Goal: Task Accomplishment & Management: Manage account settings

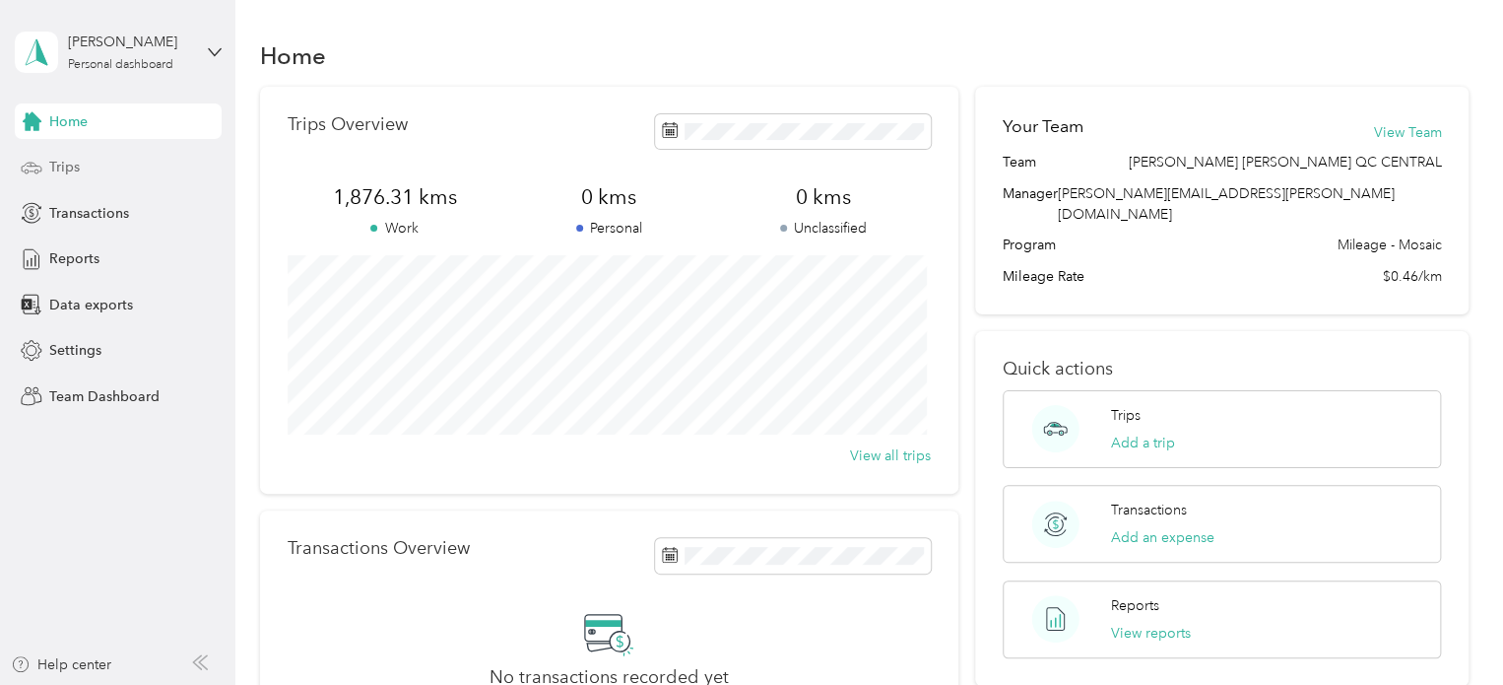
click at [79, 164] on div "Trips" at bounding box center [118, 167] width 207 height 35
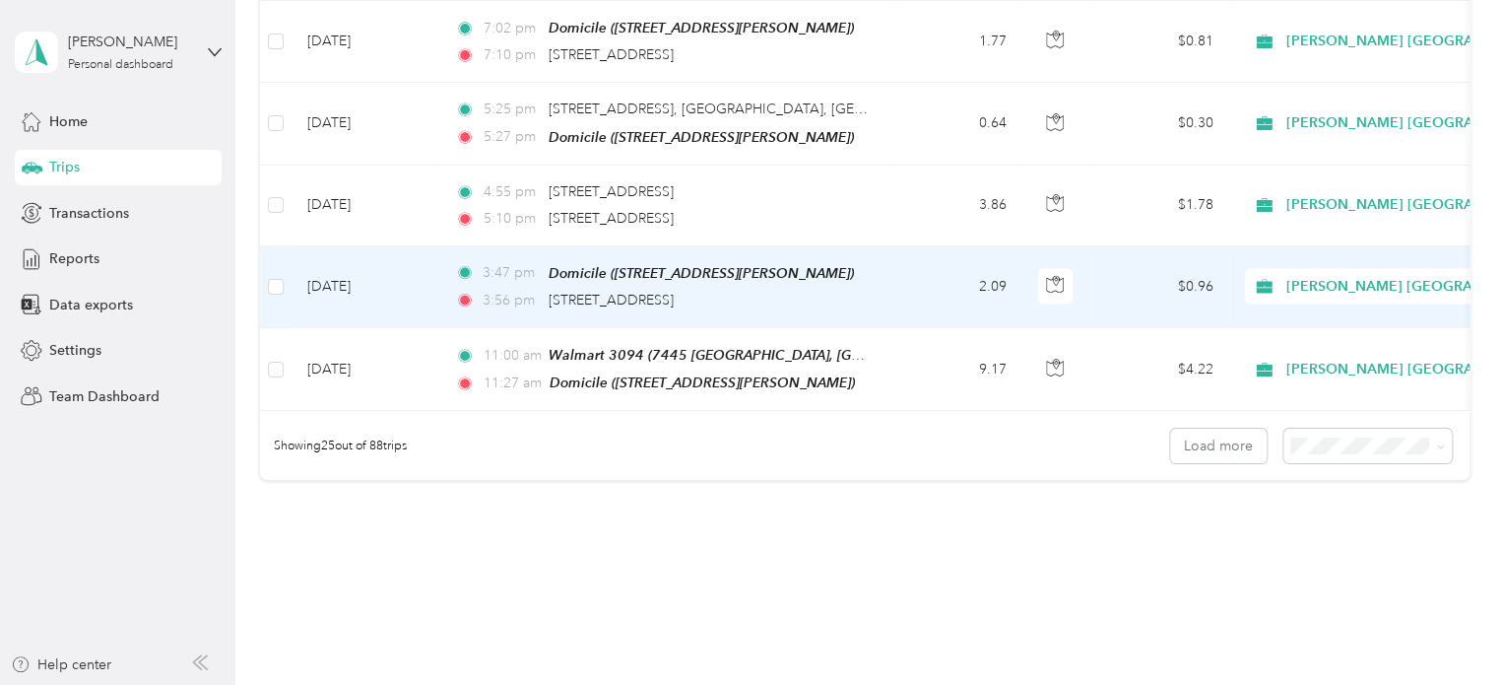
scroll to position [1970, 0]
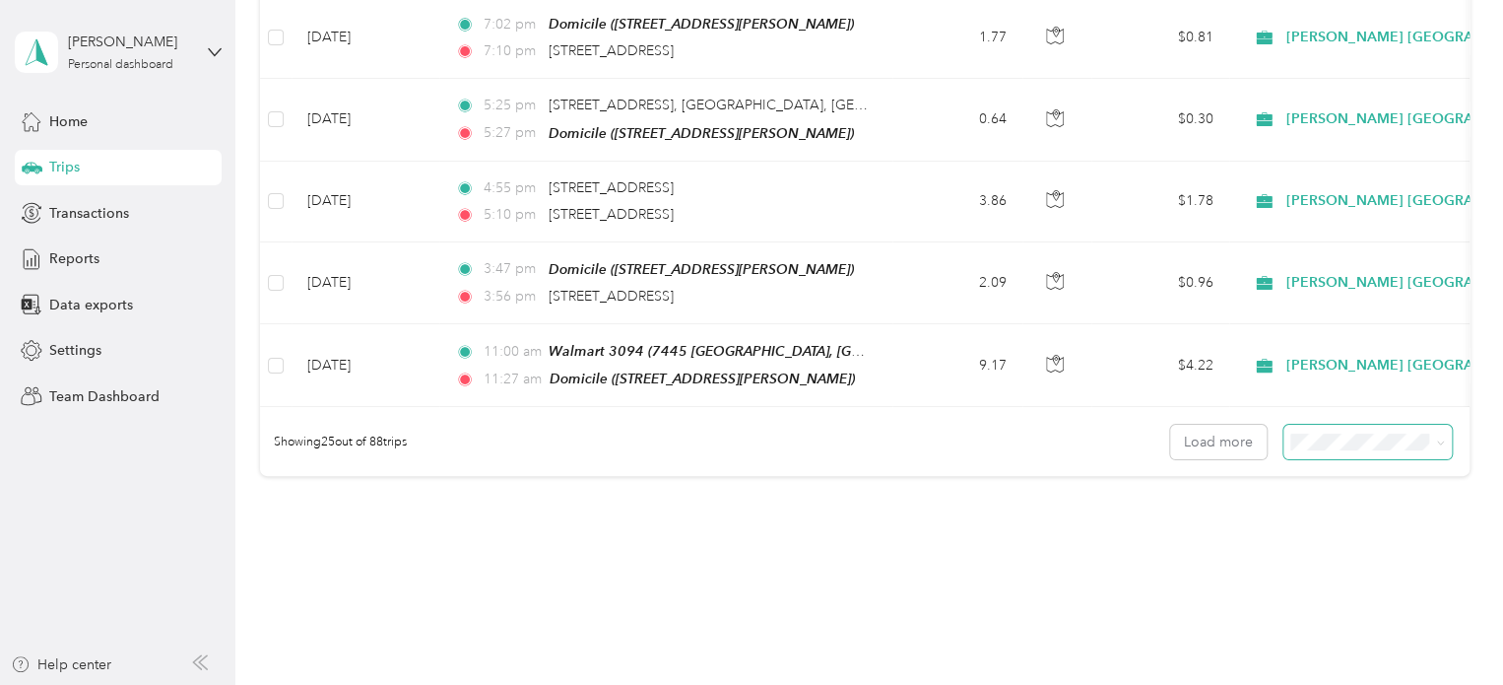
click at [1439, 432] on span at bounding box center [1367, 442] width 168 height 34
click at [1438, 438] on icon at bounding box center [1440, 442] width 9 height 9
click at [1344, 493] on span "50 per load" at bounding box center [1328, 501] width 73 height 17
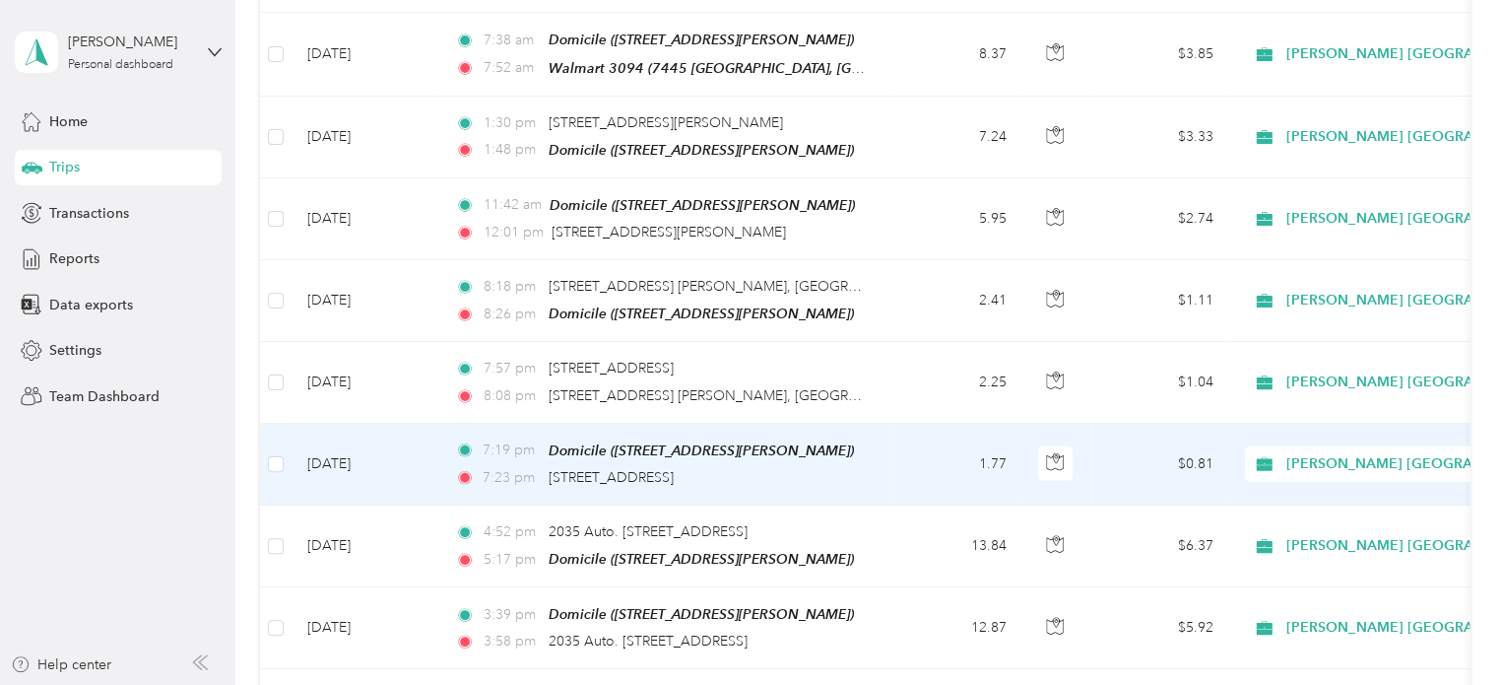
scroll to position [2462, 0]
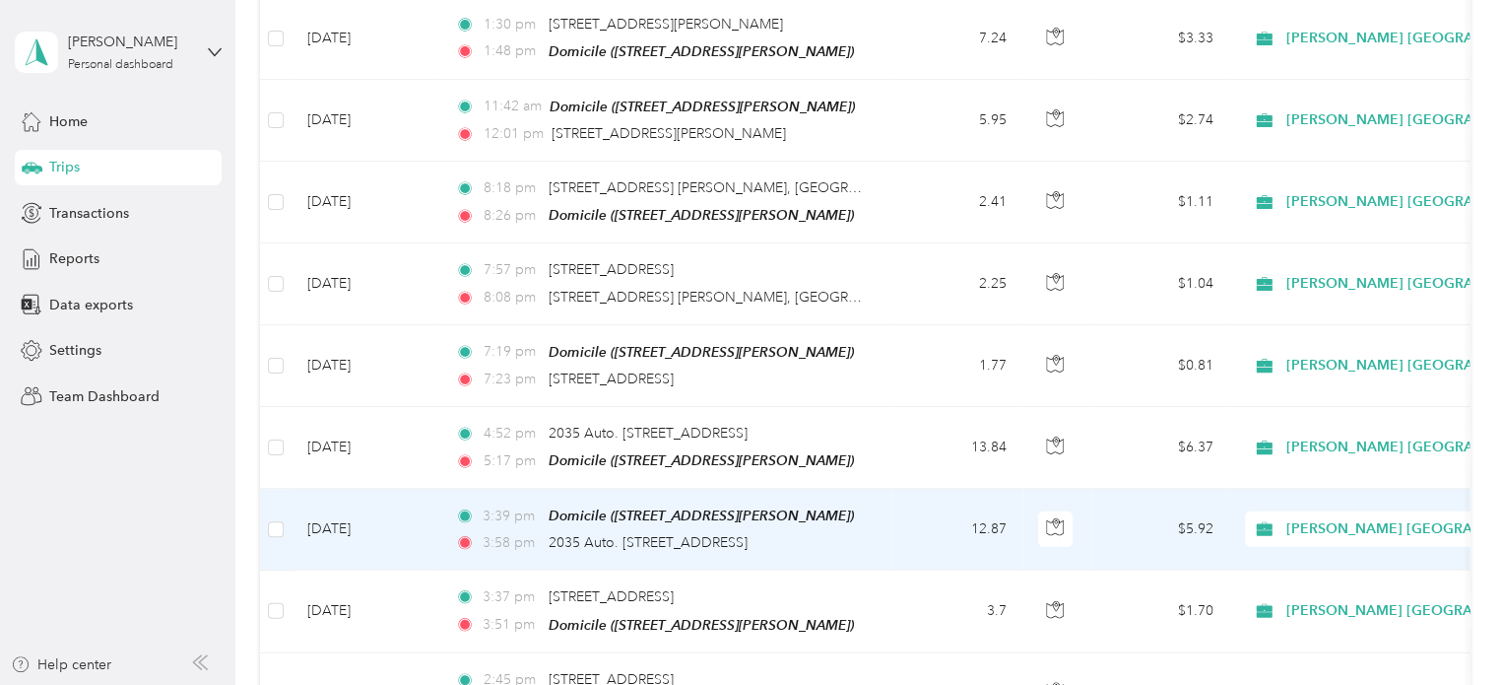
click at [361, 492] on td "[DATE]" at bounding box center [366, 530] width 148 height 82
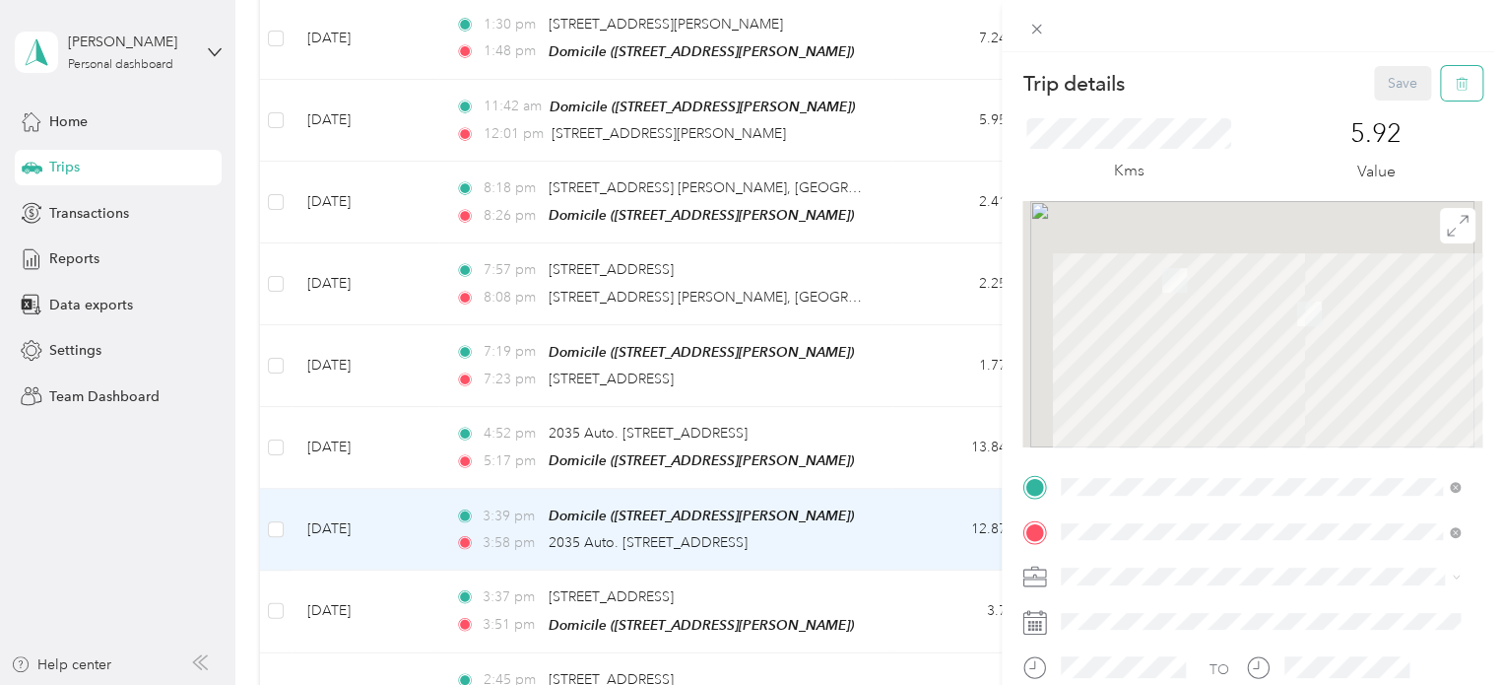
click at [1455, 78] on icon "button" at bounding box center [1462, 84] width 14 height 14
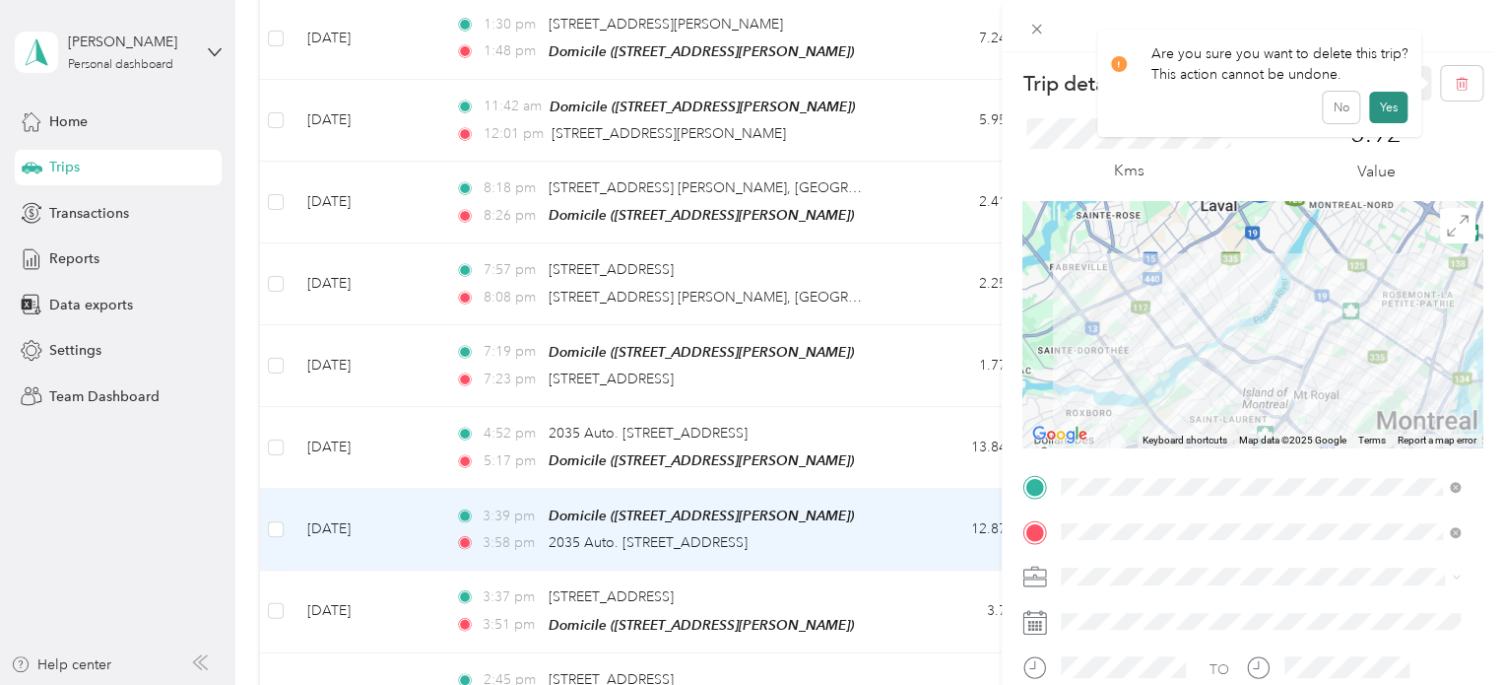
click at [1390, 103] on button "Yes" at bounding box center [1388, 108] width 38 height 32
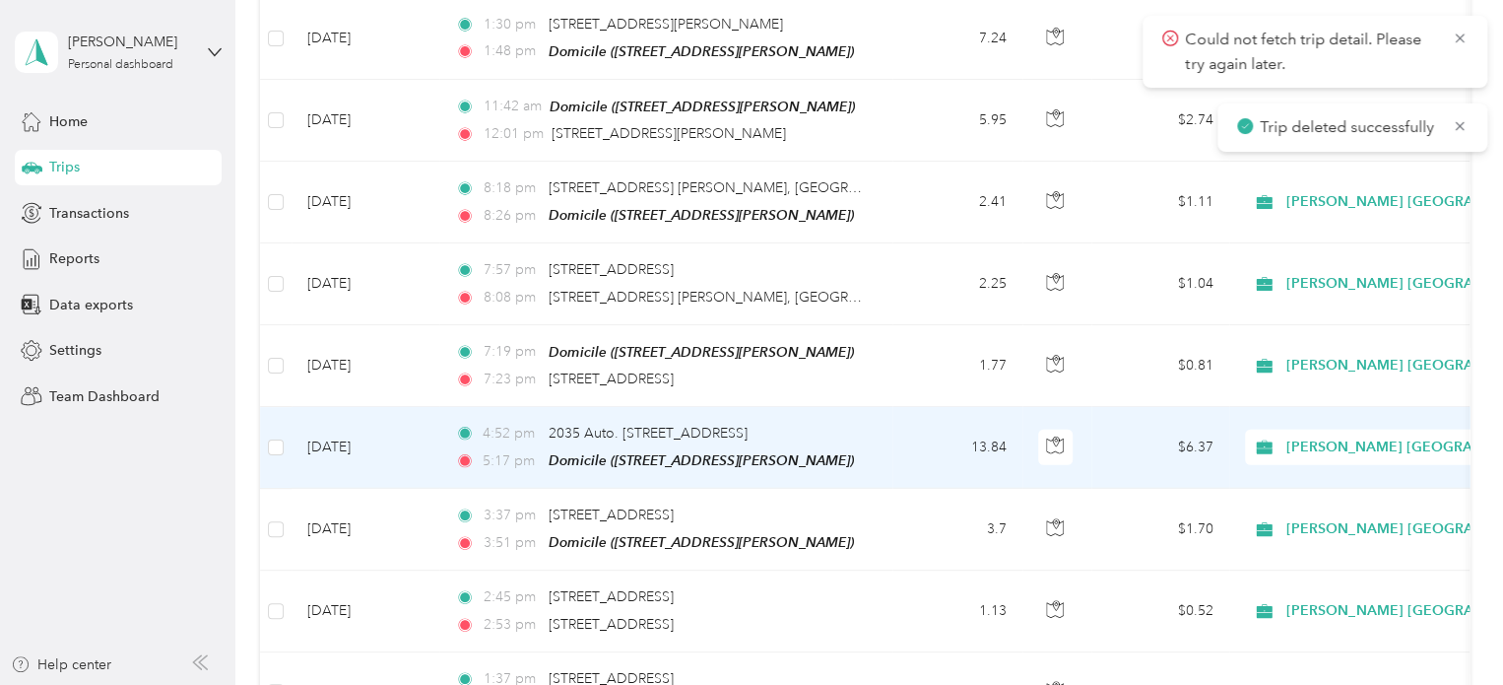
click at [351, 409] on td "[DATE]" at bounding box center [366, 448] width 148 height 82
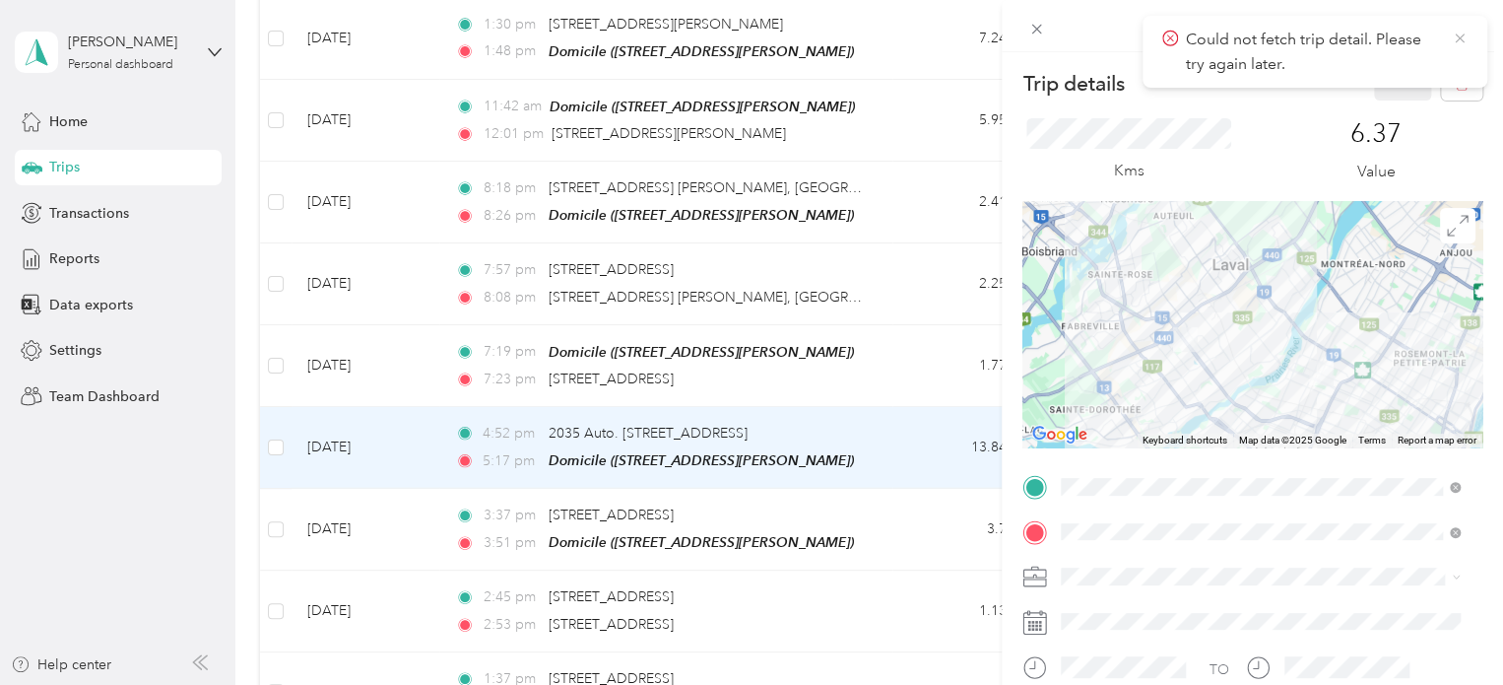
click at [1459, 41] on icon at bounding box center [1460, 39] width 16 height 18
click at [1450, 74] on button "button" at bounding box center [1461, 83] width 41 height 34
click at [1389, 102] on button "Yes" at bounding box center [1388, 108] width 38 height 32
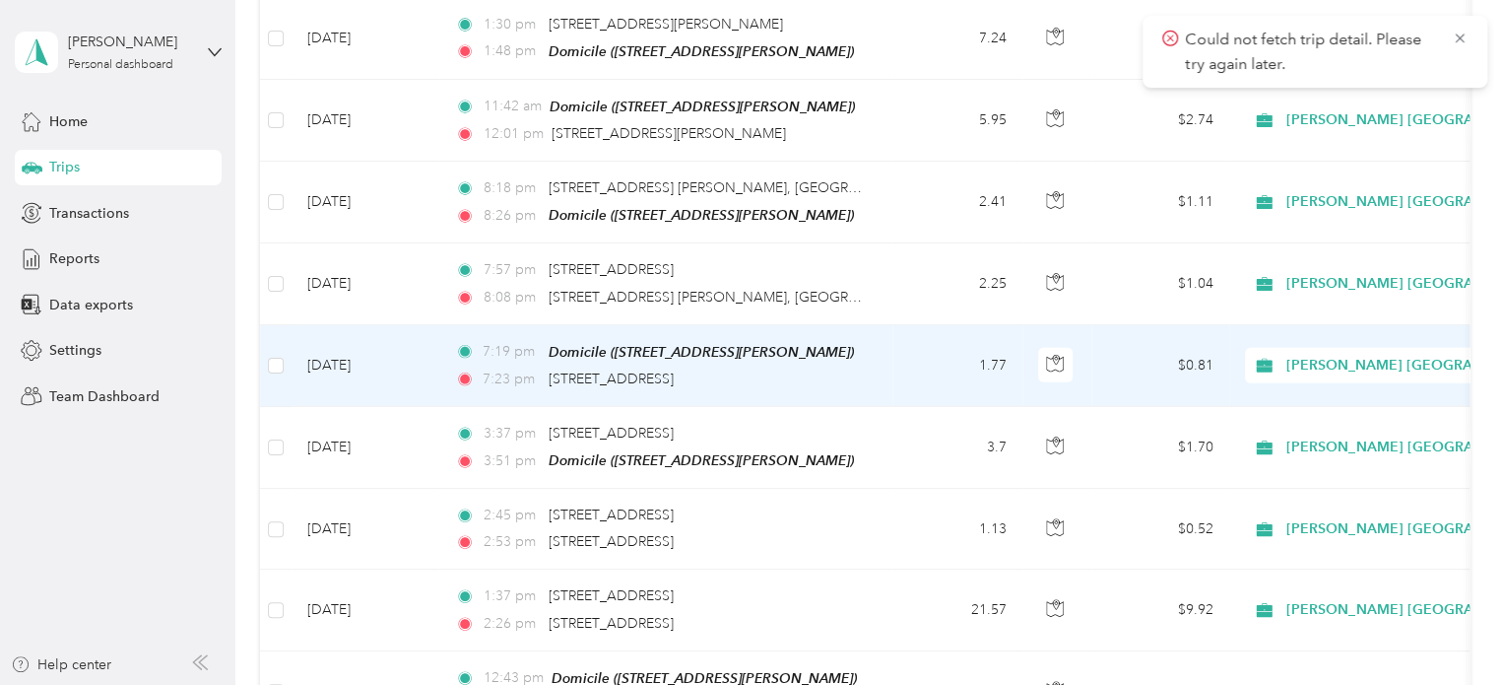
click at [348, 325] on td "[DATE]" at bounding box center [366, 366] width 148 height 82
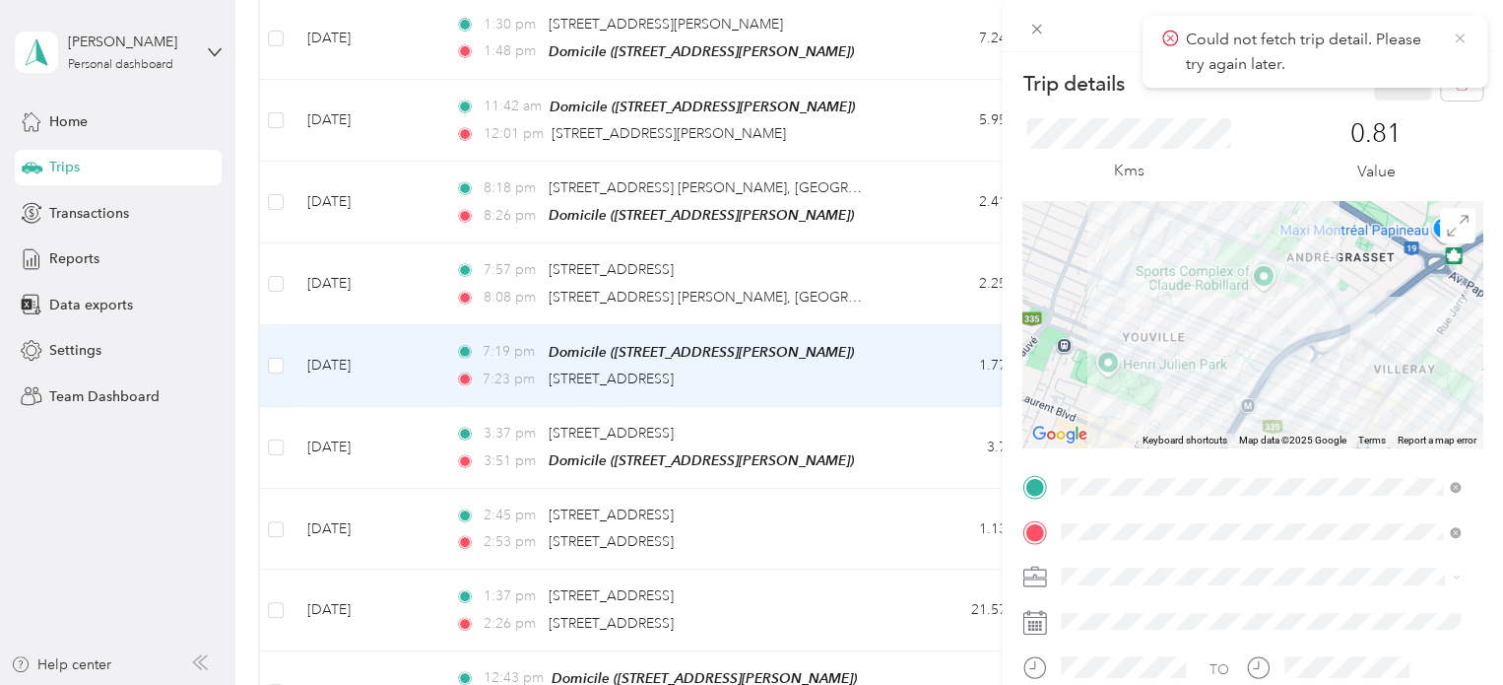
click at [1454, 42] on icon at bounding box center [1460, 39] width 16 height 18
click at [1455, 83] on icon "button" at bounding box center [1462, 84] width 14 height 14
click at [1387, 109] on button "Yes" at bounding box center [1388, 108] width 38 height 32
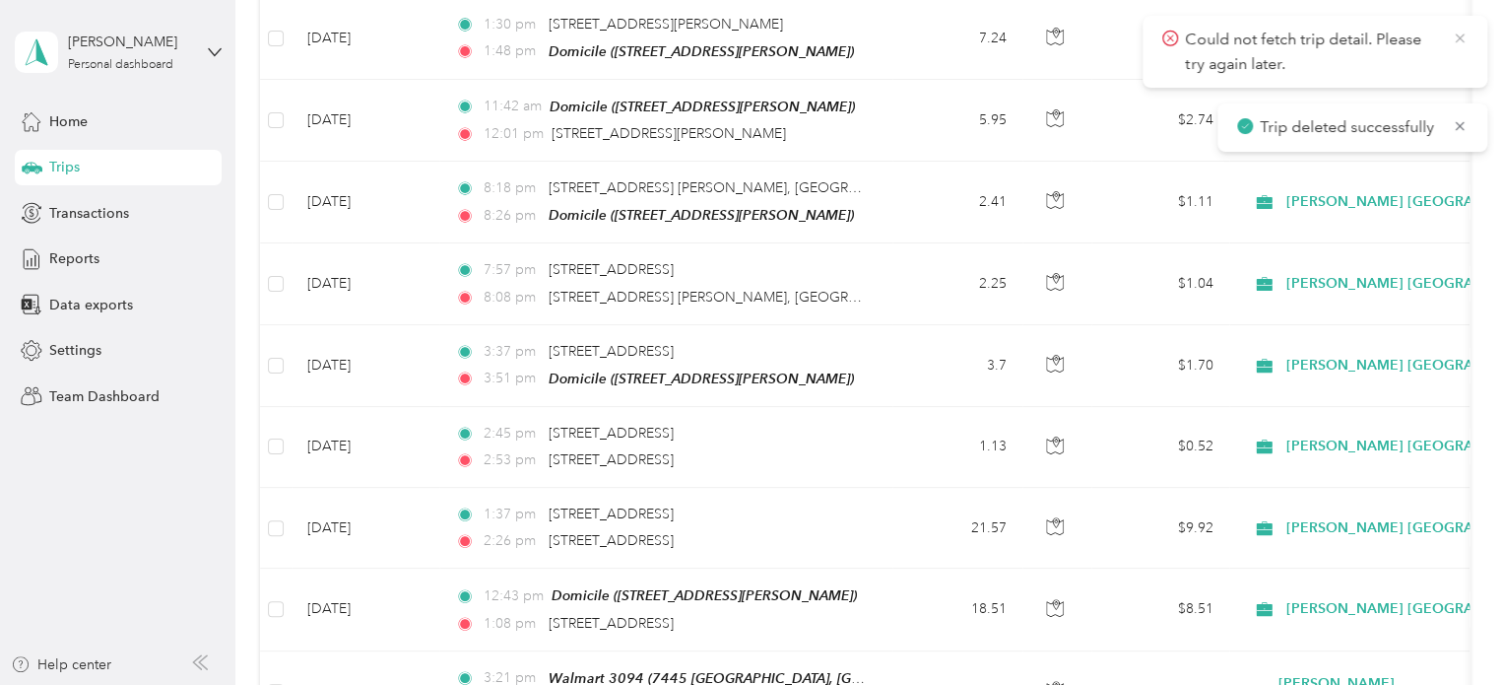
click at [1457, 30] on icon at bounding box center [1460, 39] width 16 height 18
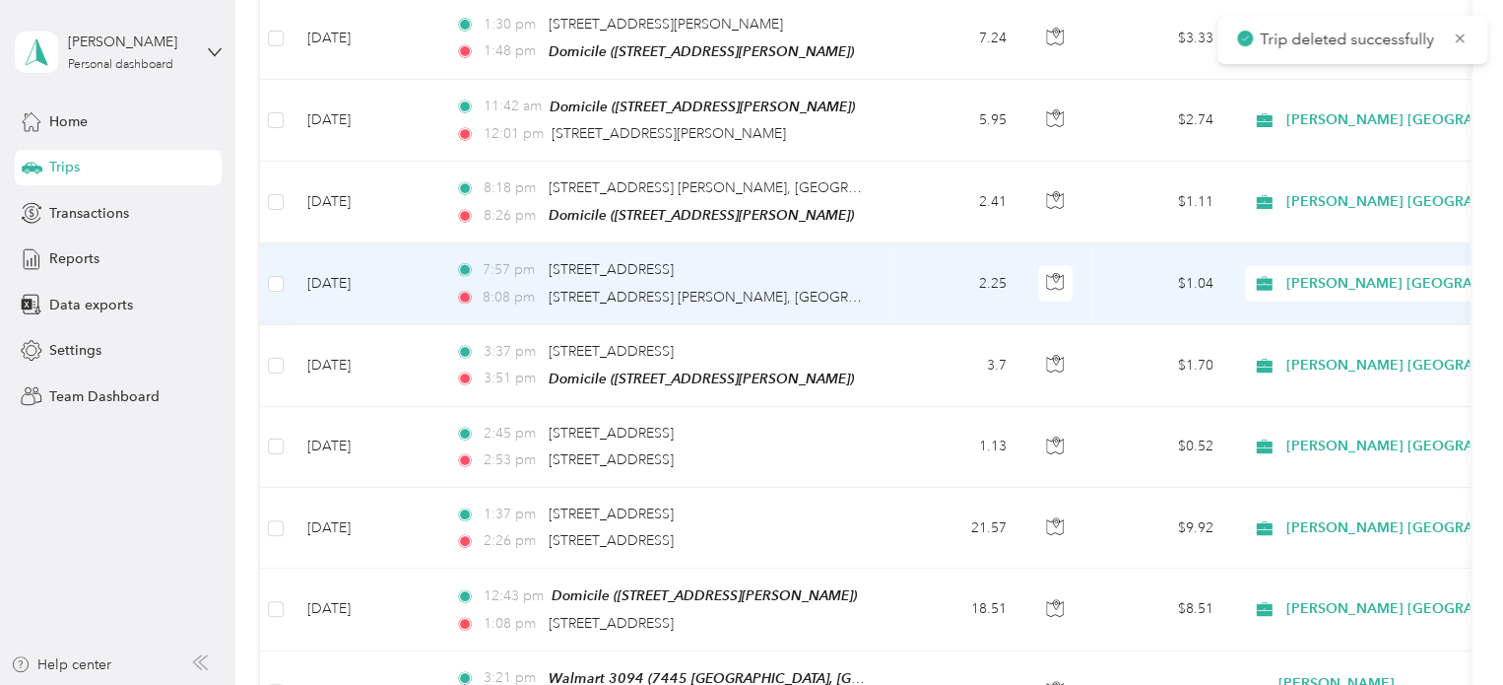
click at [362, 247] on td "[DATE]" at bounding box center [366, 283] width 148 height 81
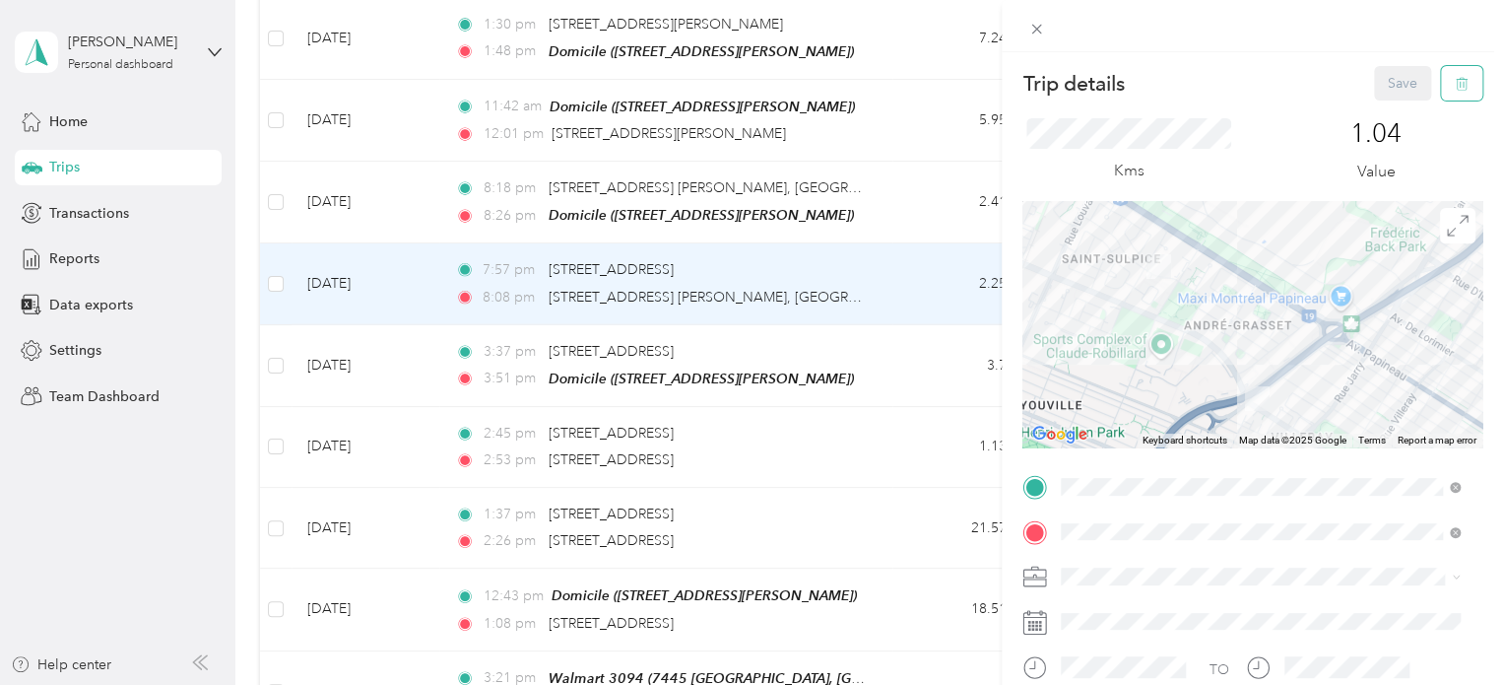
click at [1455, 85] on icon "button" at bounding box center [1462, 84] width 14 height 14
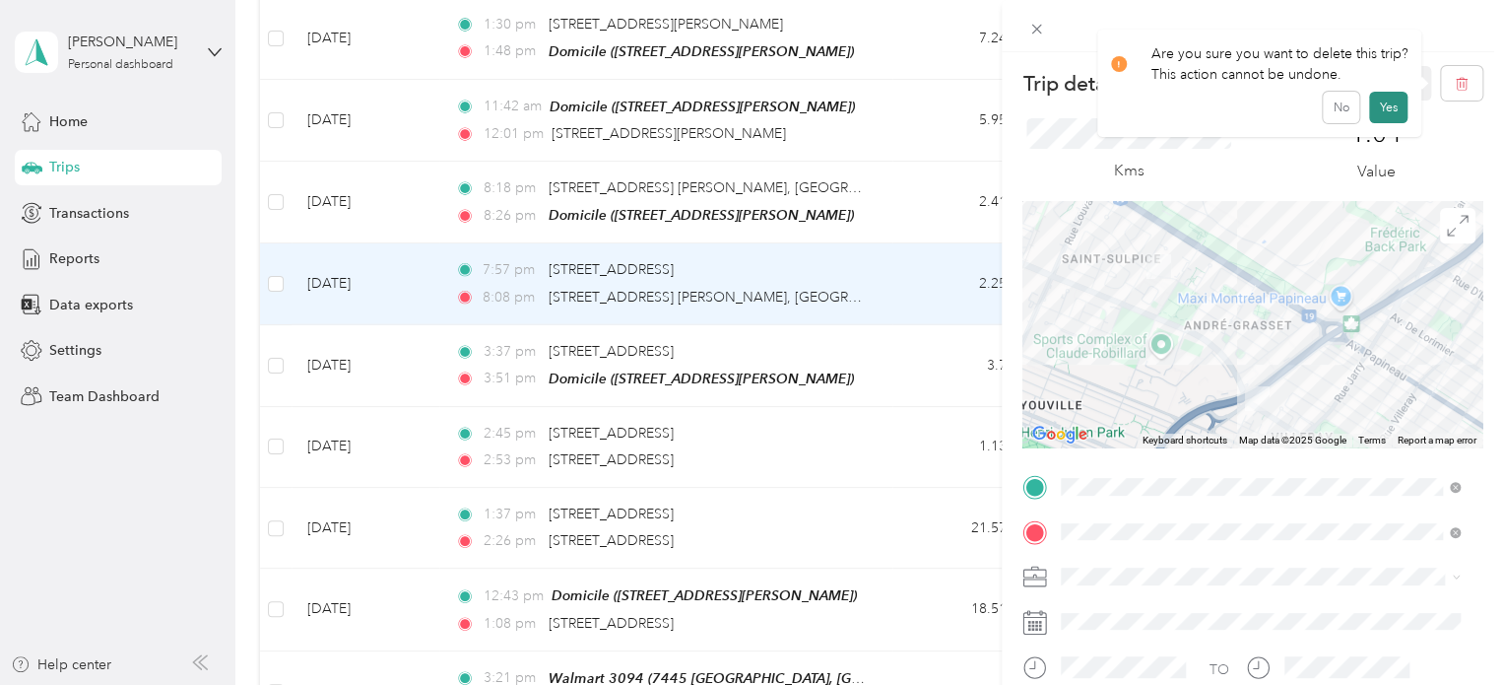
click at [1389, 105] on button "Yes" at bounding box center [1388, 108] width 38 height 32
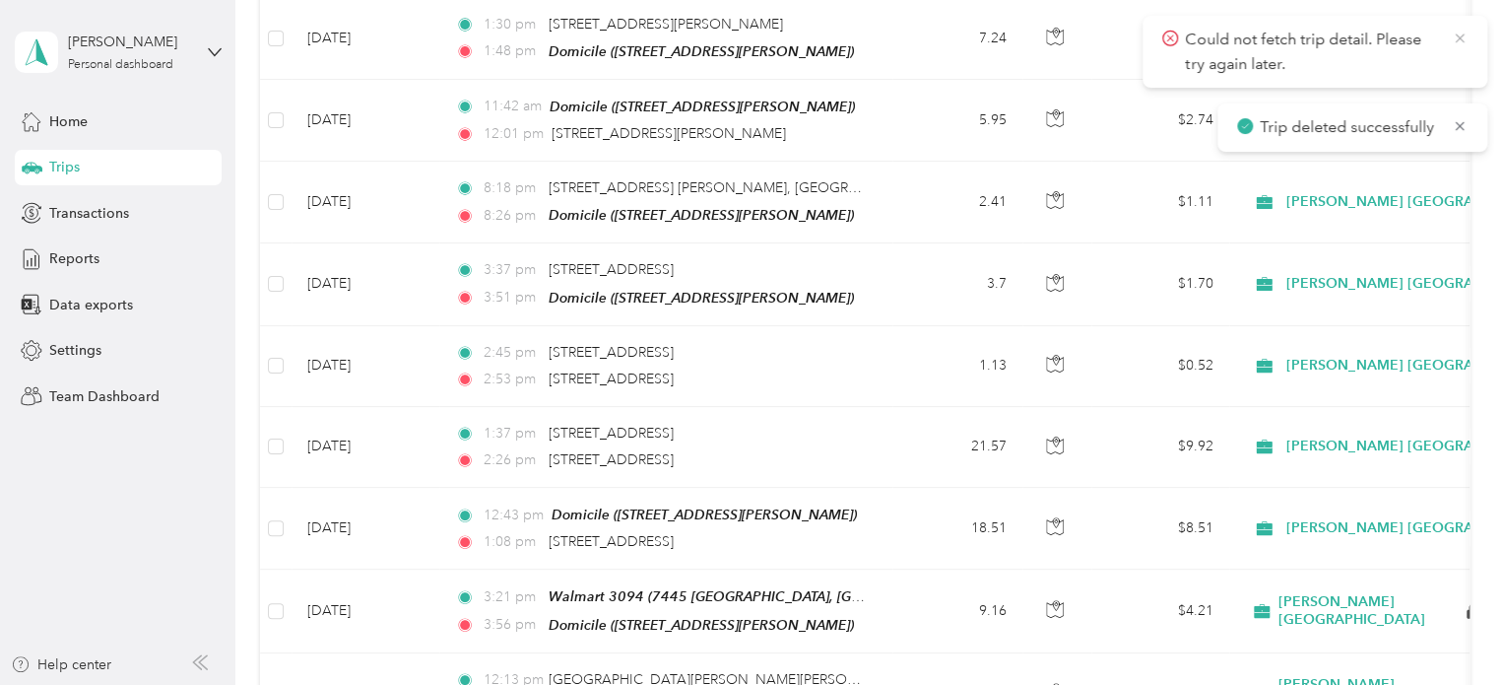
click at [1455, 36] on icon at bounding box center [1460, 39] width 16 height 18
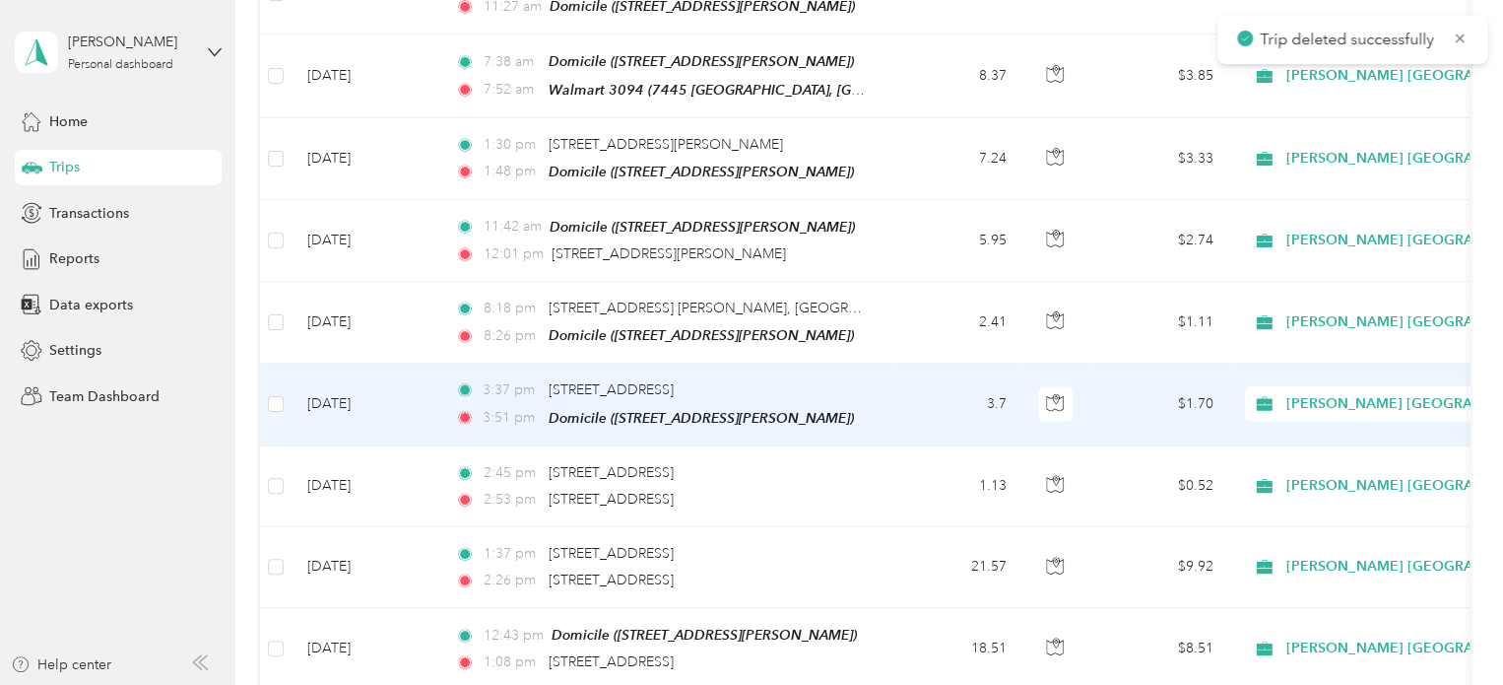
scroll to position [2265, 0]
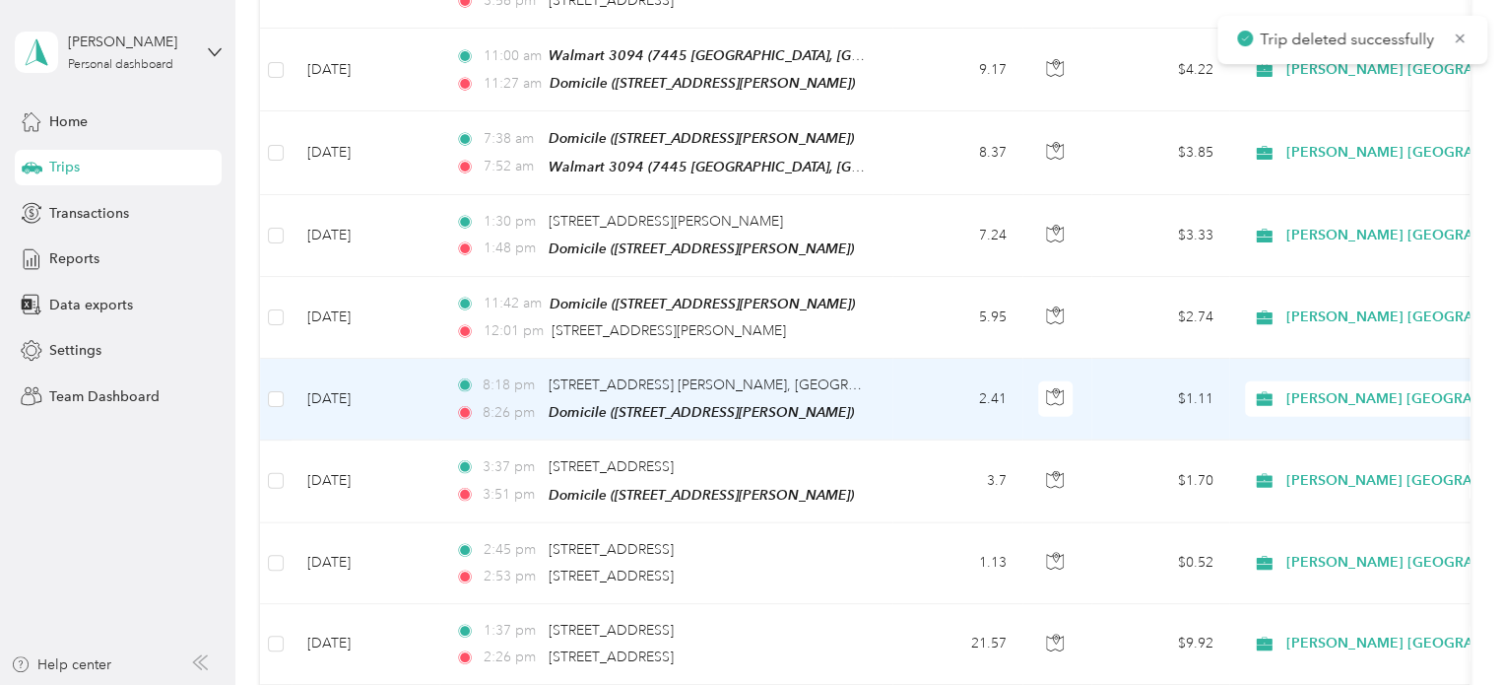
click at [346, 361] on td "[DATE]" at bounding box center [366, 400] width 148 height 82
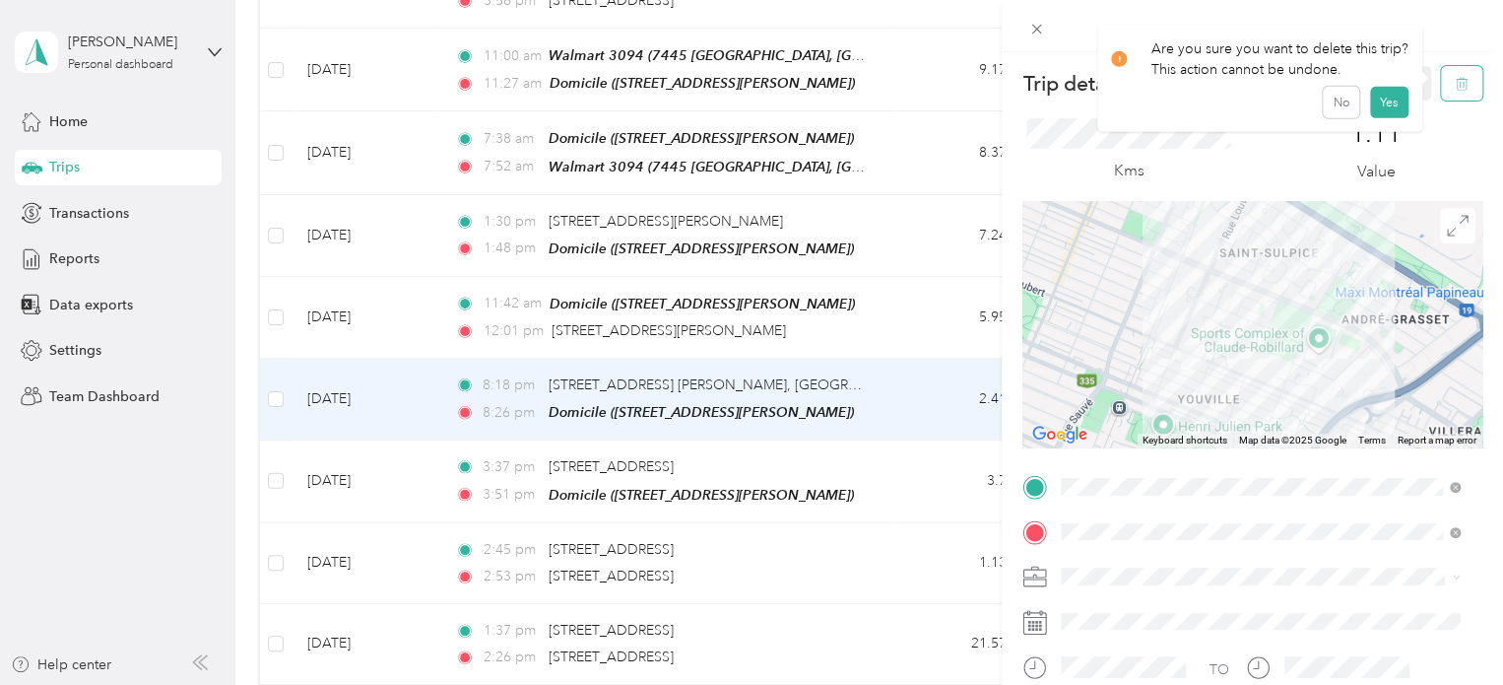
click at [1455, 82] on icon "button" at bounding box center [1462, 84] width 14 height 14
click at [1382, 109] on button "Yes" at bounding box center [1388, 108] width 38 height 32
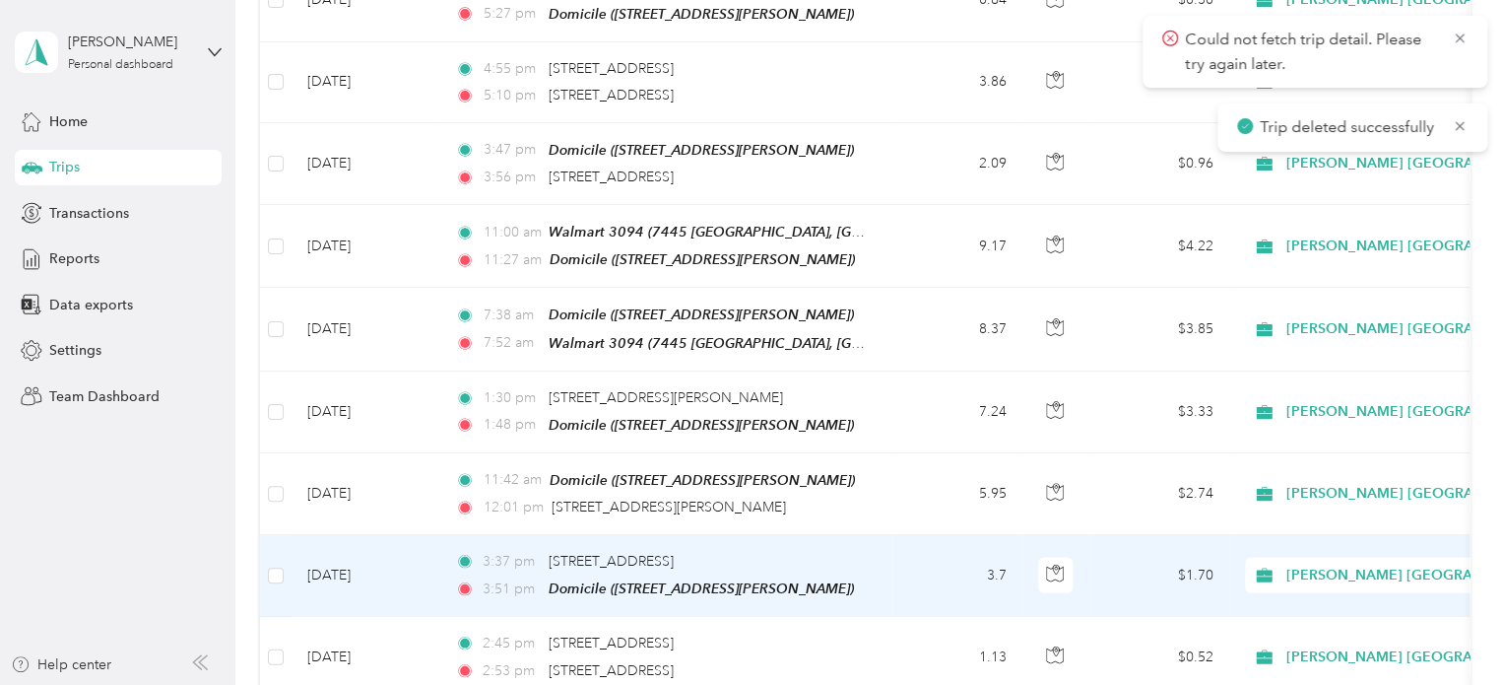
scroll to position [2068, 0]
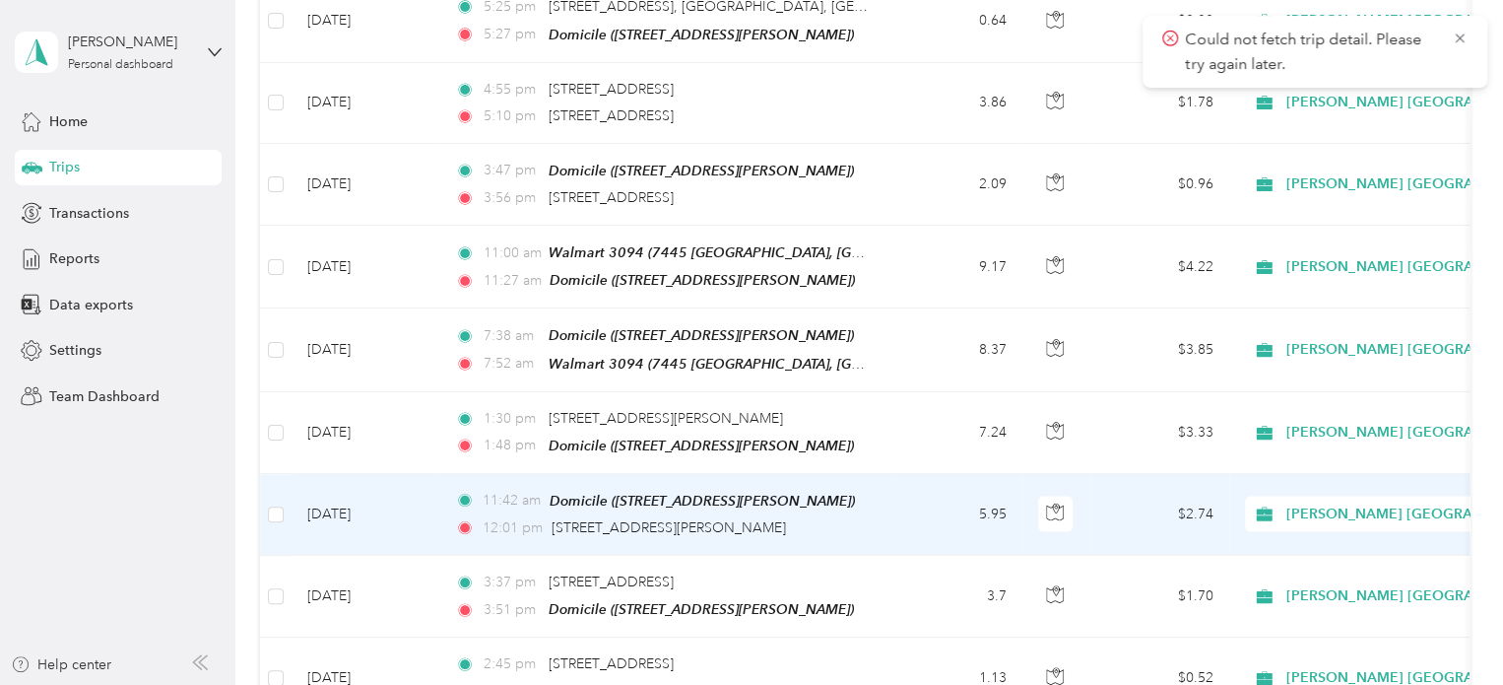
click at [370, 483] on td "[DATE]" at bounding box center [366, 515] width 148 height 82
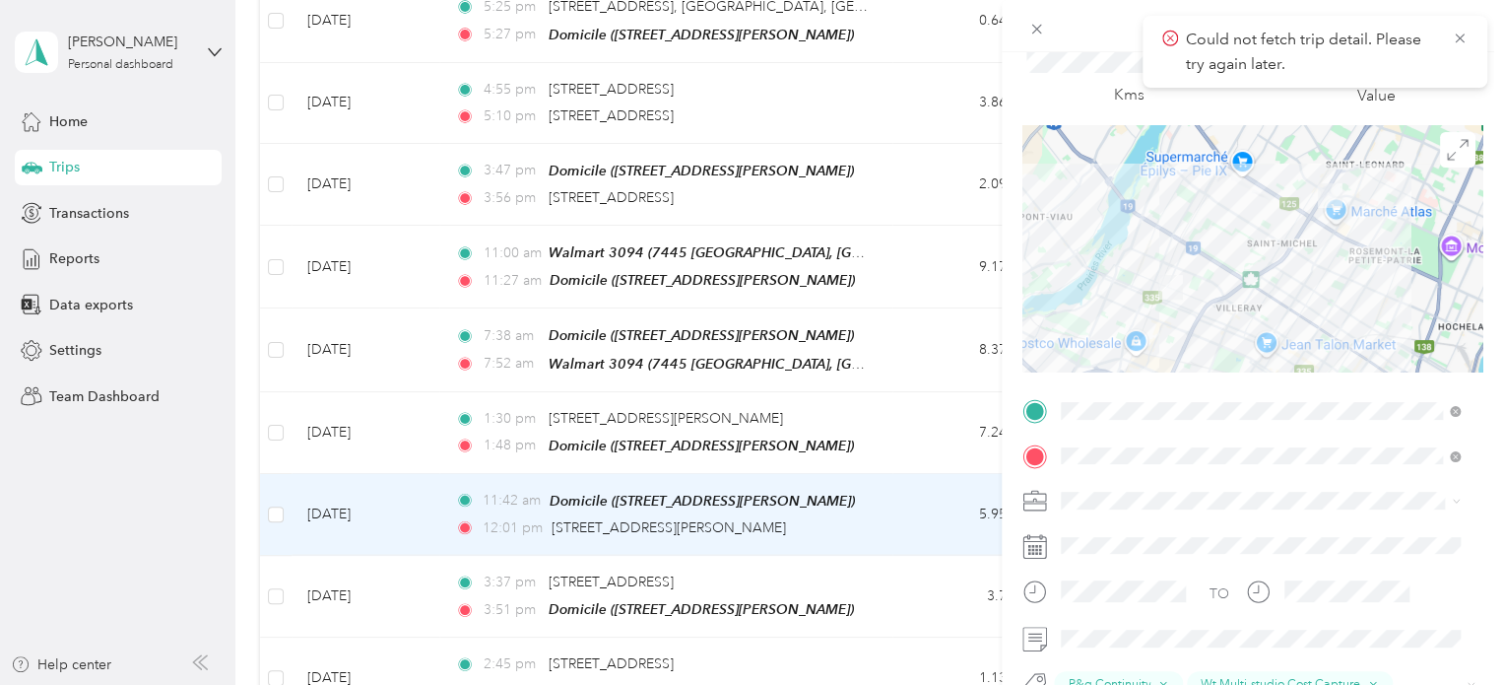
scroll to position [375, 0]
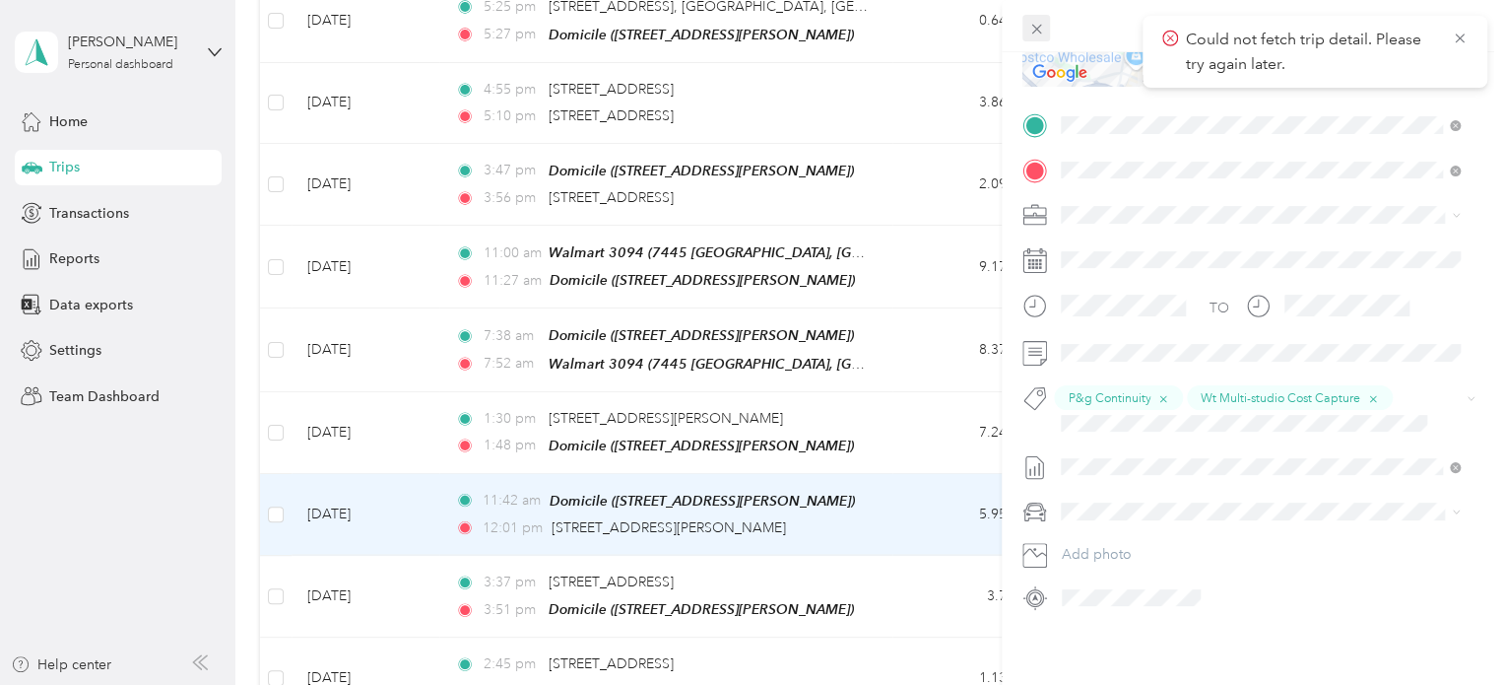
click at [1038, 29] on icon at bounding box center [1036, 29] width 17 height 17
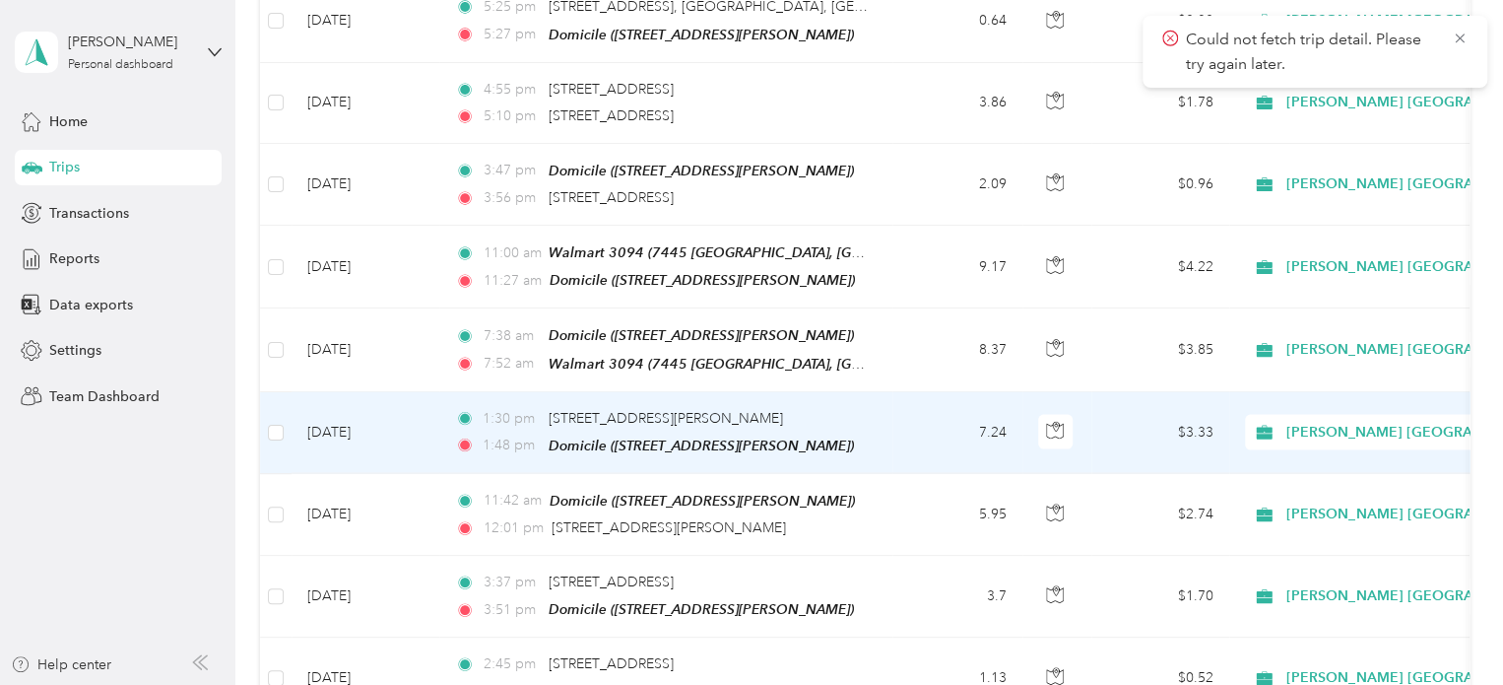
click at [363, 400] on td "[DATE]" at bounding box center [366, 433] width 148 height 82
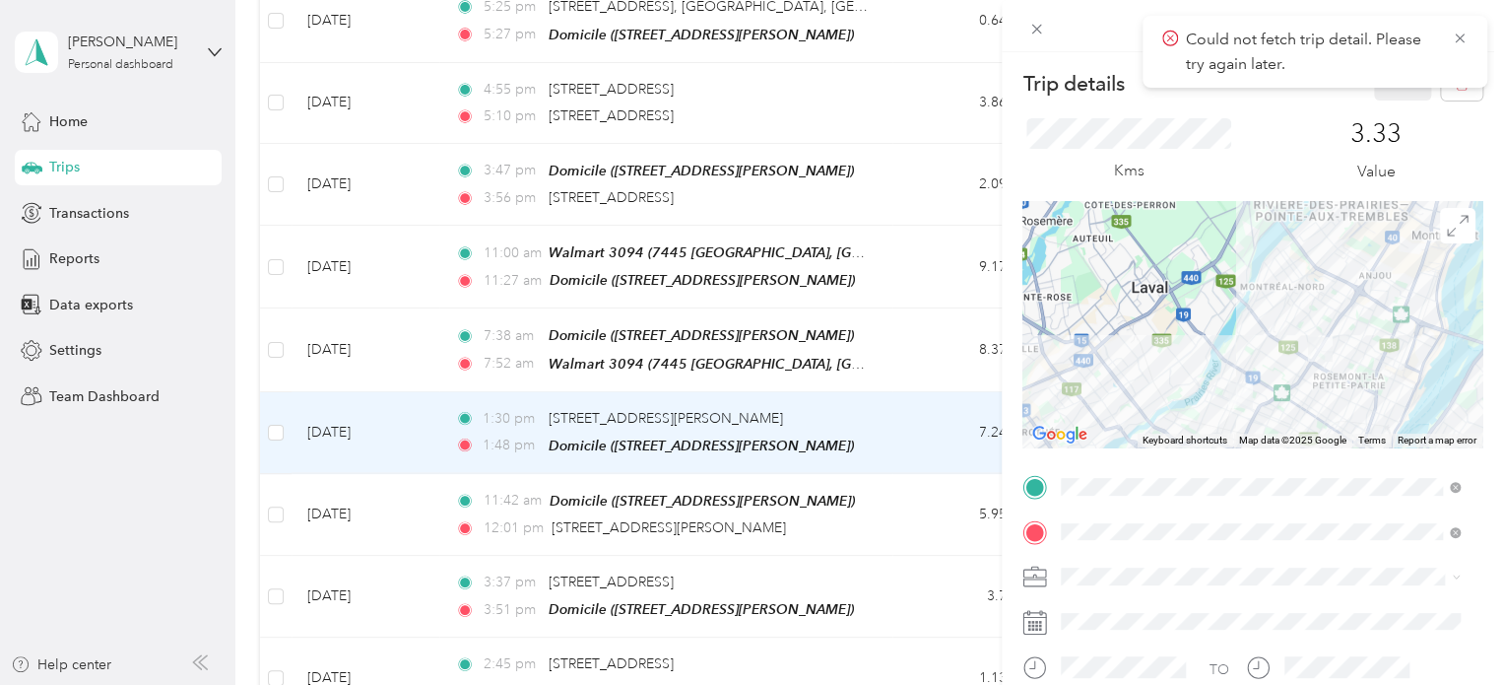
scroll to position [352, 0]
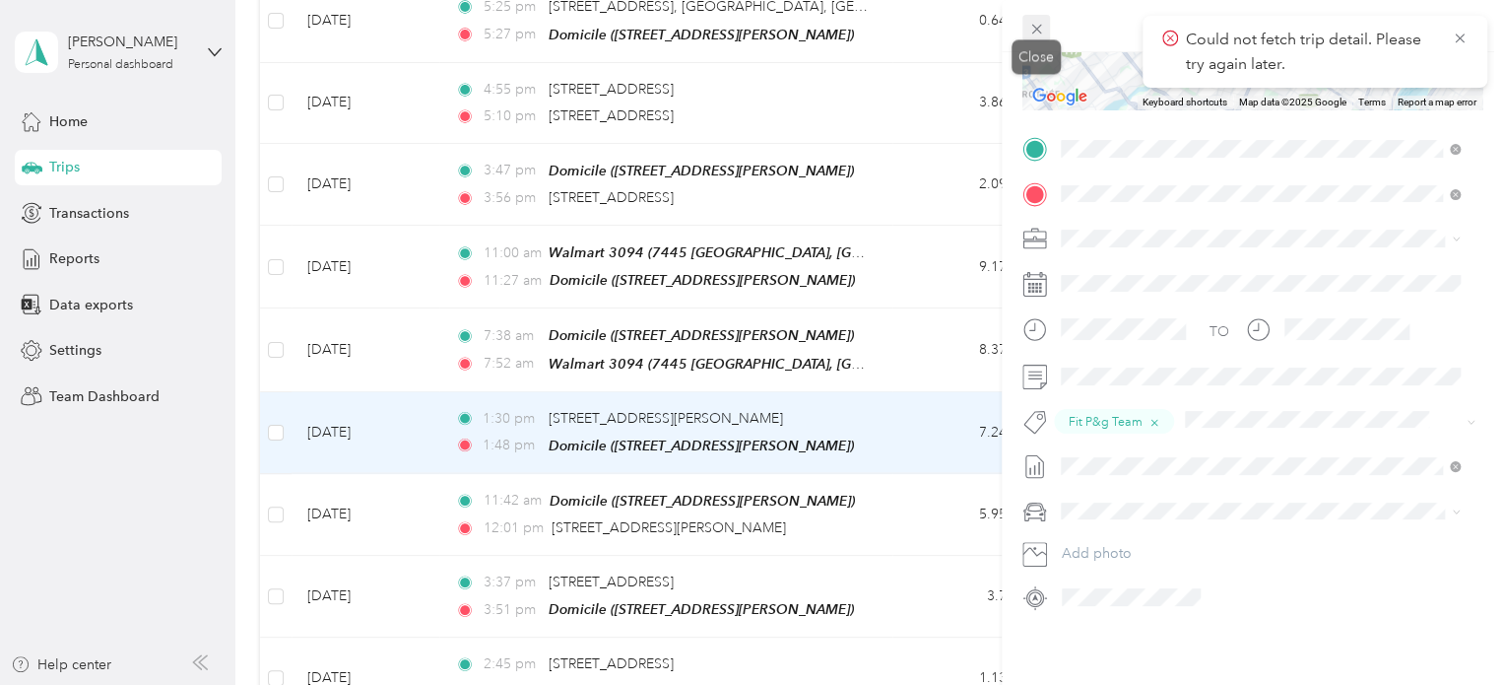
click at [1033, 32] on icon at bounding box center [1036, 30] width 10 height 10
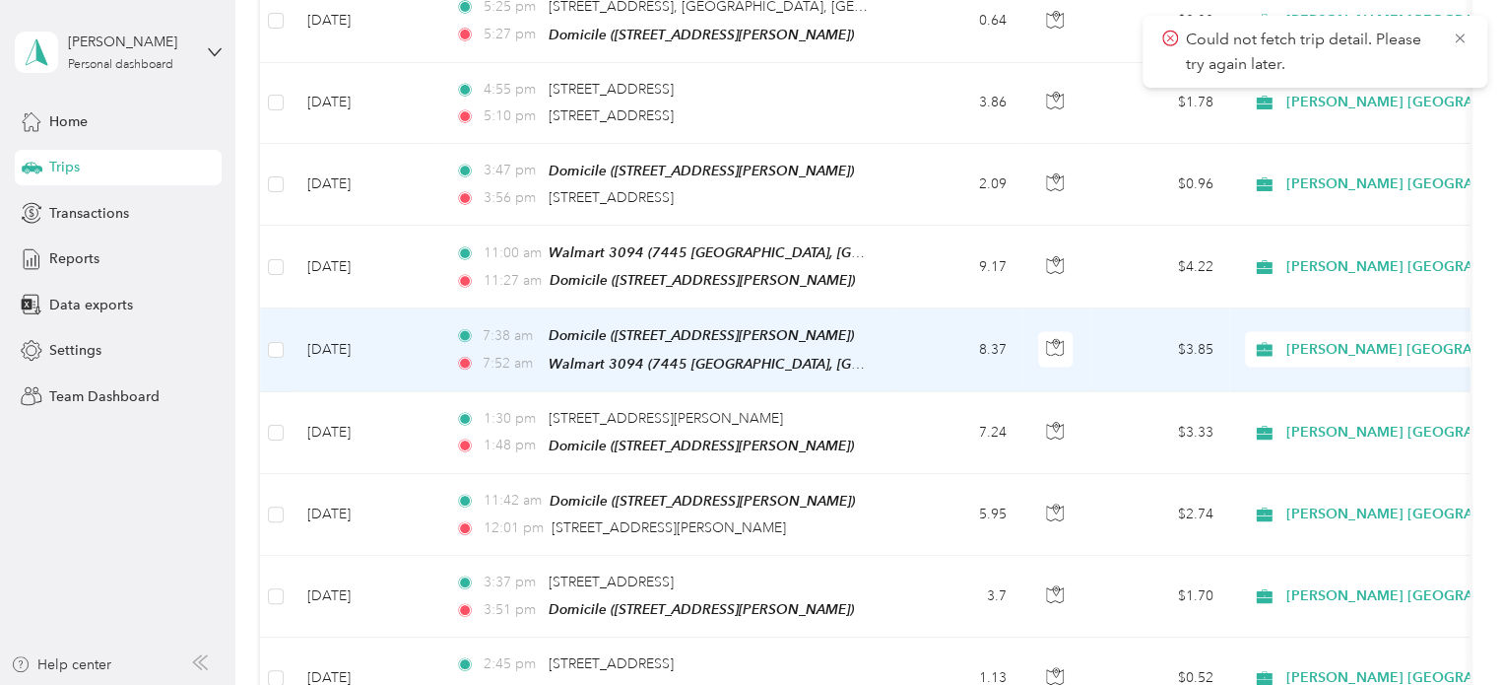
click at [365, 317] on td "[DATE]" at bounding box center [366, 349] width 148 height 83
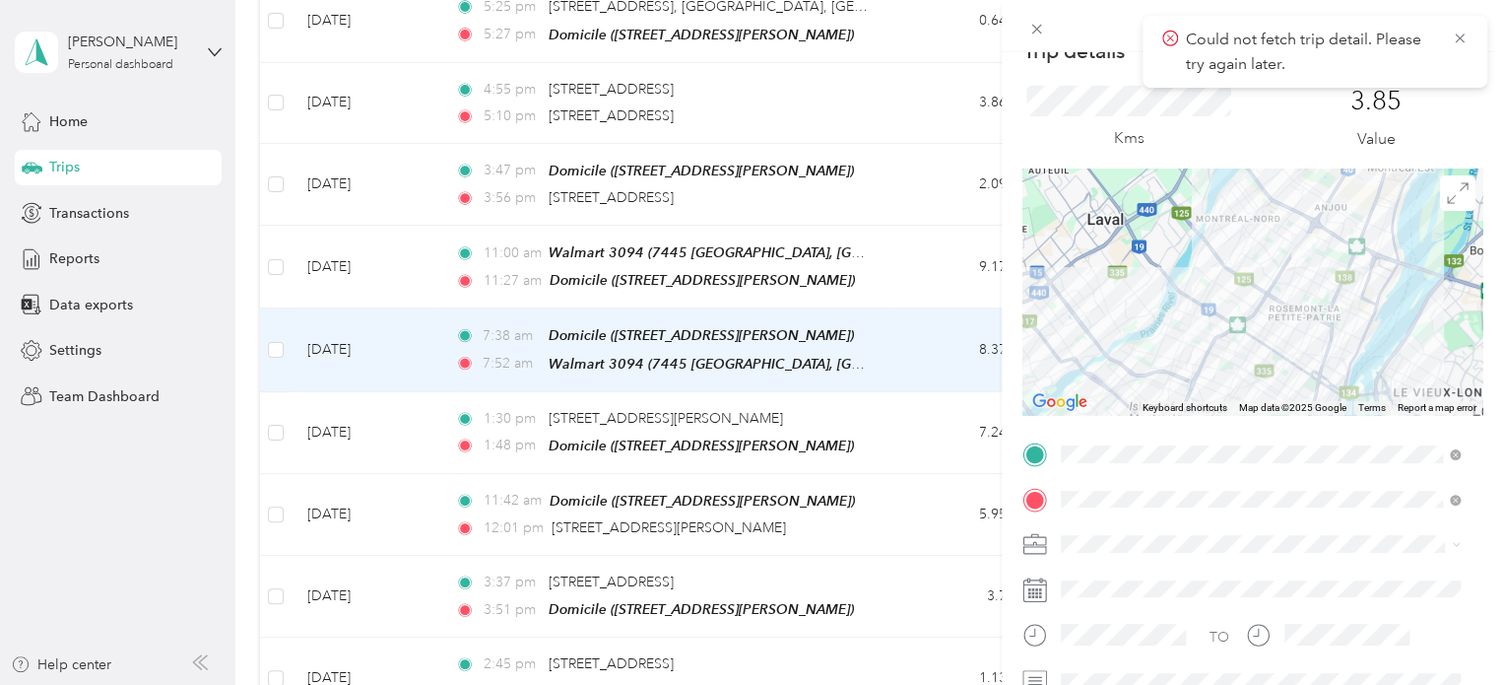
scroll to position [197, 0]
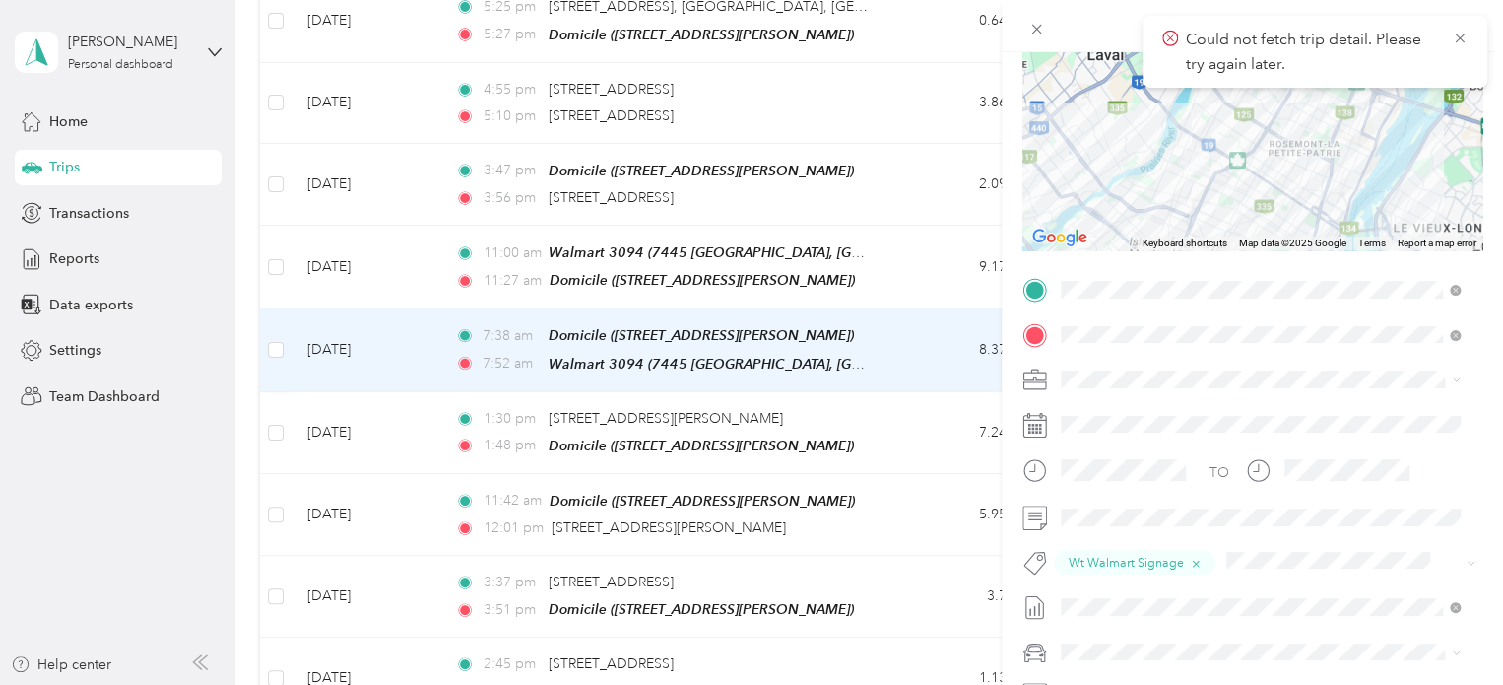
click at [349, 240] on div "Trip details Save This trip cannot be edited because it is either under review,…" at bounding box center [751, 342] width 1503 height 685
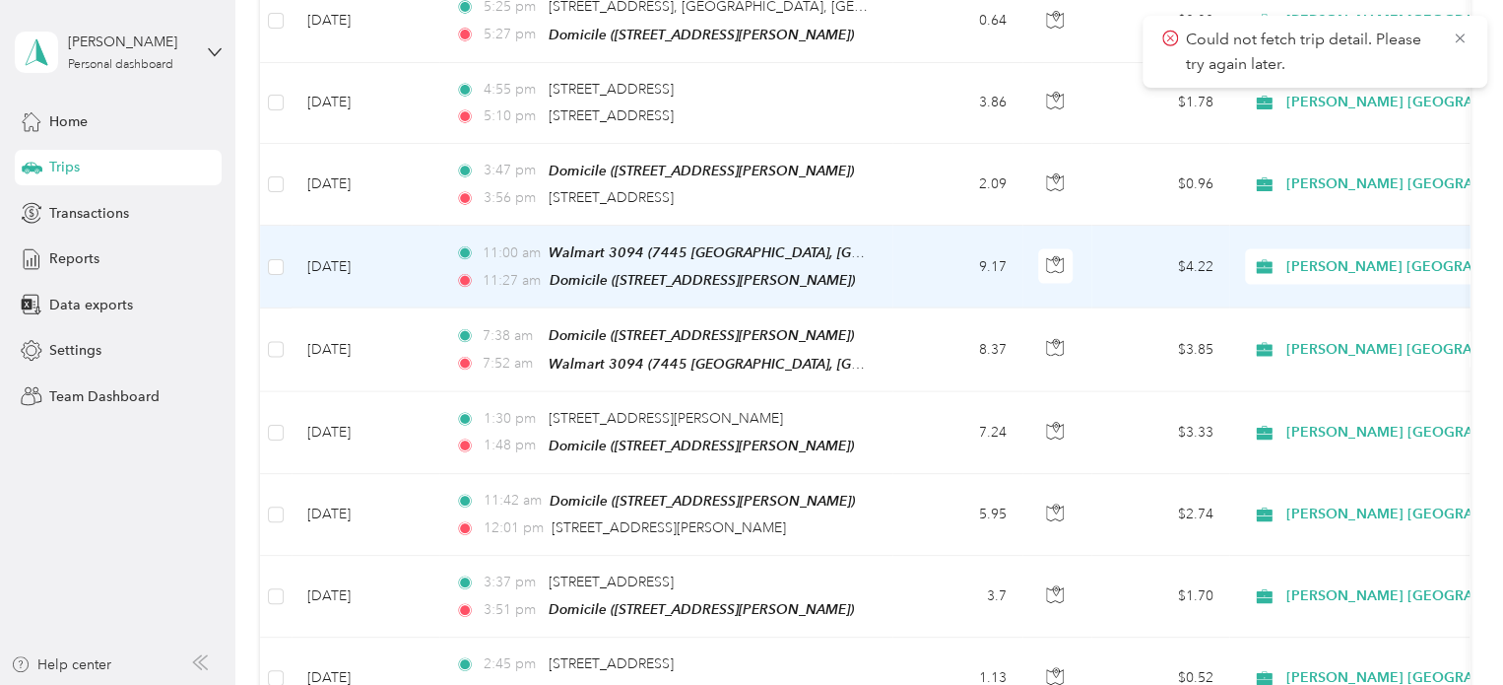
click at [349, 240] on td "[DATE]" at bounding box center [366, 267] width 148 height 83
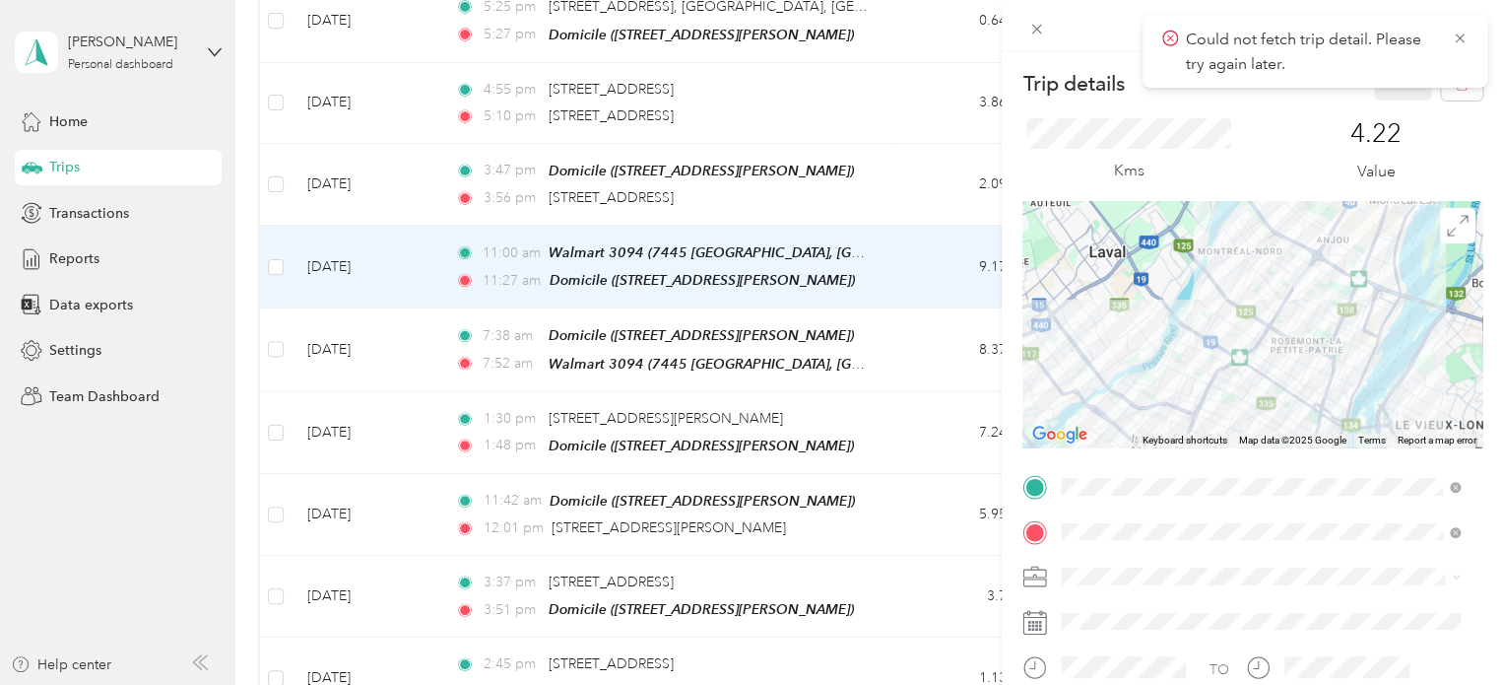
scroll to position [295, 0]
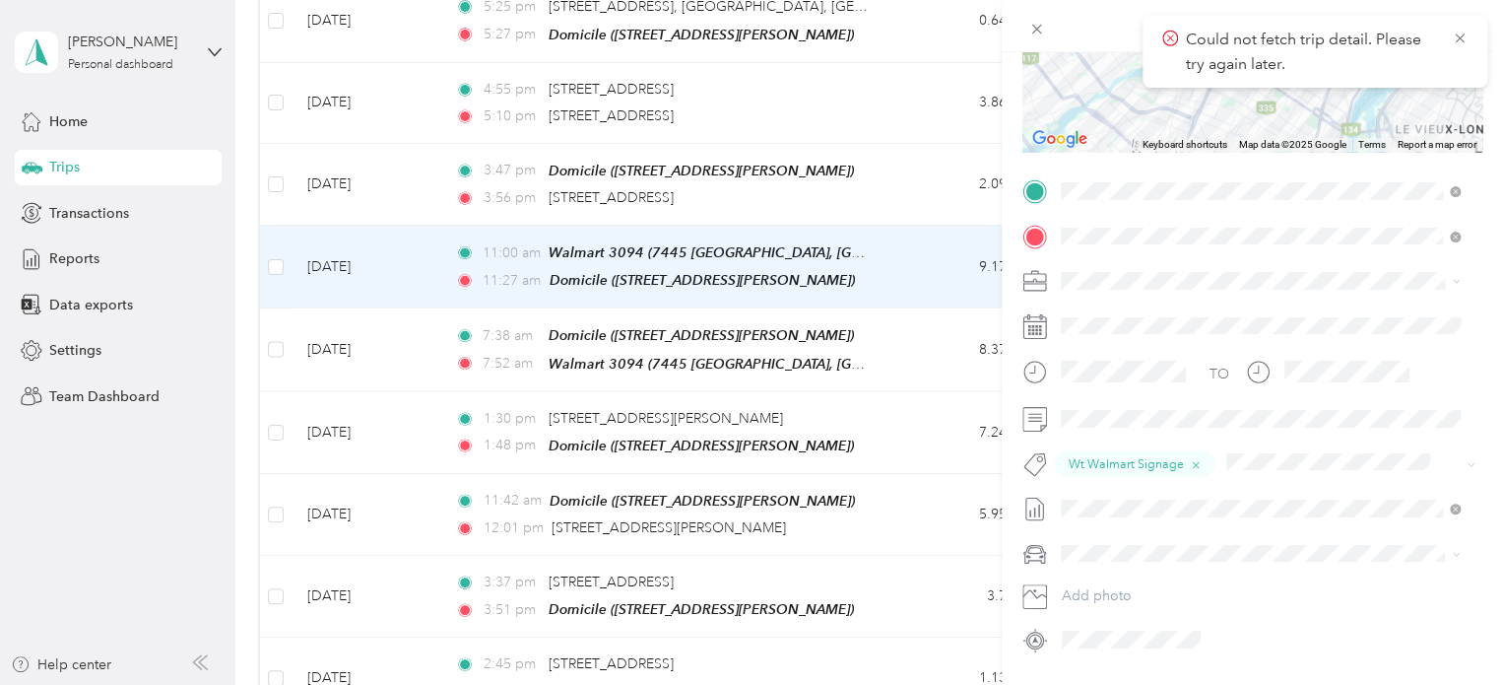
click at [347, 157] on div "Trip details Save This trip cannot be edited because it is either under review,…" at bounding box center [751, 342] width 1503 height 685
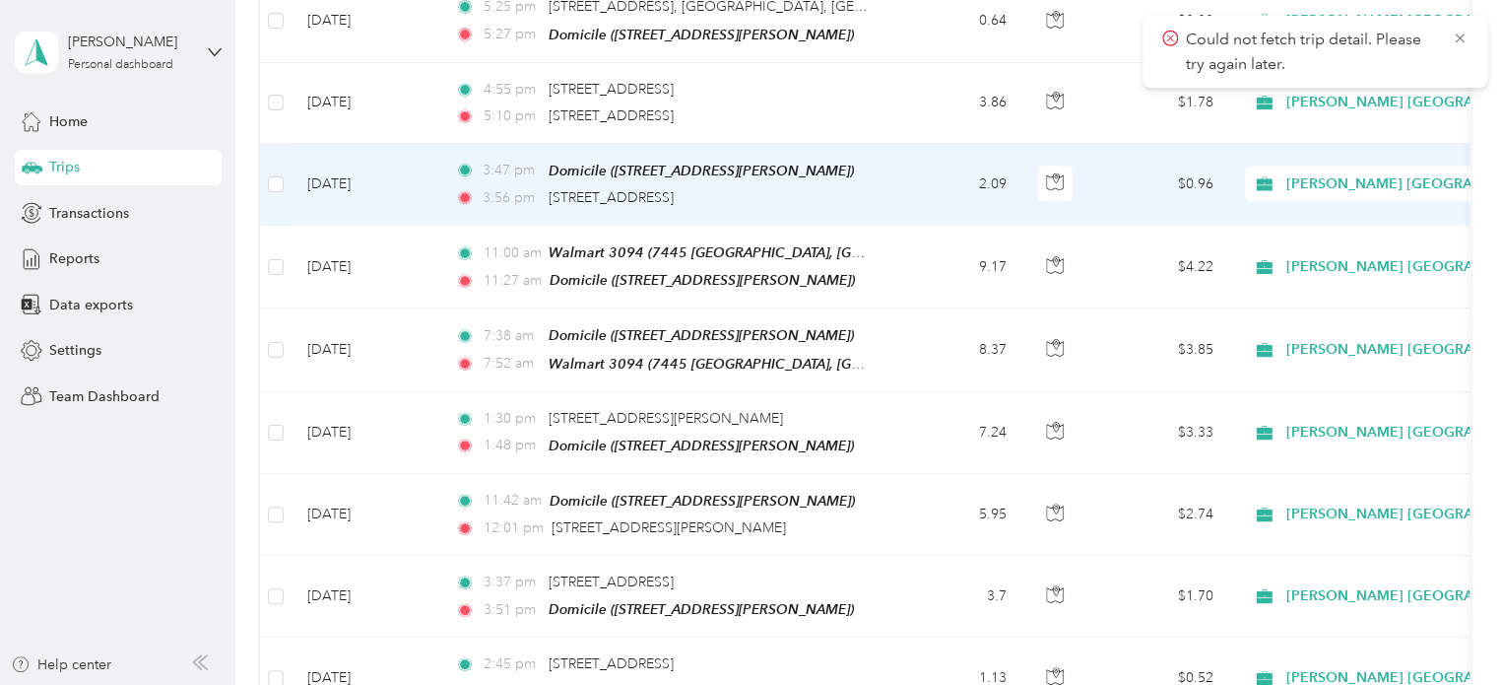
click at [347, 157] on td "[DATE]" at bounding box center [366, 185] width 148 height 82
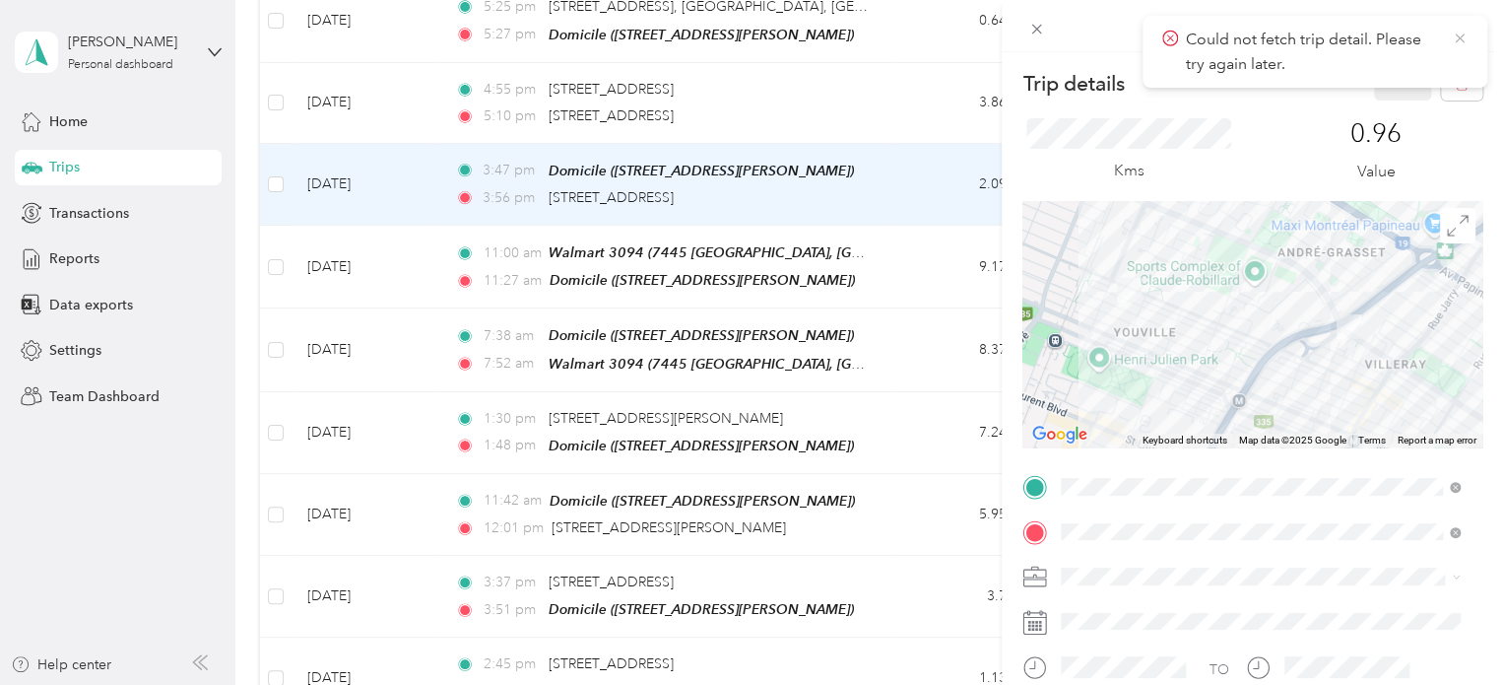
click at [1461, 38] on icon at bounding box center [1460, 39] width 16 height 18
click at [1455, 75] on span "button" at bounding box center [1462, 83] width 14 height 17
click at [1390, 108] on button "Yes" at bounding box center [1388, 108] width 38 height 32
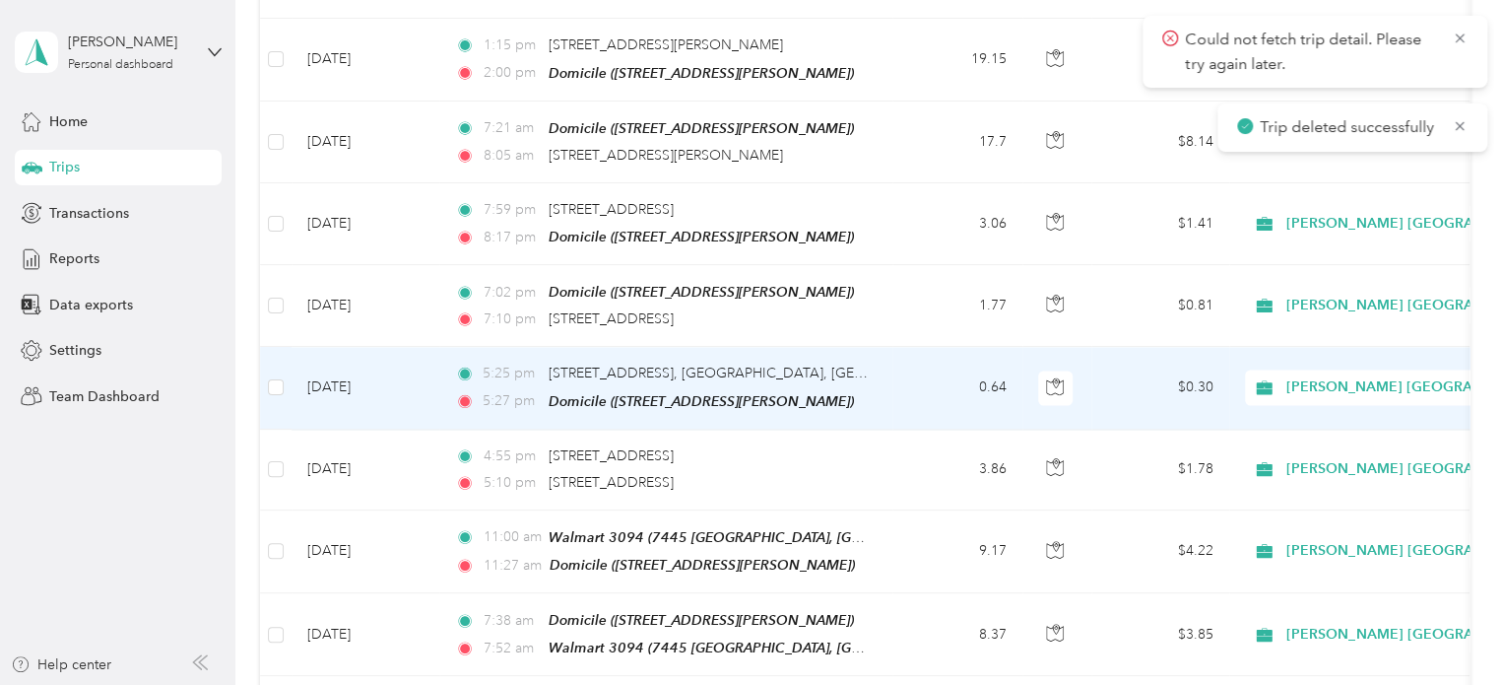
scroll to position [1674, 0]
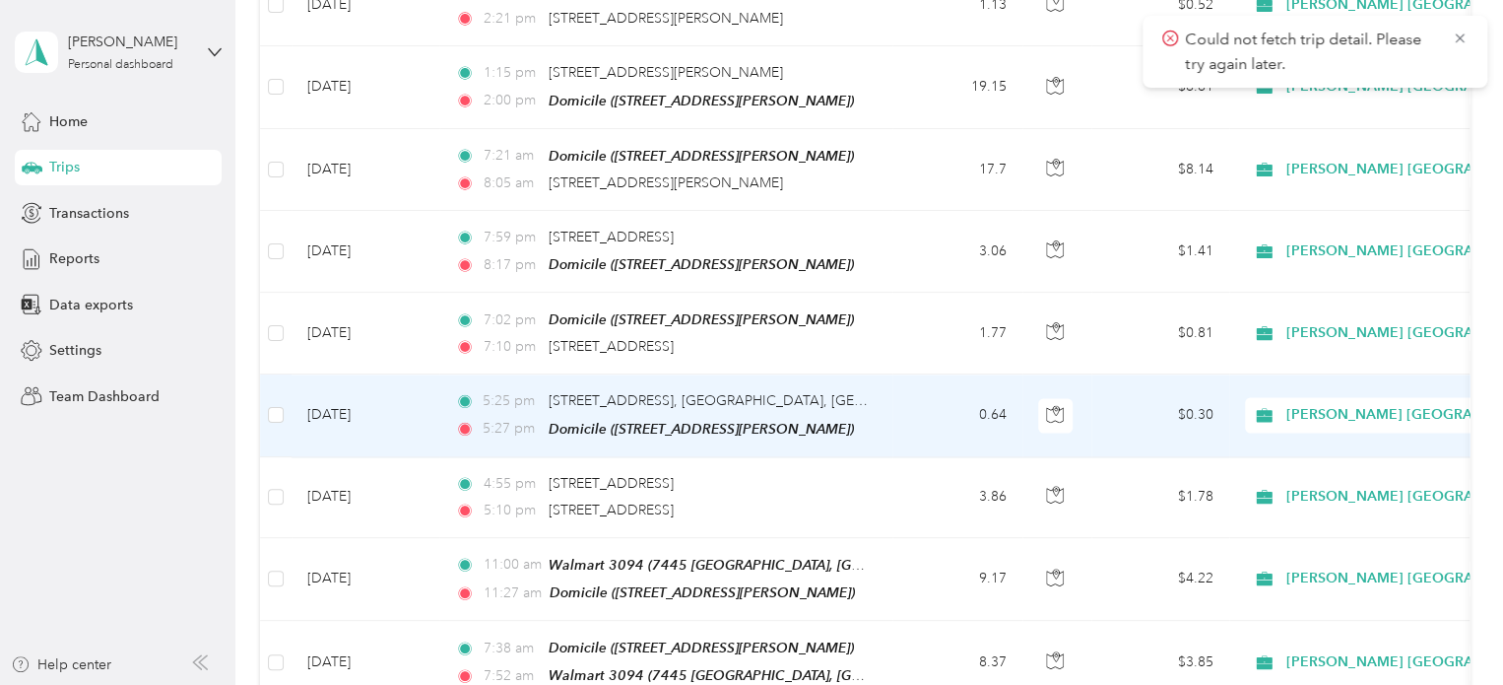
click at [357, 391] on td "[DATE]" at bounding box center [366, 415] width 148 height 82
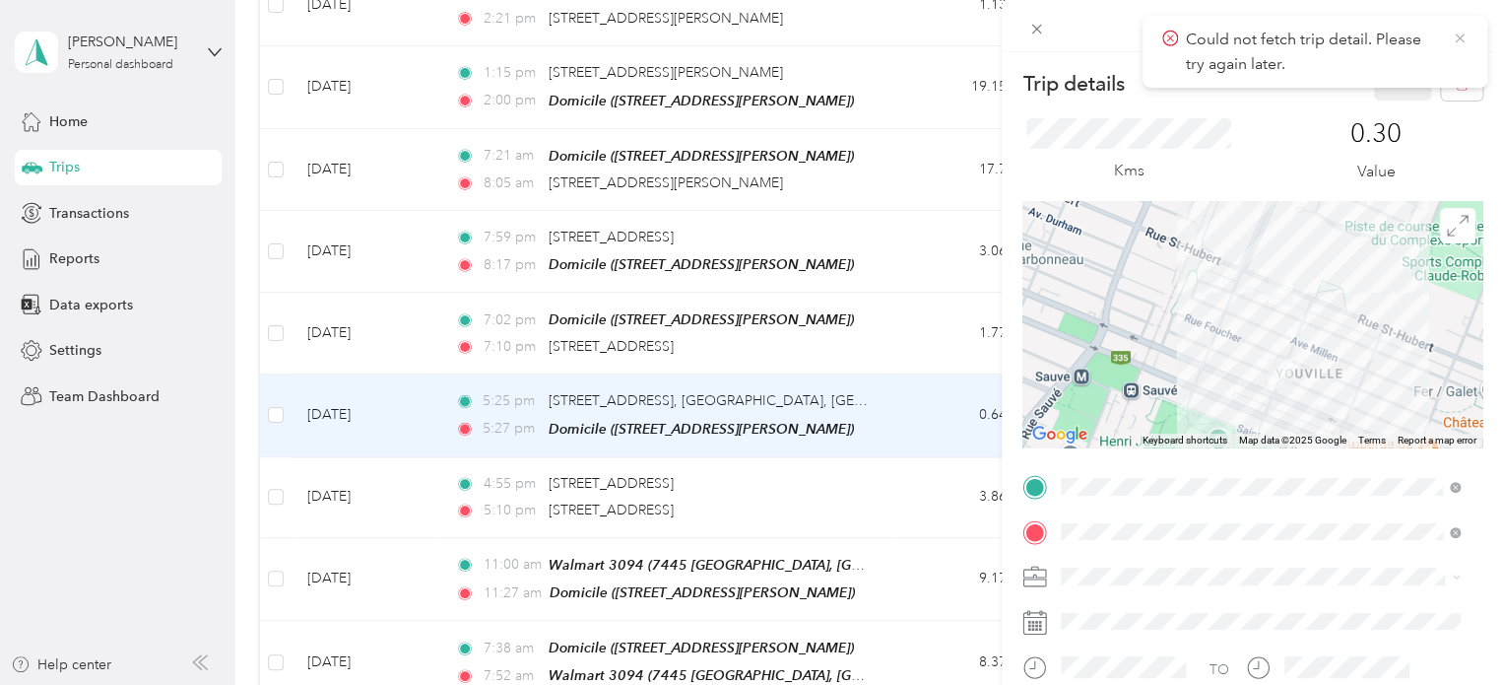
click at [1452, 38] on icon at bounding box center [1460, 39] width 16 height 18
click at [1455, 81] on icon "button" at bounding box center [1462, 84] width 14 height 14
click at [1388, 105] on button "Yes" at bounding box center [1388, 108] width 38 height 32
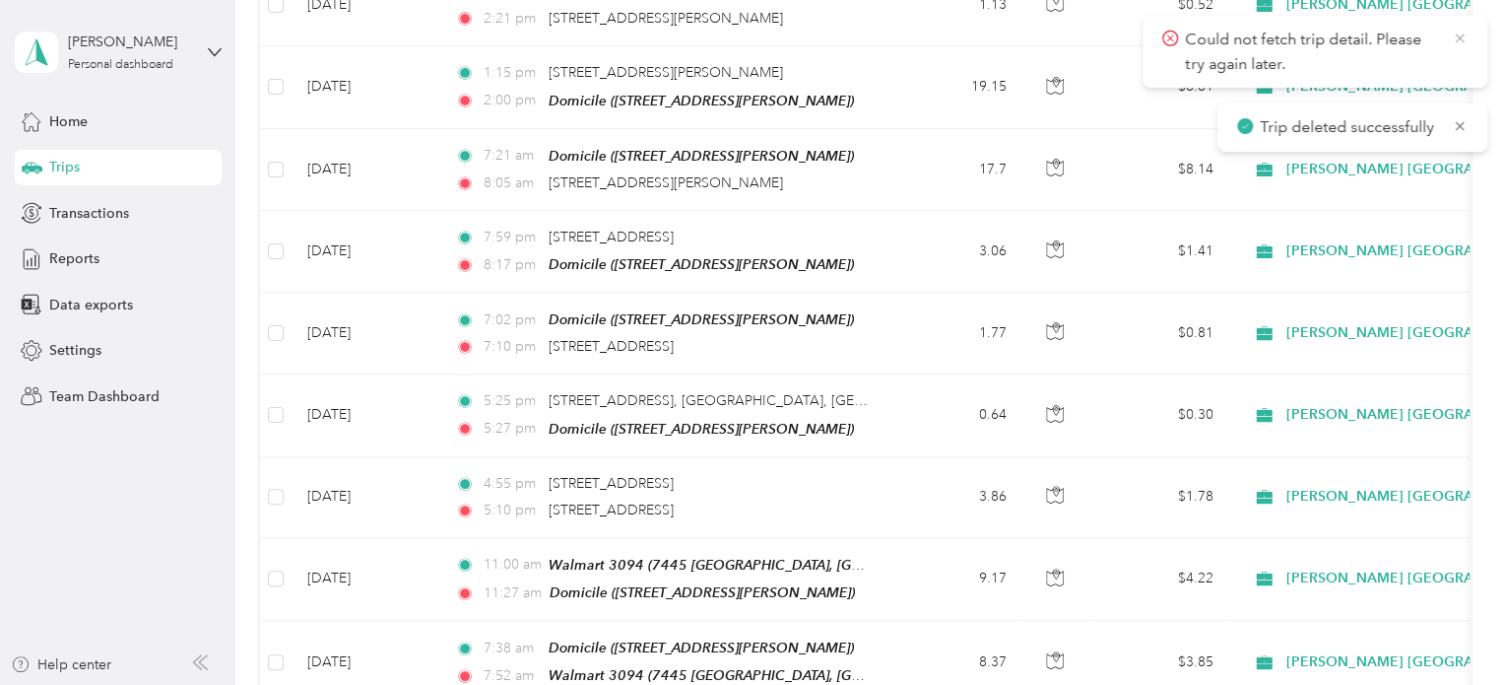
click at [1465, 38] on icon at bounding box center [1460, 39] width 16 height 18
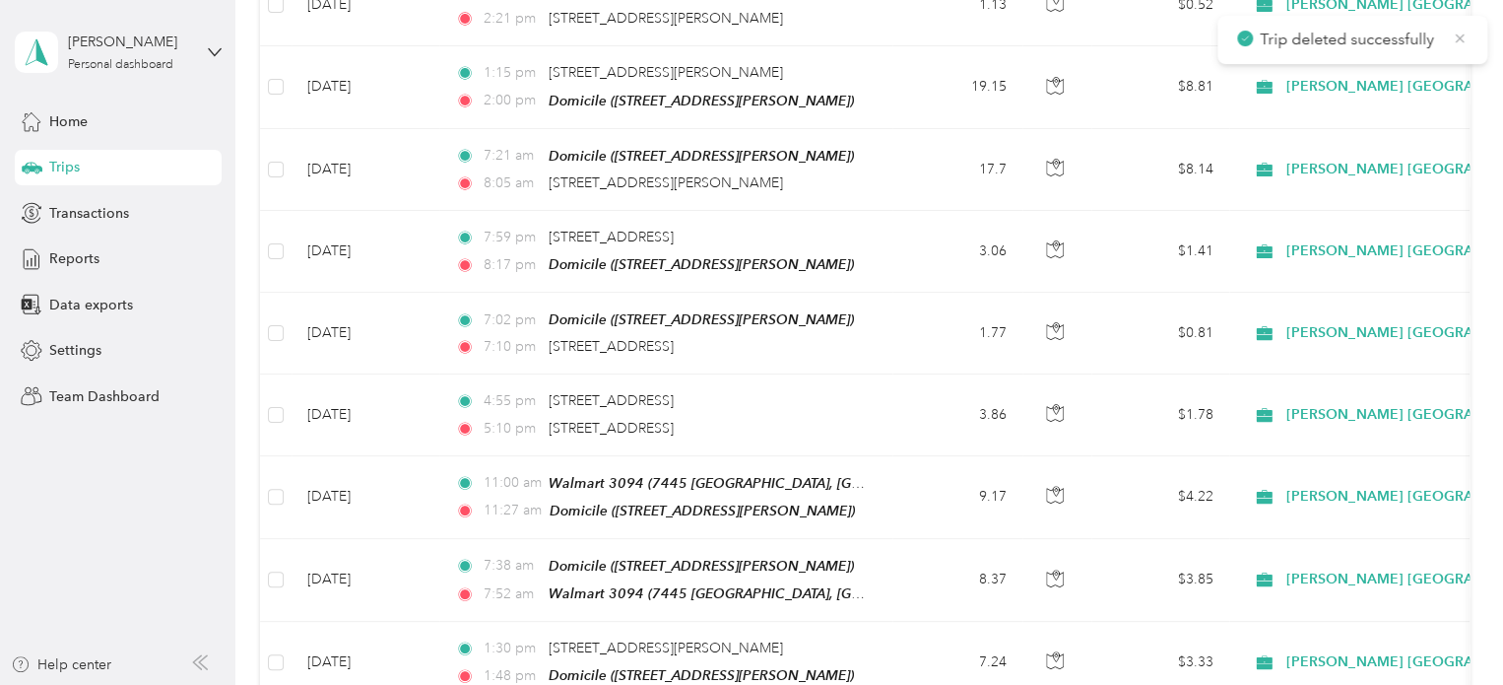
click at [1457, 38] on icon at bounding box center [1460, 39] width 16 height 18
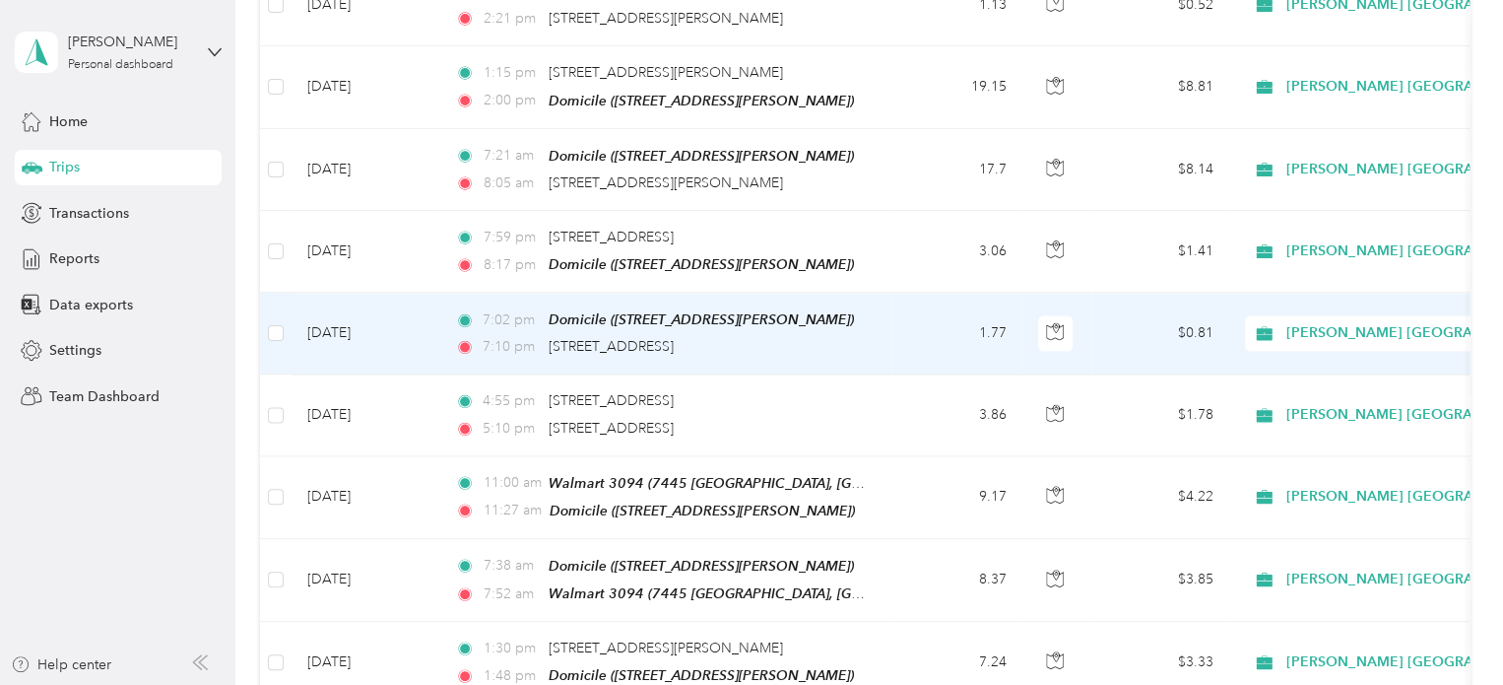
click at [337, 311] on td "[DATE]" at bounding box center [366, 334] width 148 height 82
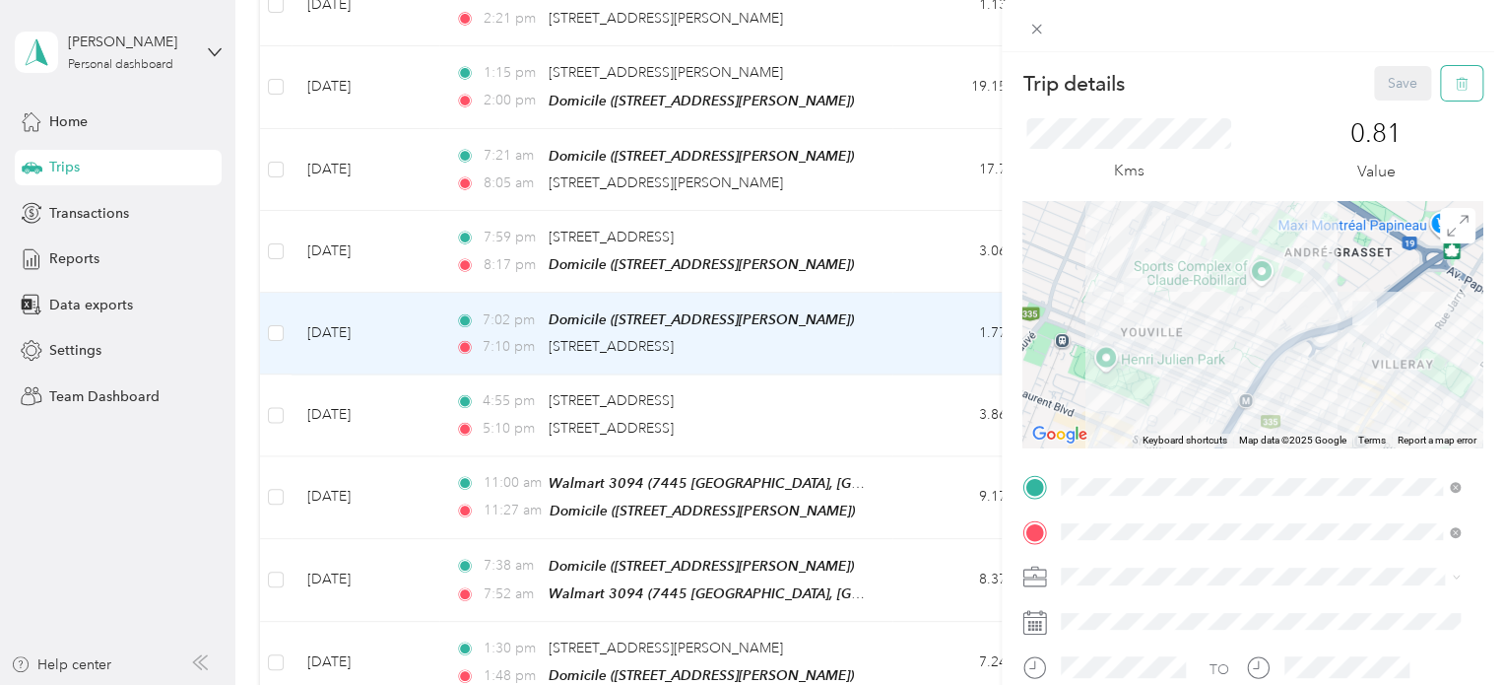
click at [1455, 82] on icon "button" at bounding box center [1462, 84] width 14 height 14
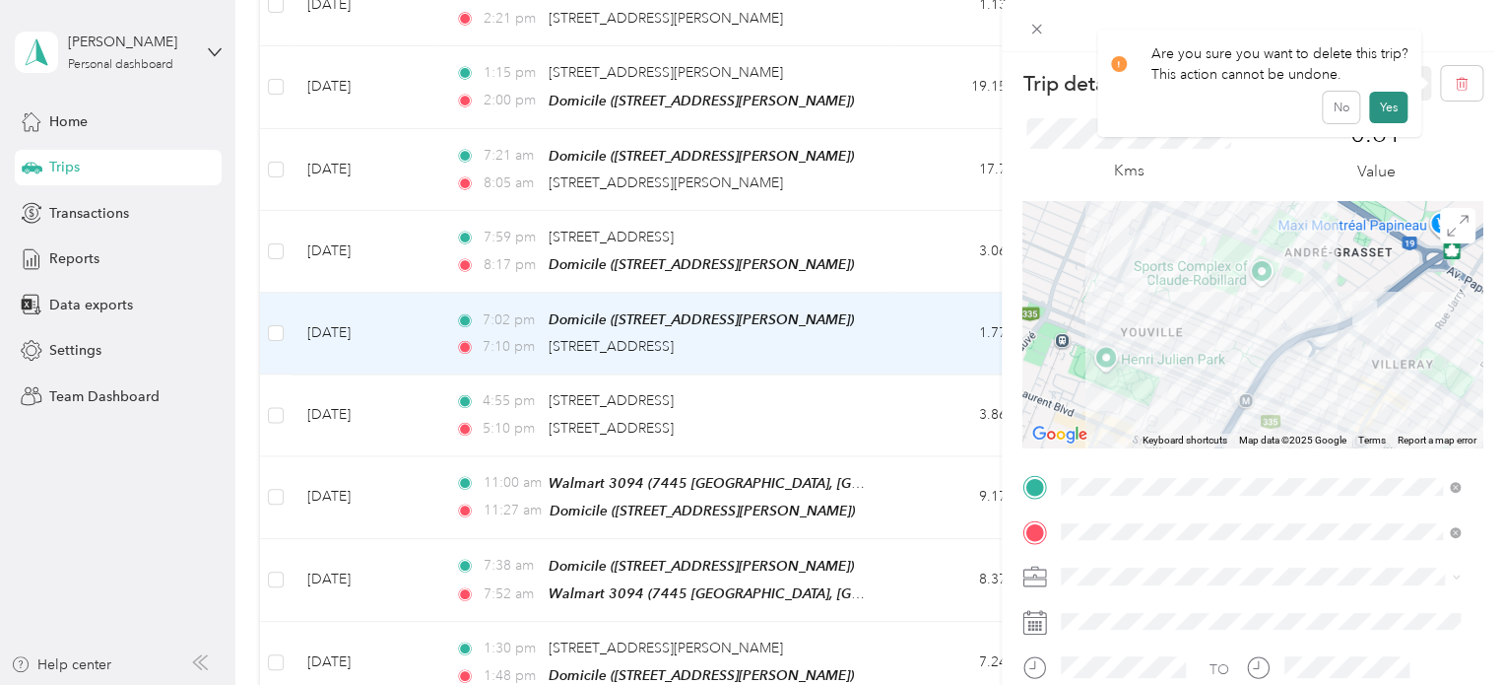
click at [1377, 101] on button "Yes" at bounding box center [1388, 108] width 38 height 32
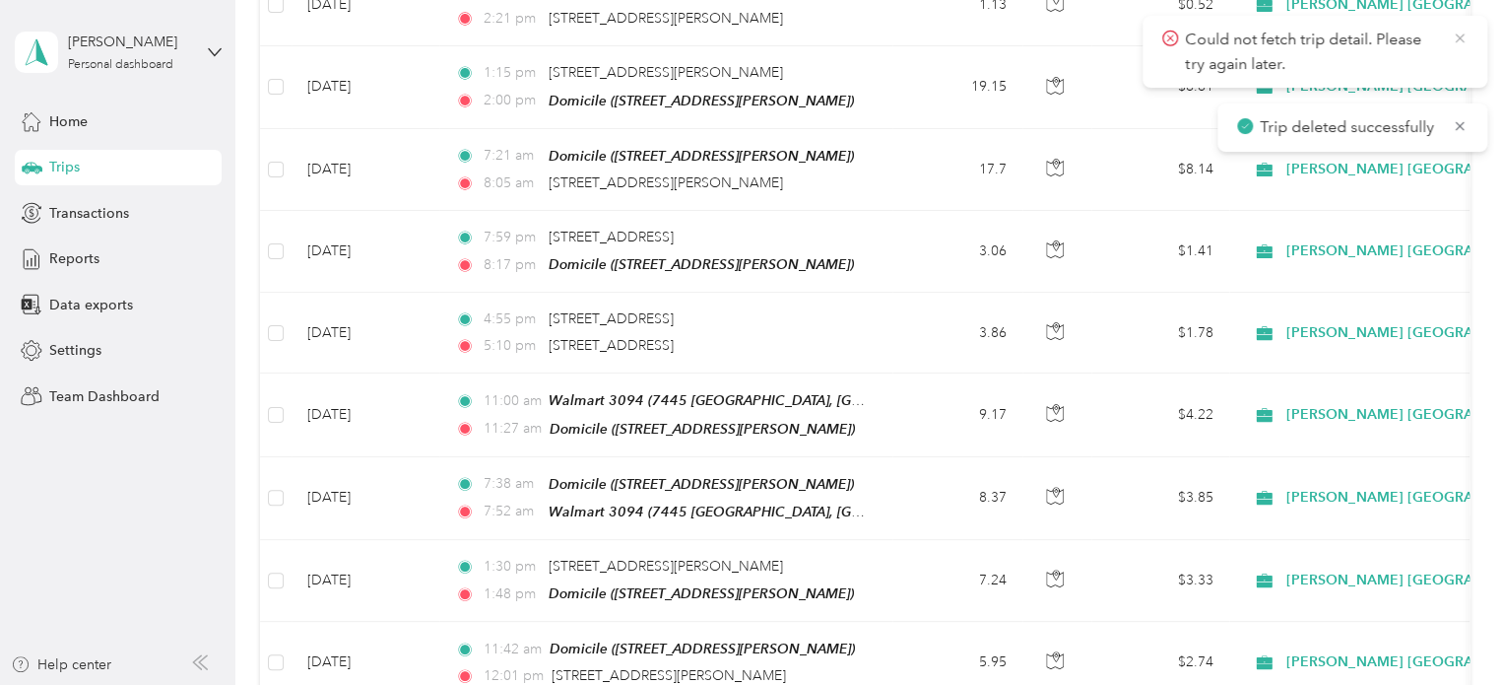
click at [1461, 33] on icon at bounding box center [1460, 39] width 16 height 18
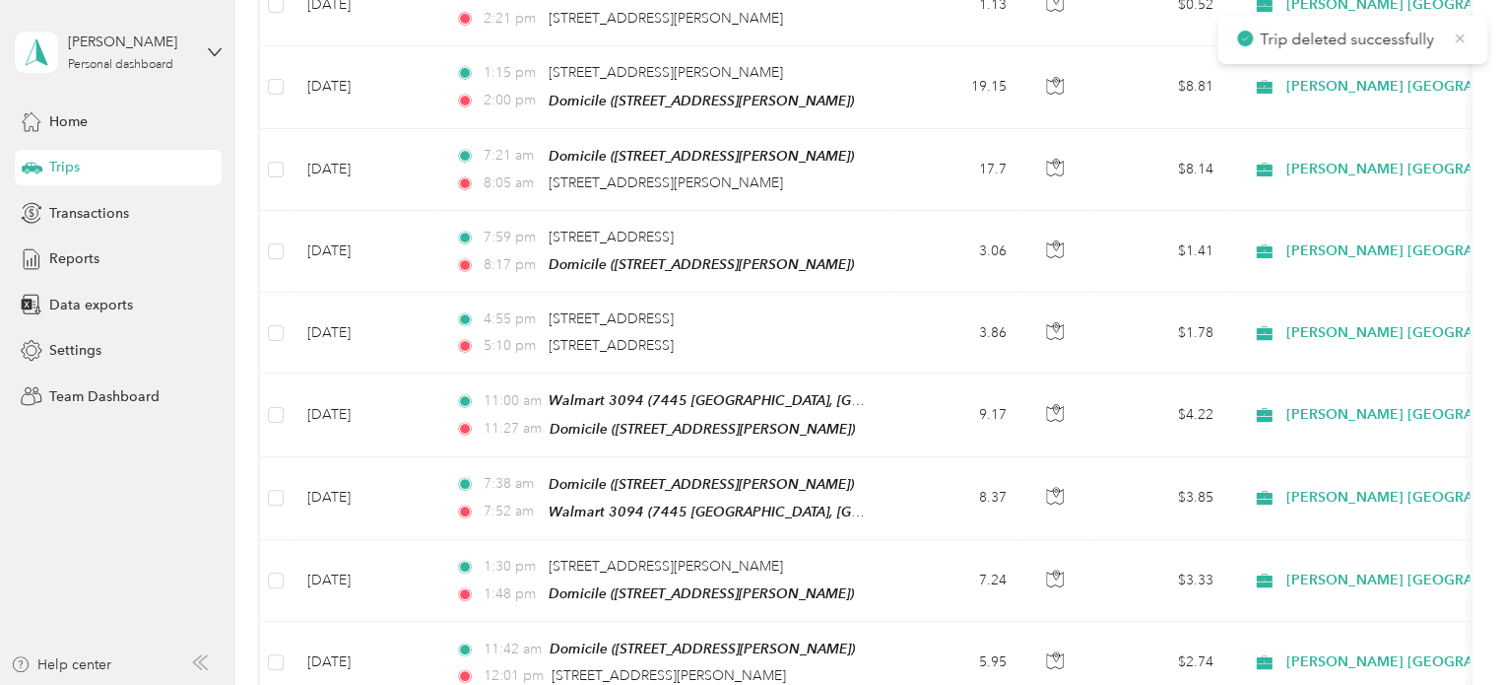
click at [1460, 37] on icon at bounding box center [1460, 39] width 16 height 18
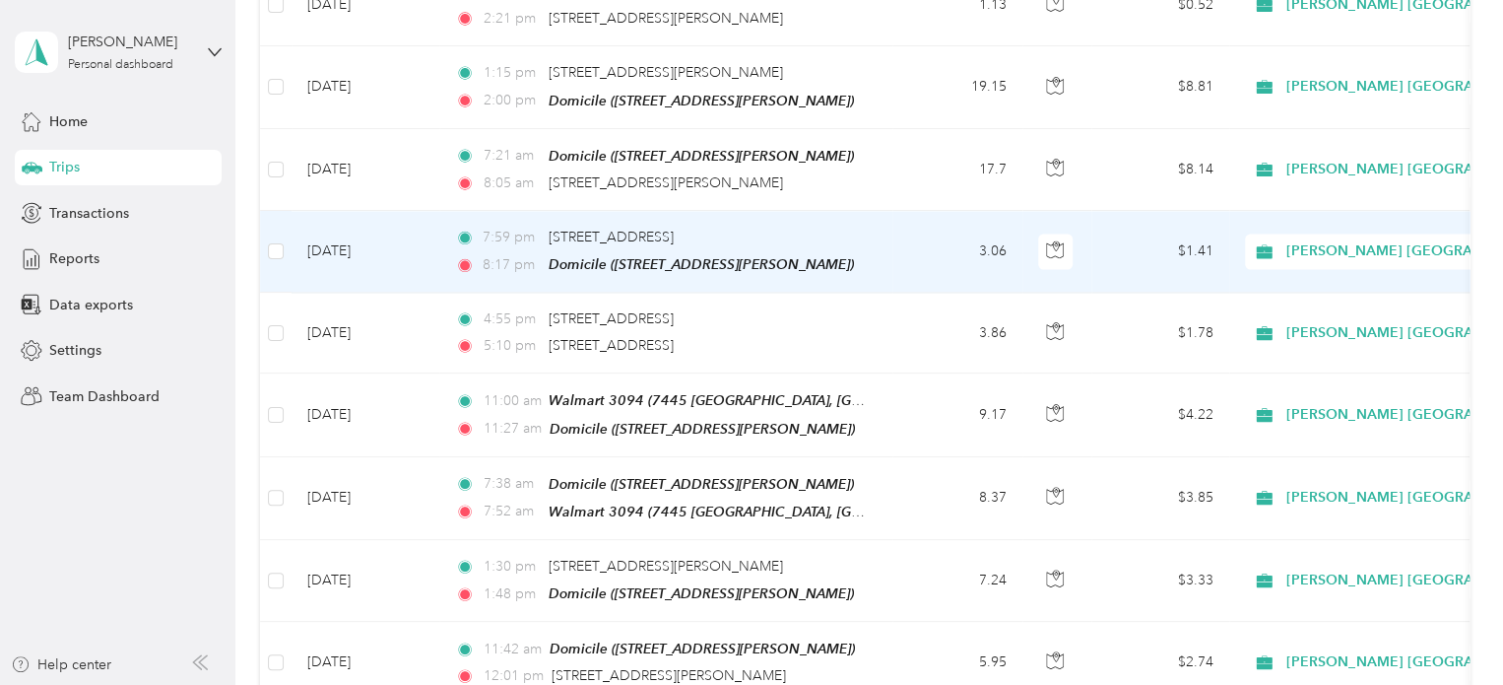
click at [366, 230] on td "[DATE]" at bounding box center [366, 252] width 148 height 82
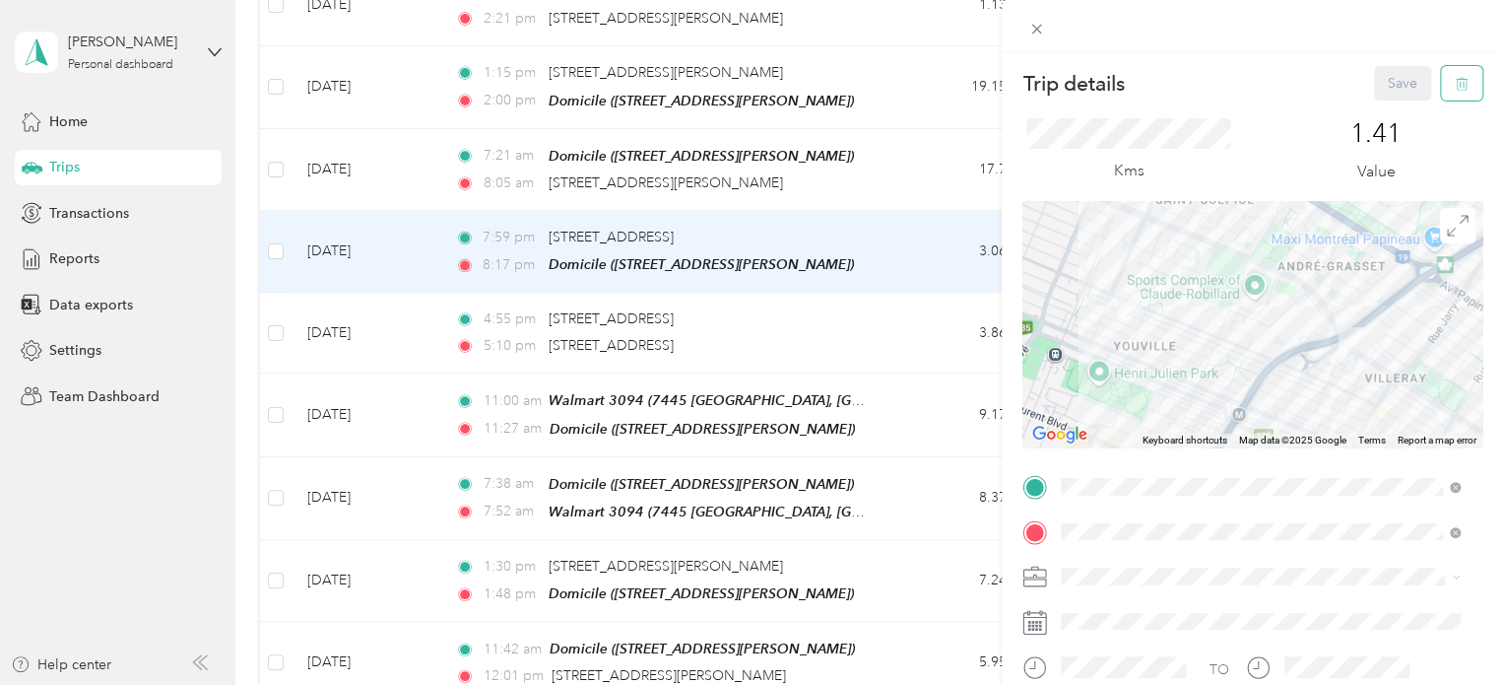
click at [1455, 86] on icon "button" at bounding box center [1462, 84] width 14 height 14
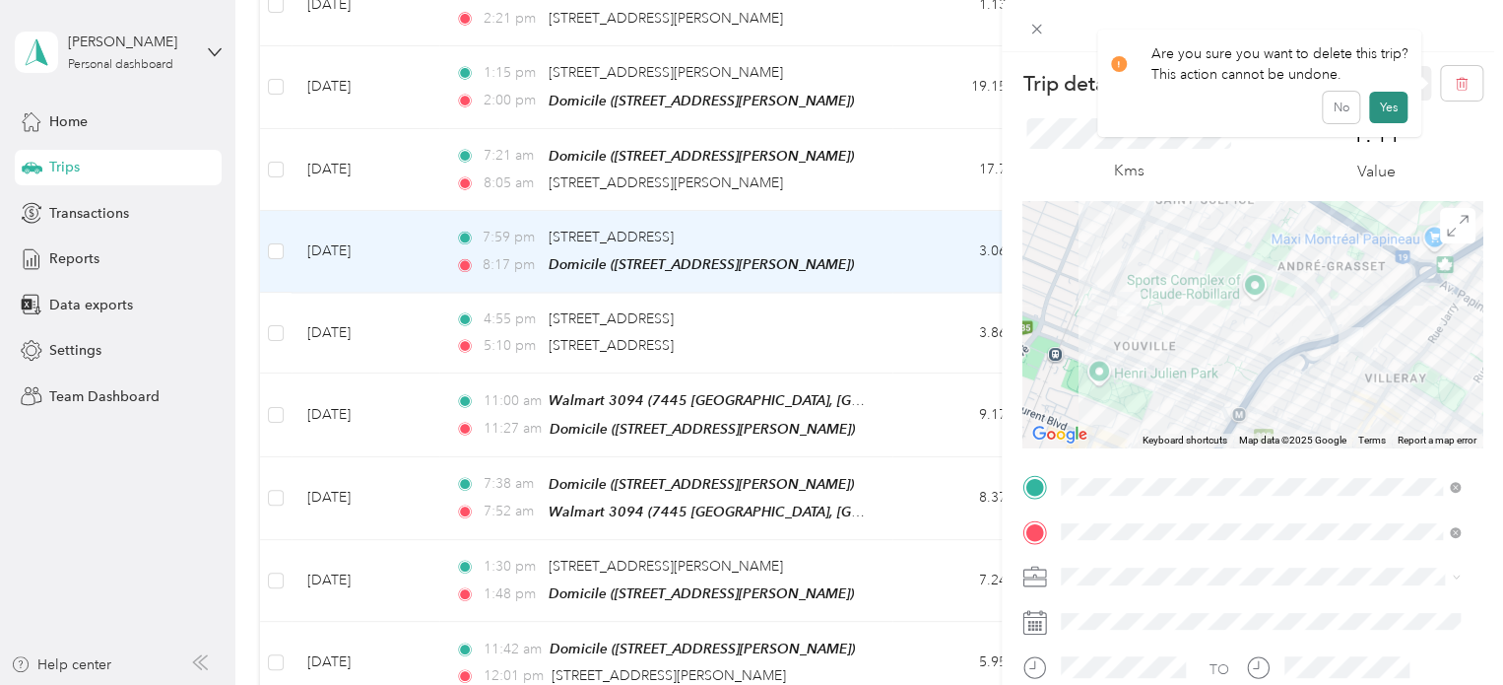
click at [1384, 105] on button "Yes" at bounding box center [1388, 108] width 38 height 32
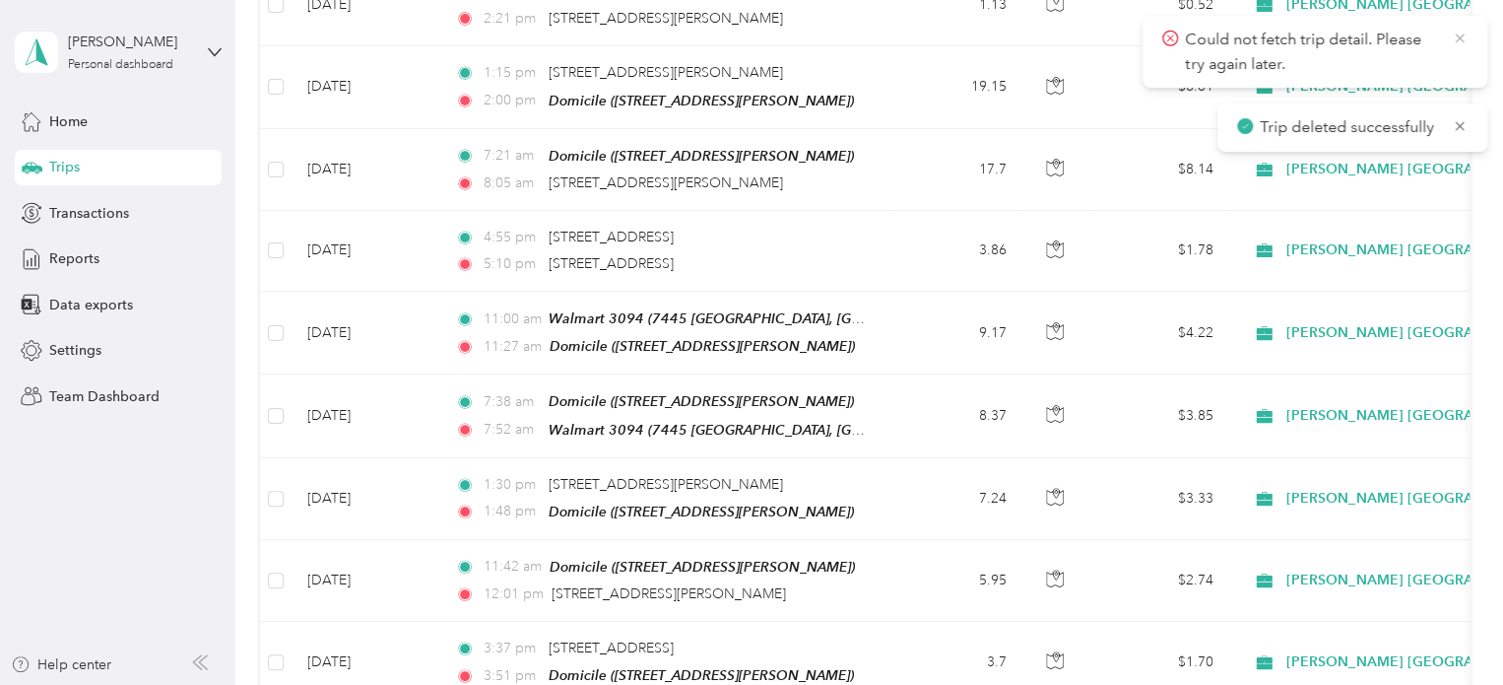
click at [1457, 35] on icon at bounding box center [1459, 37] width 9 height 9
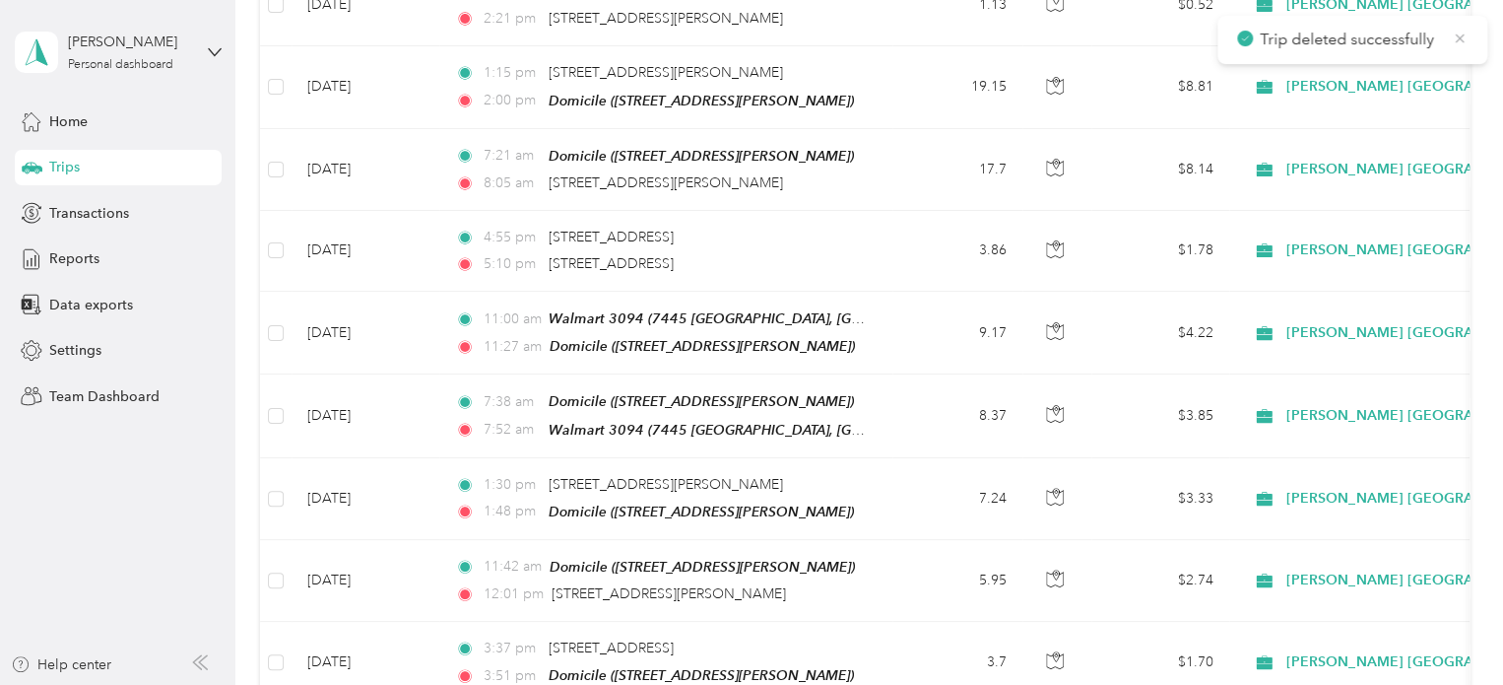
click at [1458, 38] on icon at bounding box center [1460, 39] width 16 height 18
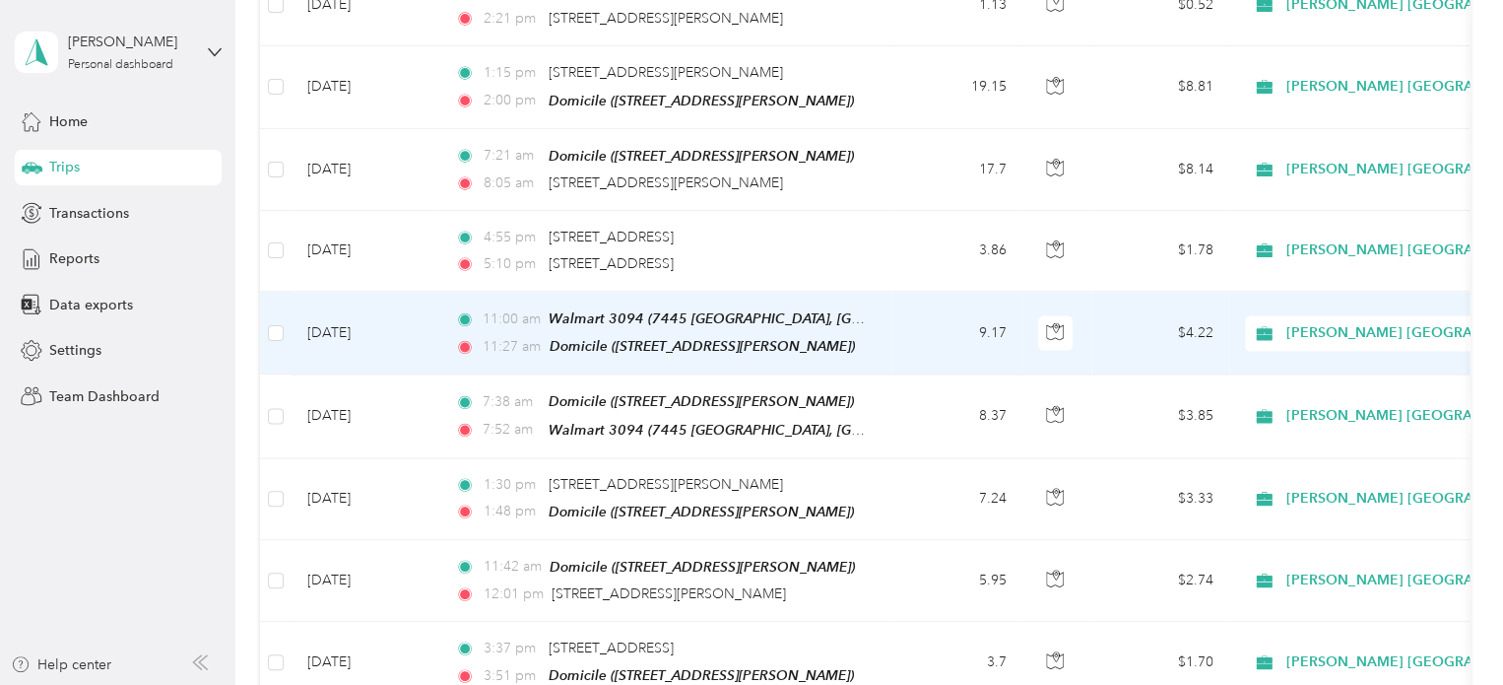
scroll to position [1477, 0]
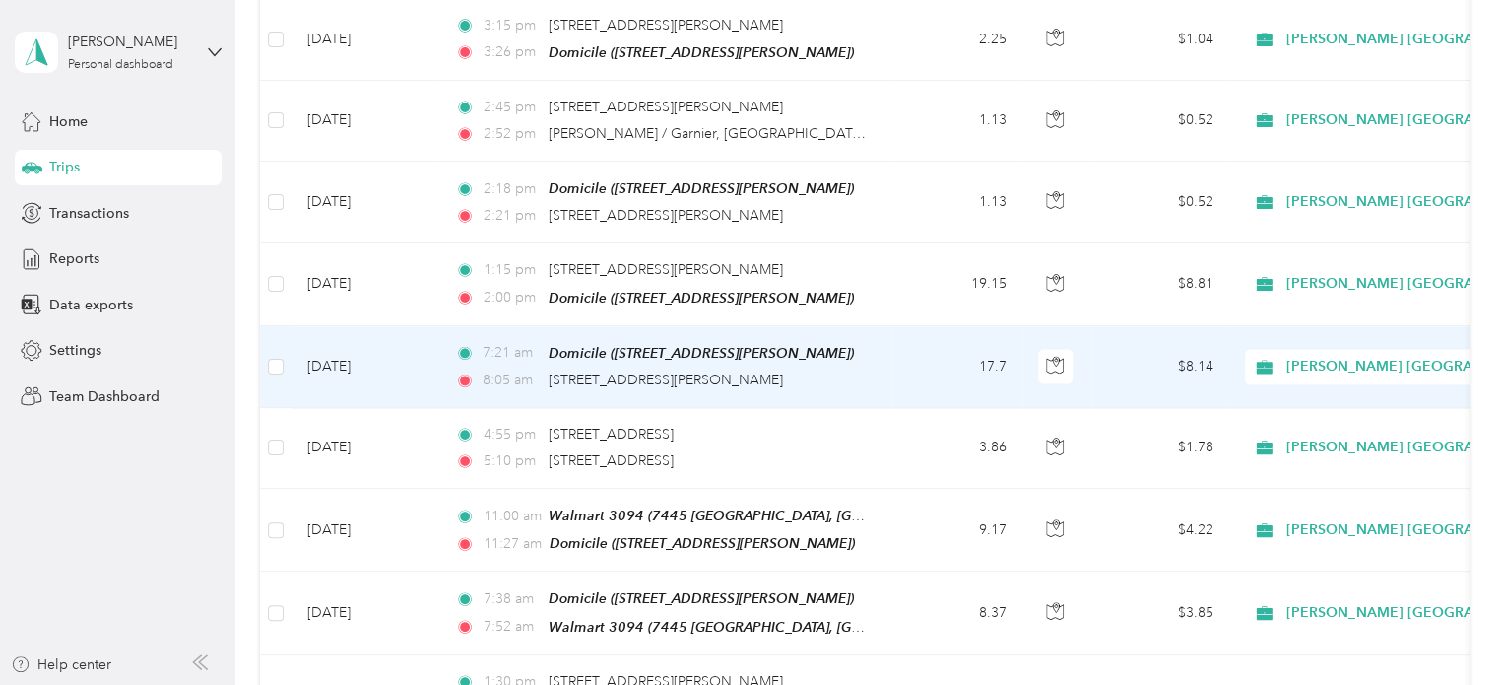
click at [351, 349] on td "[DATE]" at bounding box center [366, 367] width 148 height 82
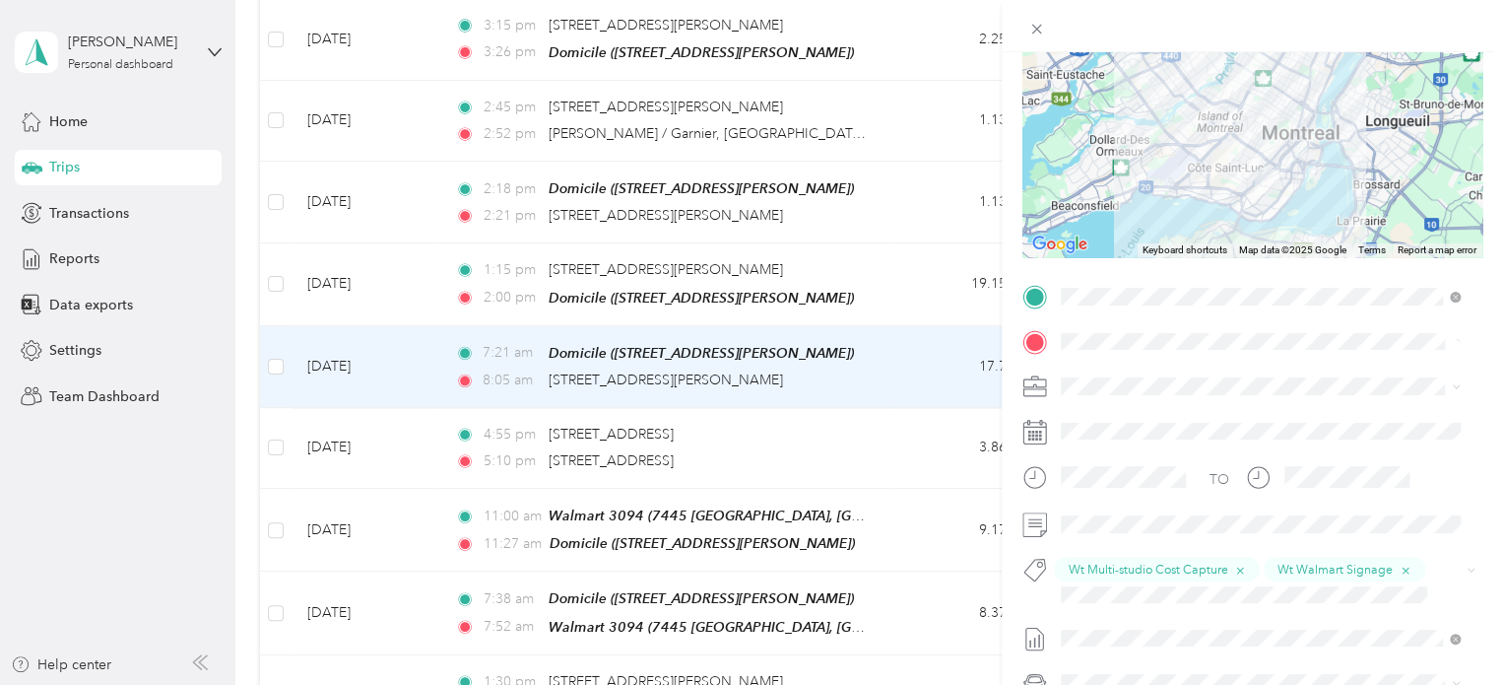
scroll to position [196, 0]
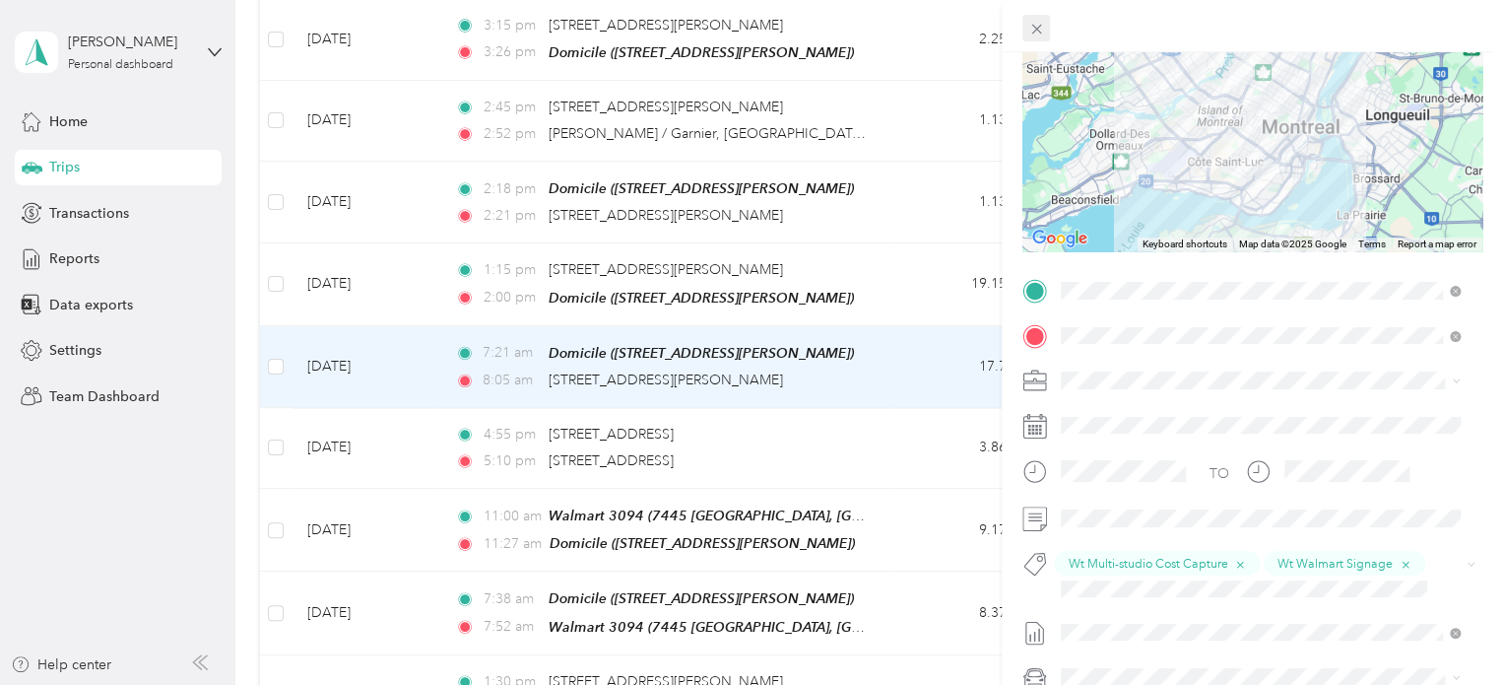
click at [1036, 23] on icon at bounding box center [1036, 29] width 17 height 17
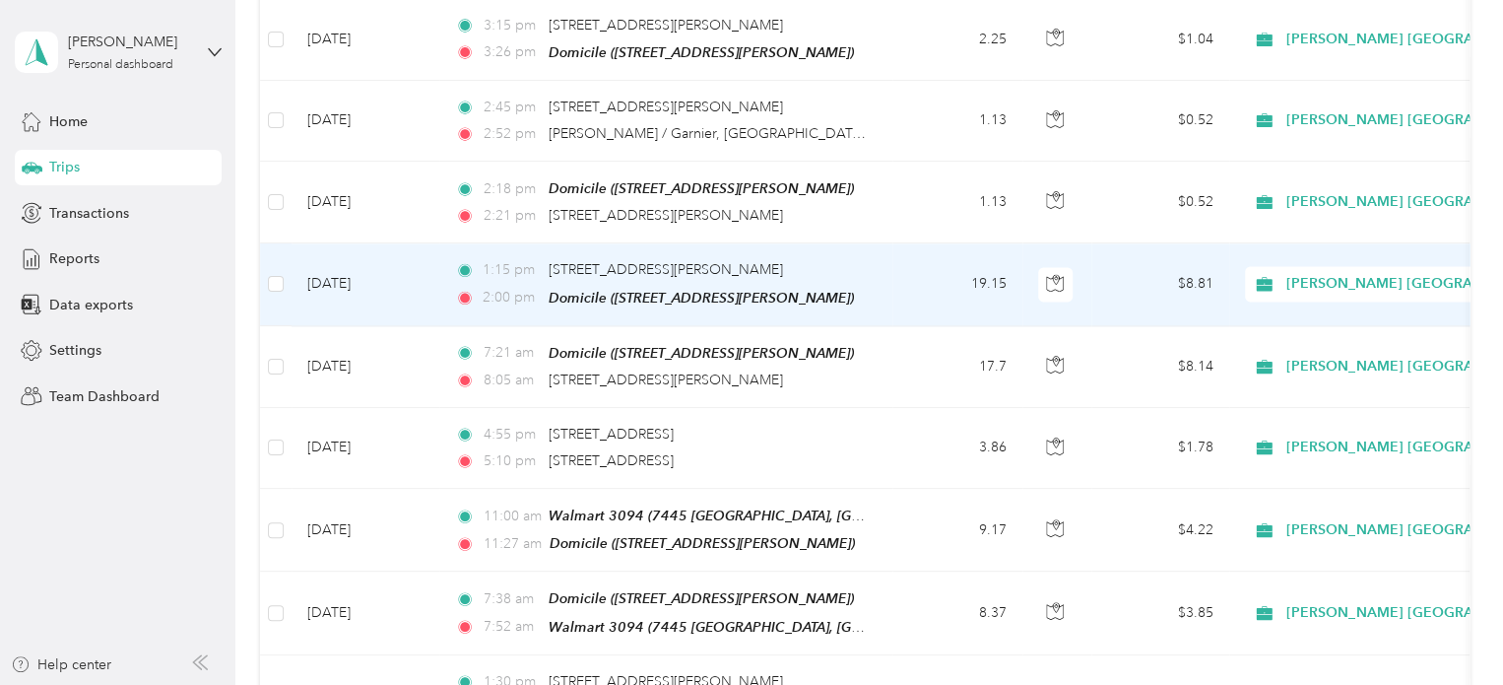
click at [366, 262] on td "[DATE]" at bounding box center [366, 284] width 148 height 82
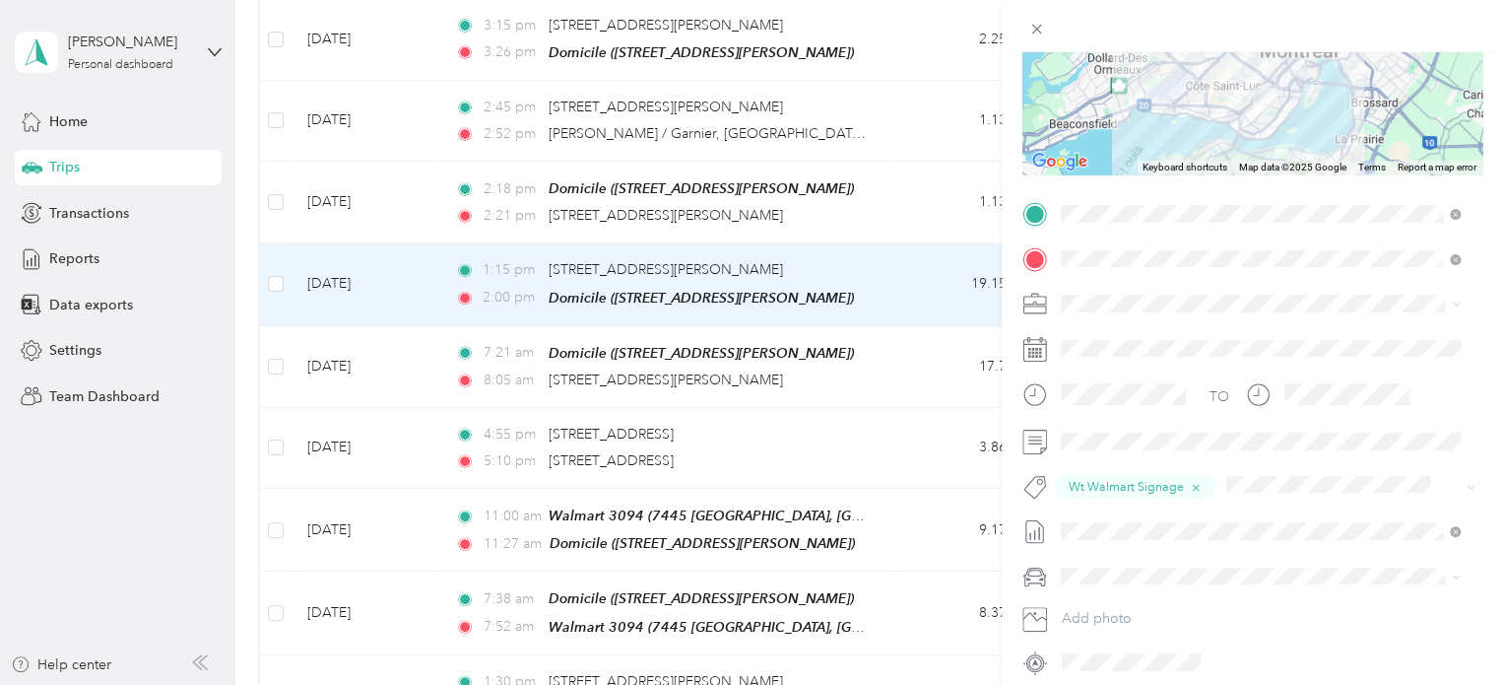
scroll to position [262, 0]
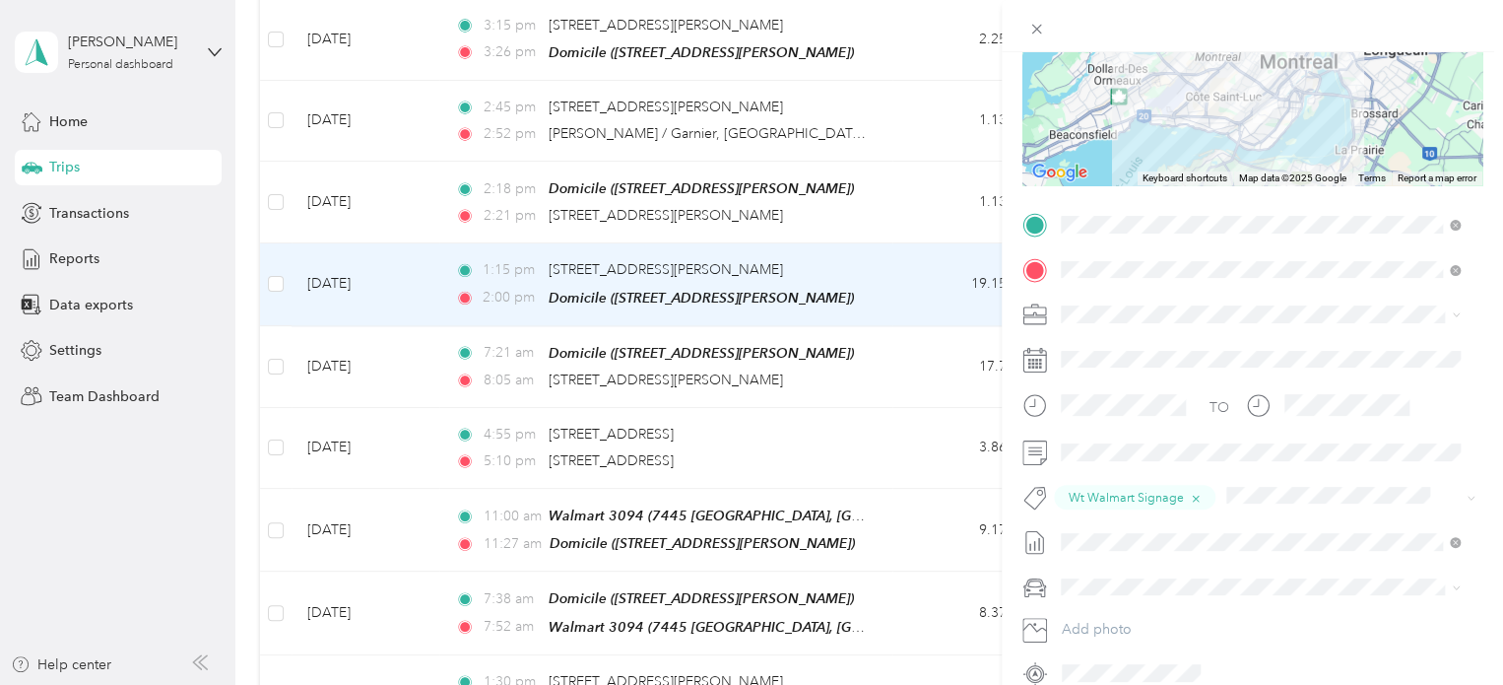
click at [338, 189] on div "Trip details Save This trip cannot be edited because it is either under review,…" at bounding box center [751, 342] width 1503 height 685
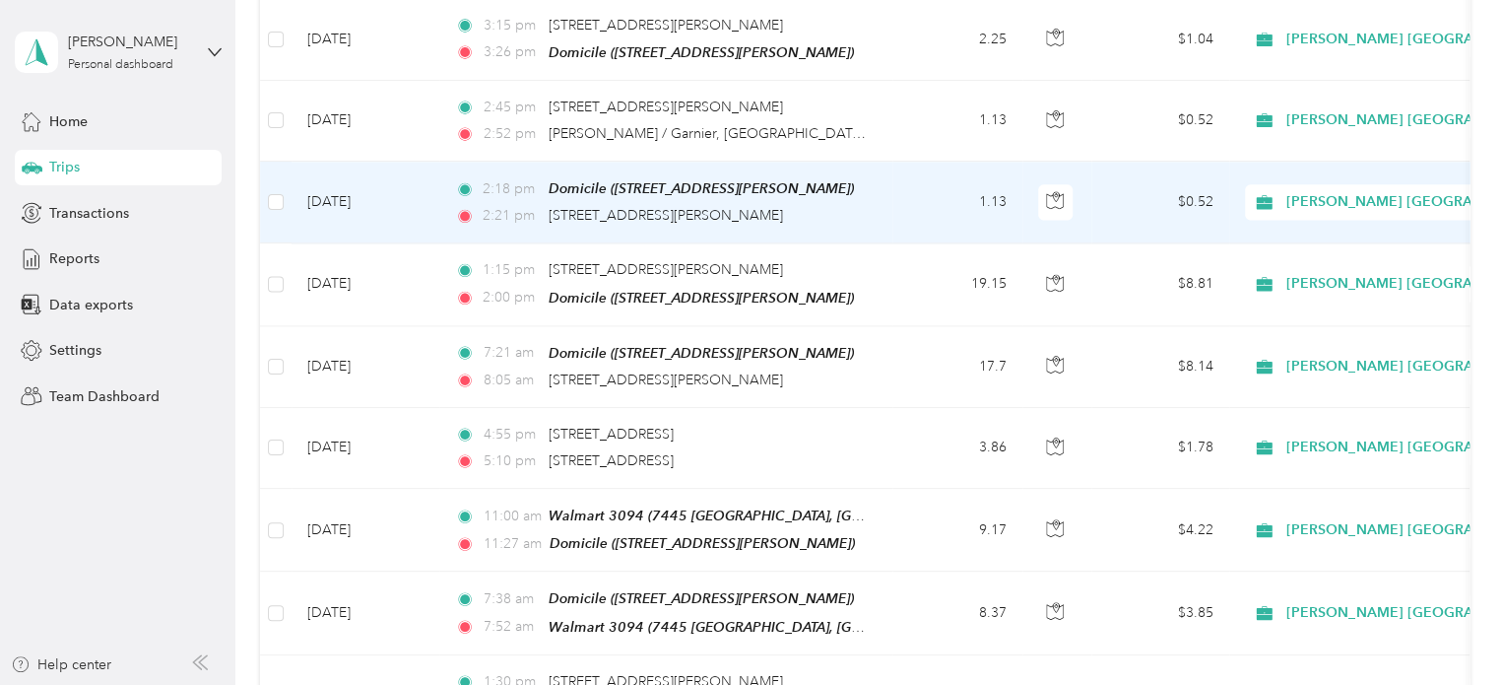
click at [336, 186] on td "[DATE]" at bounding box center [366, 203] width 148 height 82
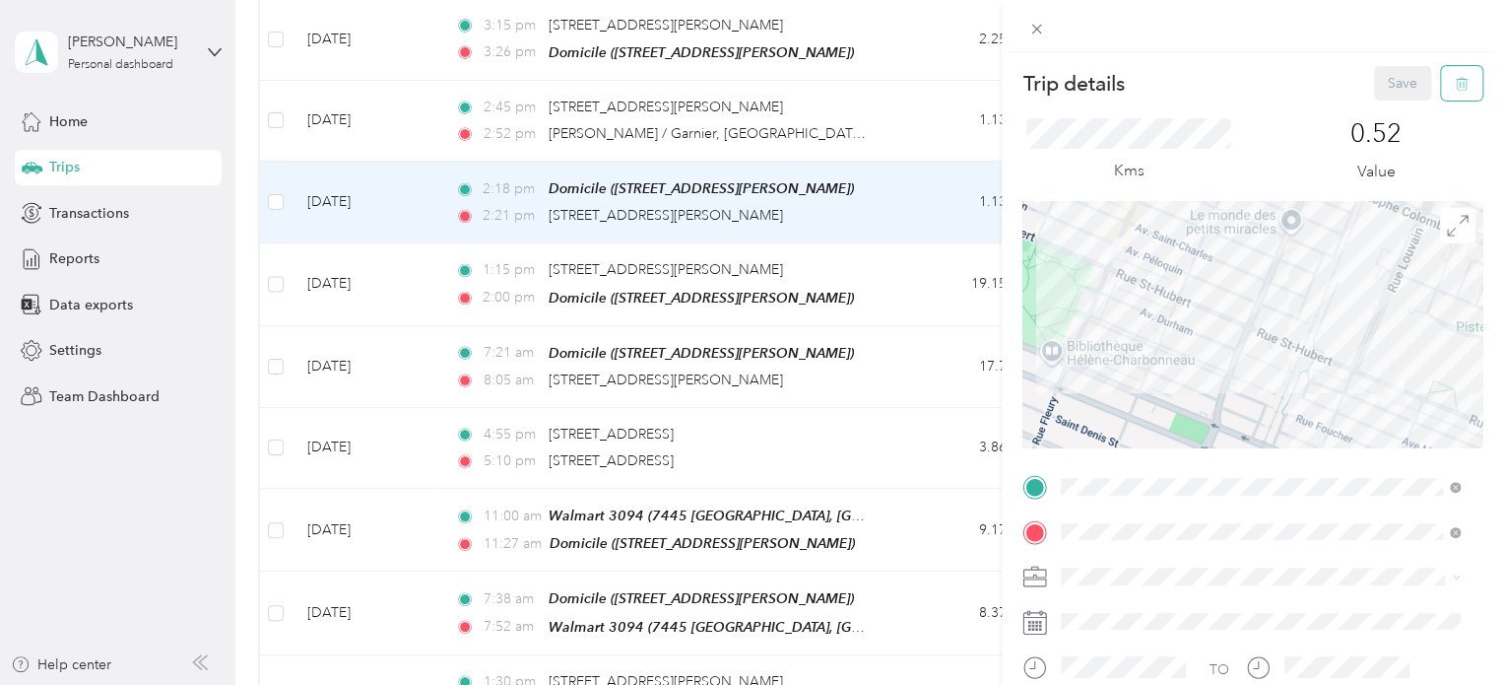
click at [1455, 80] on icon "button" at bounding box center [1462, 84] width 14 height 14
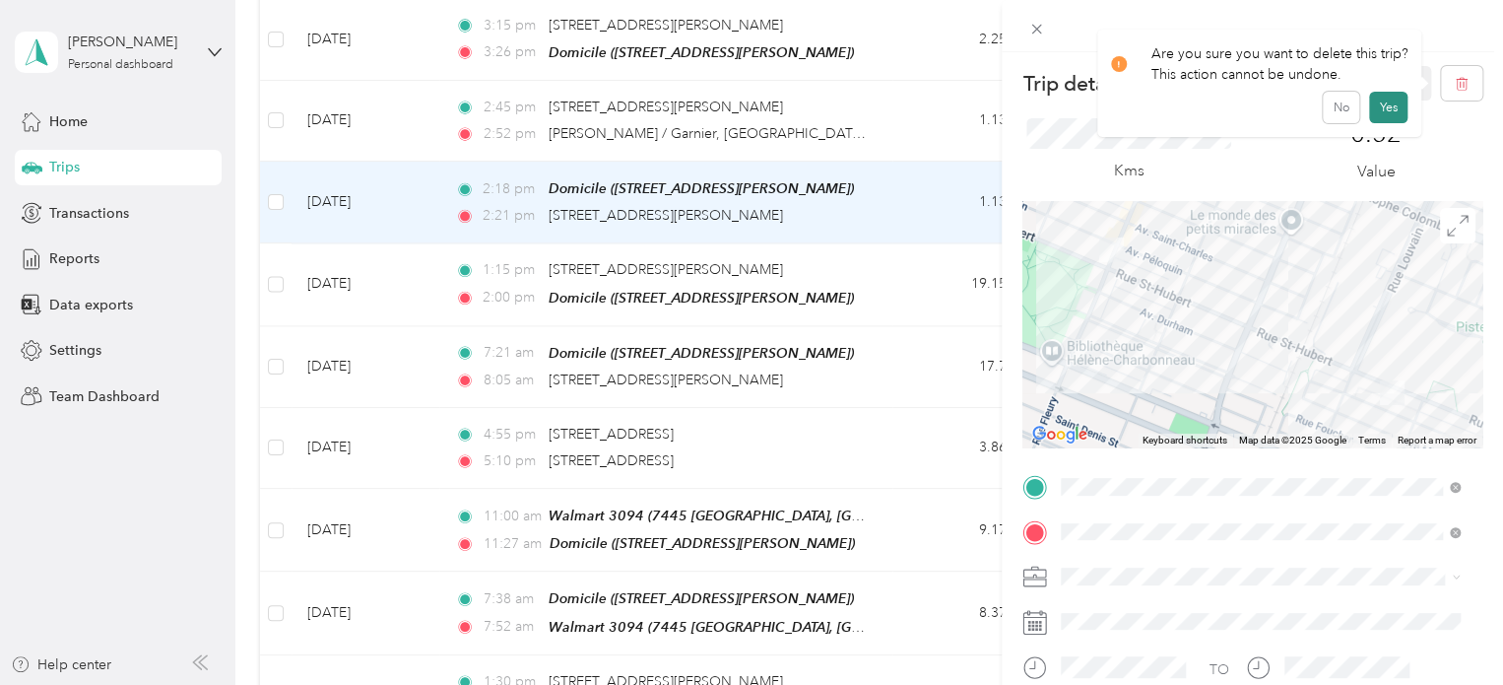
click at [1384, 113] on button "Yes" at bounding box center [1388, 108] width 38 height 32
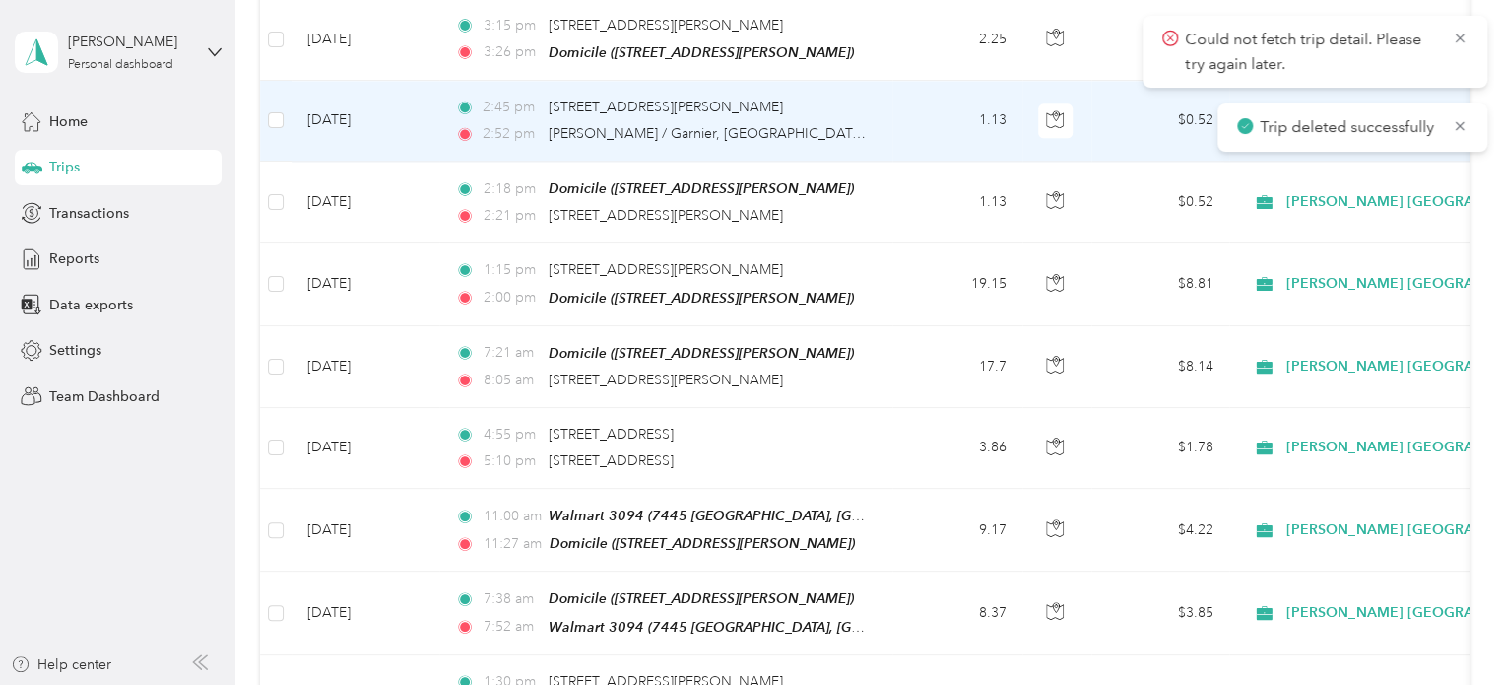
click at [352, 102] on td "[DATE]" at bounding box center [366, 121] width 148 height 81
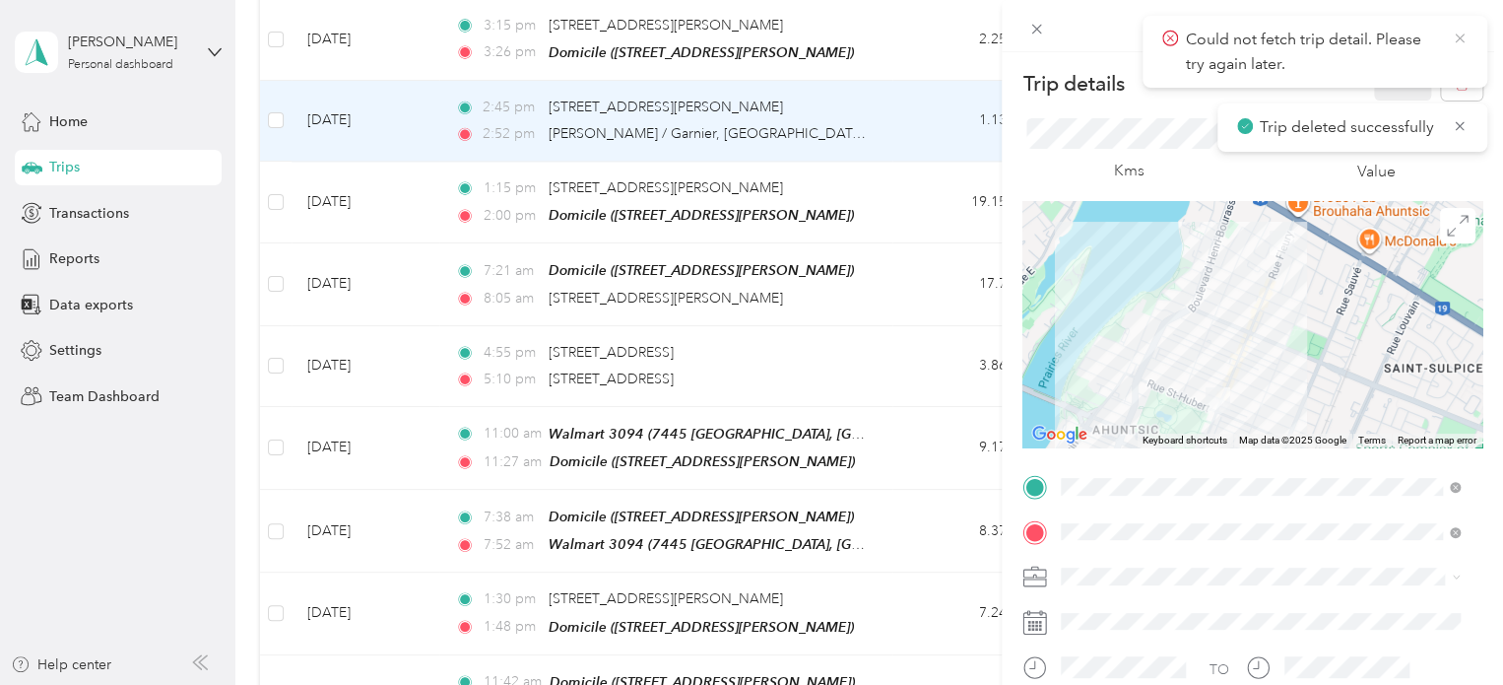
click at [1459, 35] on icon at bounding box center [1460, 39] width 16 height 18
click at [1450, 73] on button "button" at bounding box center [1461, 83] width 41 height 34
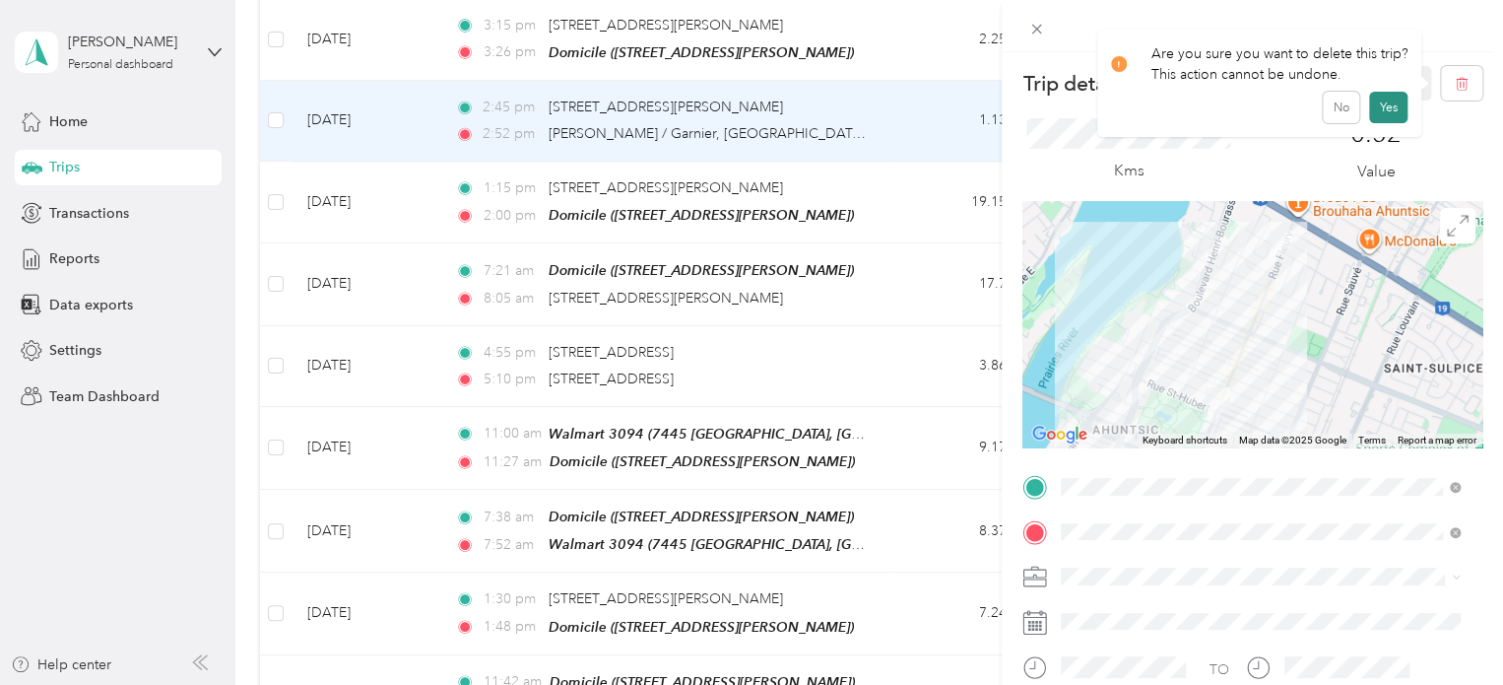
click at [1387, 101] on button "Yes" at bounding box center [1388, 108] width 38 height 32
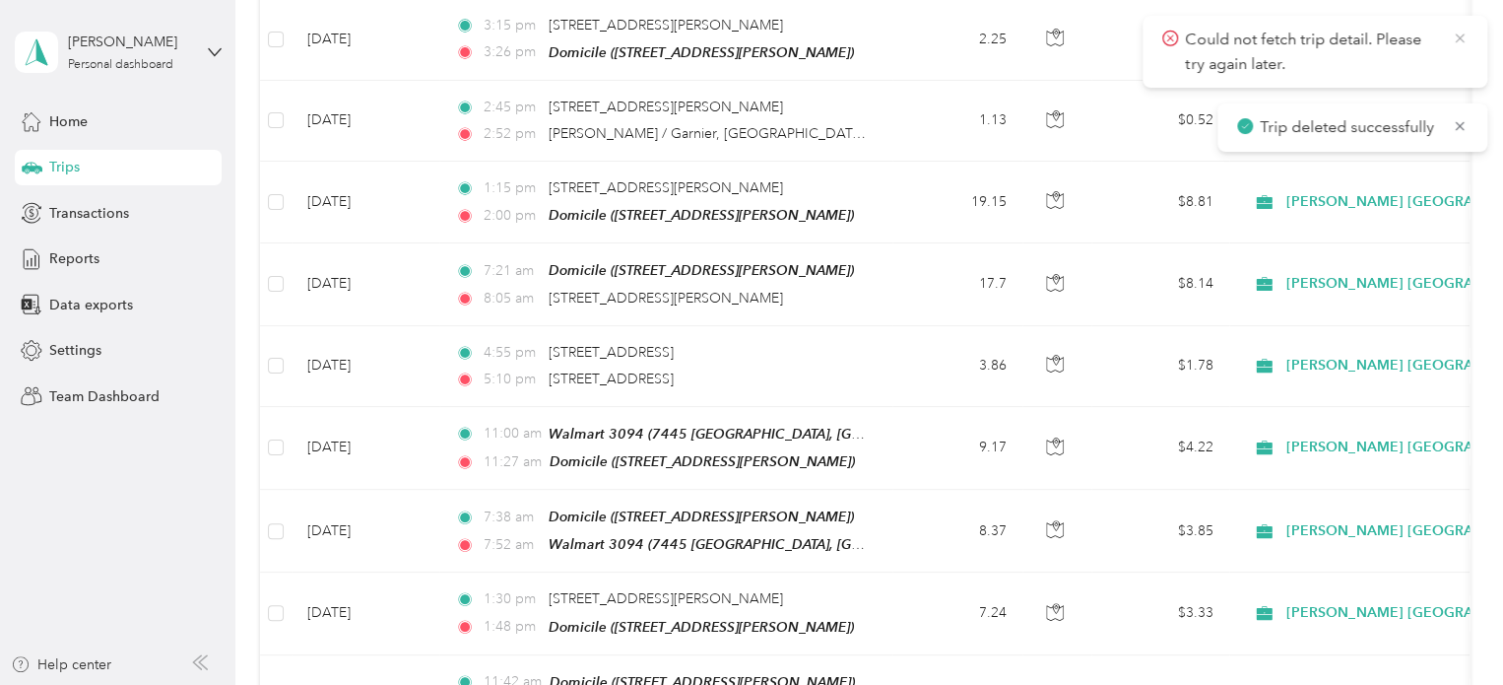
click at [1458, 34] on icon at bounding box center [1460, 39] width 16 height 18
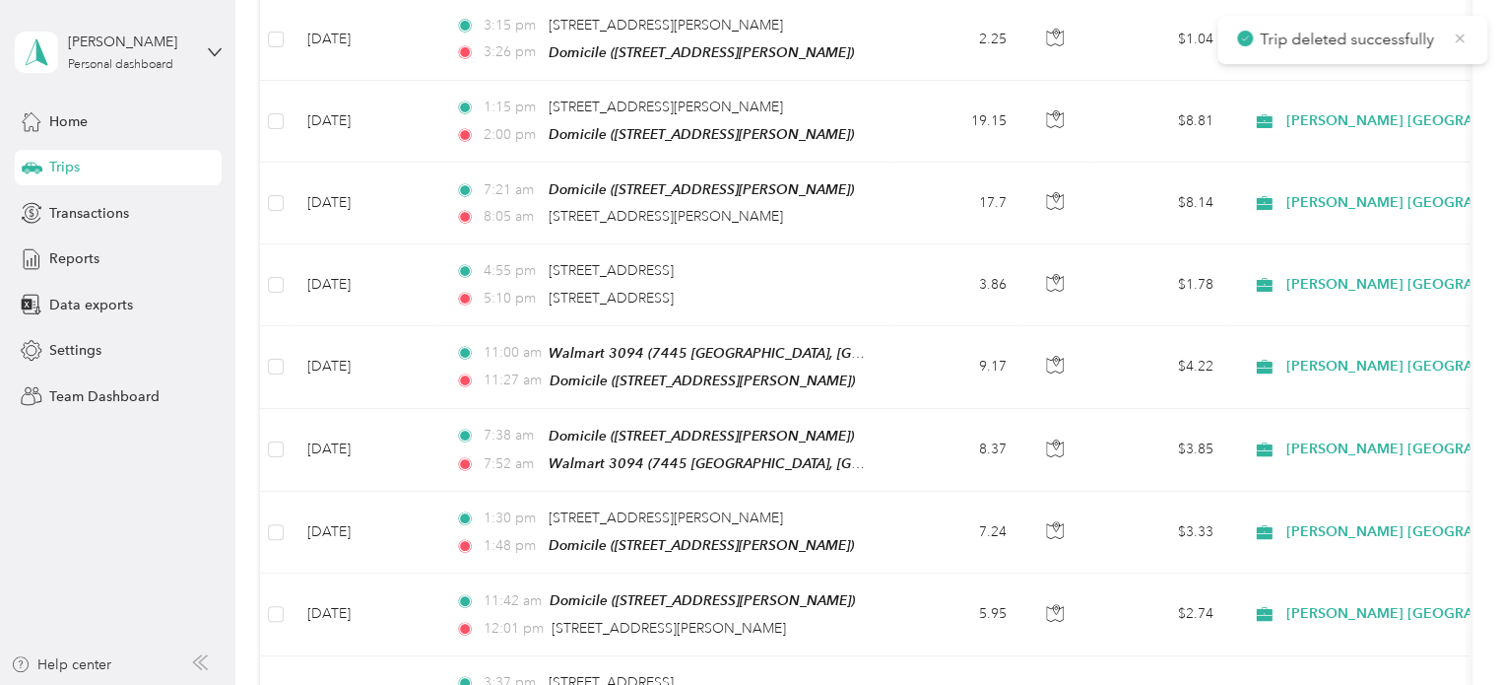
click at [1458, 36] on icon at bounding box center [1460, 37] width 9 height 9
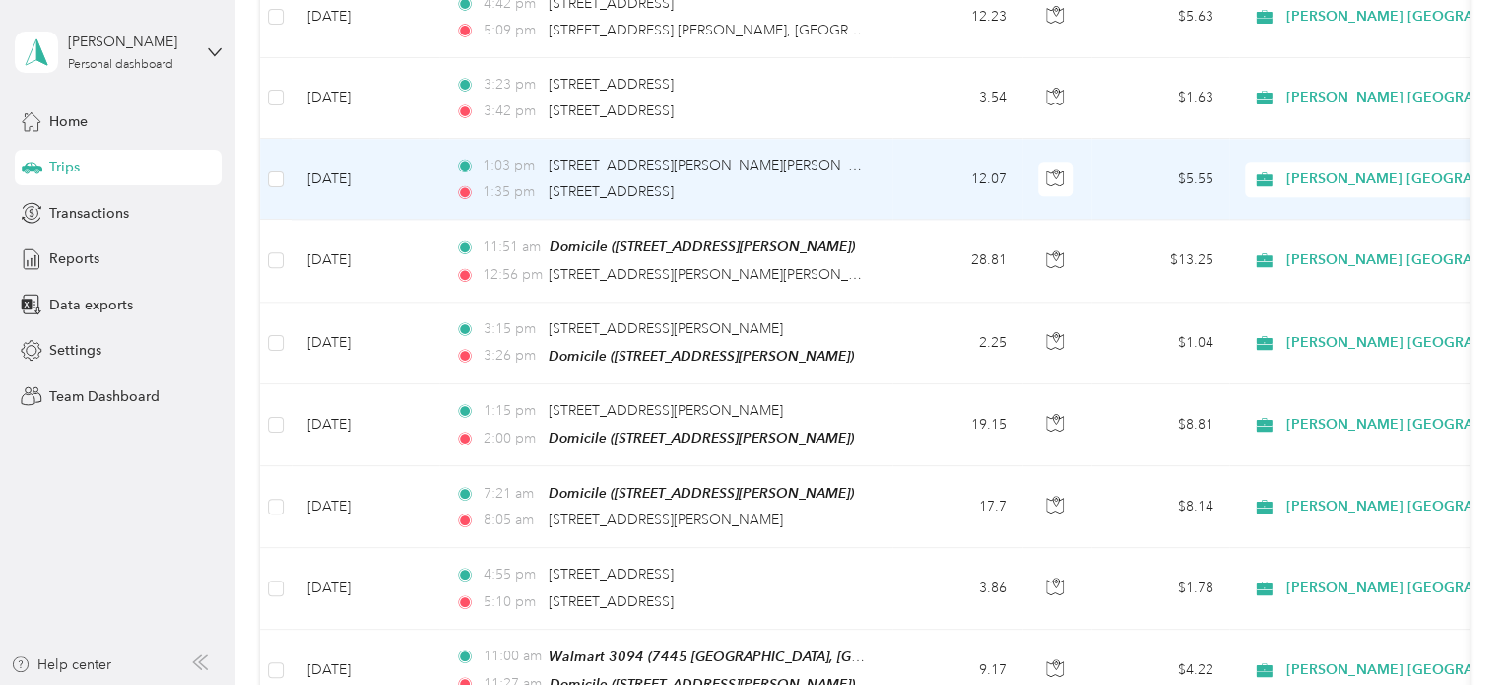
scroll to position [1150, 0]
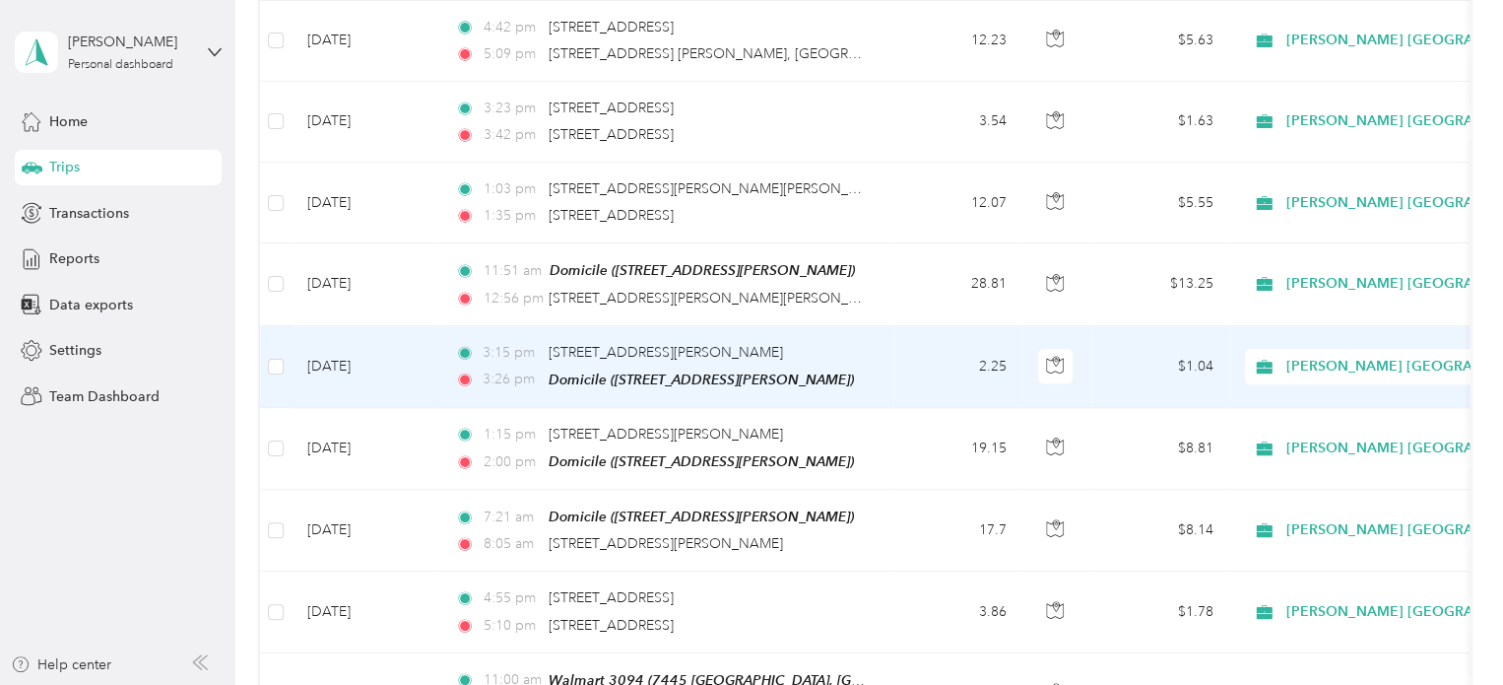
click at [361, 346] on td "[DATE]" at bounding box center [366, 367] width 148 height 82
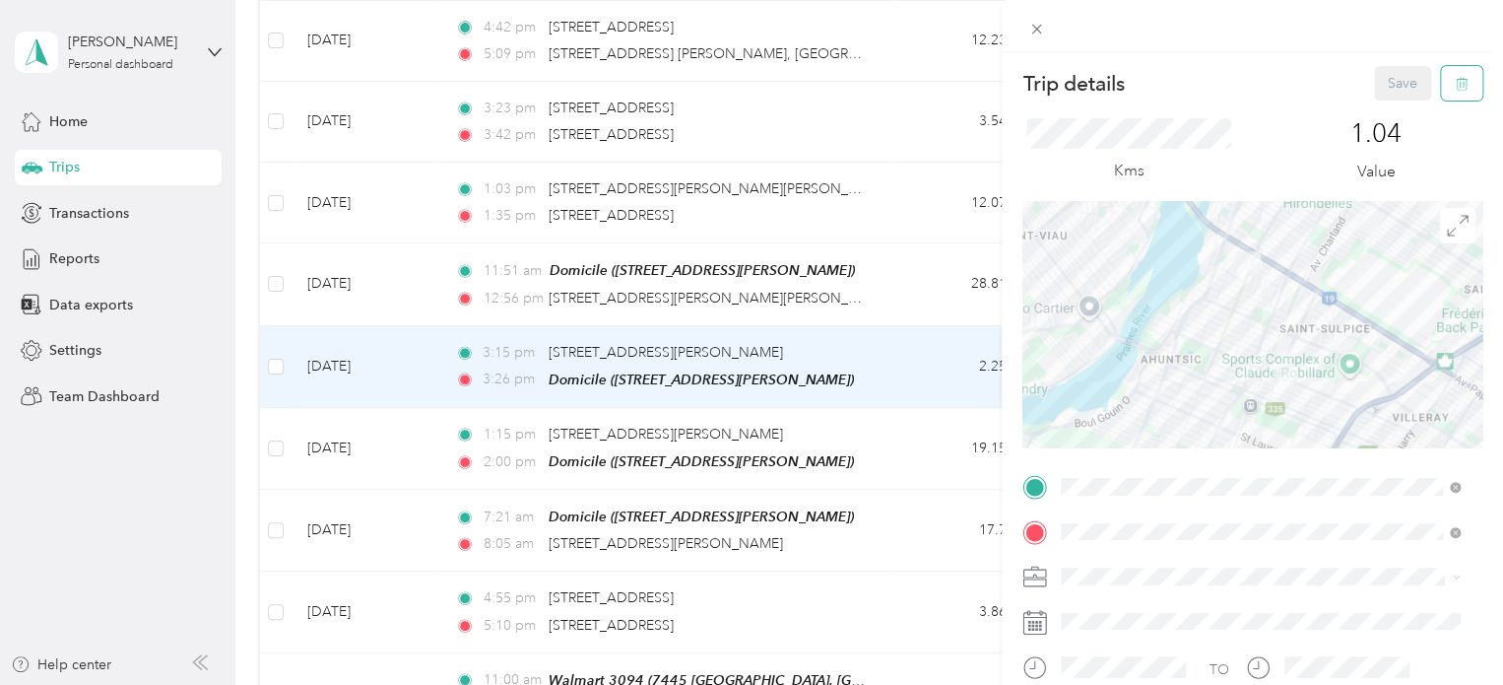
click at [1455, 82] on icon "button" at bounding box center [1462, 84] width 14 height 14
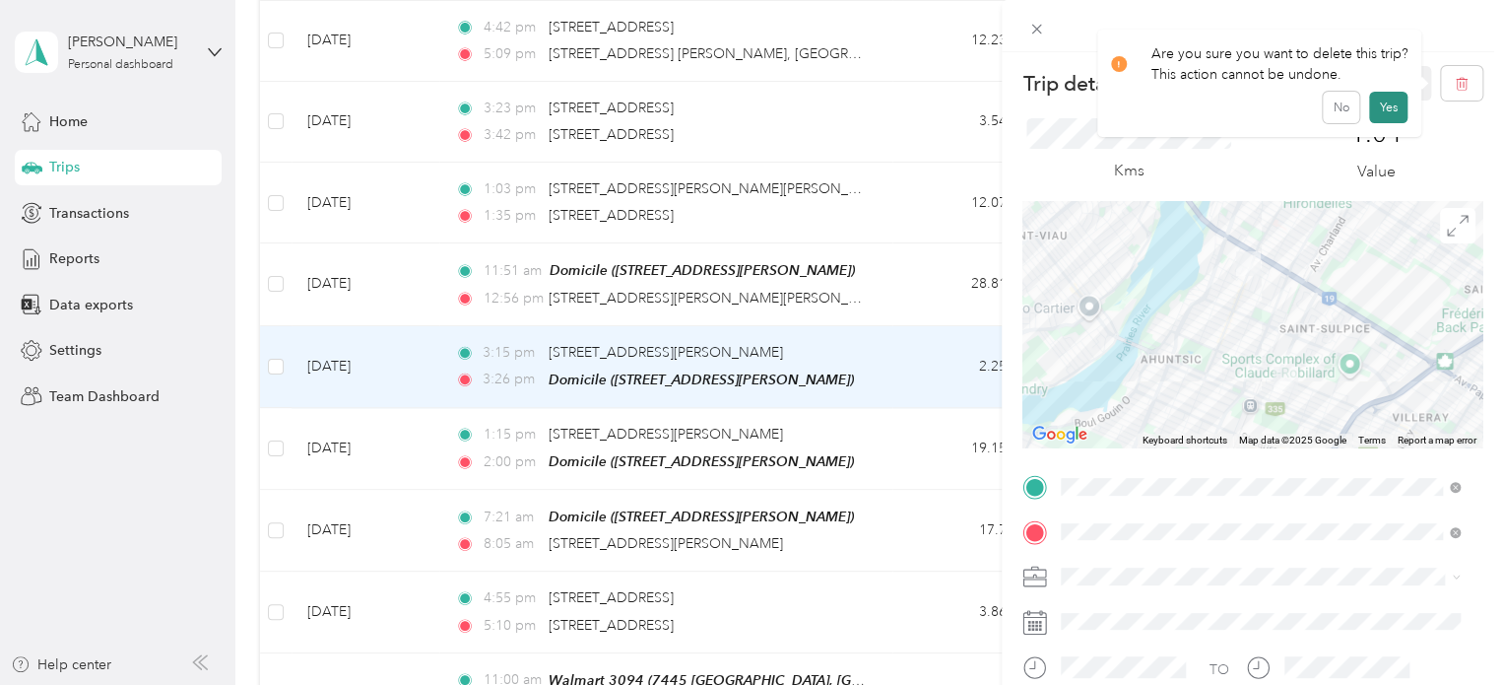
click at [1379, 101] on button "Yes" at bounding box center [1388, 108] width 38 height 32
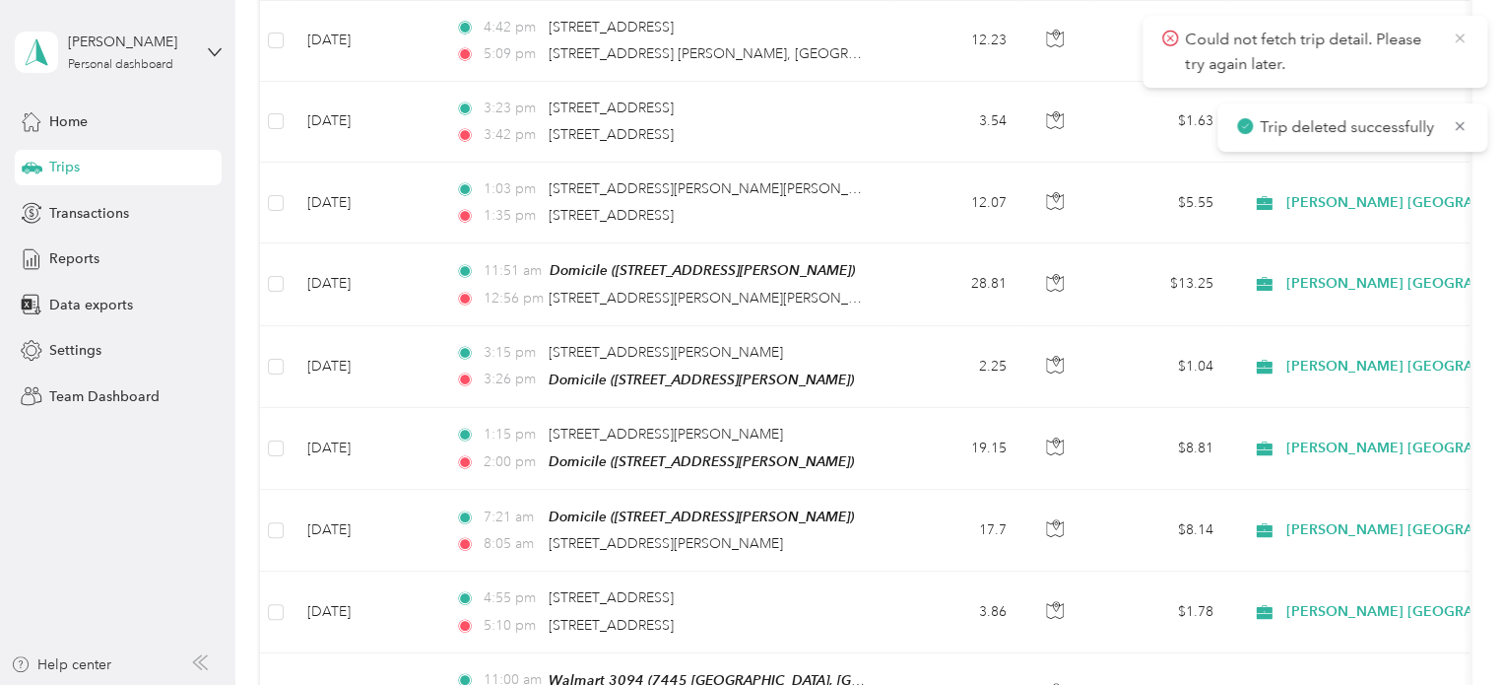
click at [1458, 35] on icon at bounding box center [1460, 39] width 16 height 18
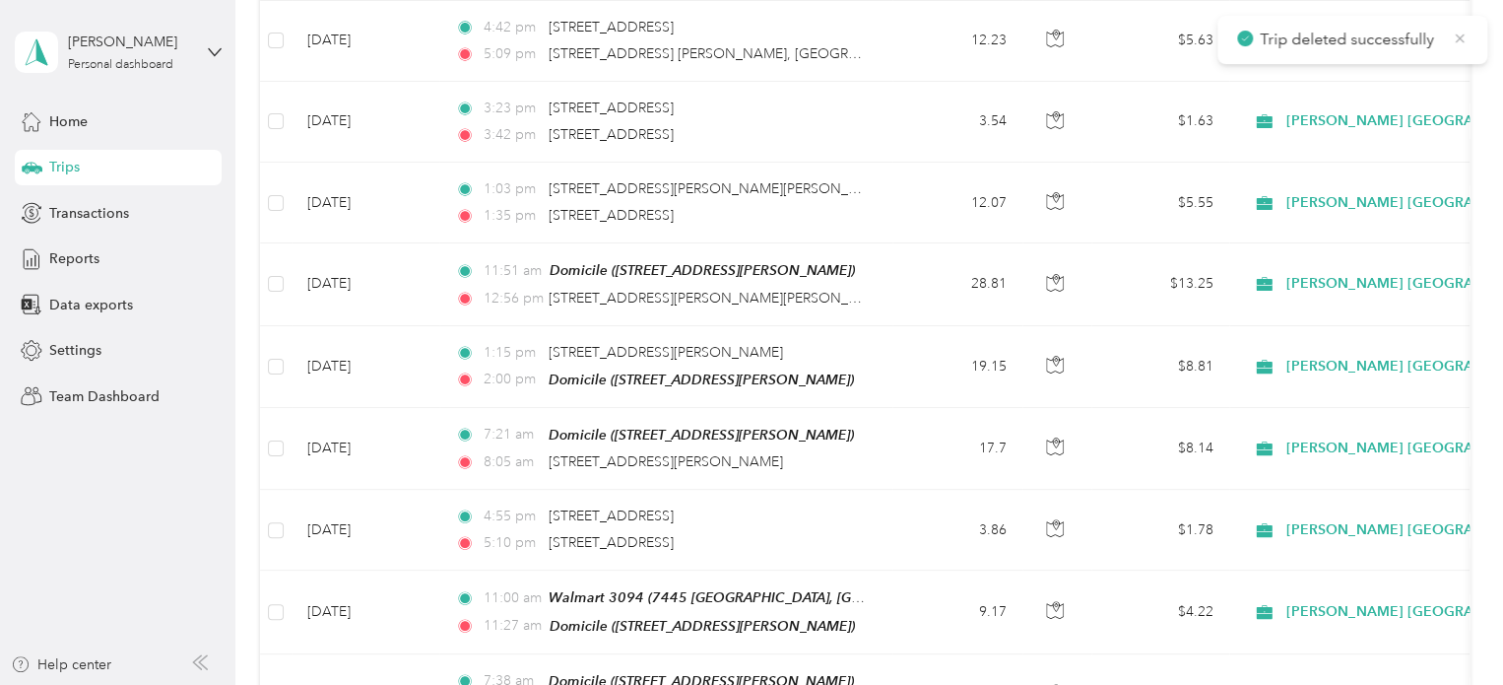
click at [1462, 34] on icon at bounding box center [1460, 39] width 16 height 18
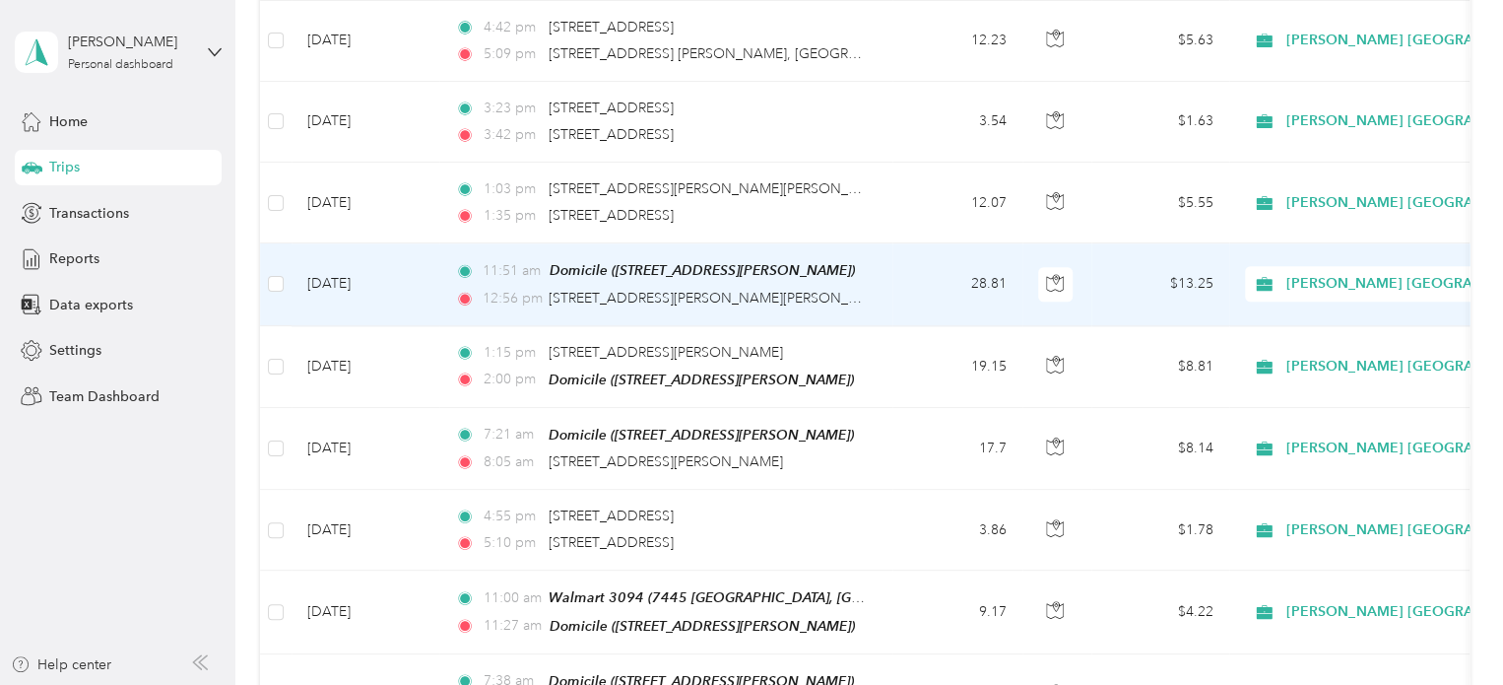
click at [366, 267] on td "[DATE]" at bounding box center [366, 284] width 148 height 82
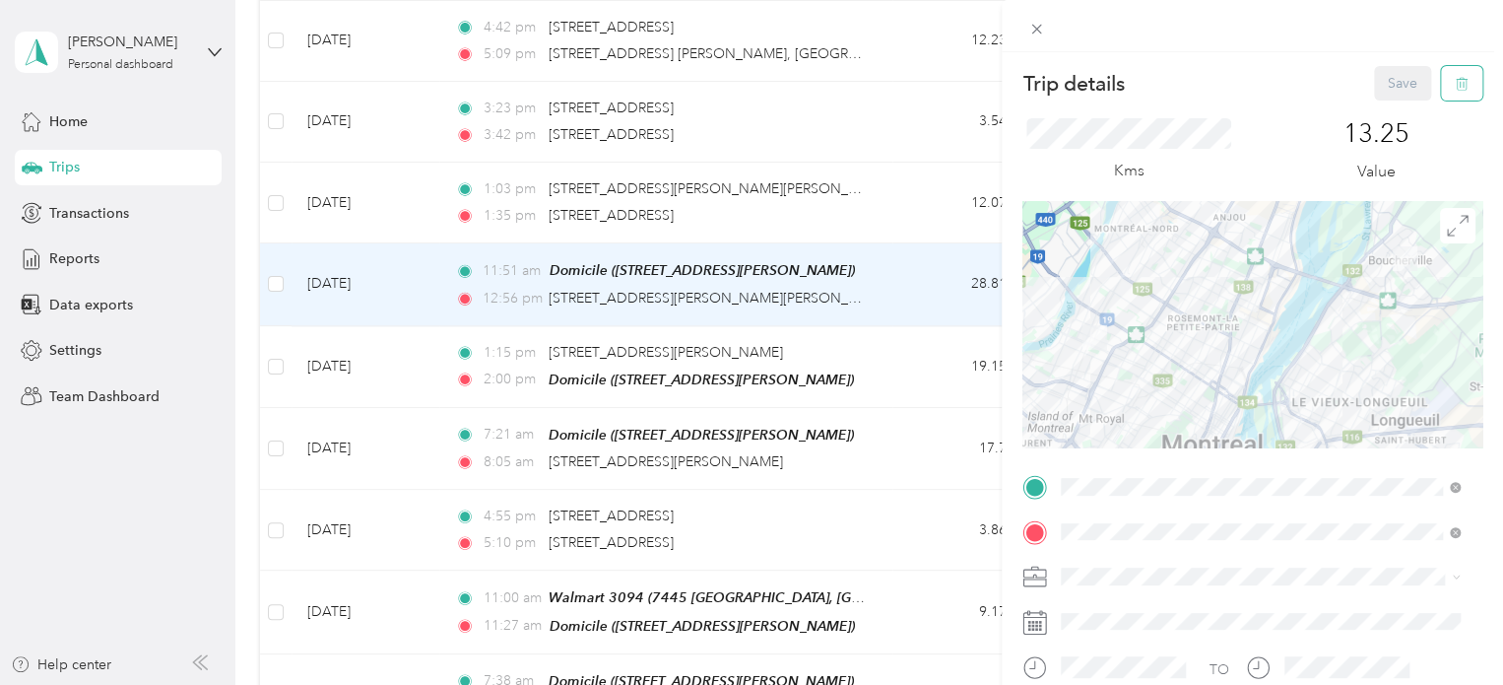
click at [1455, 78] on icon "button" at bounding box center [1462, 84] width 14 height 14
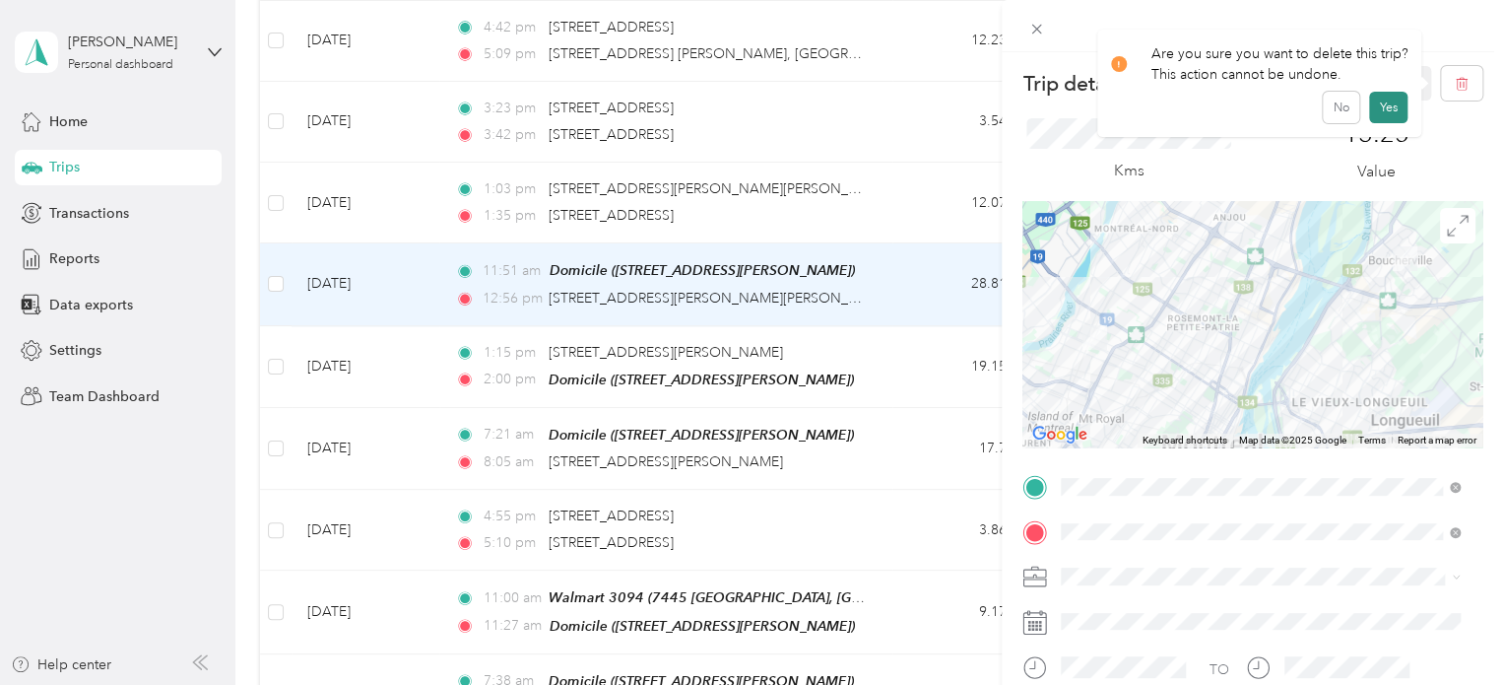
click at [1389, 103] on button "Yes" at bounding box center [1388, 108] width 38 height 32
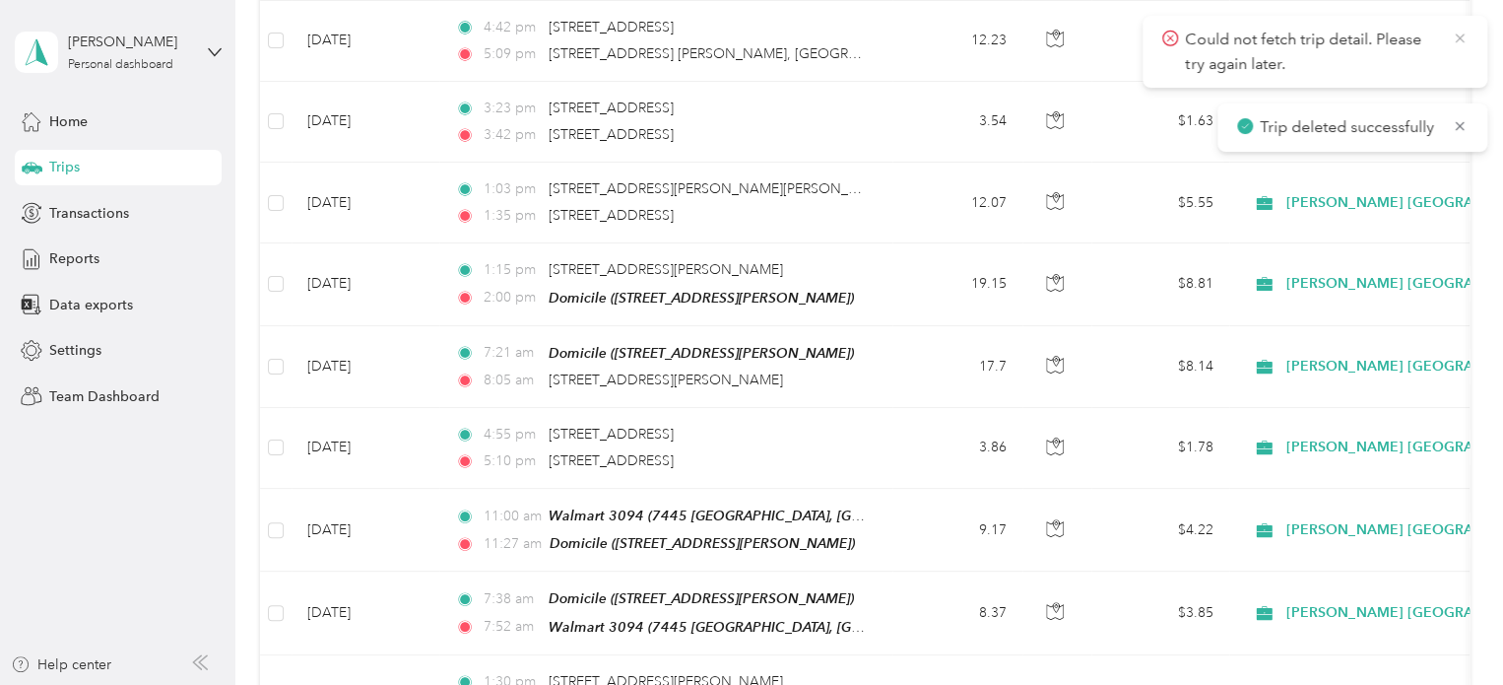
click at [1464, 34] on icon at bounding box center [1460, 39] width 16 height 18
click at [1458, 33] on icon at bounding box center [1460, 39] width 16 height 18
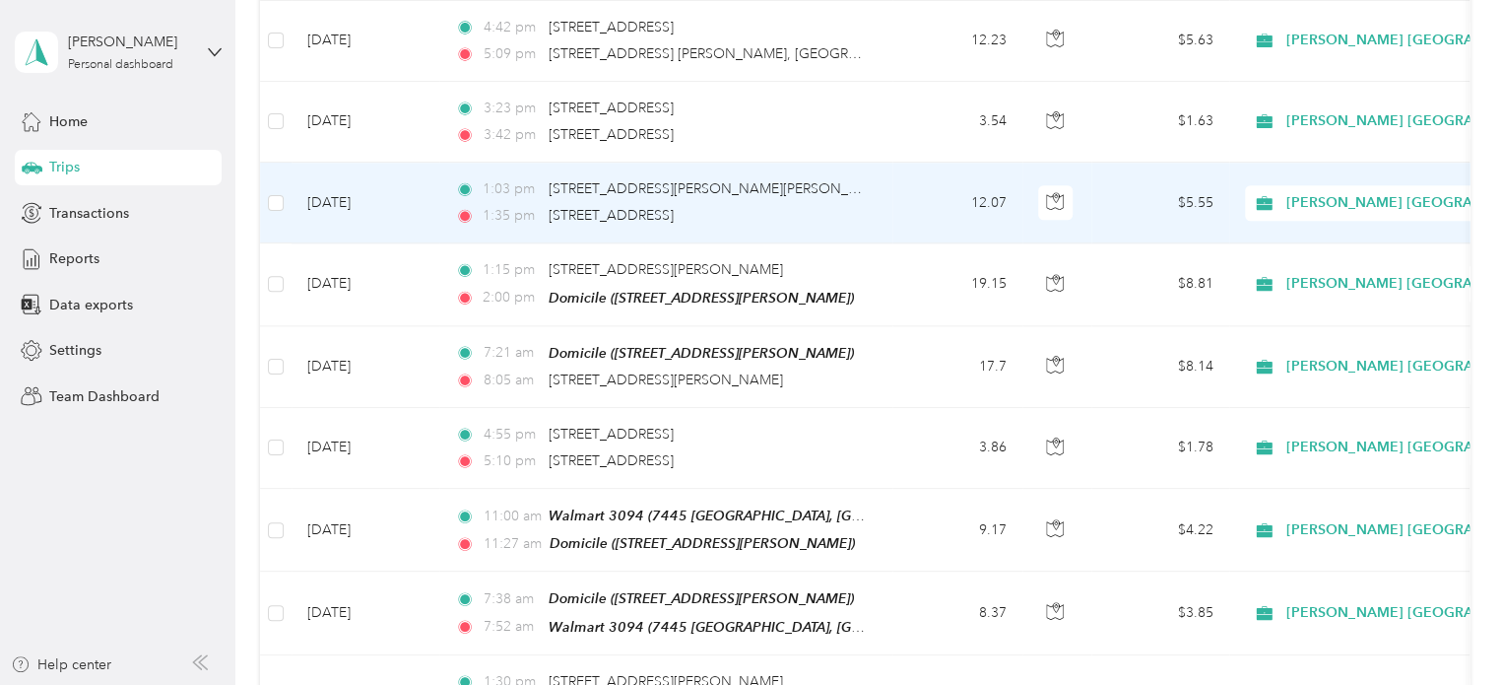
click at [344, 187] on td "[DATE]" at bounding box center [366, 203] width 148 height 81
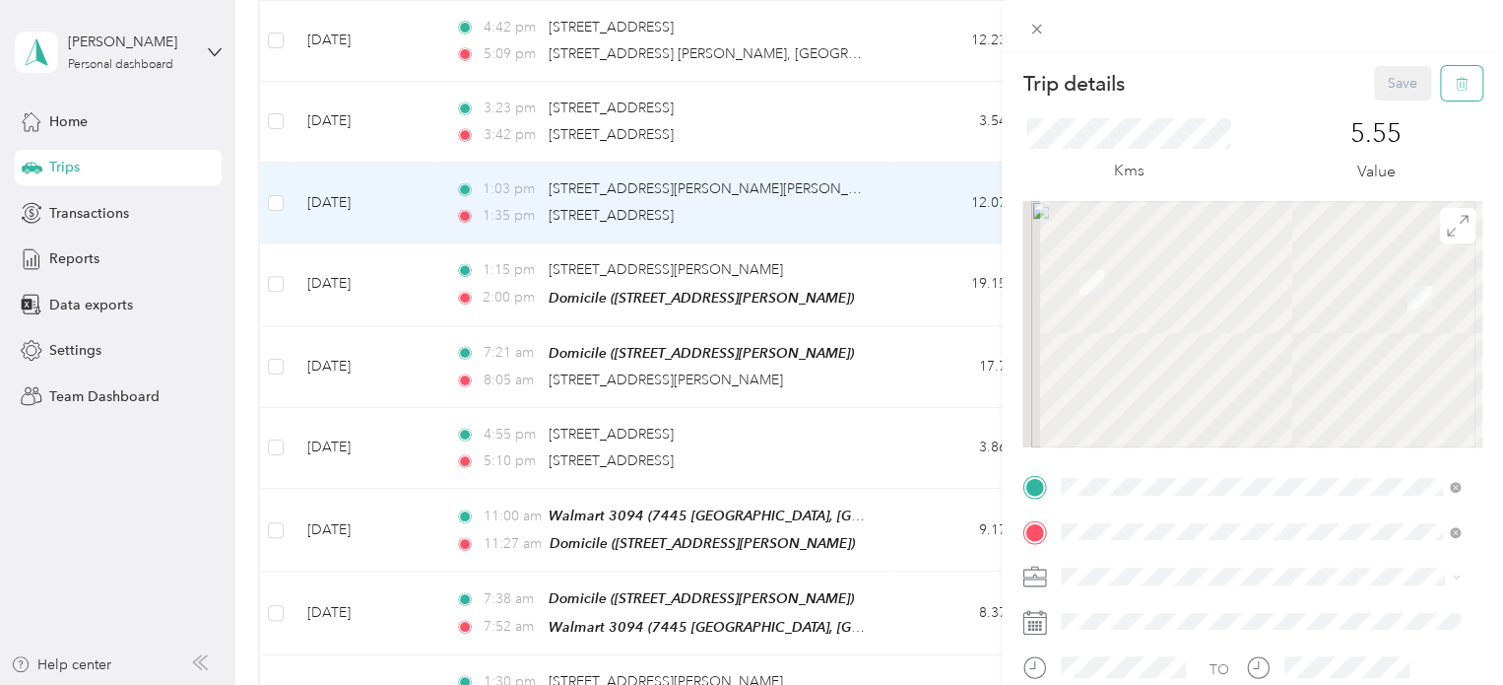
click at [1456, 79] on icon "button" at bounding box center [1462, 84] width 12 height 13
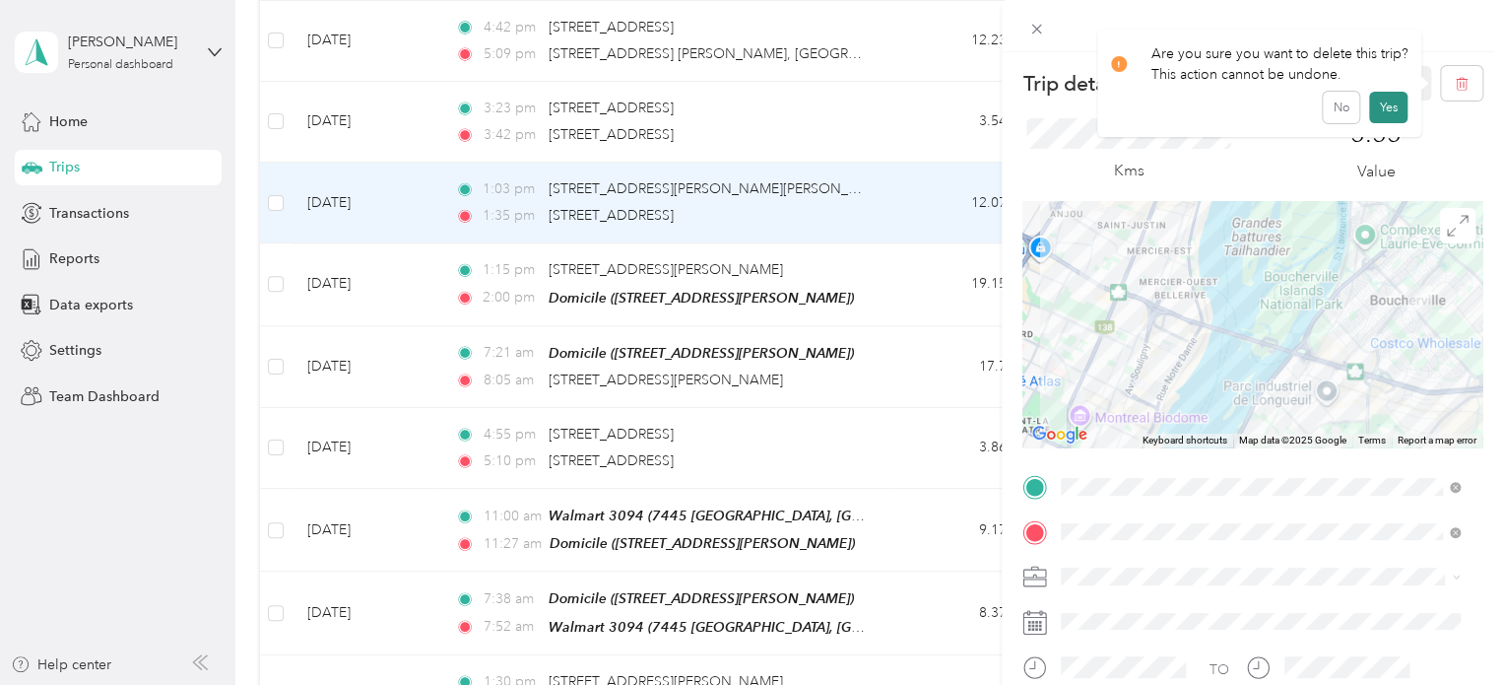
click at [1383, 96] on button "Yes" at bounding box center [1388, 108] width 38 height 32
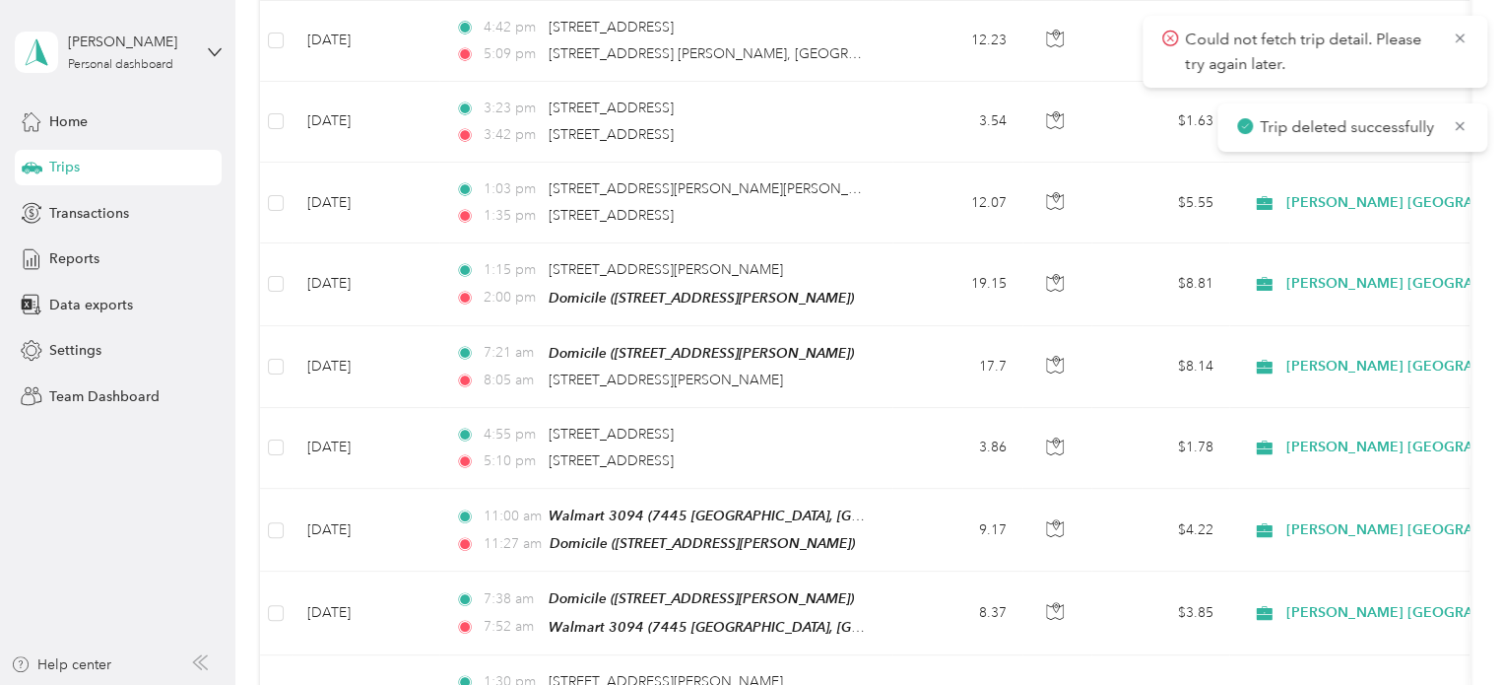
click at [1460, 34] on icon at bounding box center [1460, 39] width 16 height 18
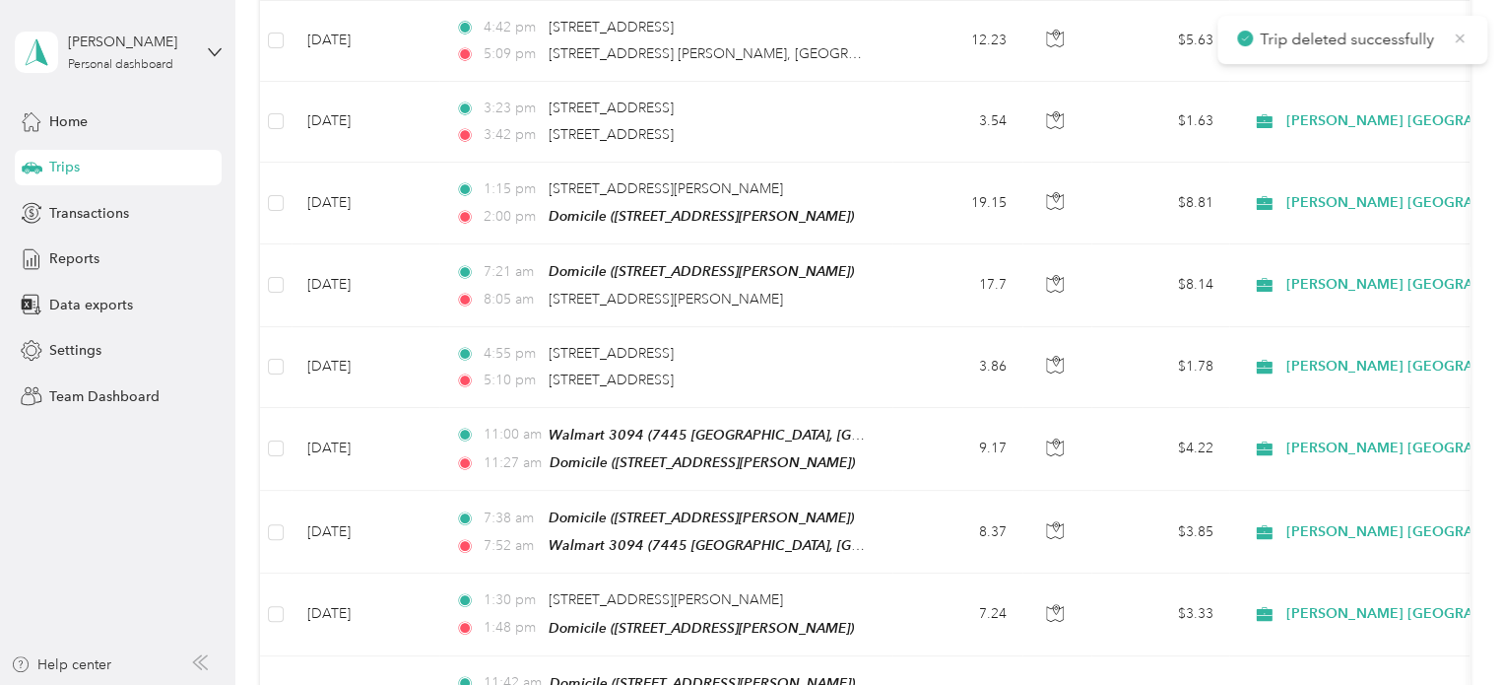
click at [1460, 36] on icon at bounding box center [1460, 39] width 16 height 18
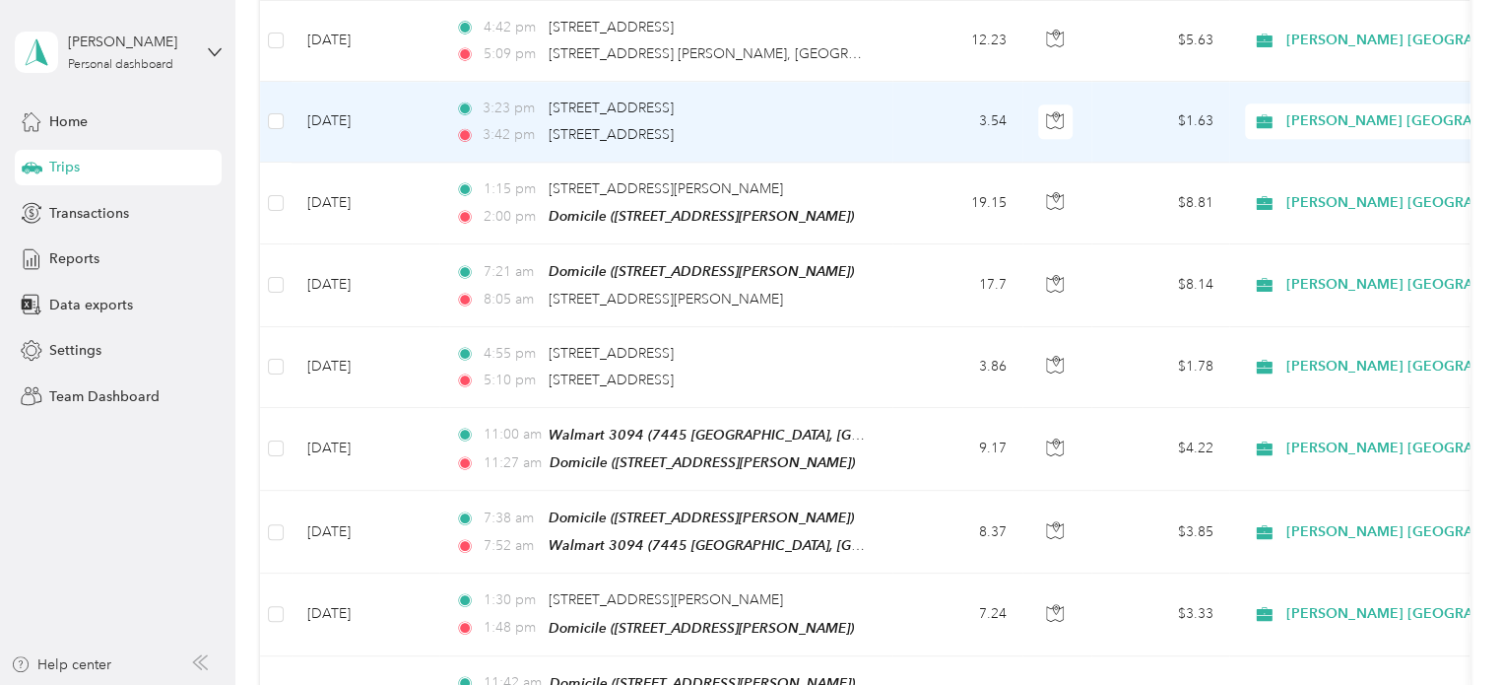
click at [375, 104] on td "[DATE]" at bounding box center [366, 122] width 148 height 81
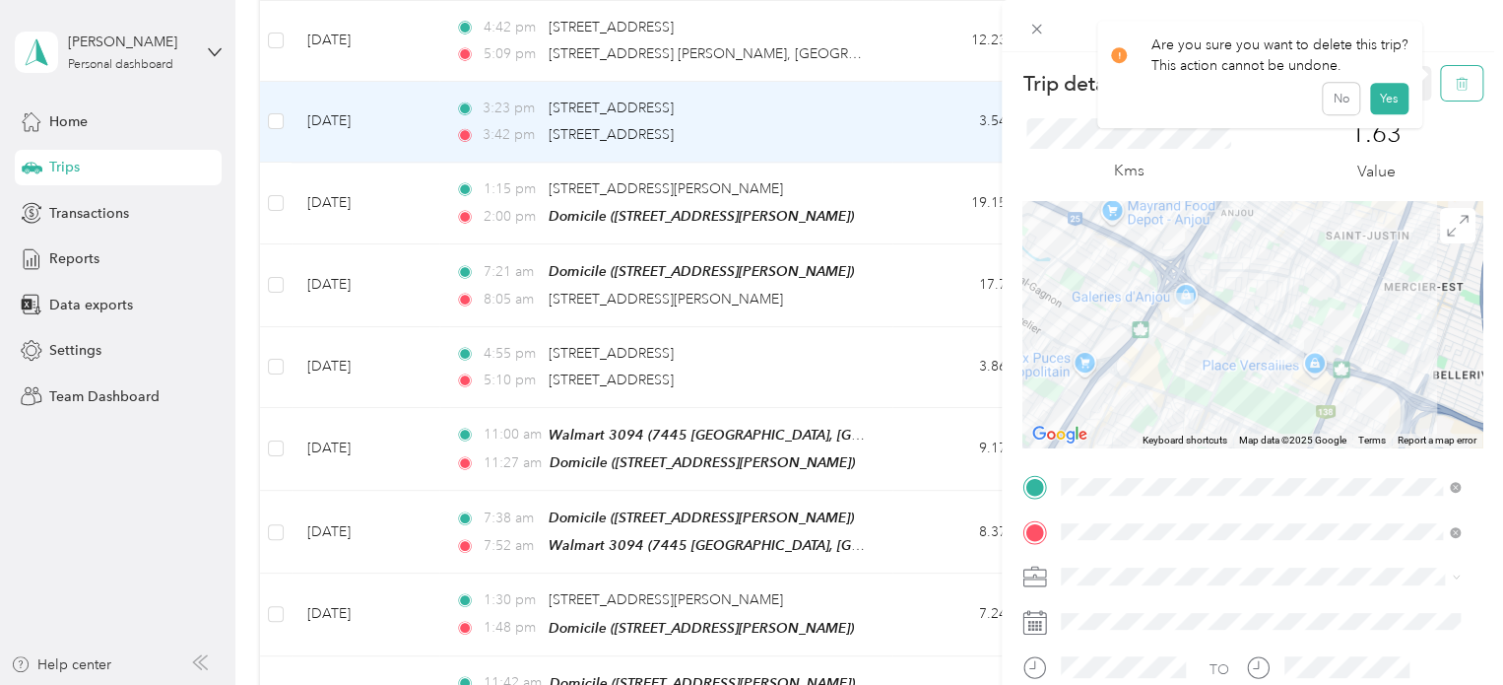
click at [1455, 87] on icon "button" at bounding box center [1462, 84] width 14 height 14
click at [1389, 98] on button "Yes" at bounding box center [1388, 108] width 38 height 32
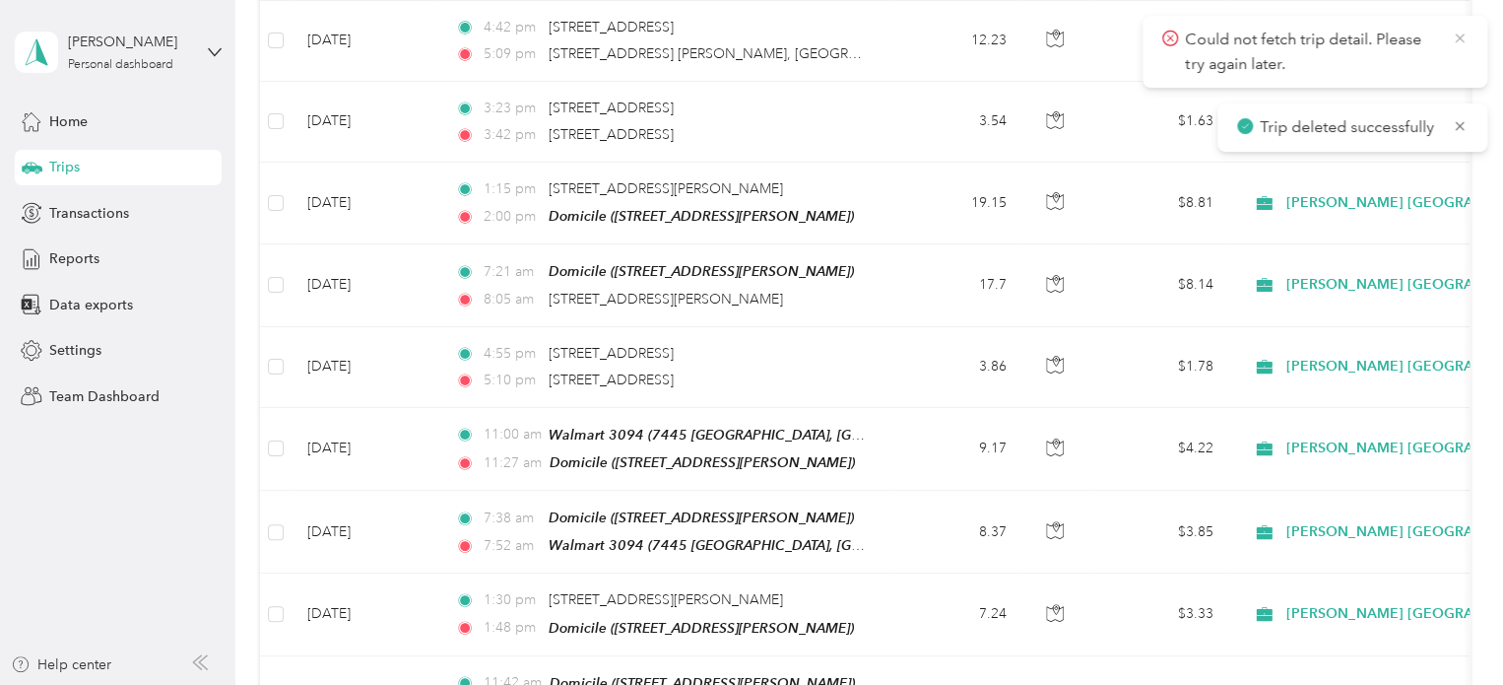
click at [1462, 39] on icon at bounding box center [1459, 37] width 9 height 9
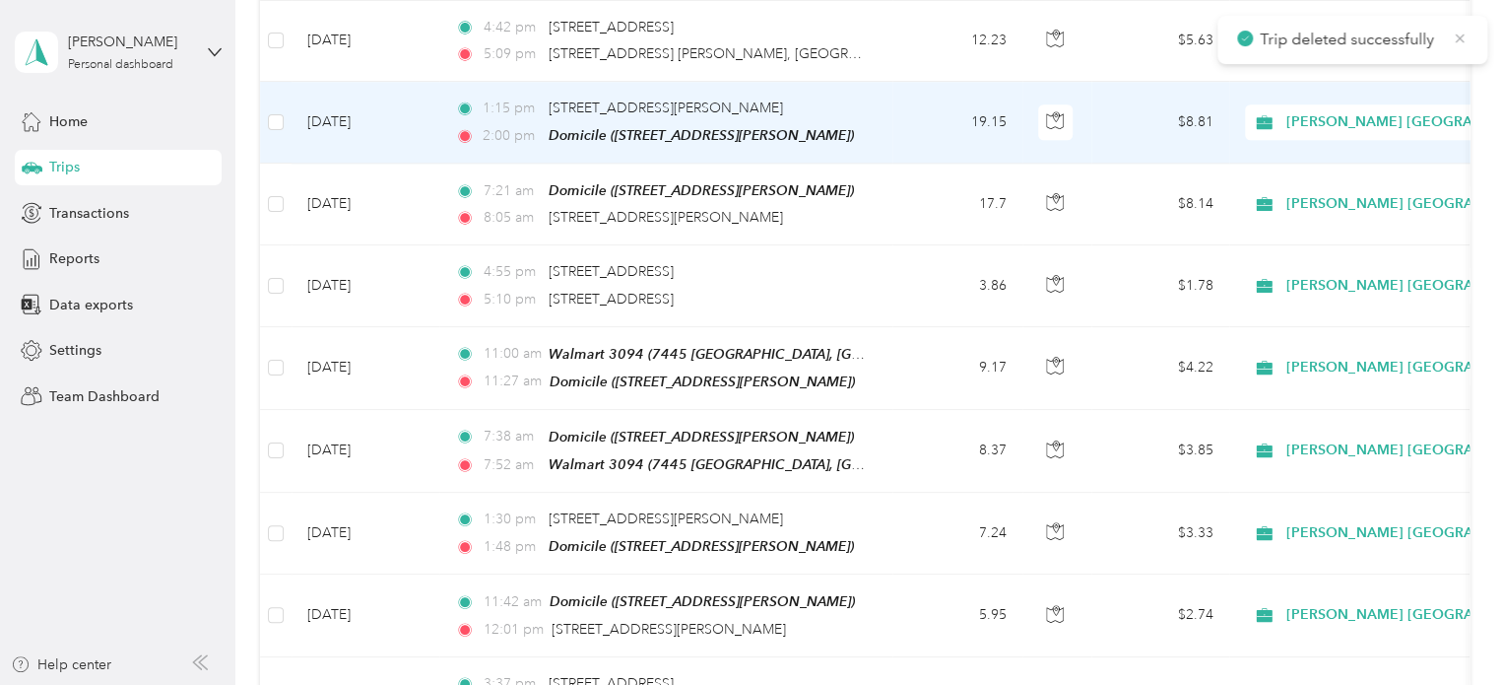
click at [1458, 37] on icon at bounding box center [1460, 39] width 16 height 18
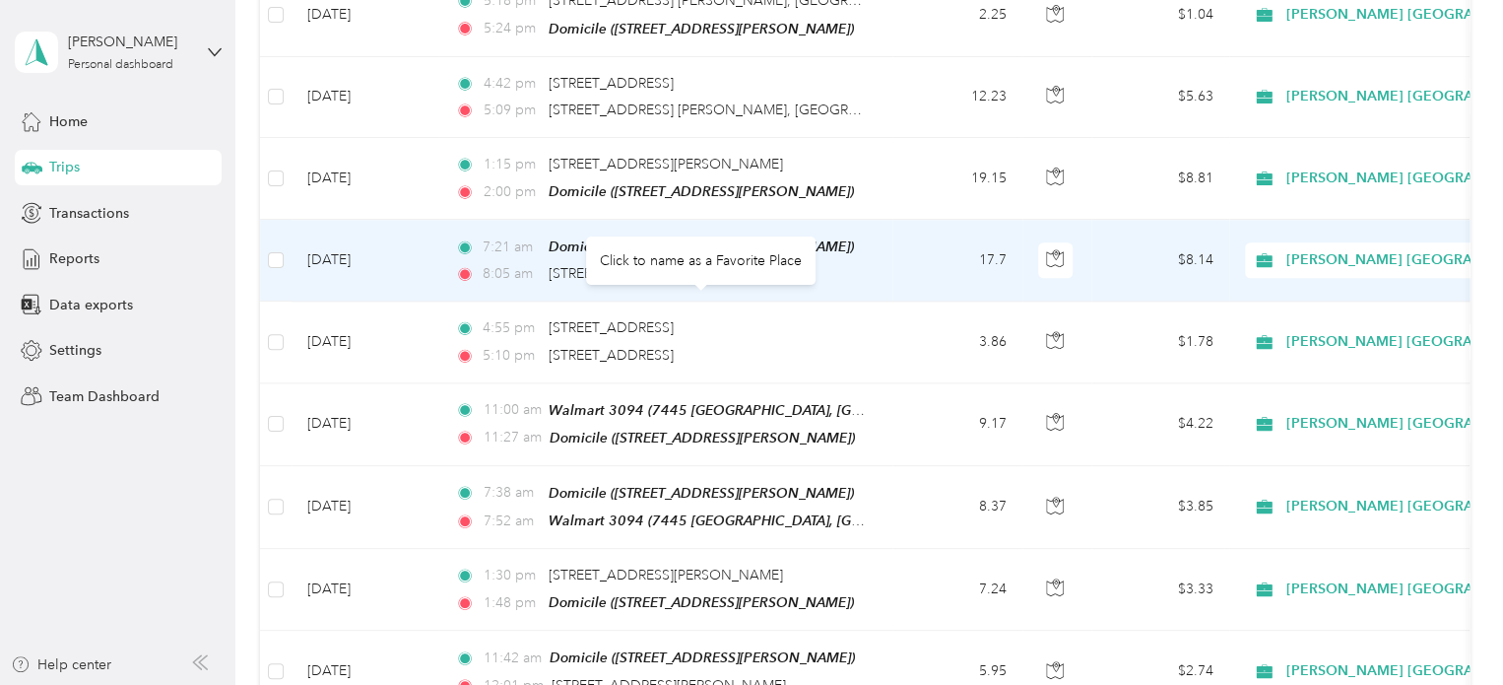
scroll to position [953, 0]
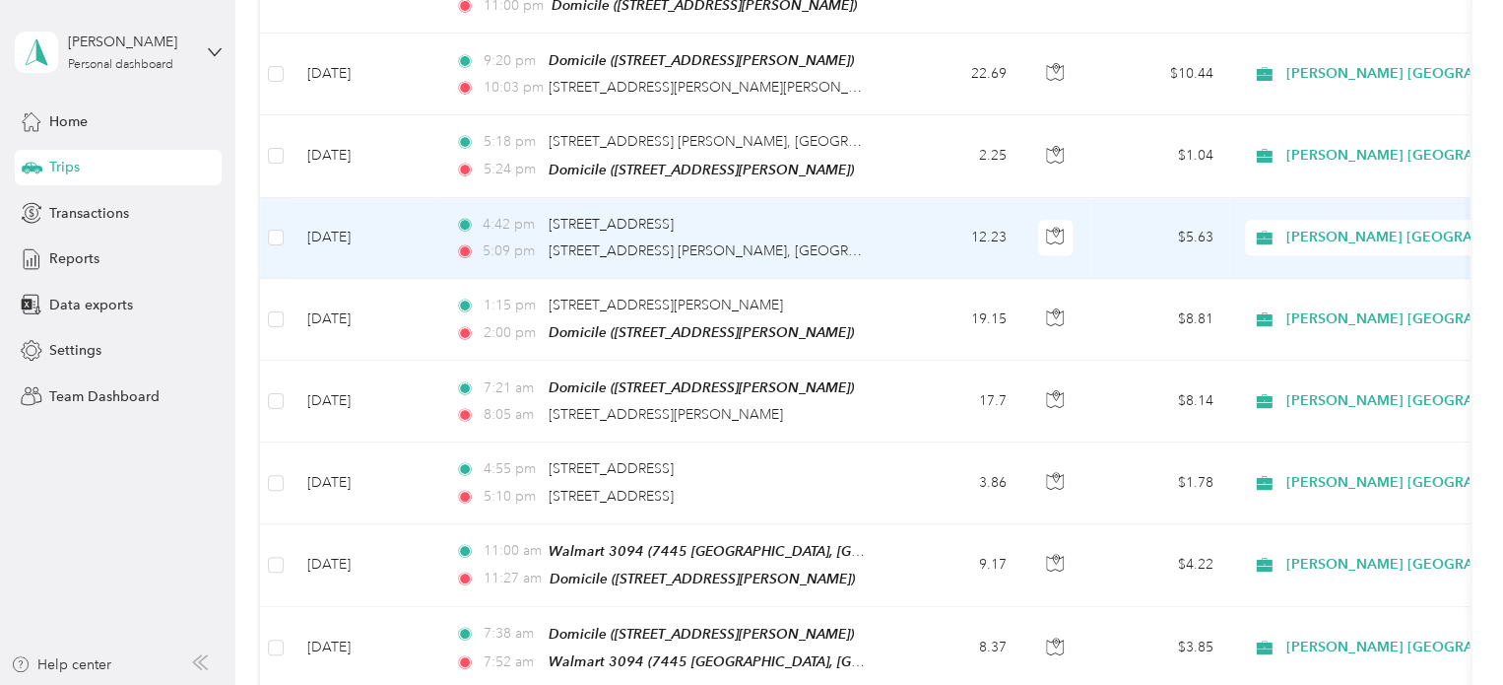
click at [367, 219] on td "[DATE]" at bounding box center [366, 238] width 148 height 81
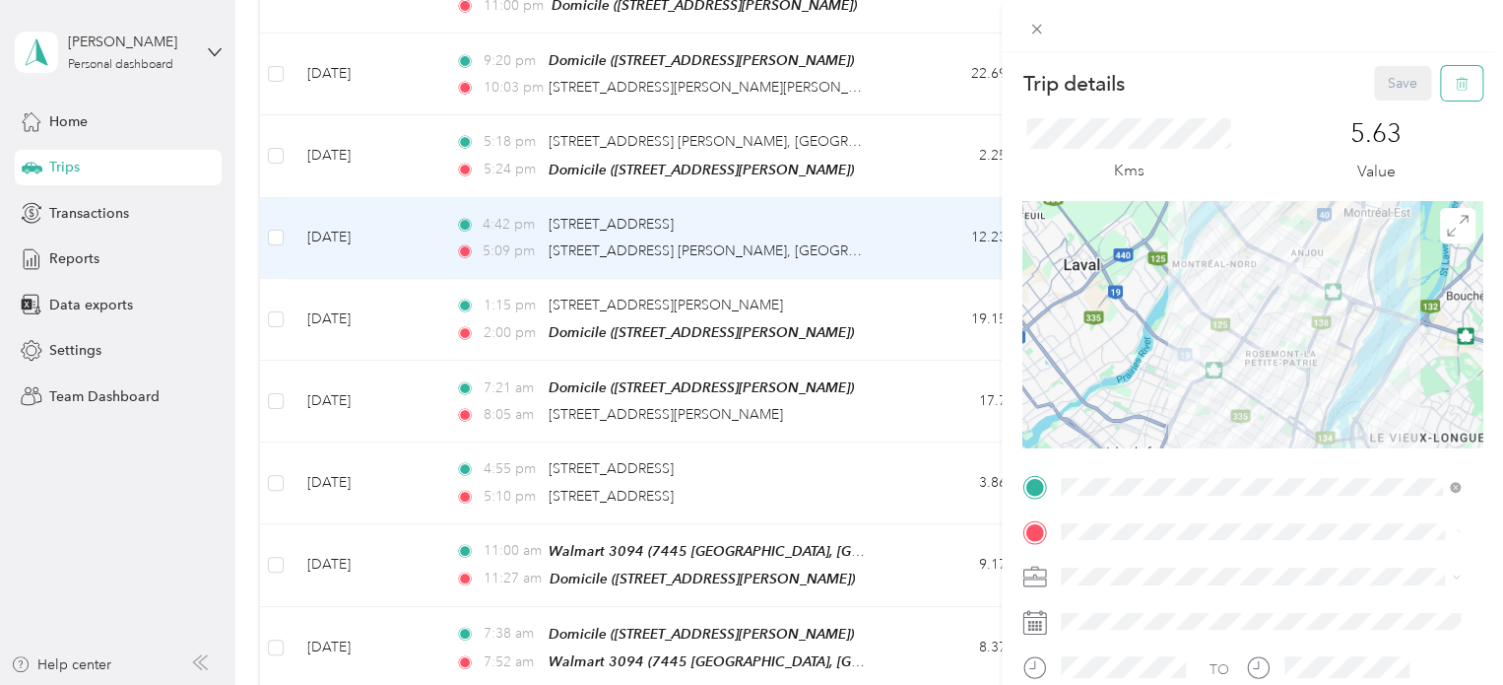
click at [1455, 81] on icon "button" at bounding box center [1462, 84] width 14 height 14
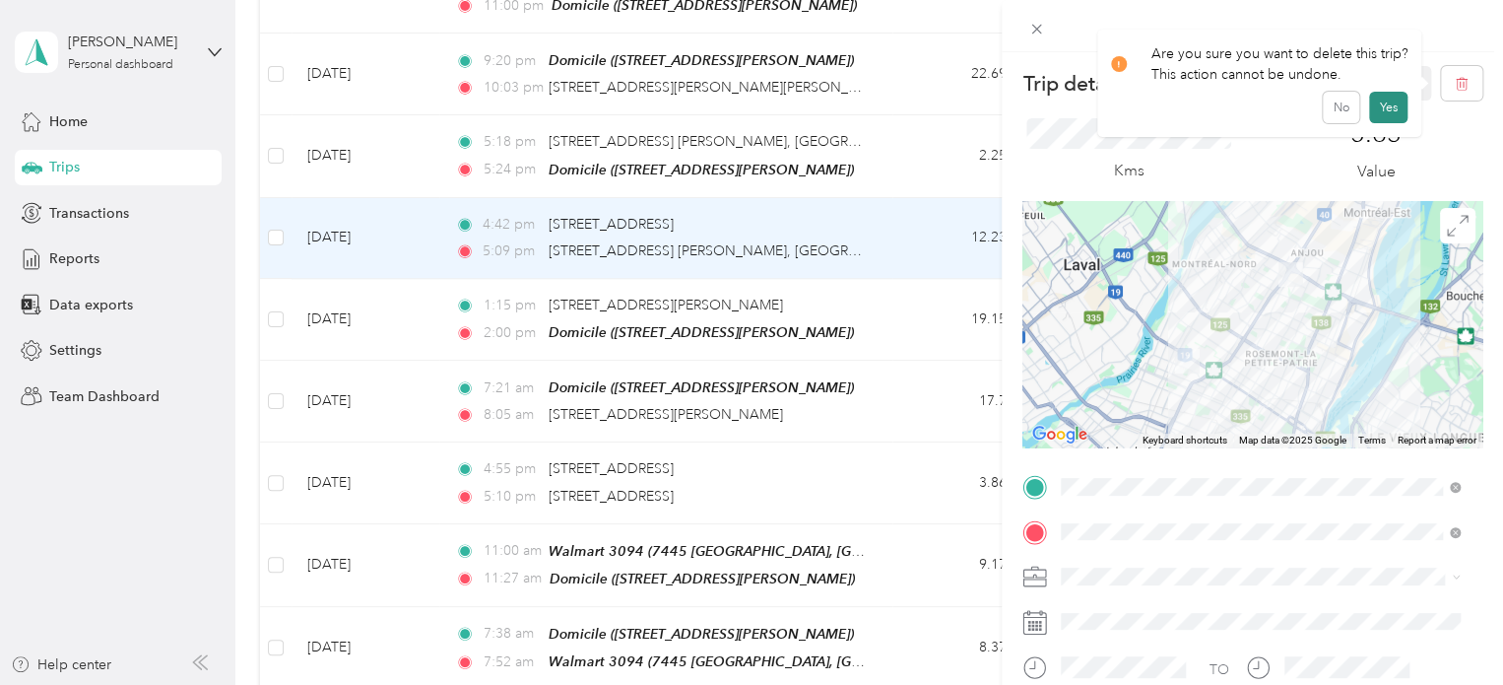
click at [1391, 101] on button "Yes" at bounding box center [1388, 108] width 38 height 32
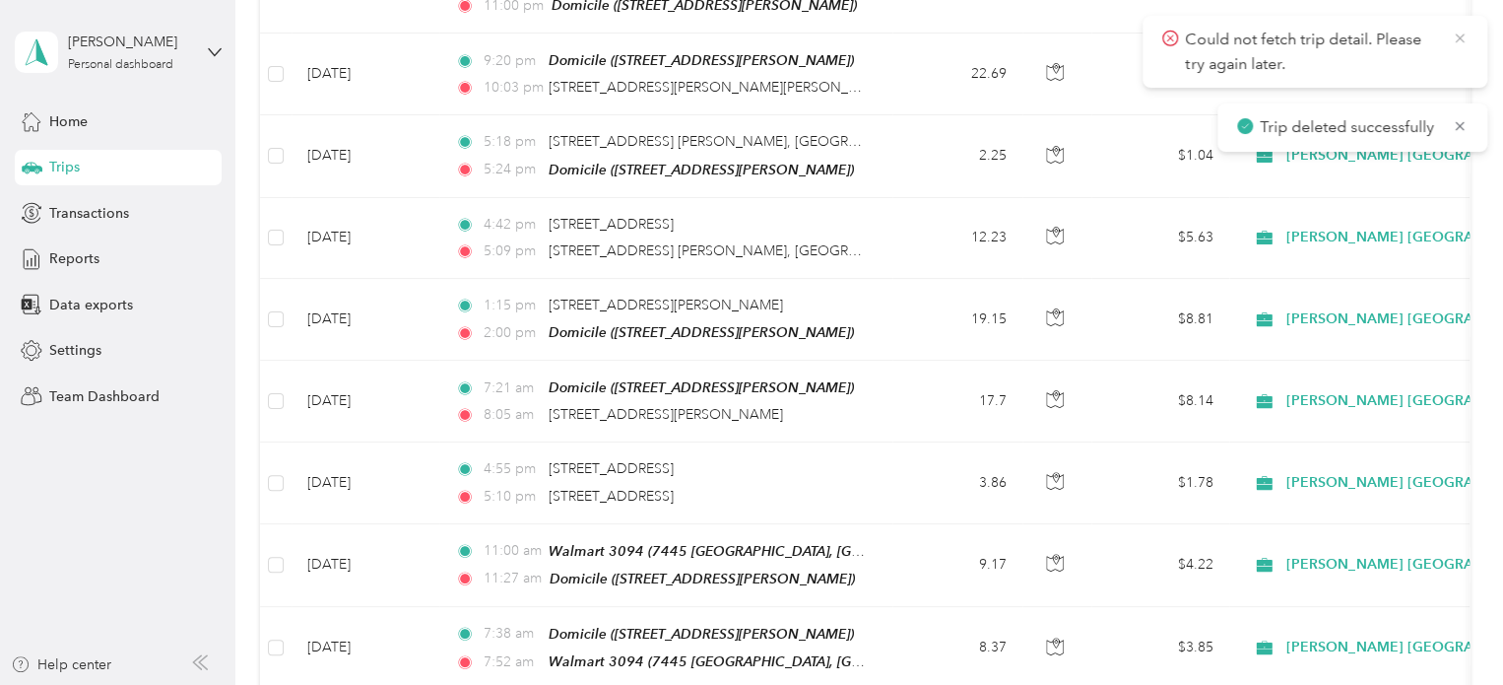
click at [1458, 39] on icon at bounding box center [1459, 37] width 9 height 9
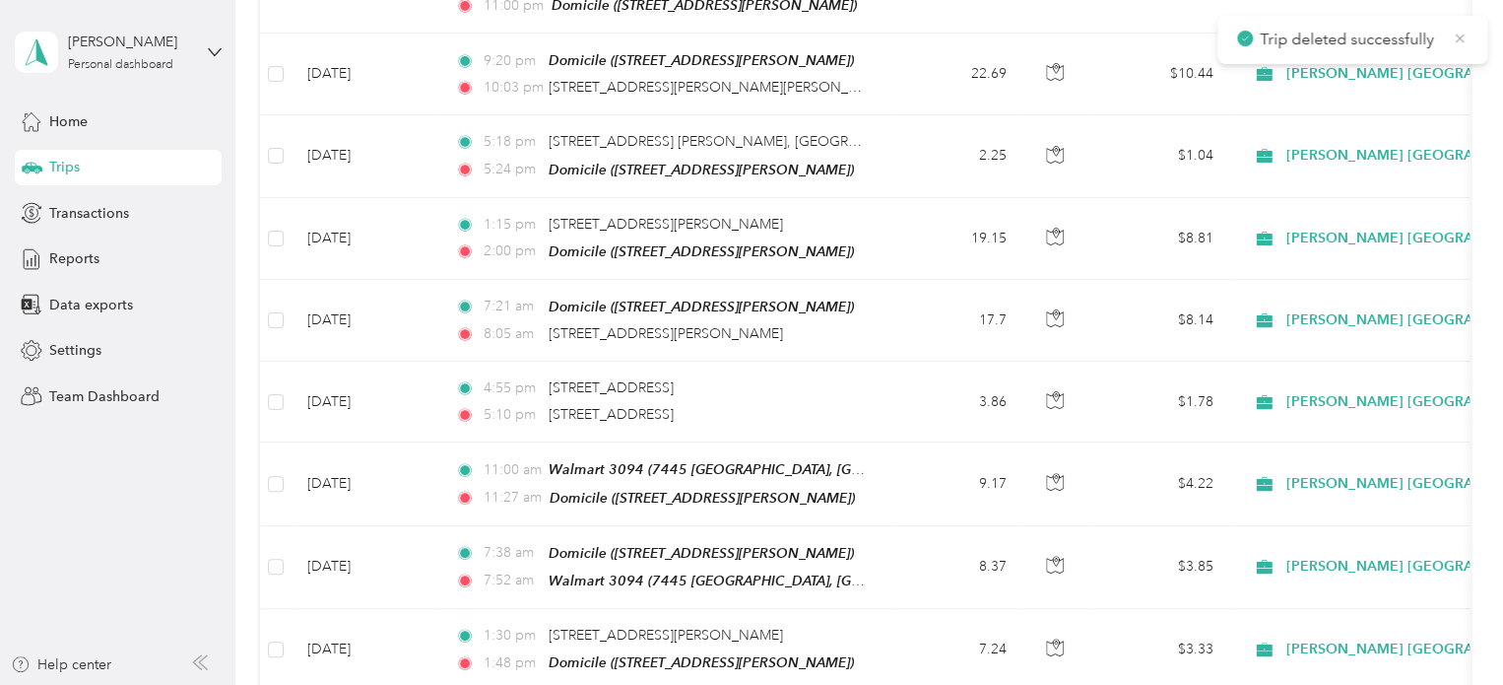
click at [1459, 34] on icon at bounding box center [1460, 39] width 16 height 18
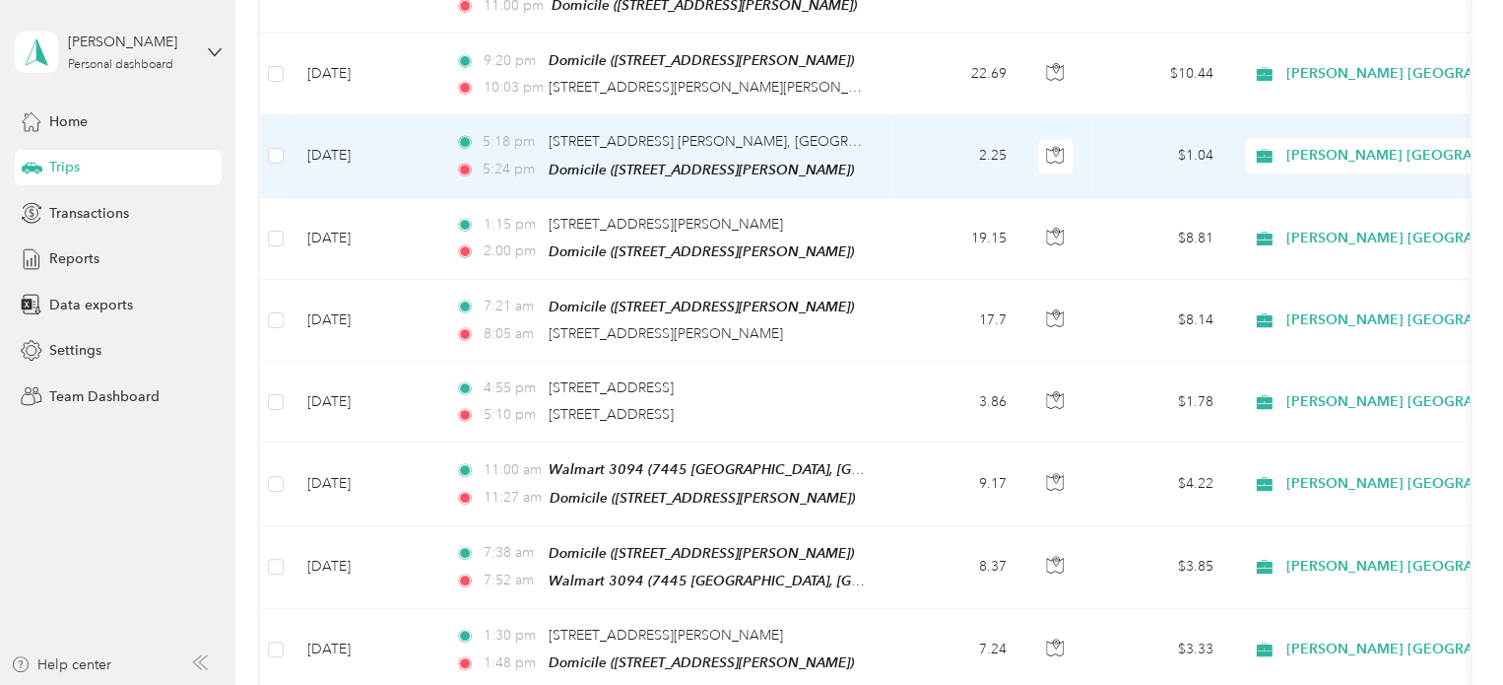
click at [361, 139] on td "[DATE]" at bounding box center [366, 156] width 148 height 82
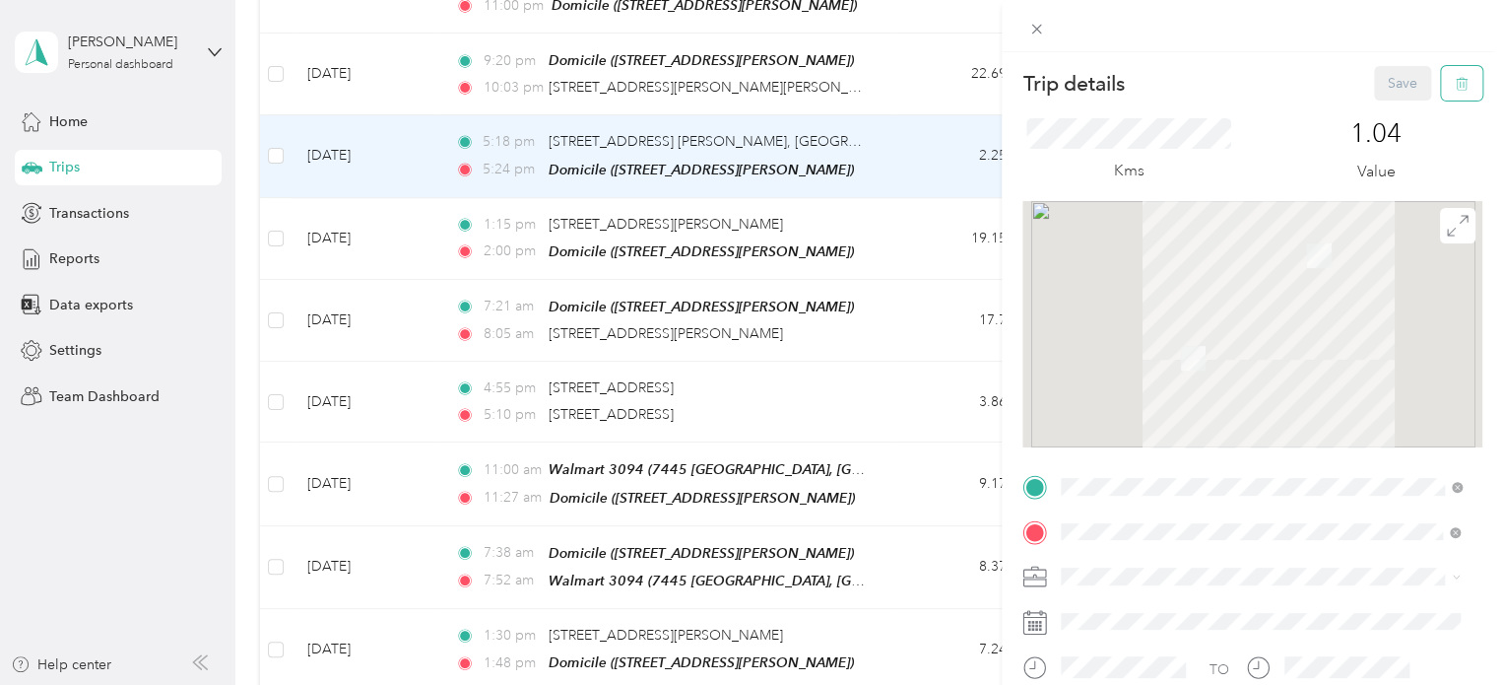
click at [1455, 82] on icon "button" at bounding box center [1462, 84] width 14 height 14
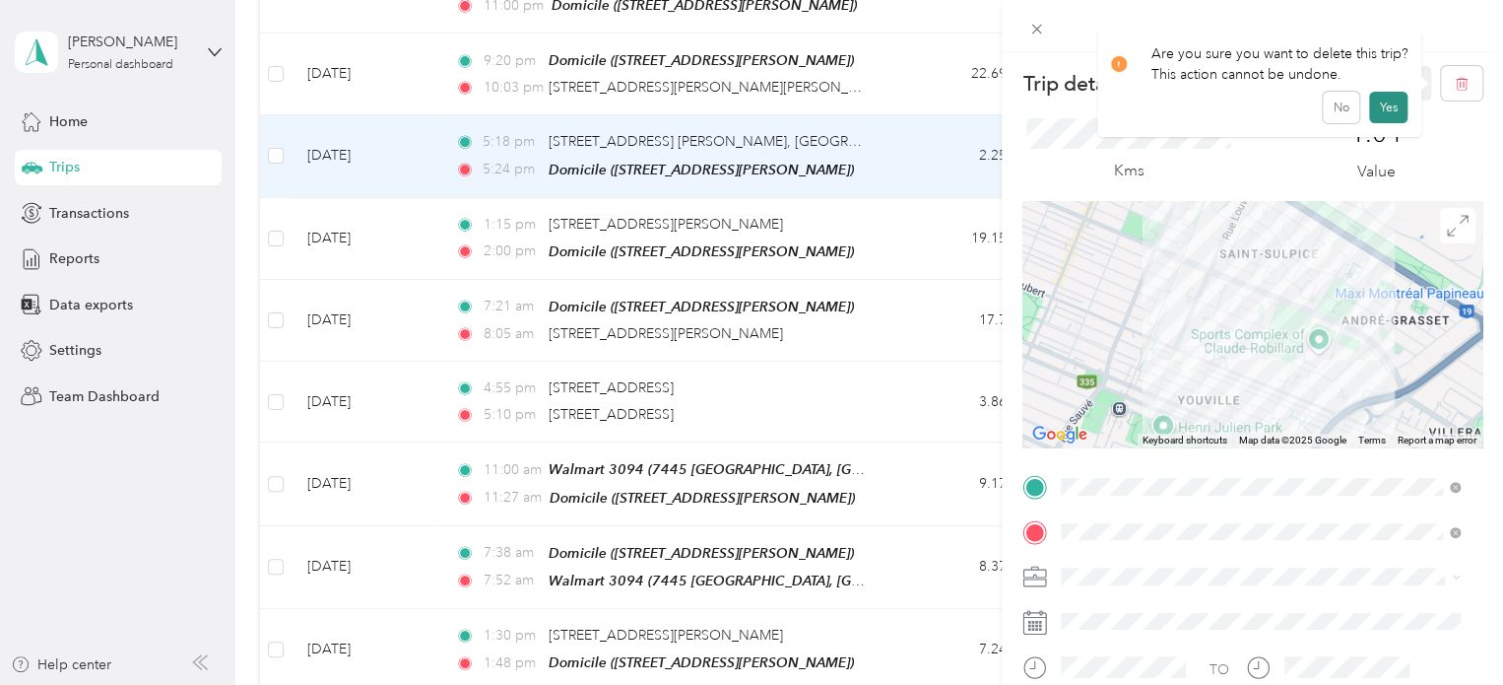
click at [1379, 102] on button "Yes" at bounding box center [1388, 108] width 38 height 32
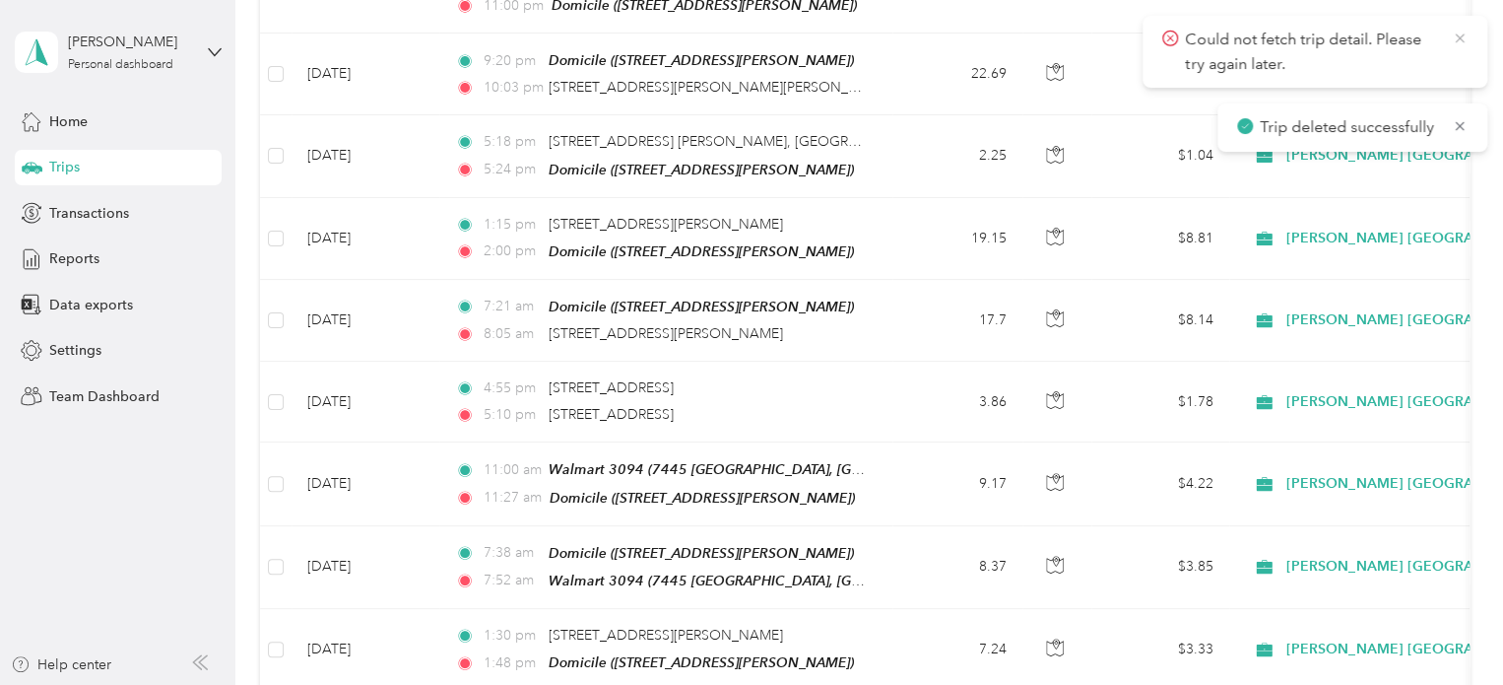
click at [1458, 37] on icon at bounding box center [1460, 39] width 16 height 18
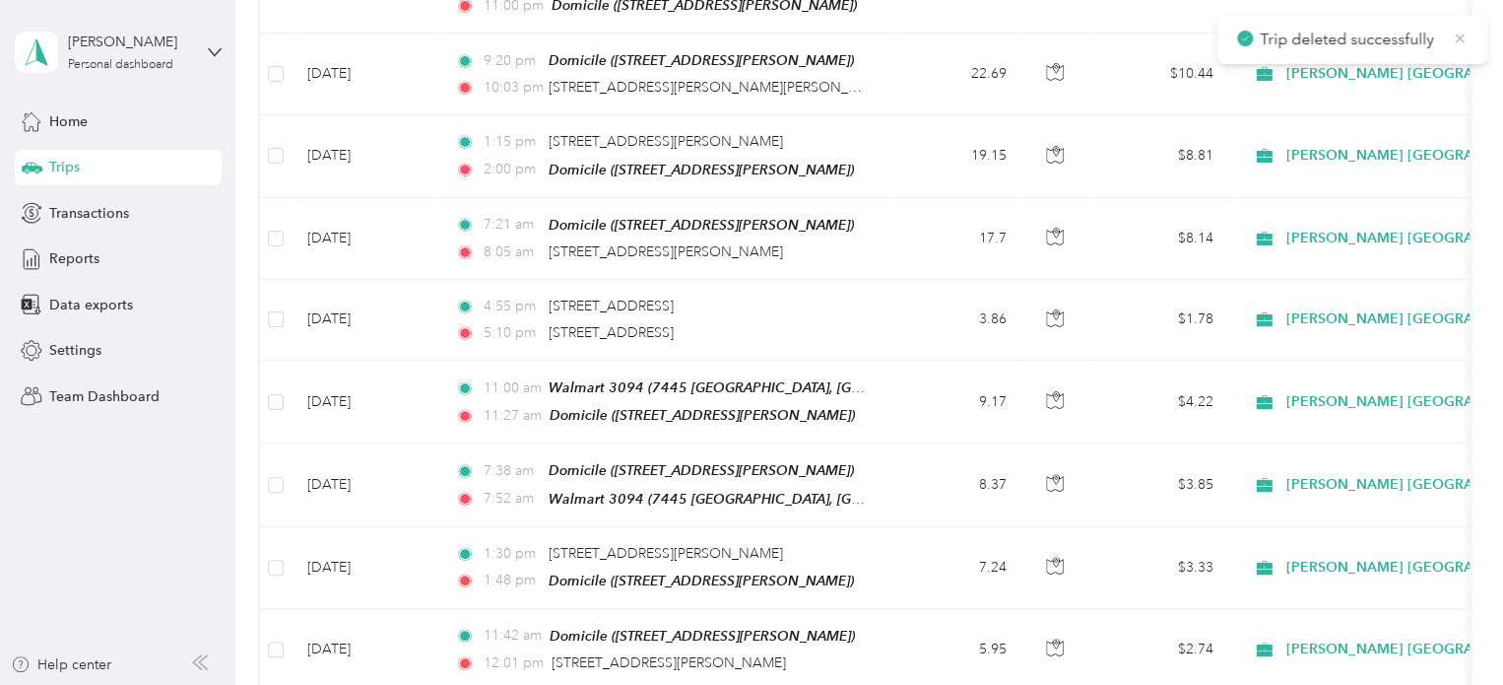
click at [1457, 37] on icon at bounding box center [1460, 39] width 16 height 18
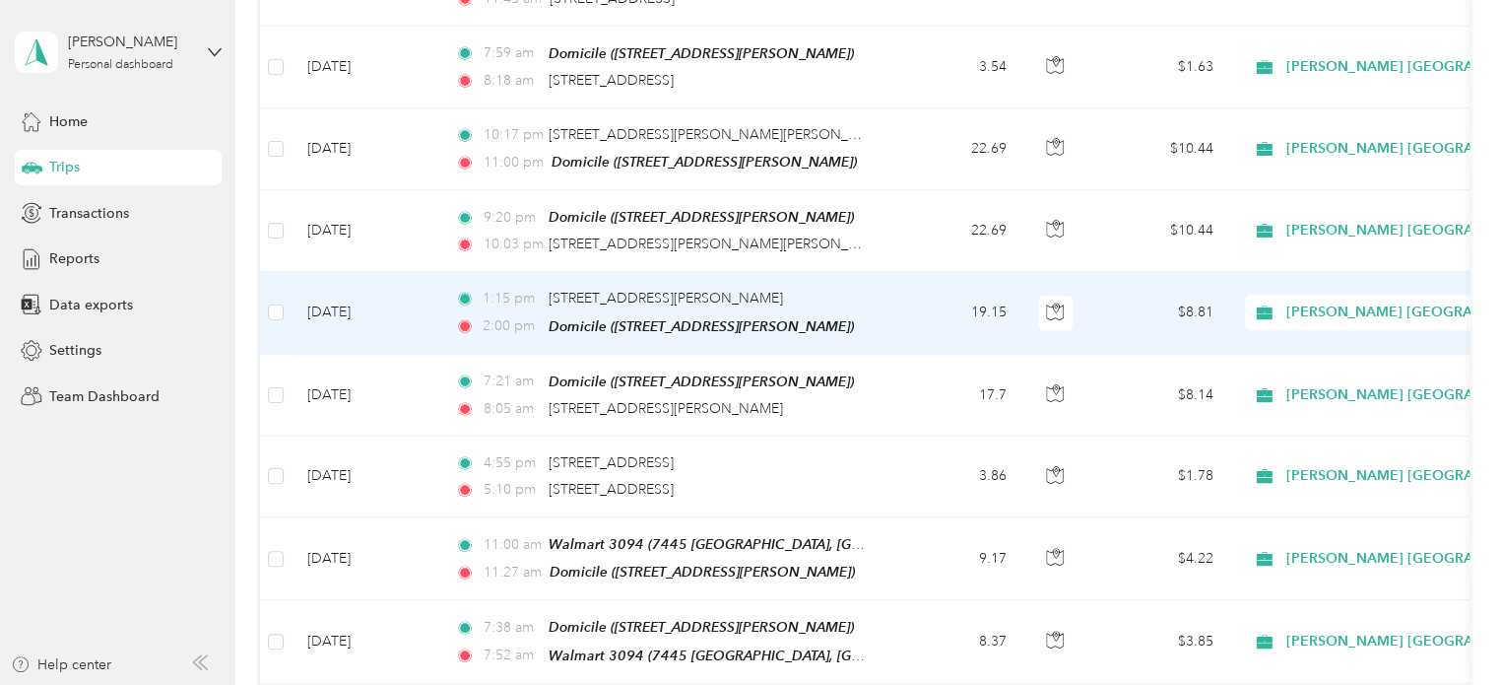
scroll to position [756, 0]
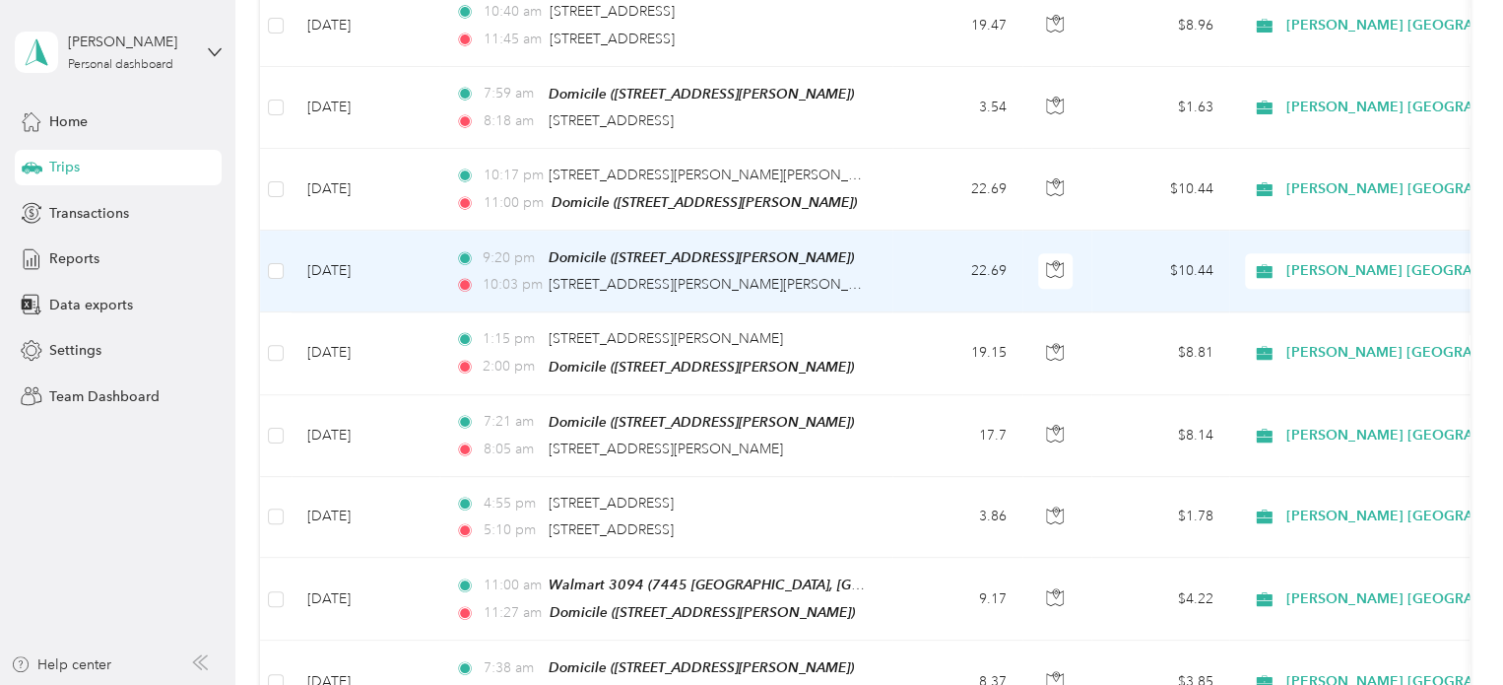
click at [374, 259] on td "[DATE]" at bounding box center [366, 271] width 148 height 82
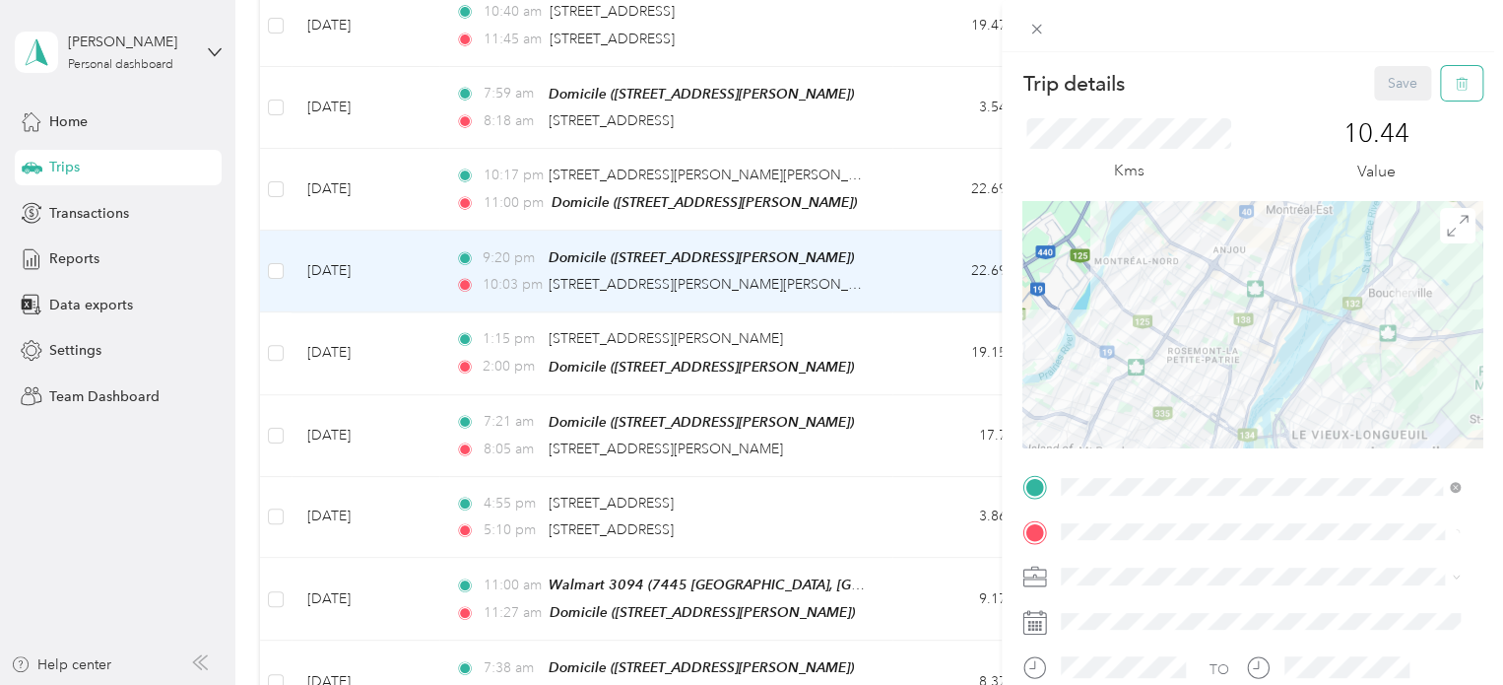
click at [1455, 76] on span "button" at bounding box center [1462, 83] width 14 height 17
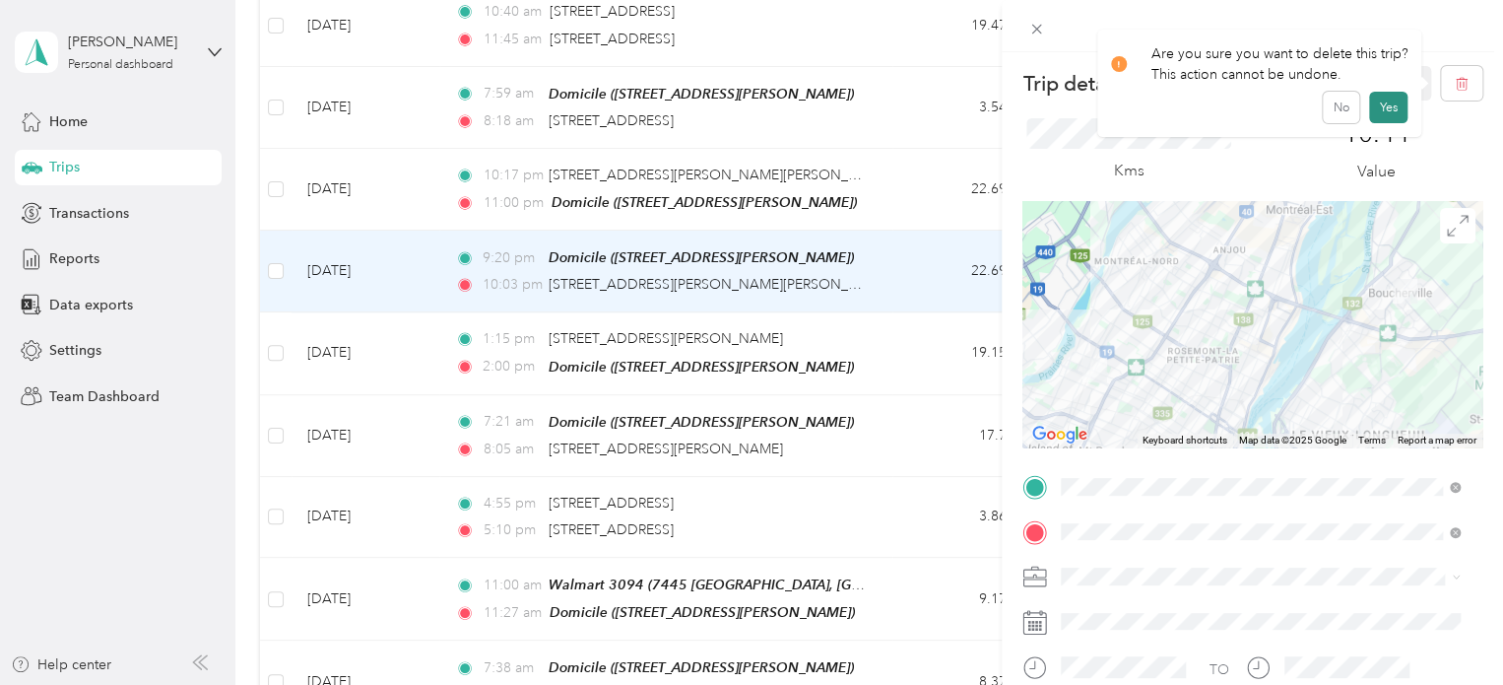
click at [1397, 100] on button "Yes" at bounding box center [1388, 108] width 38 height 32
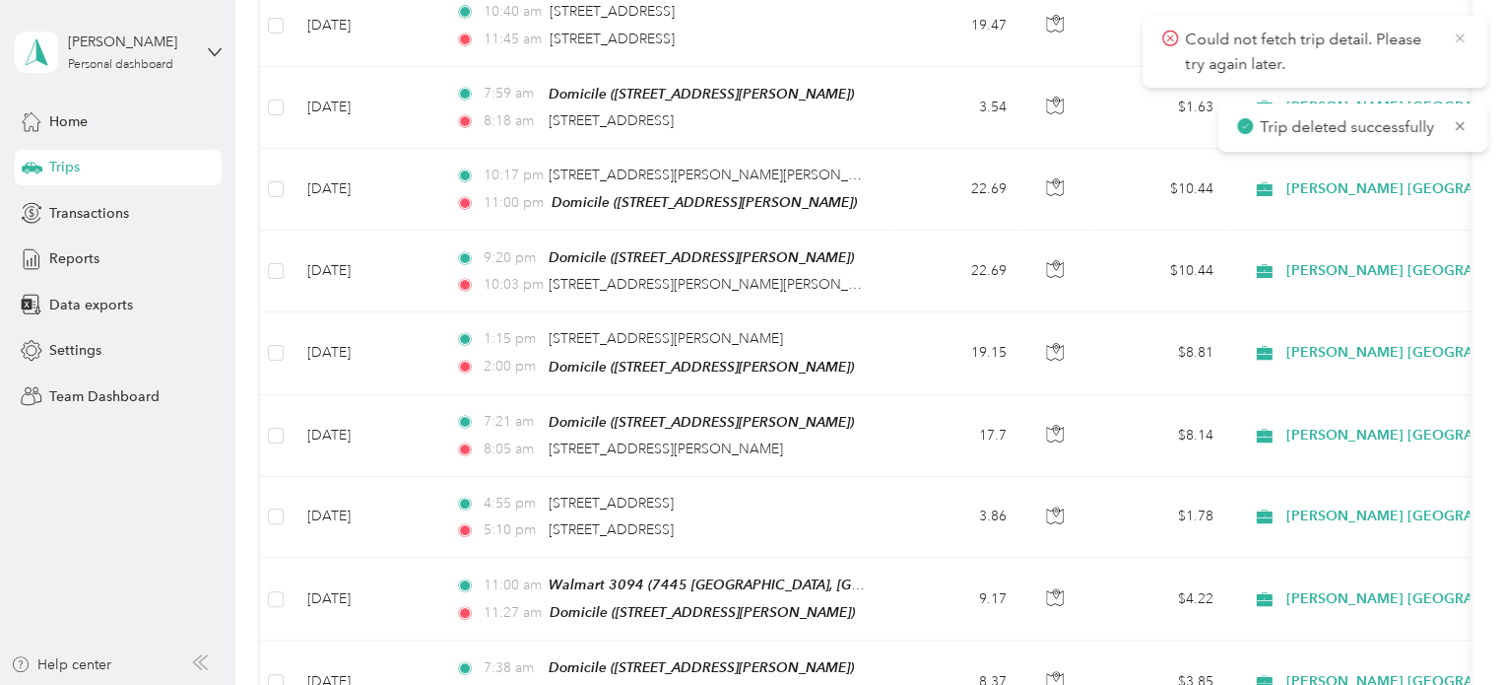
click at [1464, 33] on icon at bounding box center [1460, 39] width 16 height 18
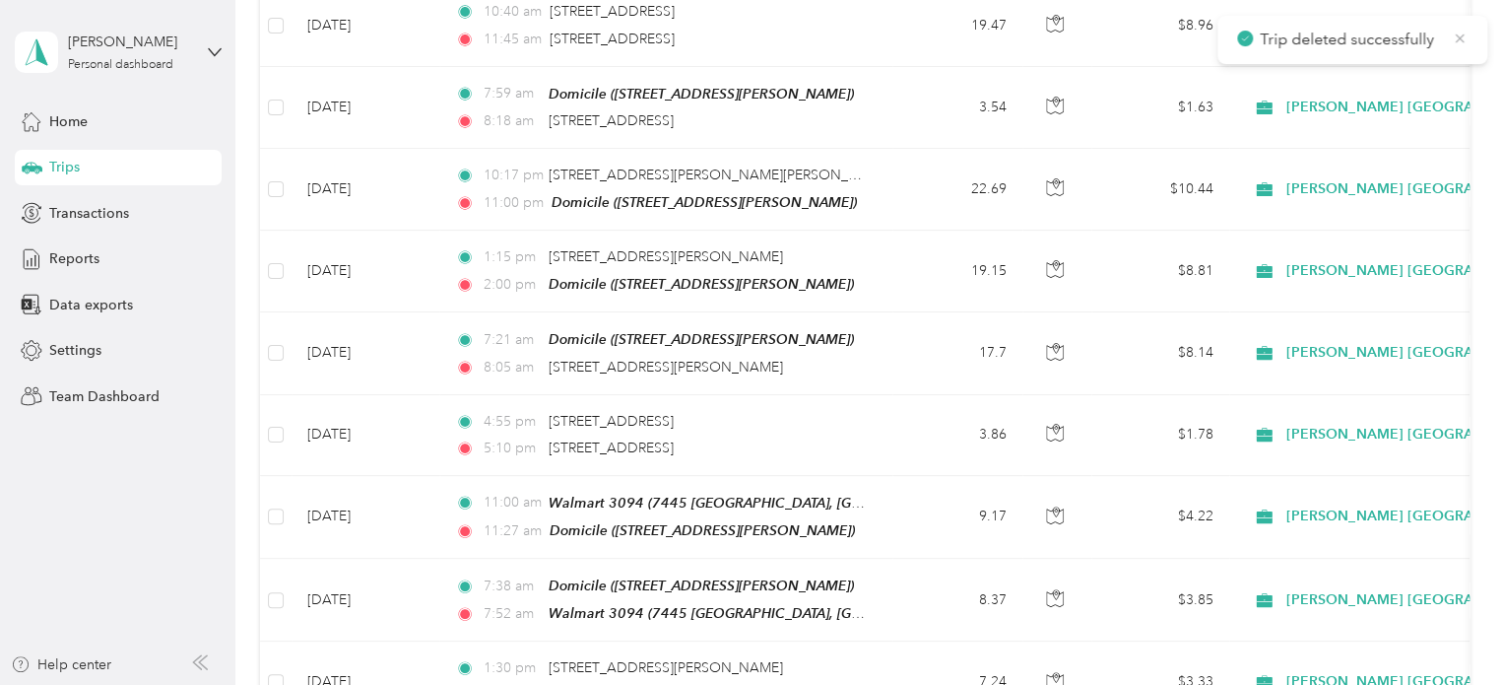
click at [1458, 39] on icon at bounding box center [1460, 37] width 9 height 9
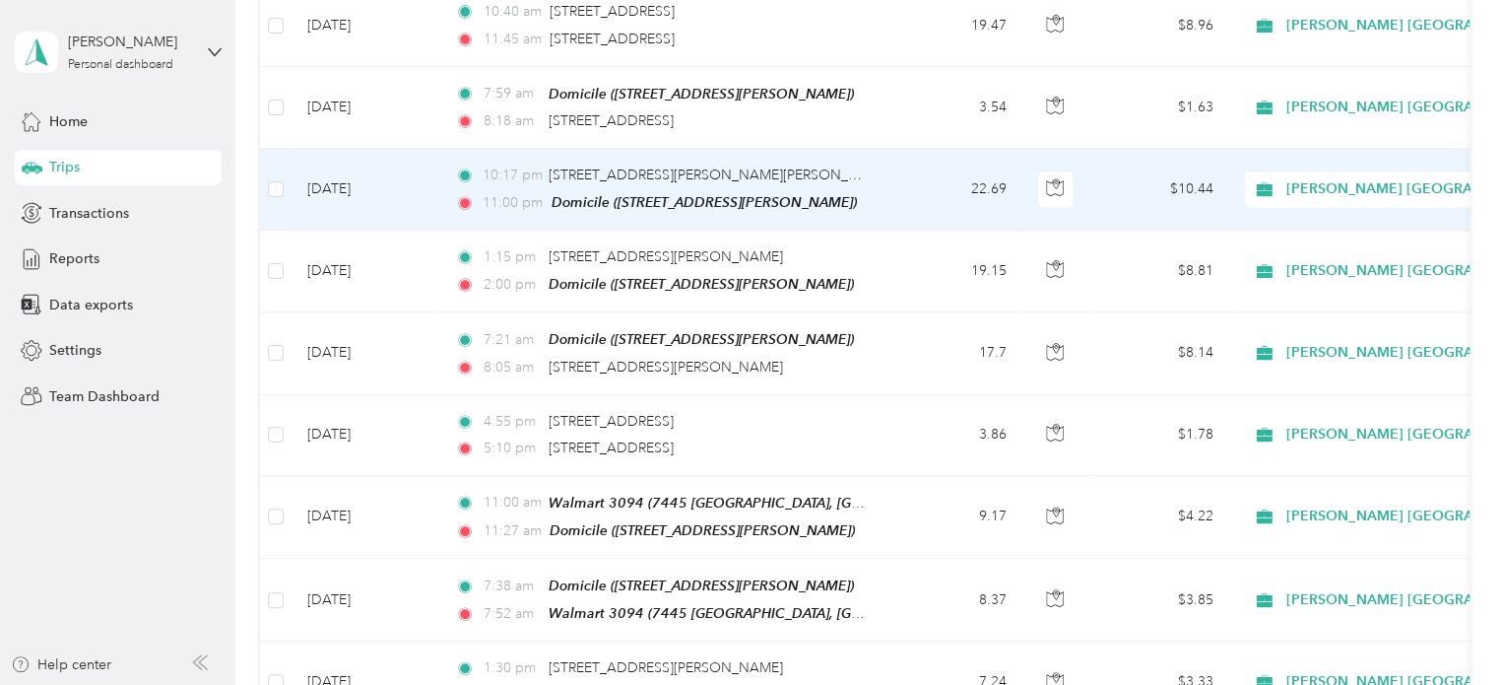
click at [373, 172] on td "[DATE]" at bounding box center [366, 190] width 148 height 82
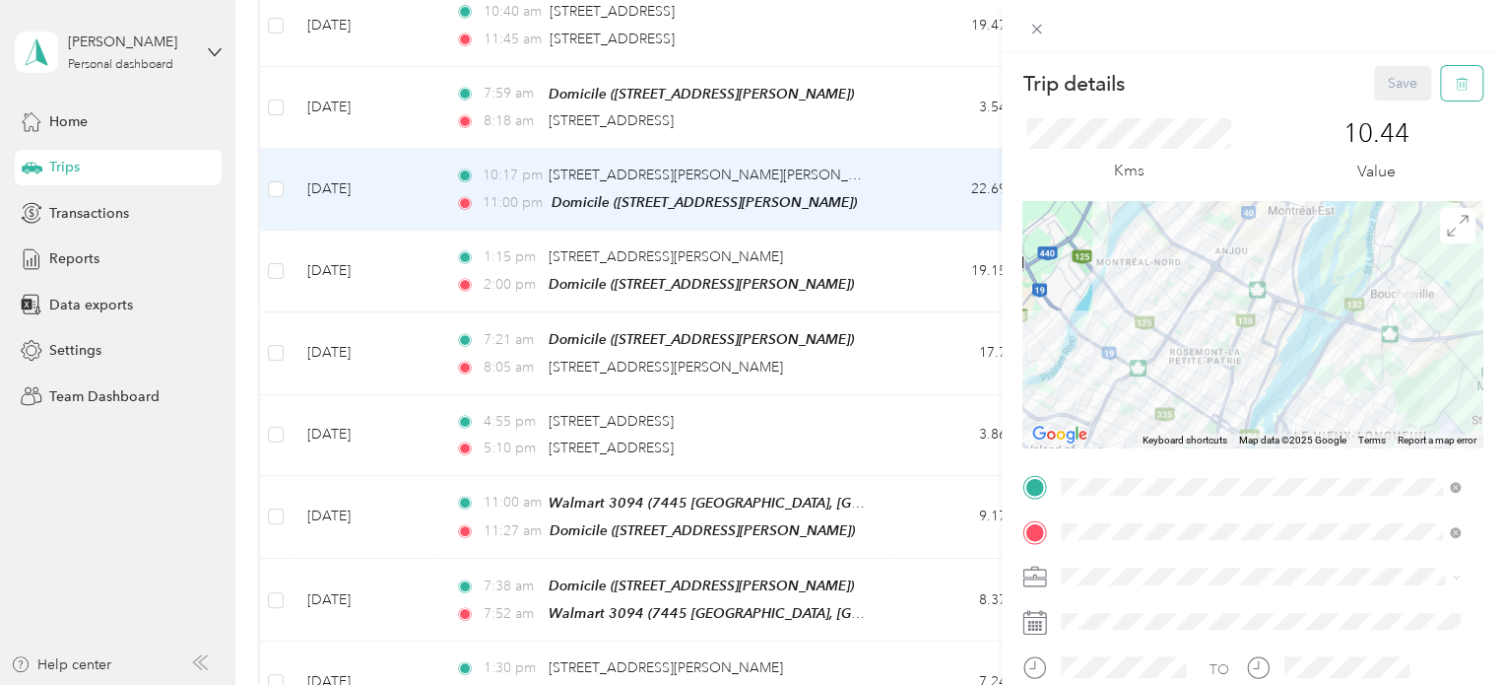
click at [1455, 80] on icon "button" at bounding box center [1462, 84] width 14 height 14
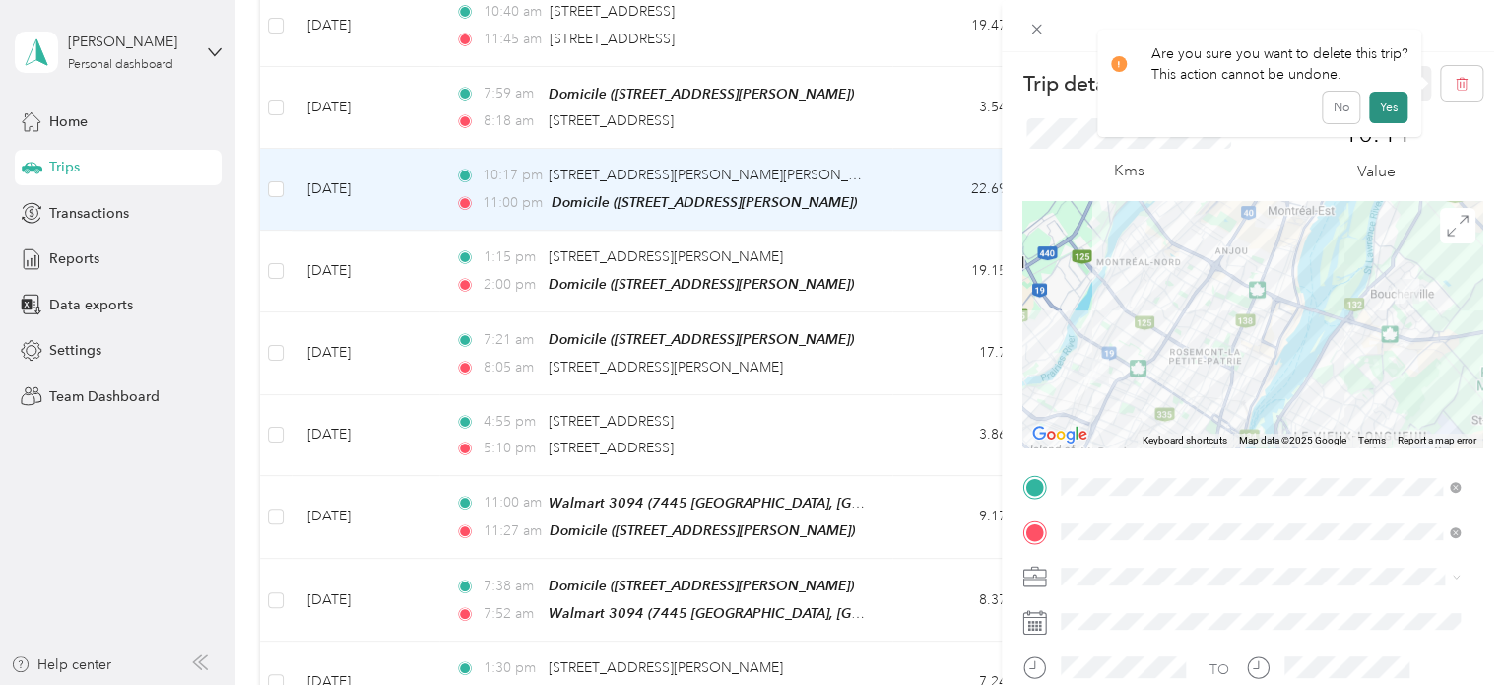
click at [1384, 103] on button "Yes" at bounding box center [1388, 108] width 38 height 32
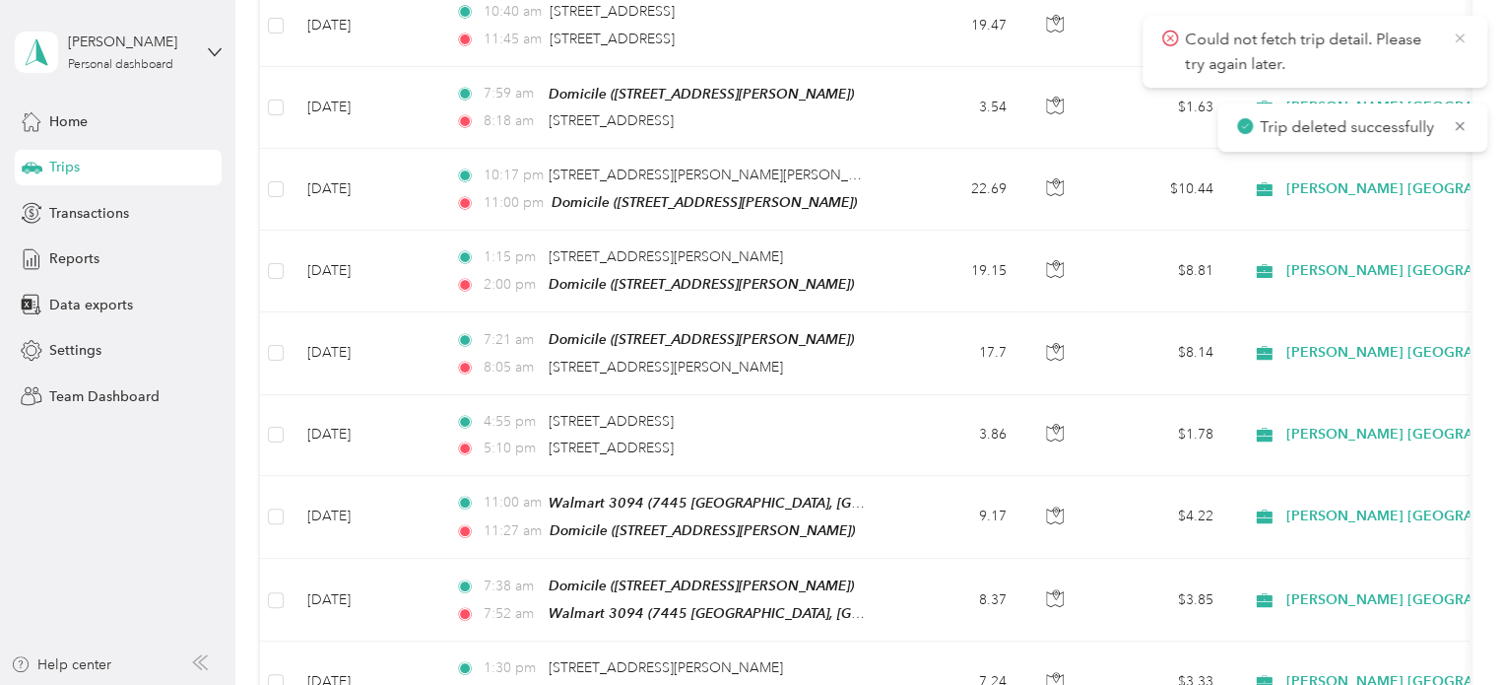
click at [1455, 34] on icon at bounding box center [1460, 39] width 16 height 18
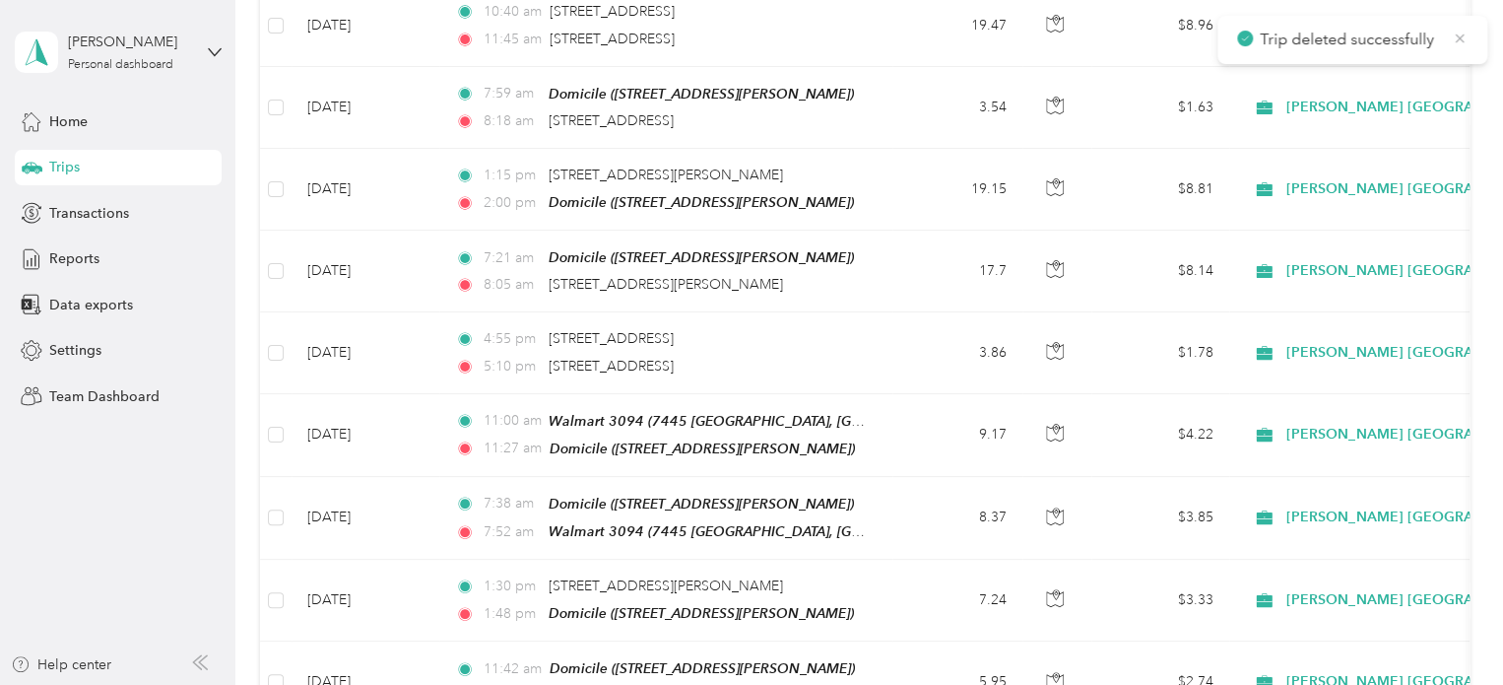
click at [1458, 37] on icon at bounding box center [1460, 39] width 16 height 18
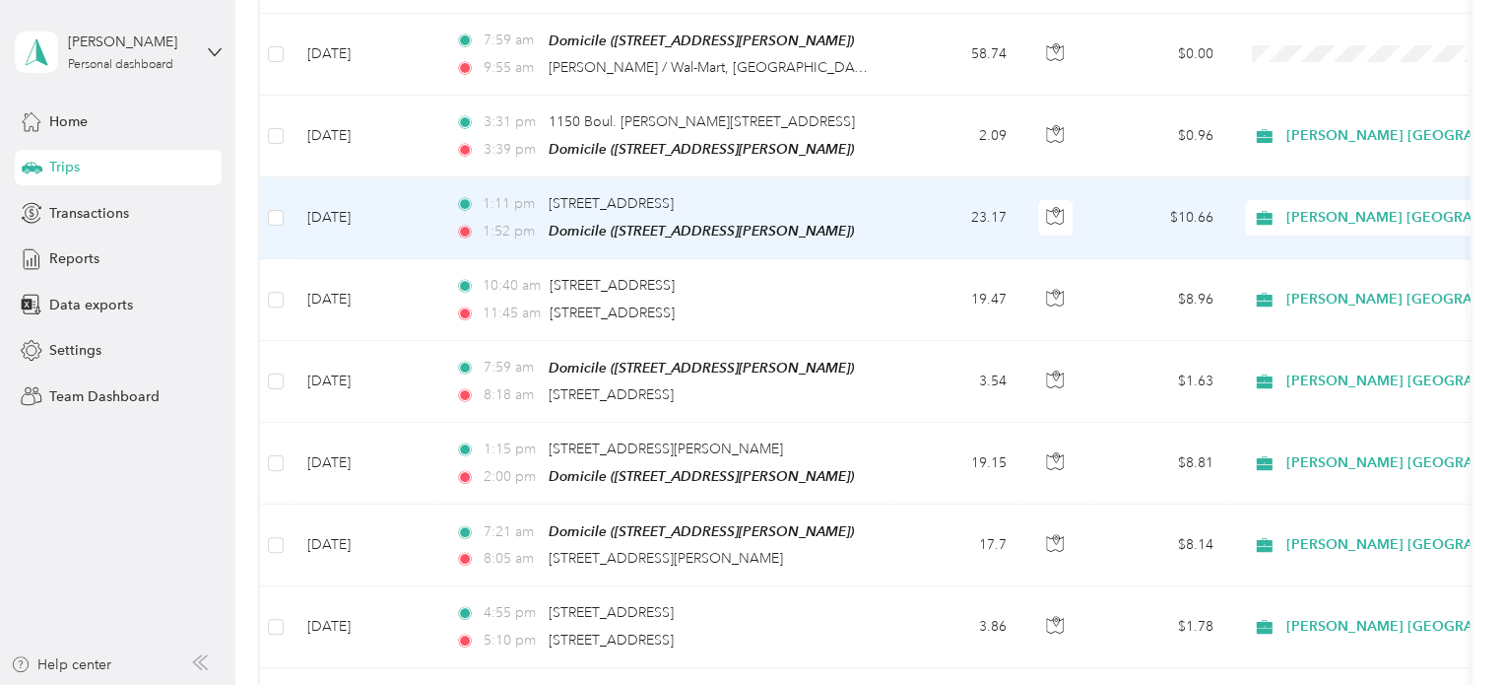
scroll to position [461, 0]
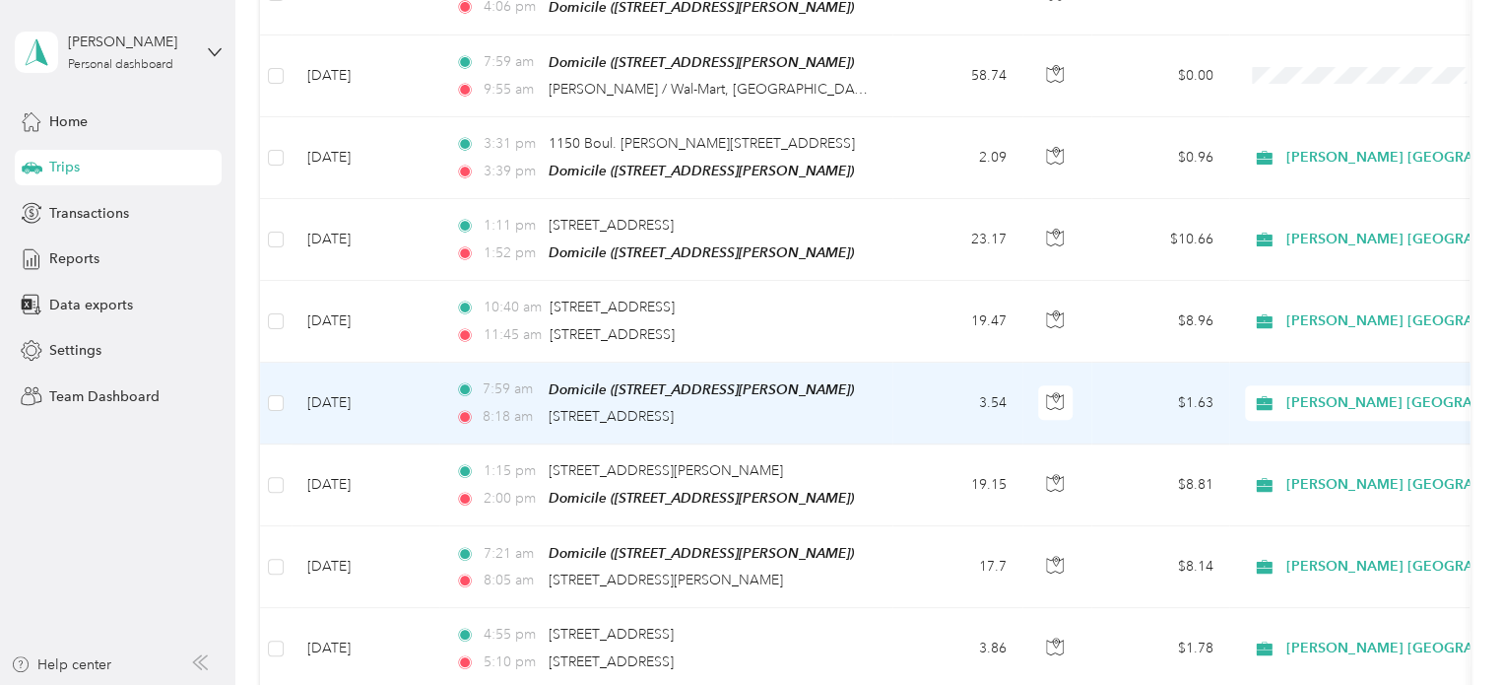
click at [351, 387] on td "[DATE]" at bounding box center [366, 403] width 148 height 82
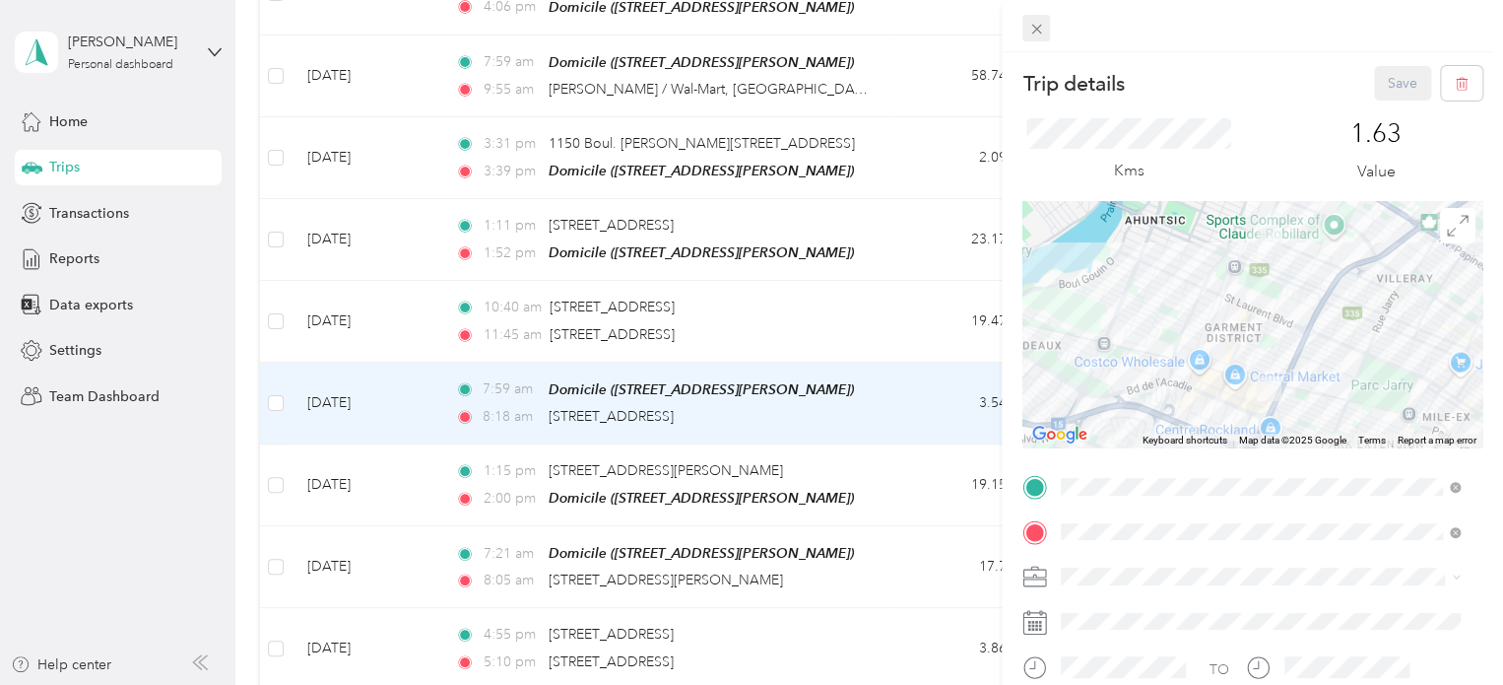
click at [1028, 29] on icon at bounding box center [1036, 29] width 17 height 17
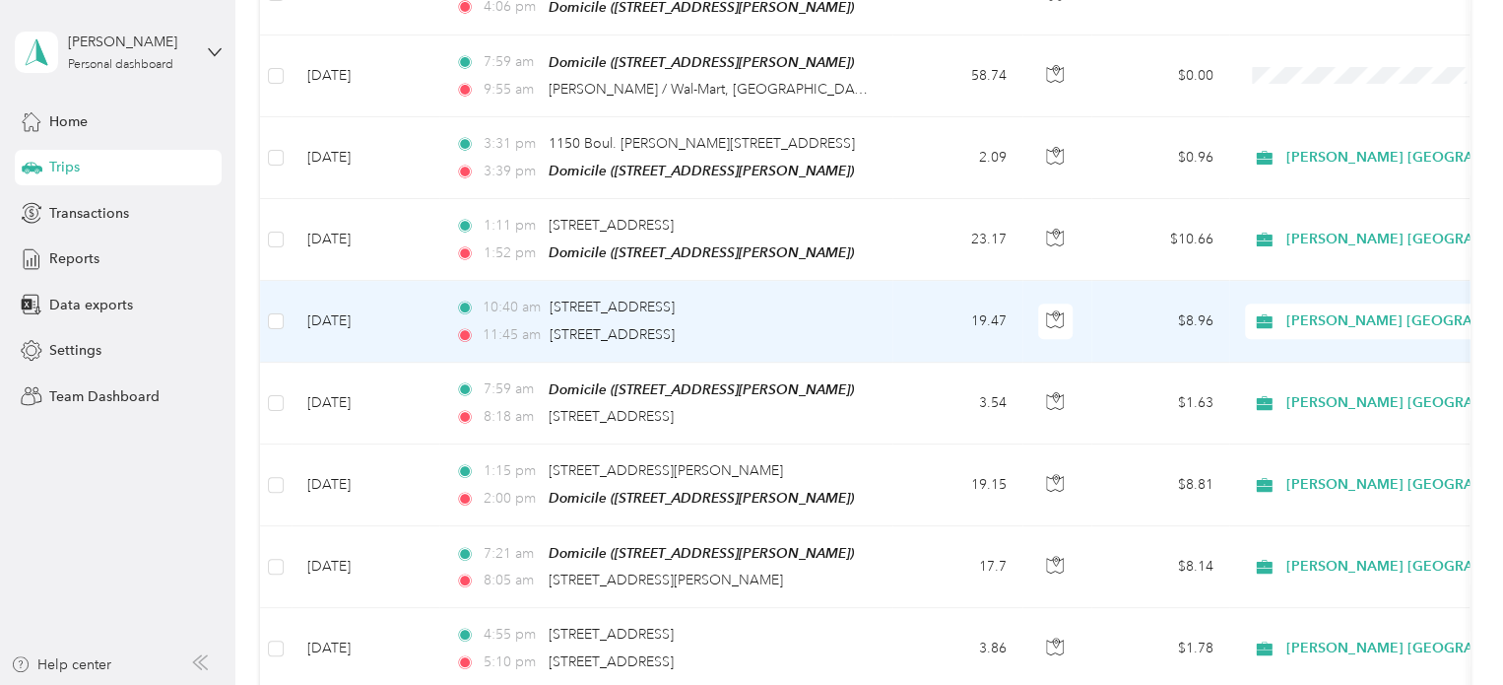
click at [333, 313] on td "[DATE]" at bounding box center [366, 321] width 148 height 81
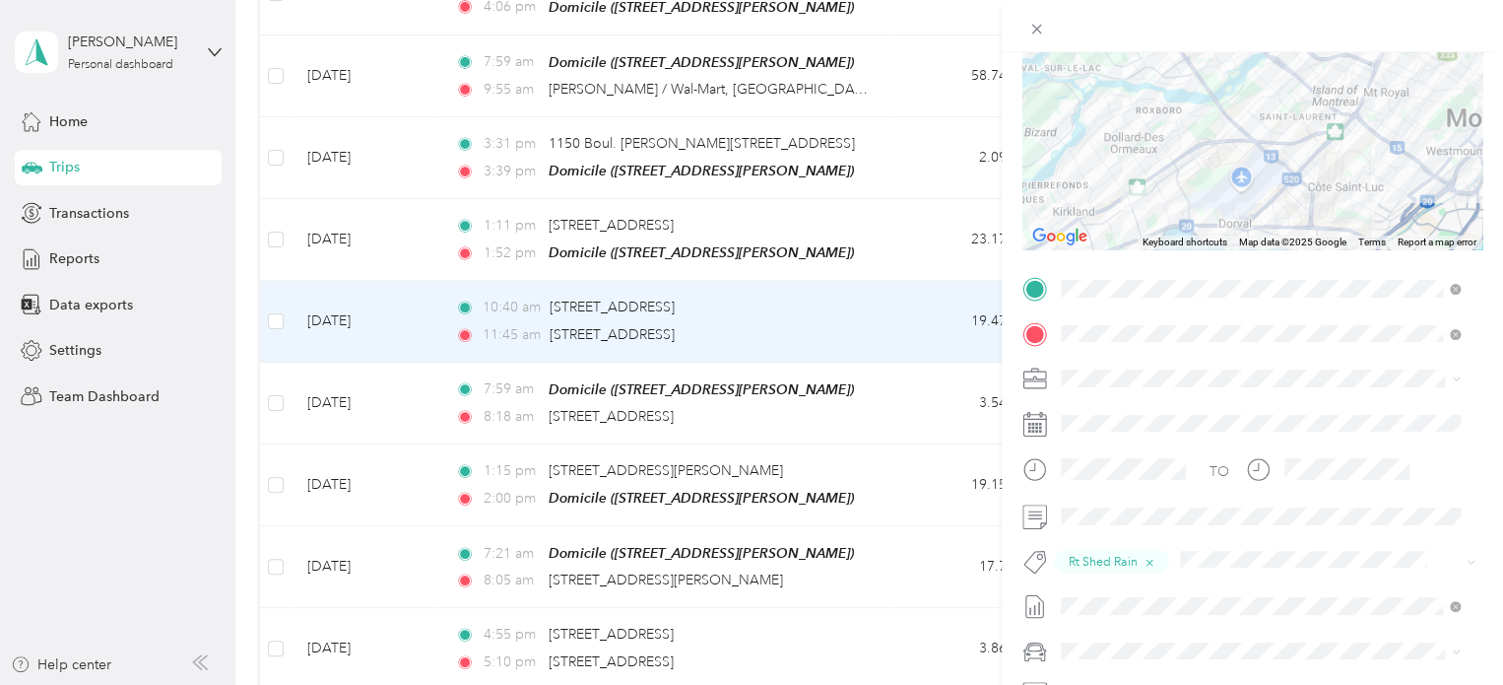
scroll to position [194, 0]
click at [1039, 37] on icon at bounding box center [1036, 29] width 17 height 17
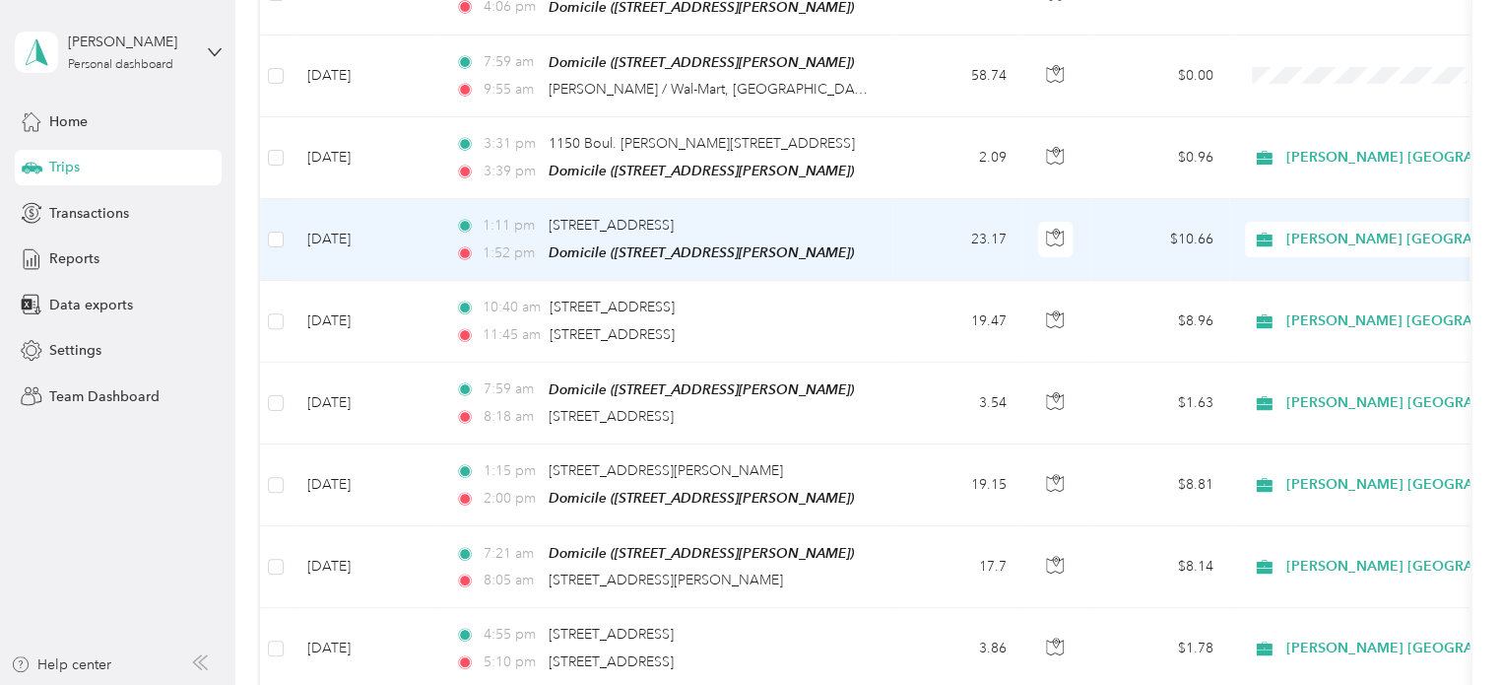
click at [339, 227] on td "[DATE]" at bounding box center [366, 240] width 148 height 82
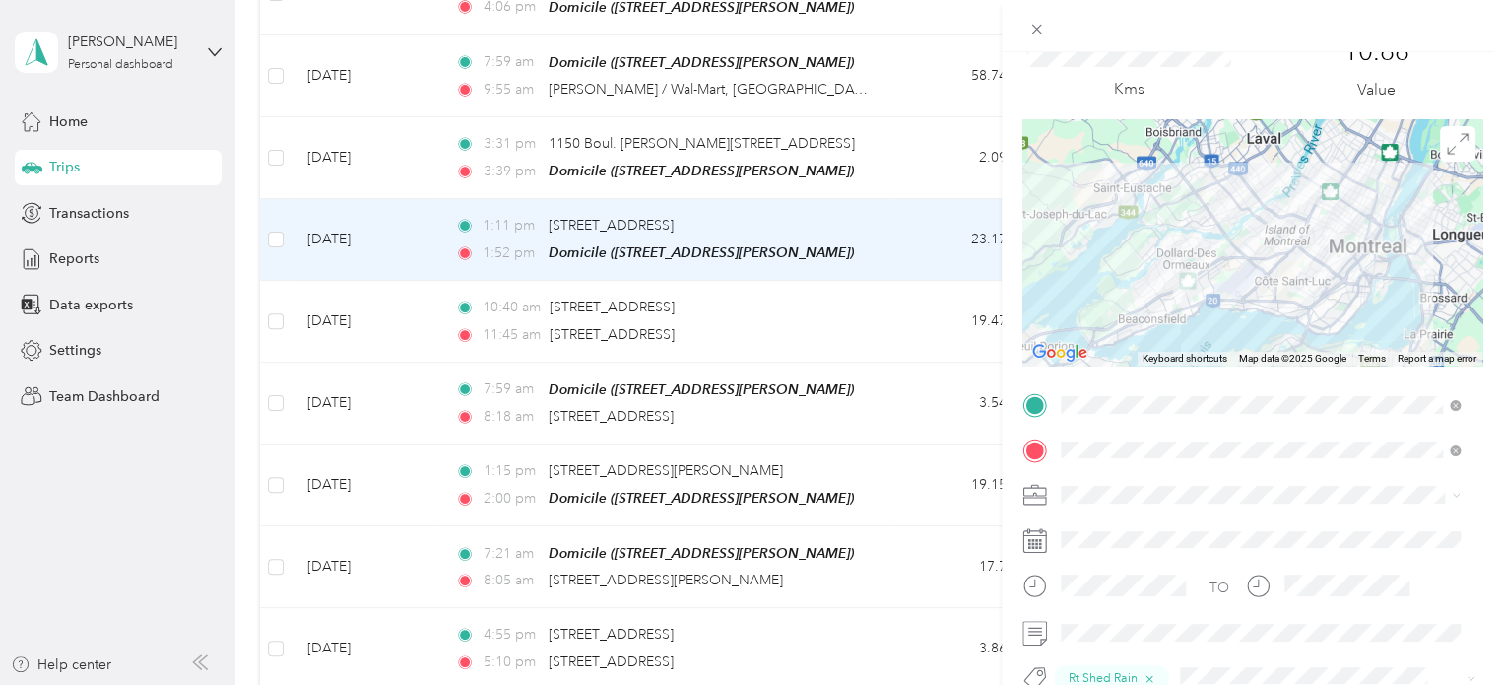
scroll to position [24, 0]
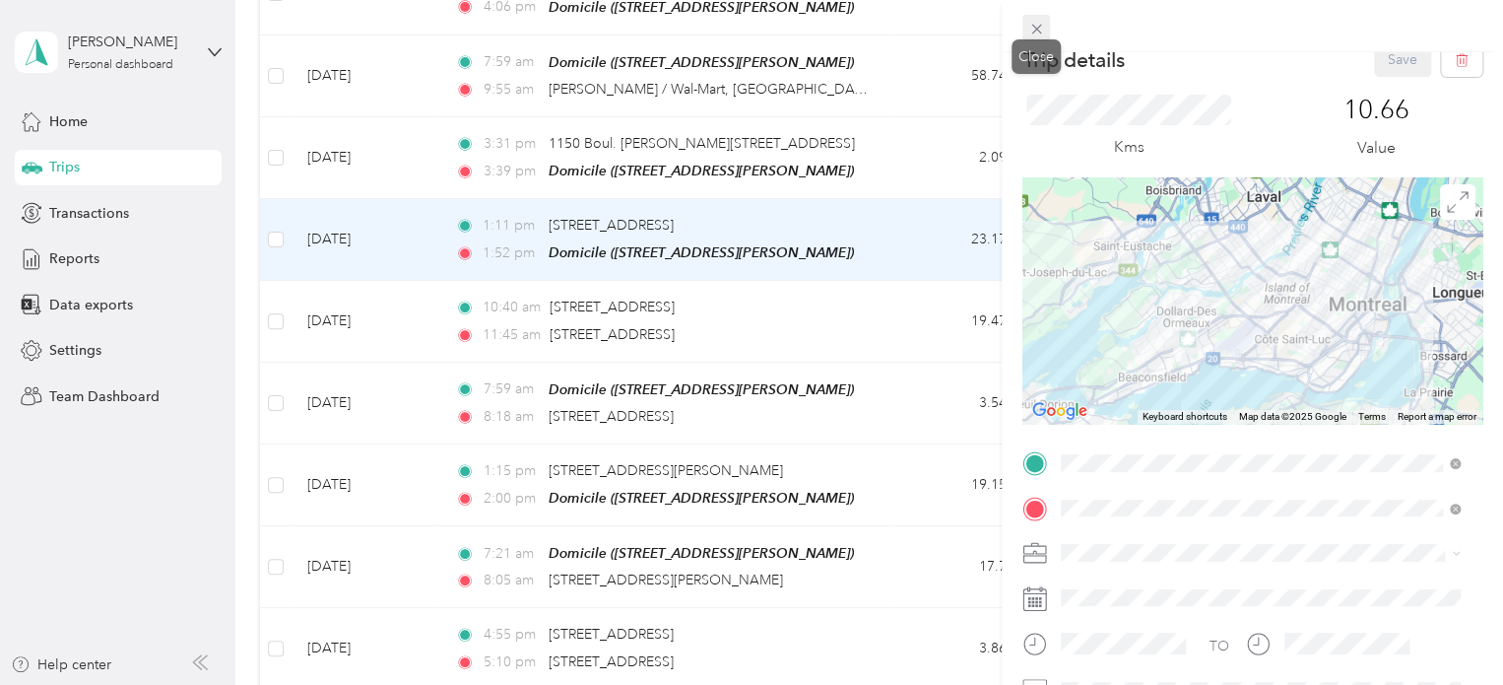
click at [1037, 23] on icon at bounding box center [1036, 29] width 17 height 17
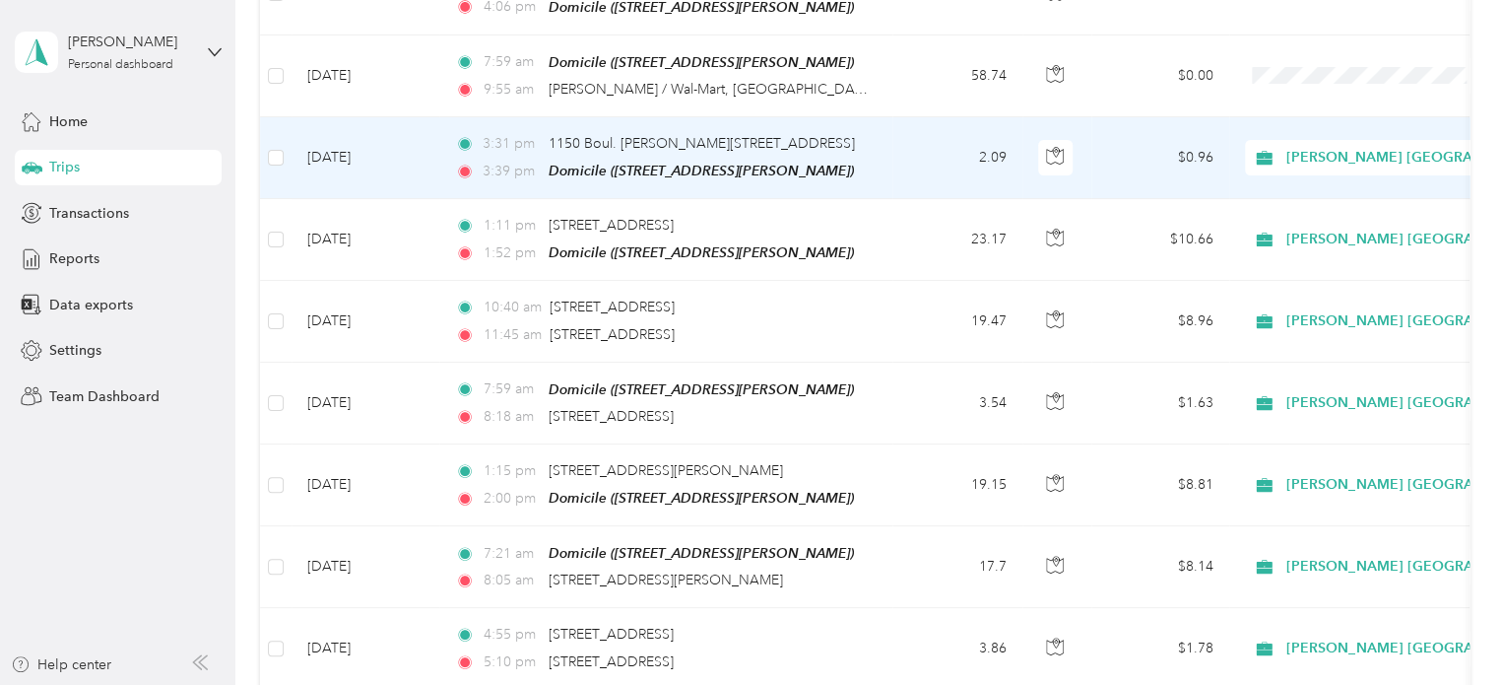
click at [361, 145] on td "[DATE]" at bounding box center [366, 158] width 148 height 82
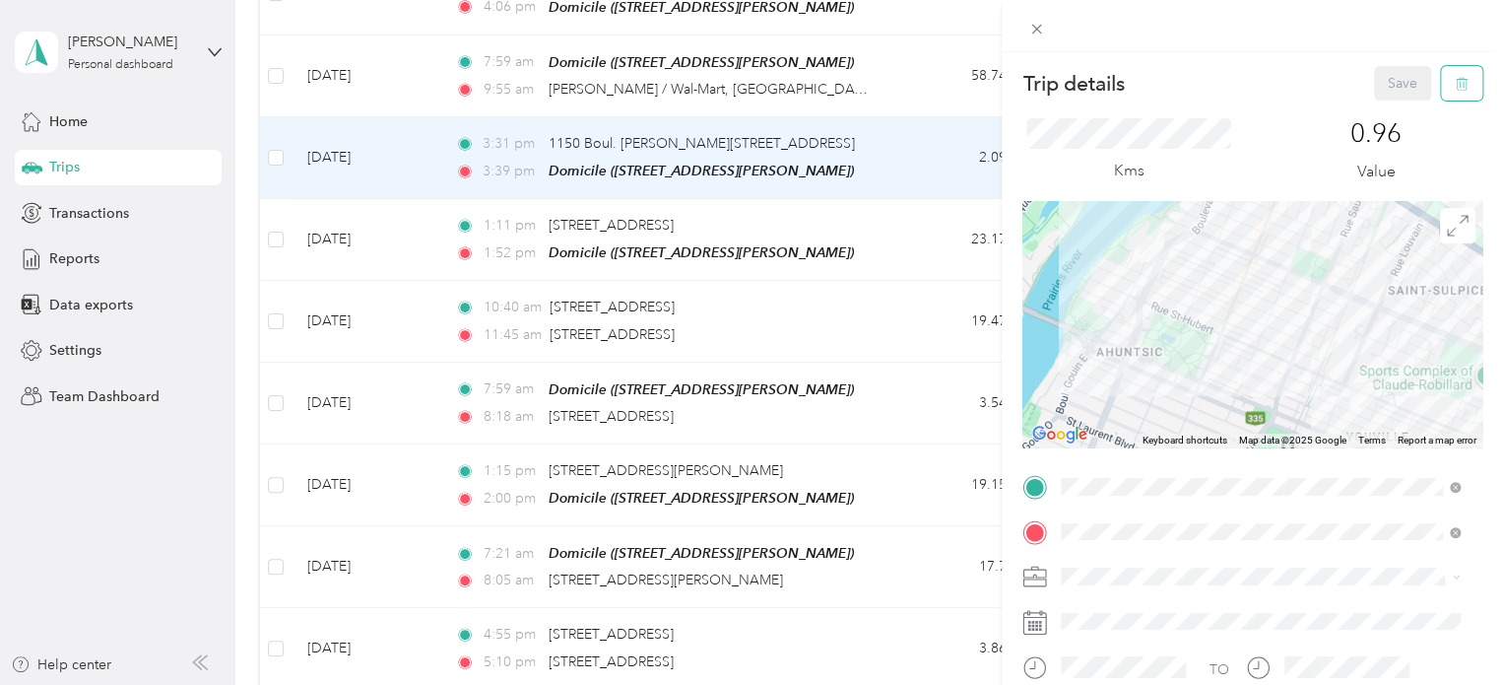
click at [1455, 88] on icon "button" at bounding box center [1462, 84] width 14 height 14
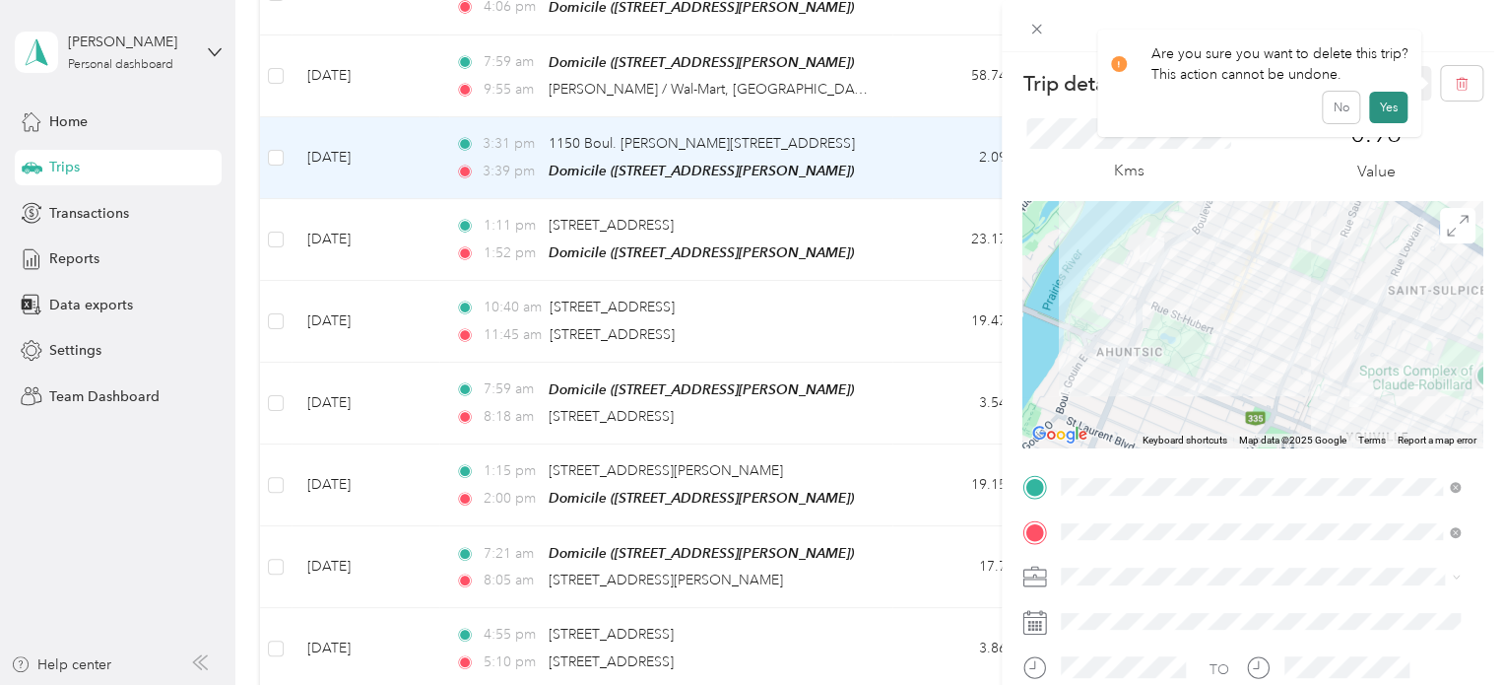
click at [1390, 98] on button "Yes" at bounding box center [1388, 108] width 38 height 32
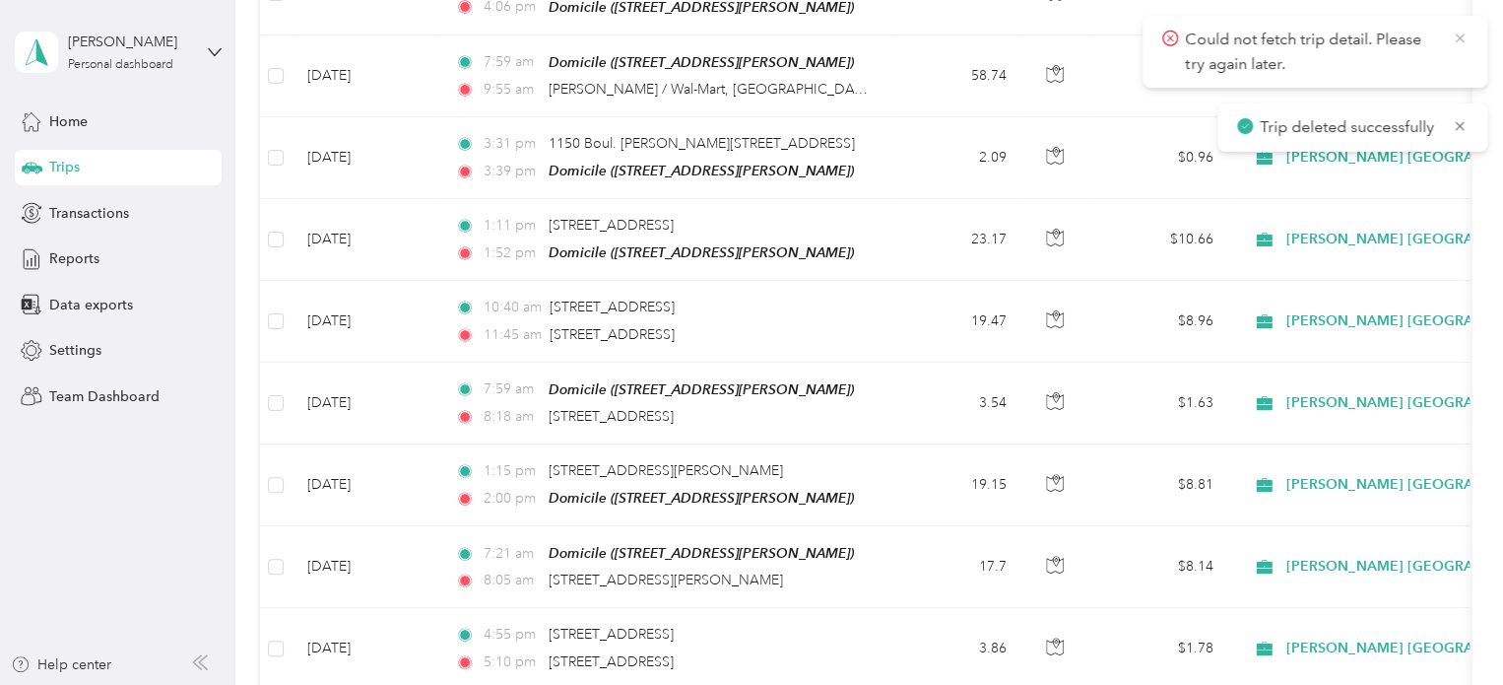
click at [1458, 34] on icon at bounding box center [1460, 39] width 16 height 18
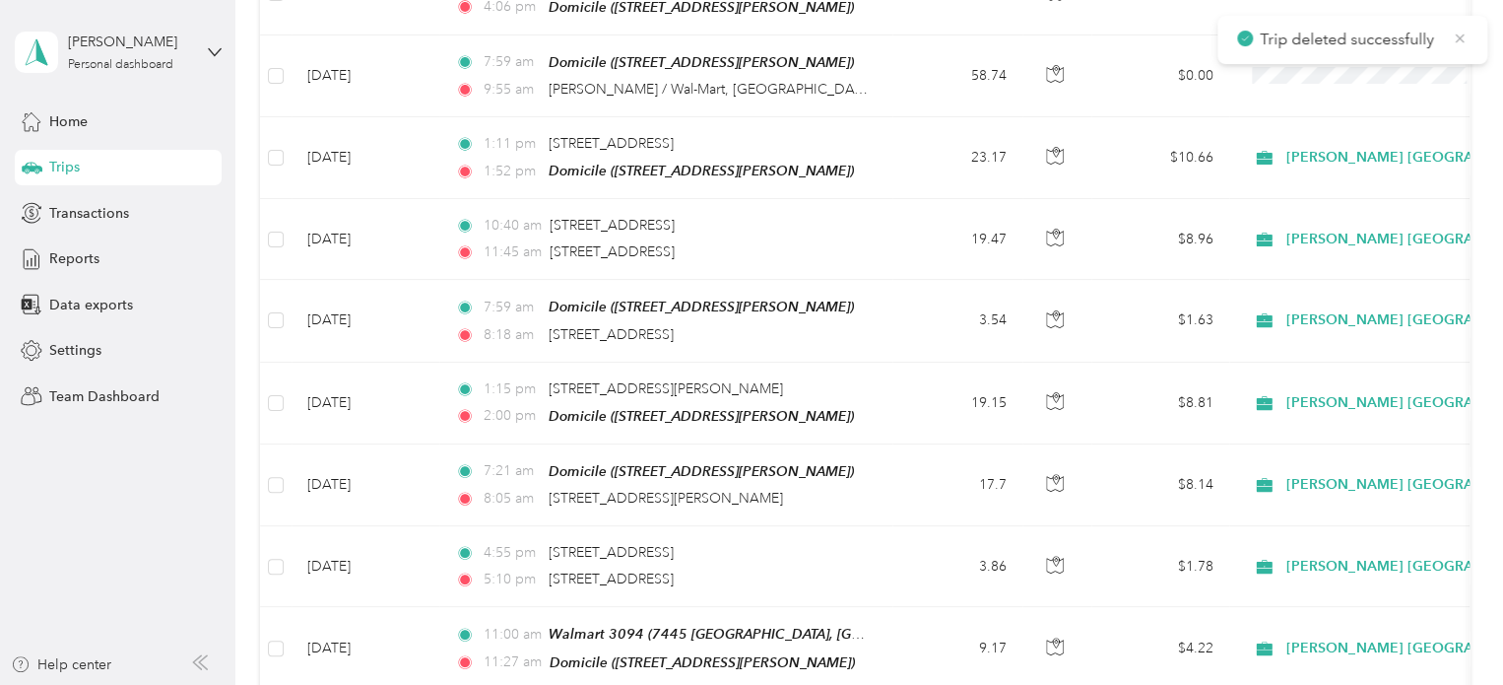
click at [1460, 34] on icon at bounding box center [1460, 39] width 16 height 18
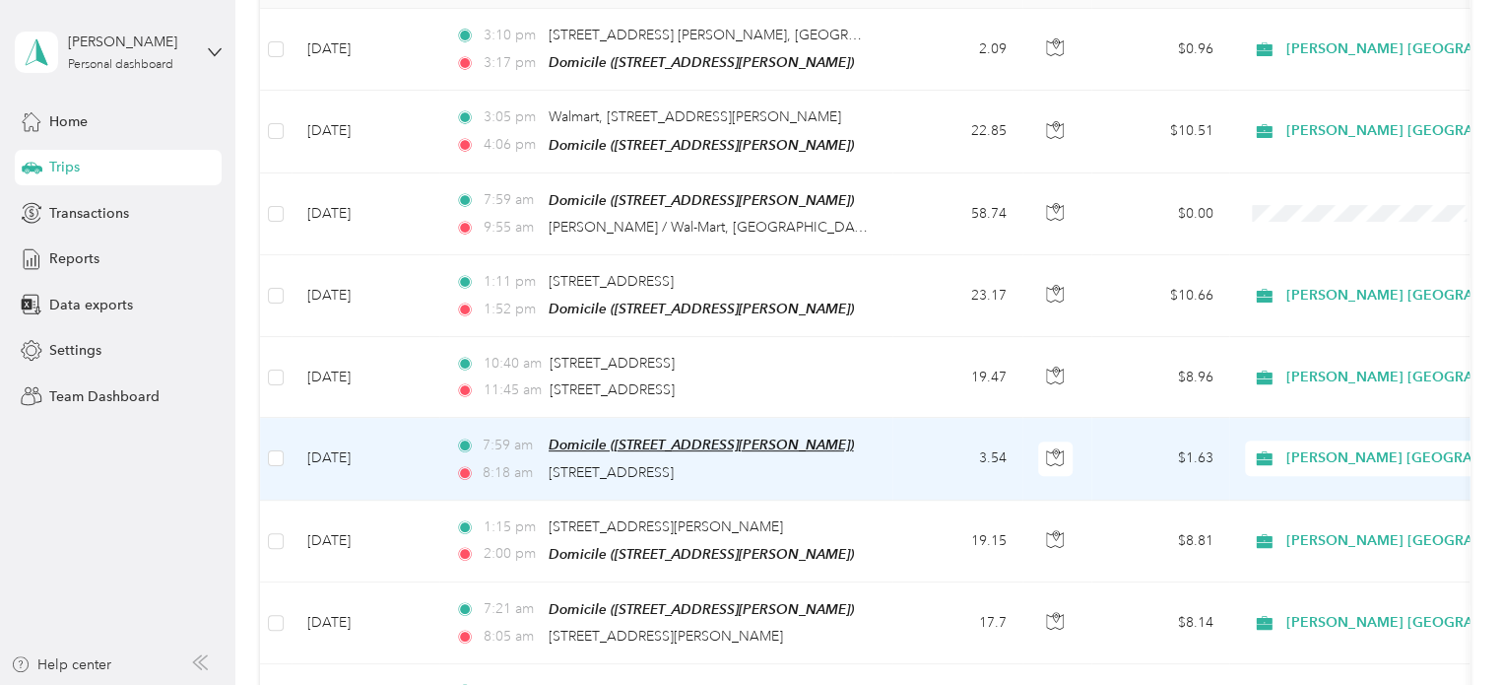
scroll to position [264, 0]
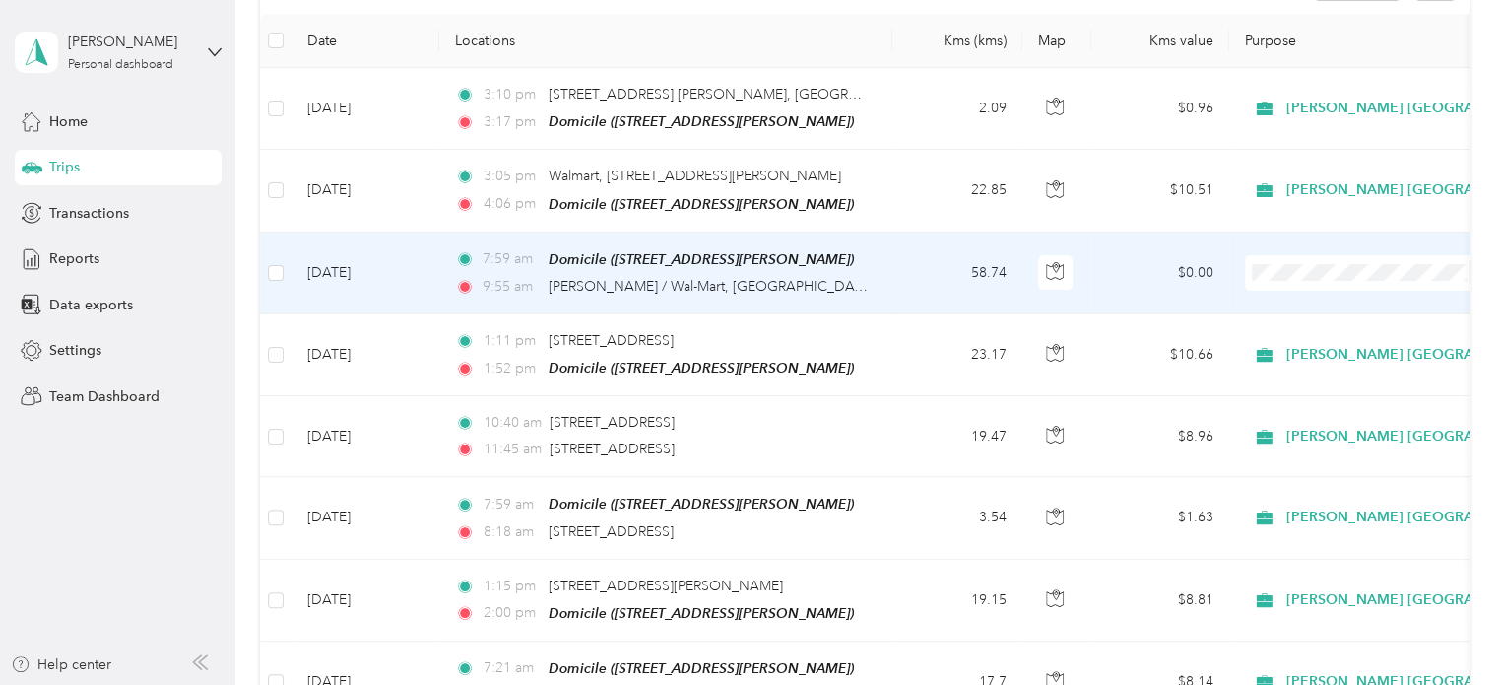
click at [366, 266] on td "[DATE]" at bounding box center [366, 273] width 148 height 82
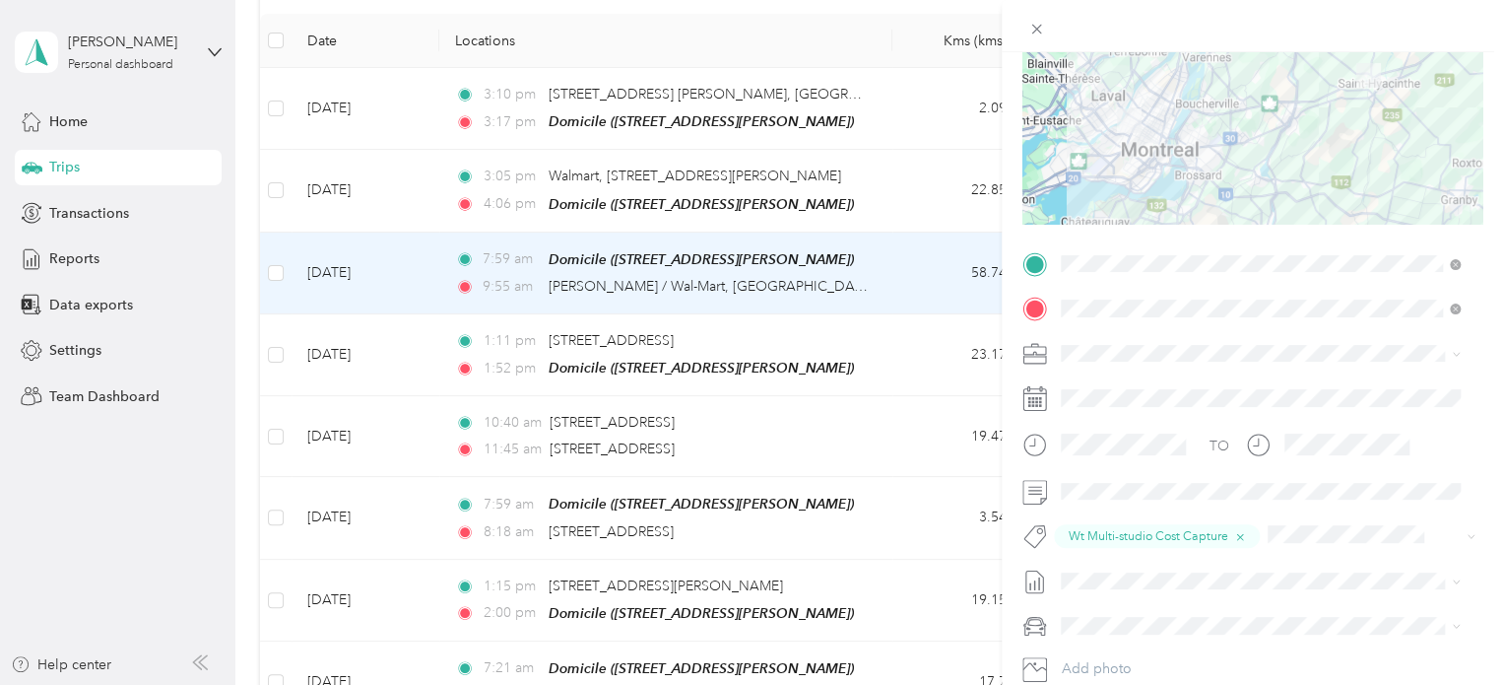
scroll to position [295, 0]
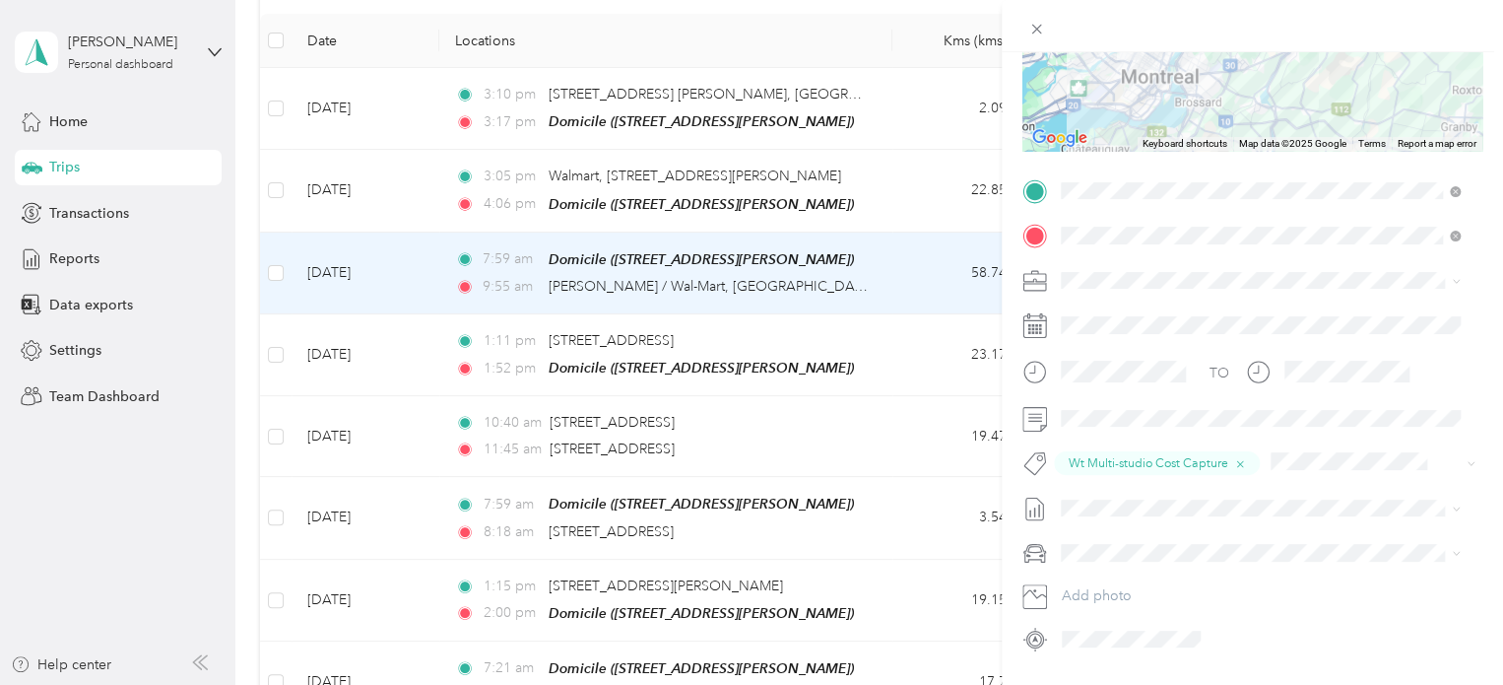
click at [1122, 313] on span "[PERSON_NAME] [GEOGRAPHIC_DATA]" at bounding box center [1195, 314] width 255 height 17
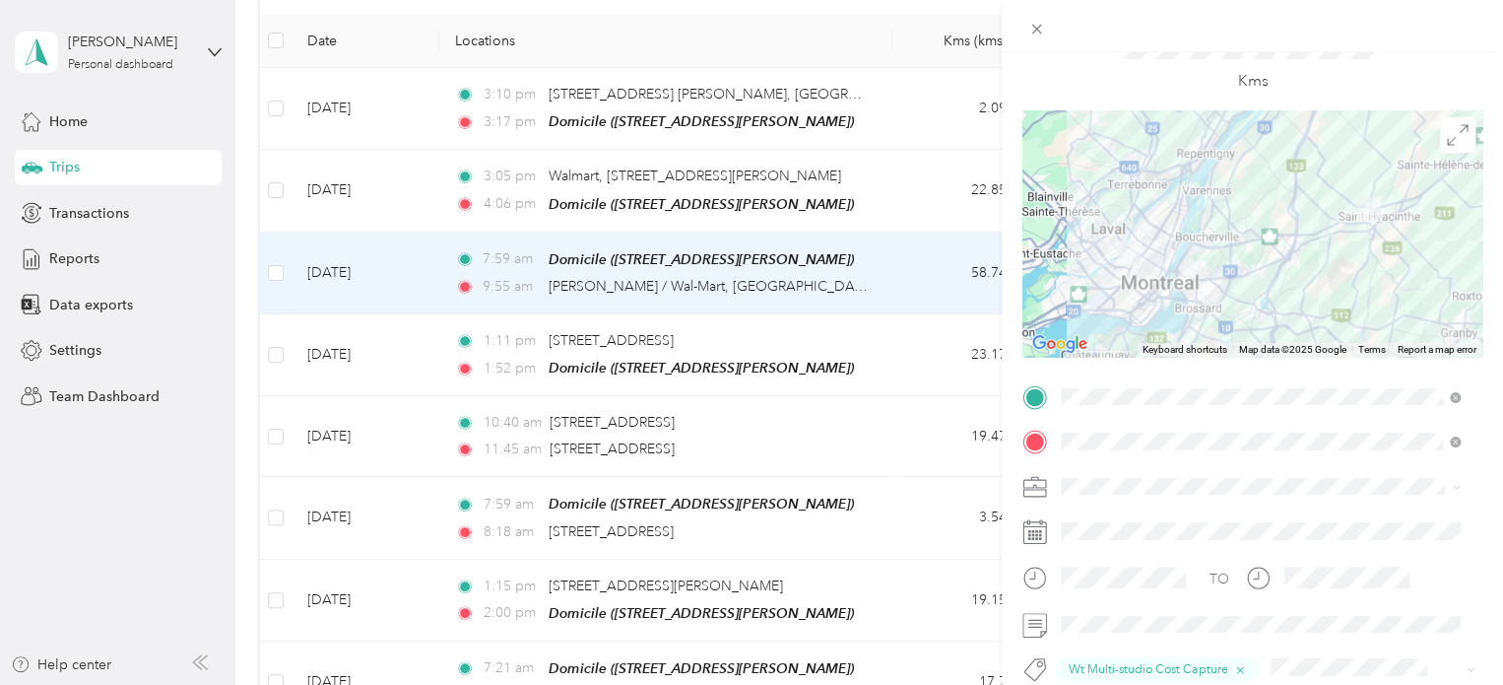
scroll to position [0, 0]
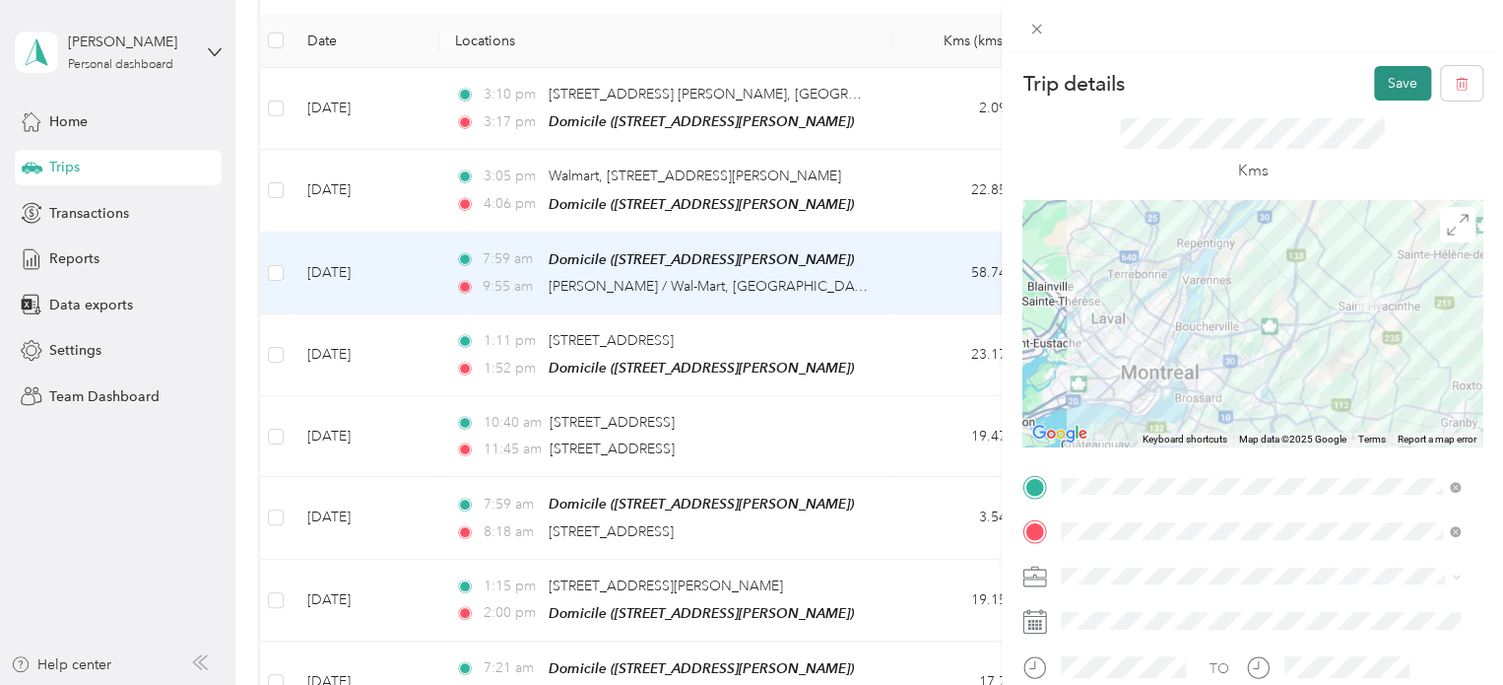
click at [1386, 79] on button "Save" at bounding box center [1402, 83] width 57 height 34
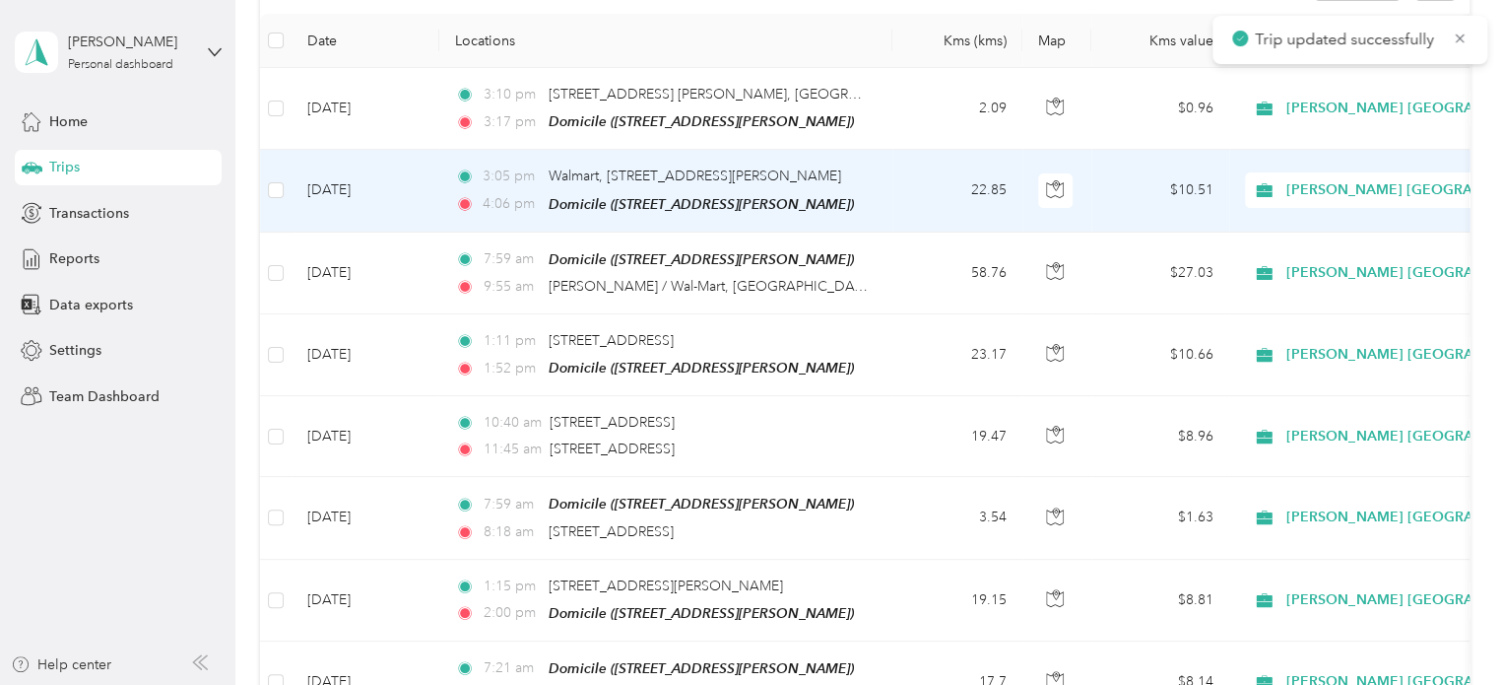
click at [355, 186] on td "[DATE]" at bounding box center [366, 191] width 148 height 82
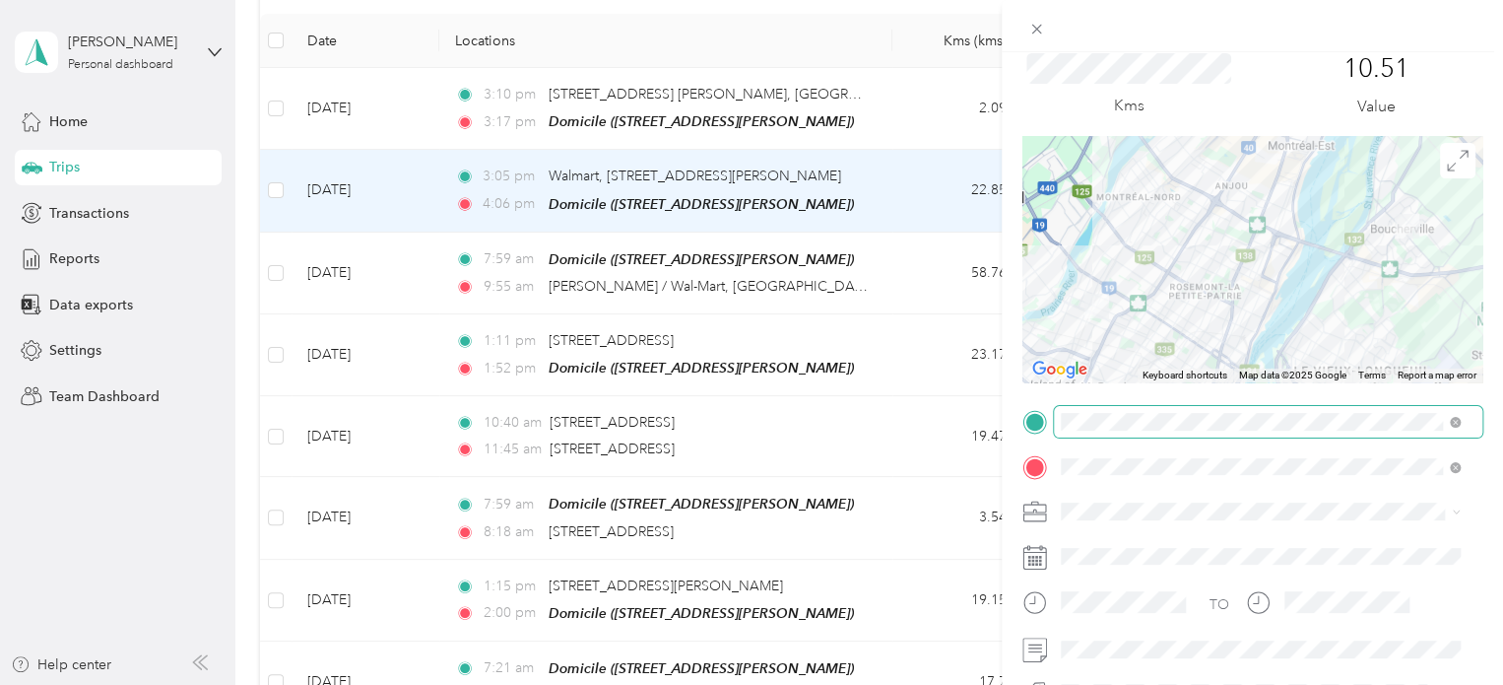
scroll to position [197, 0]
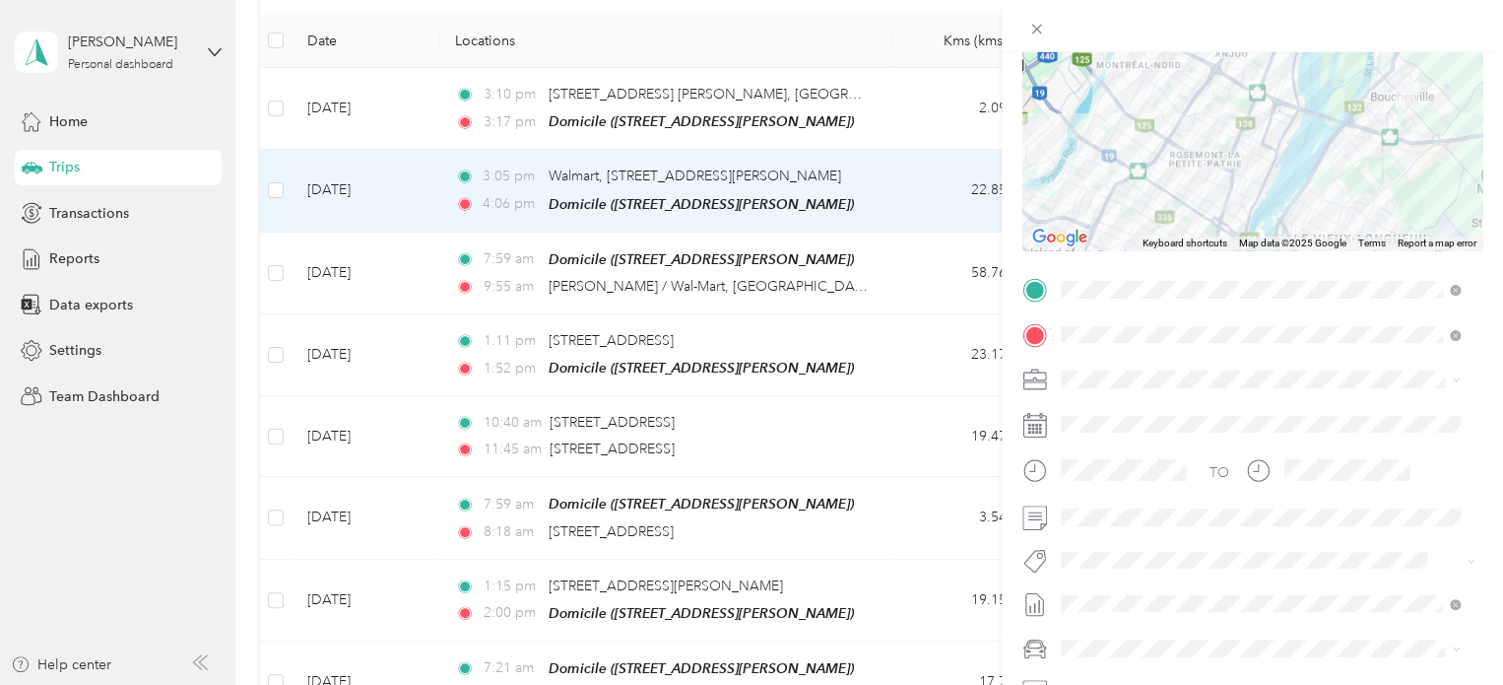
click at [347, 267] on div "Trip details Save This trip cannot be edited because it is either under review,…" at bounding box center [751, 342] width 1503 height 685
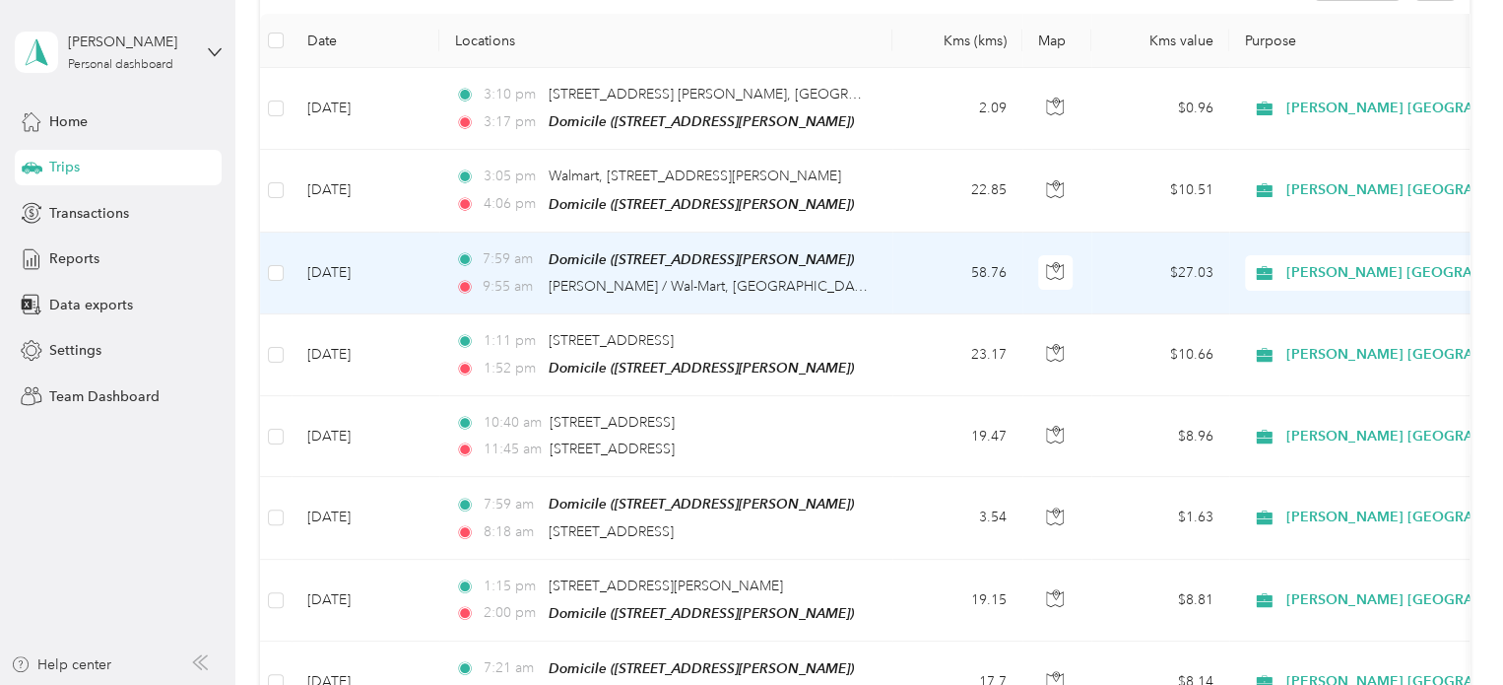
click at [351, 267] on td "[DATE]" at bounding box center [366, 273] width 148 height 82
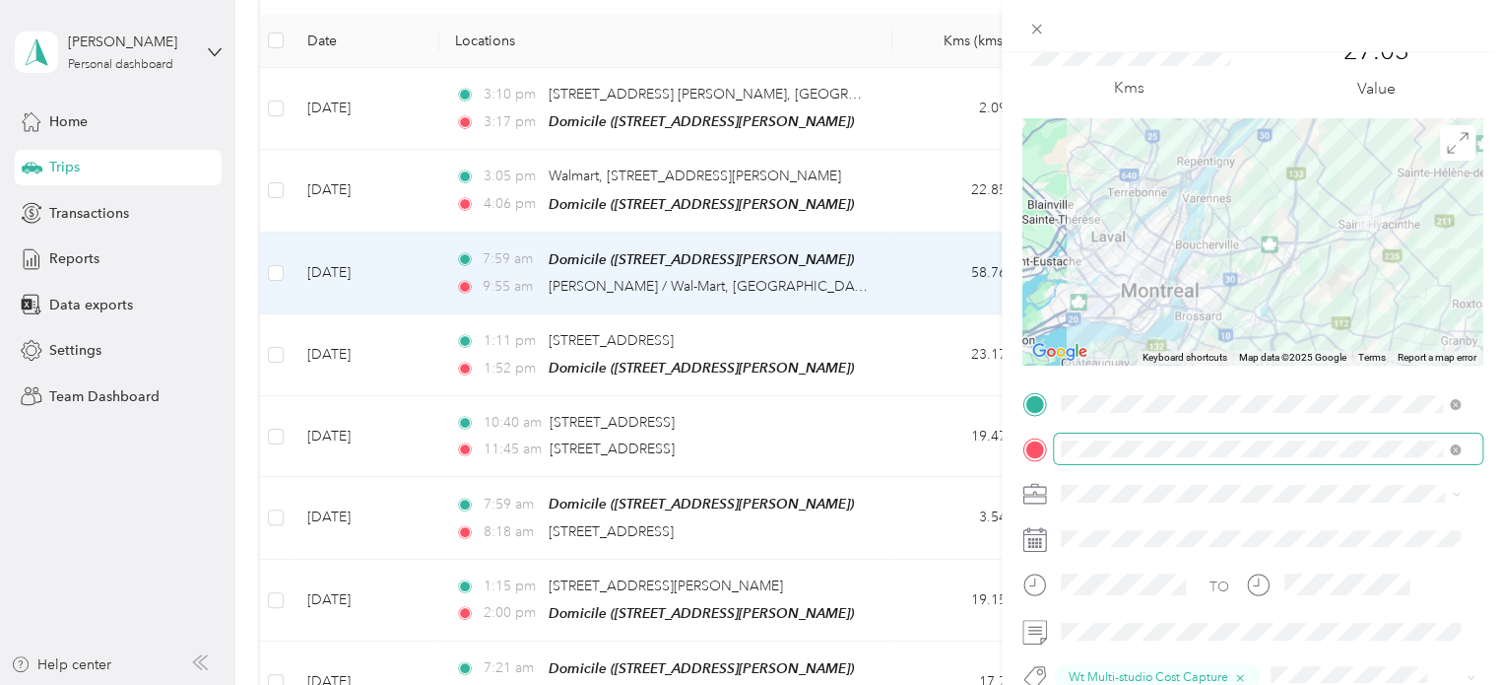
scroll to position [197, 0]
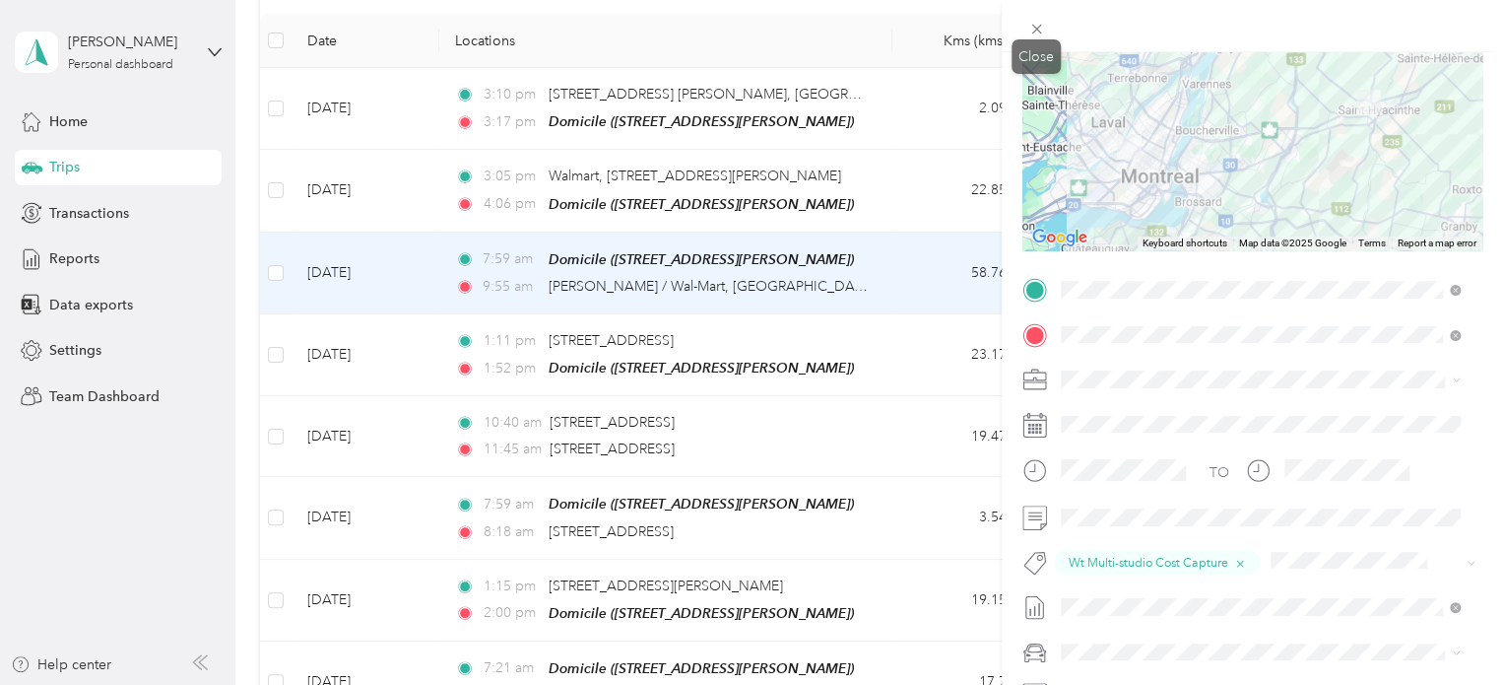
click at [1038, 34] on icon at bounding box center [1036, 29] width 17 height 17
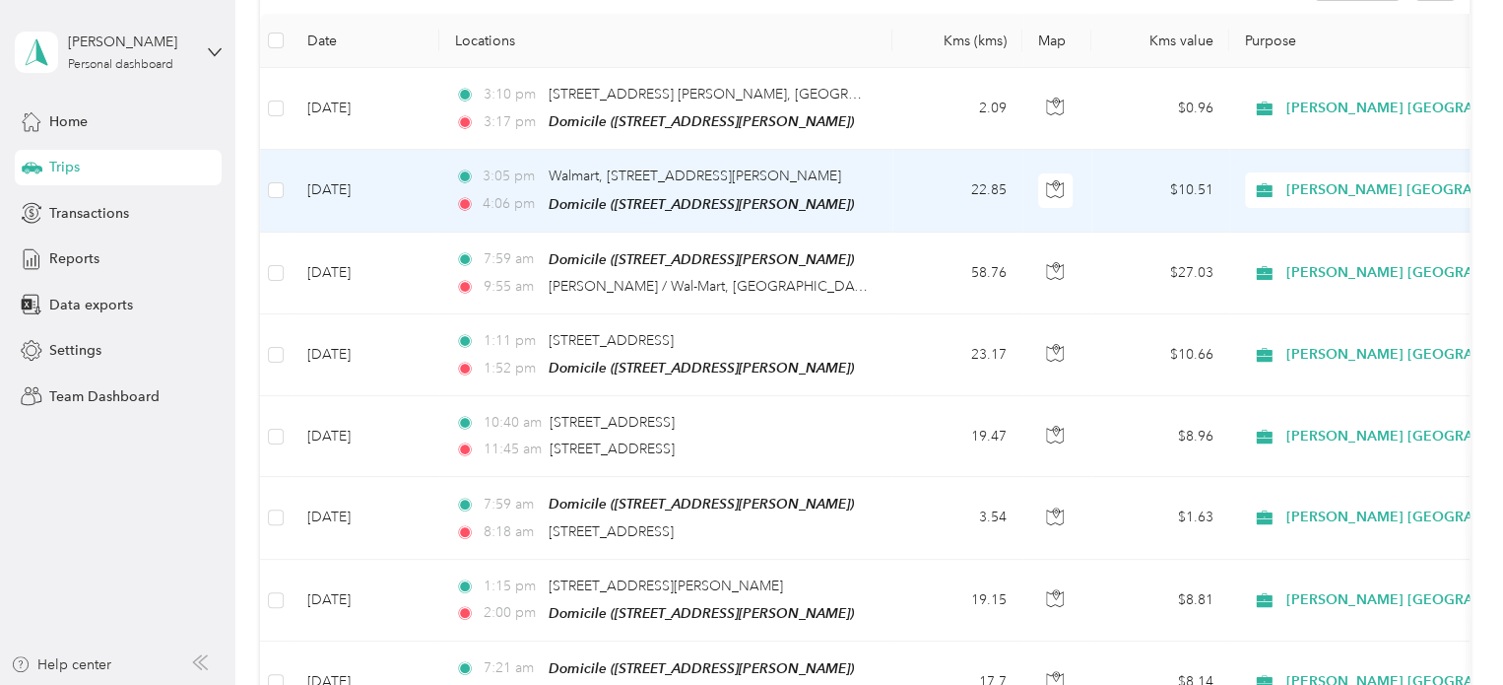
click at [355, 176] on td "[DATE]" at bounding box center [366, 191] width 148 height 82
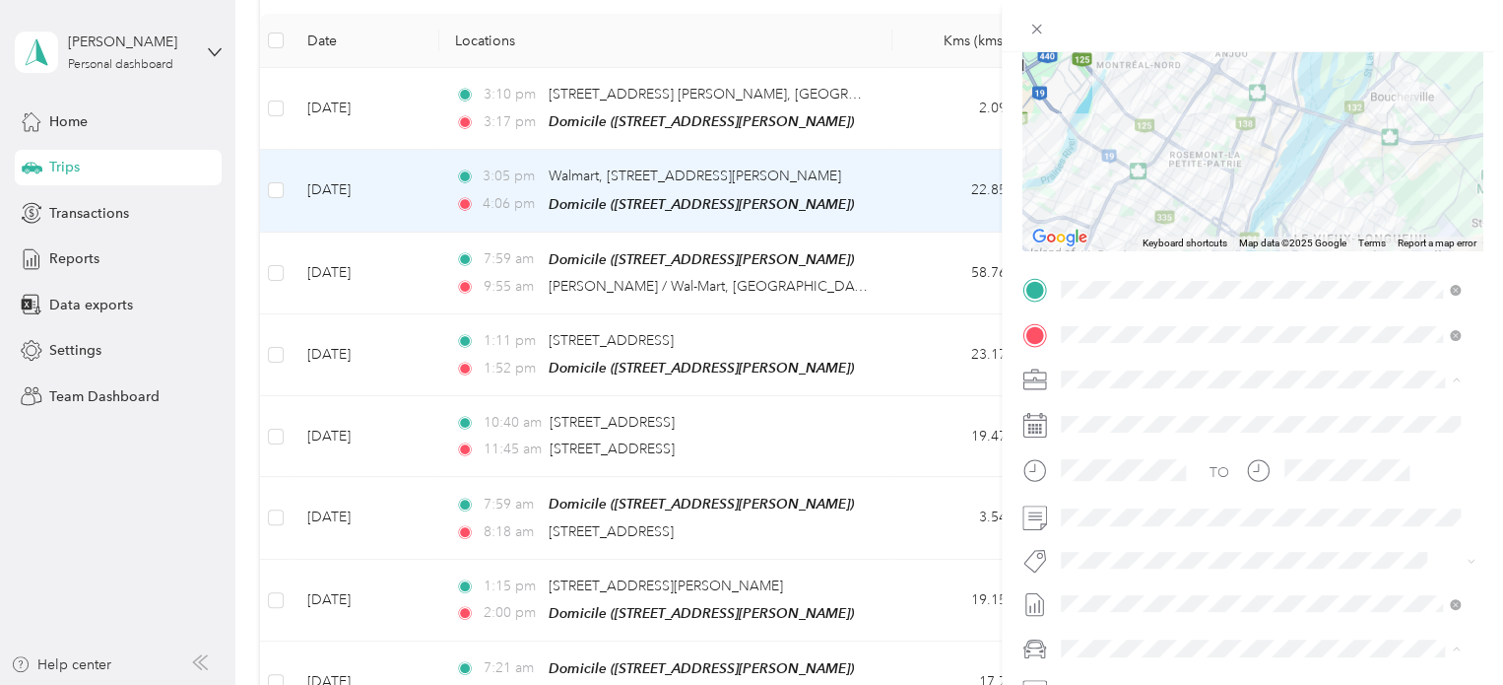
click at [1124, 409] on span "[PERSON_NAME] [GEOGRAPHIC_DATA]" at bounding box center [1195, 414] width 255 height 17
click at [1148, 590] on span "Wt Multi-studio Cost Capture" at bounding box center [1162, 595] width 160 height 18
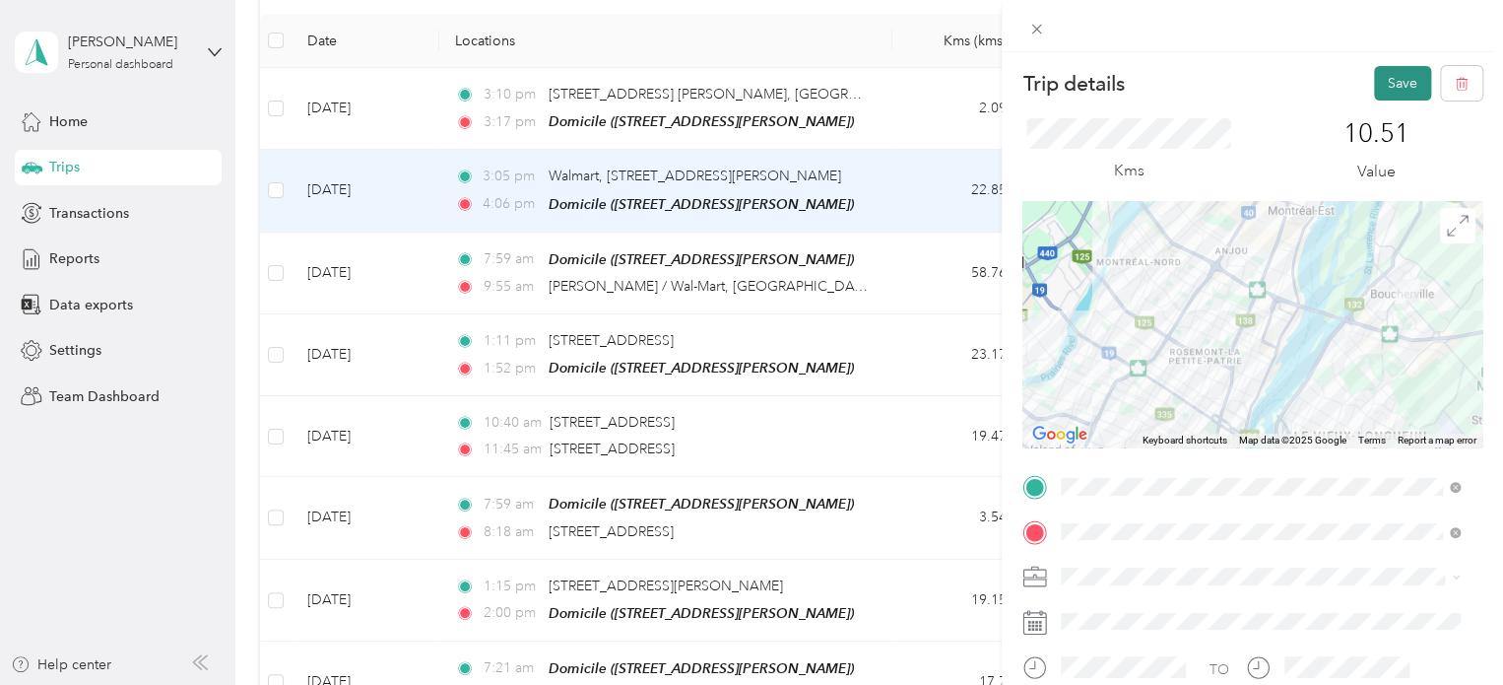
click at [1399, 75] on button "Save" at bounding box center [1402, 83] width 57 height 34
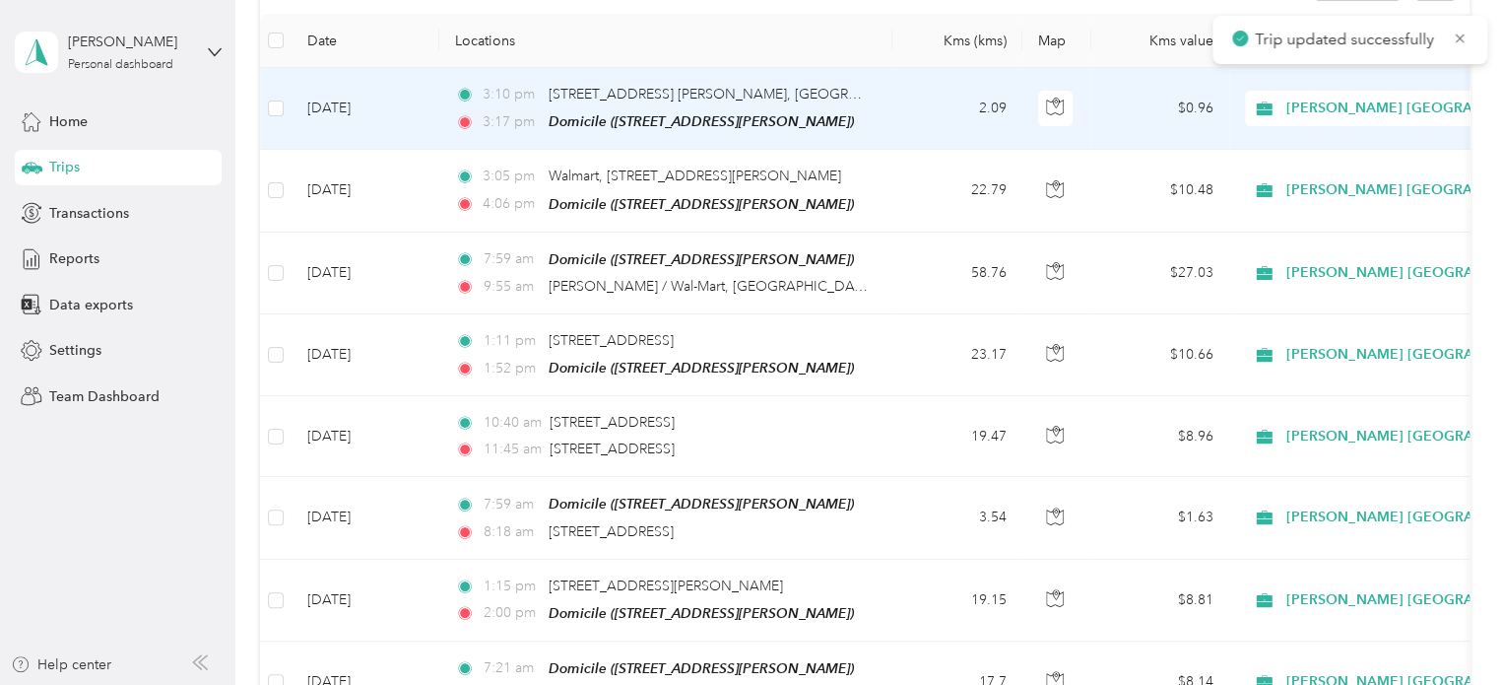
click at [349, 104] on td "[DATE]" at bounding box center [366, 109] width 148 height 82
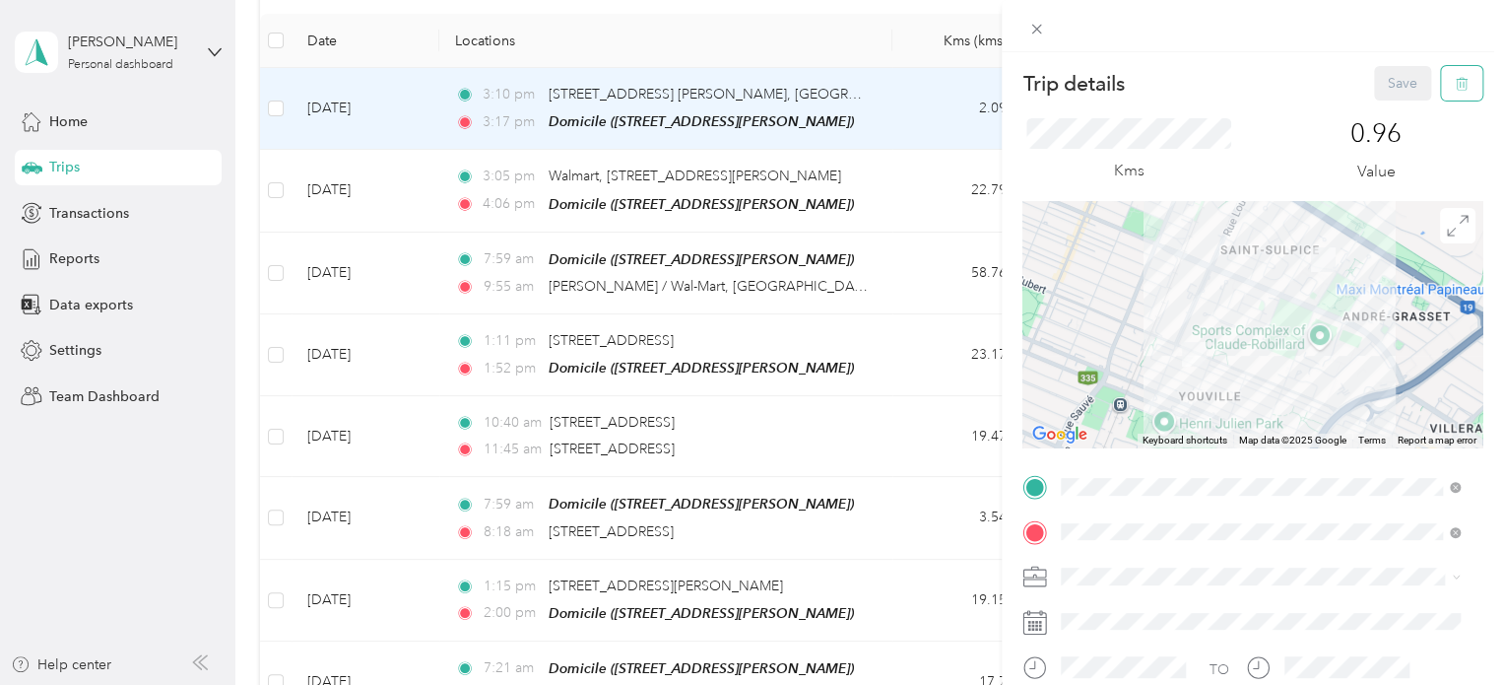
click at [1455, 80] on icon "button" at bounding box center [1462, 84] width 14 height 14
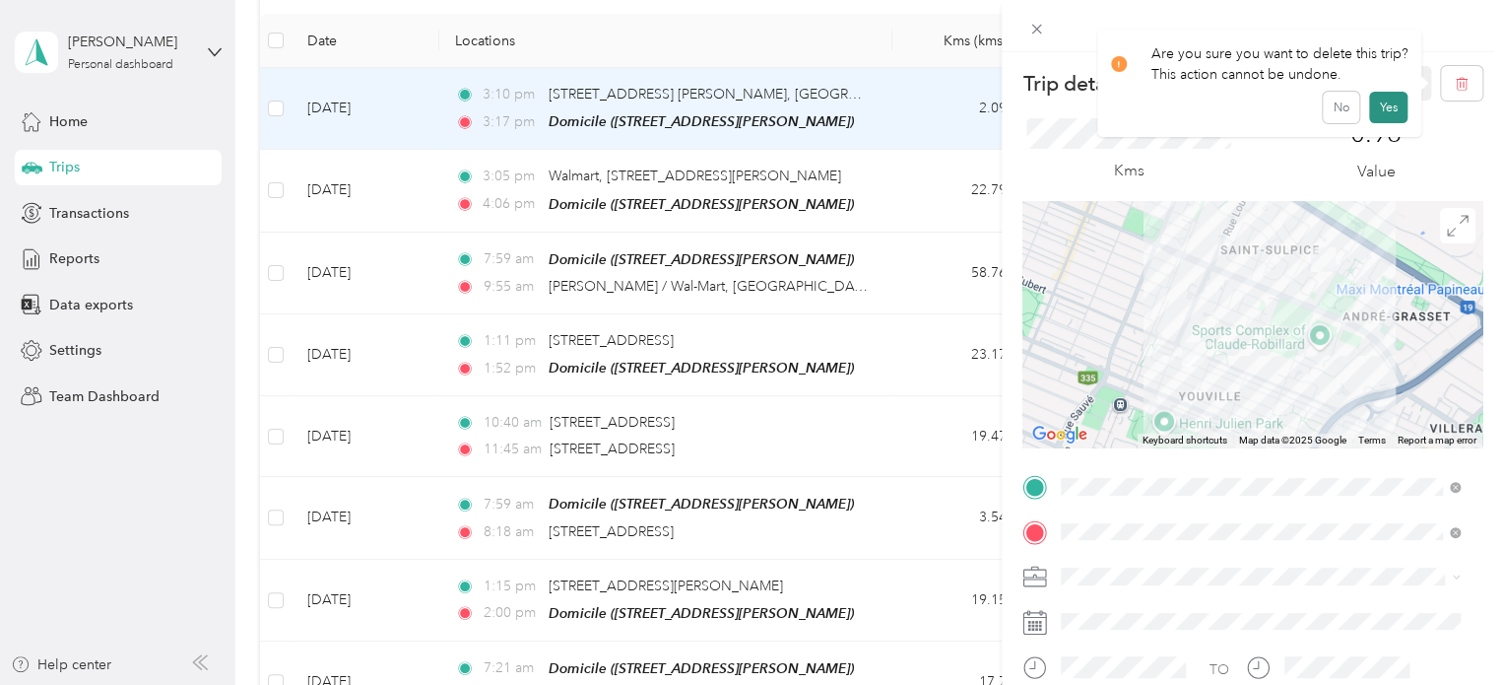
click at [1387, 100] on button "Yes" at bounding box center [1388, 108] width 38 height 32
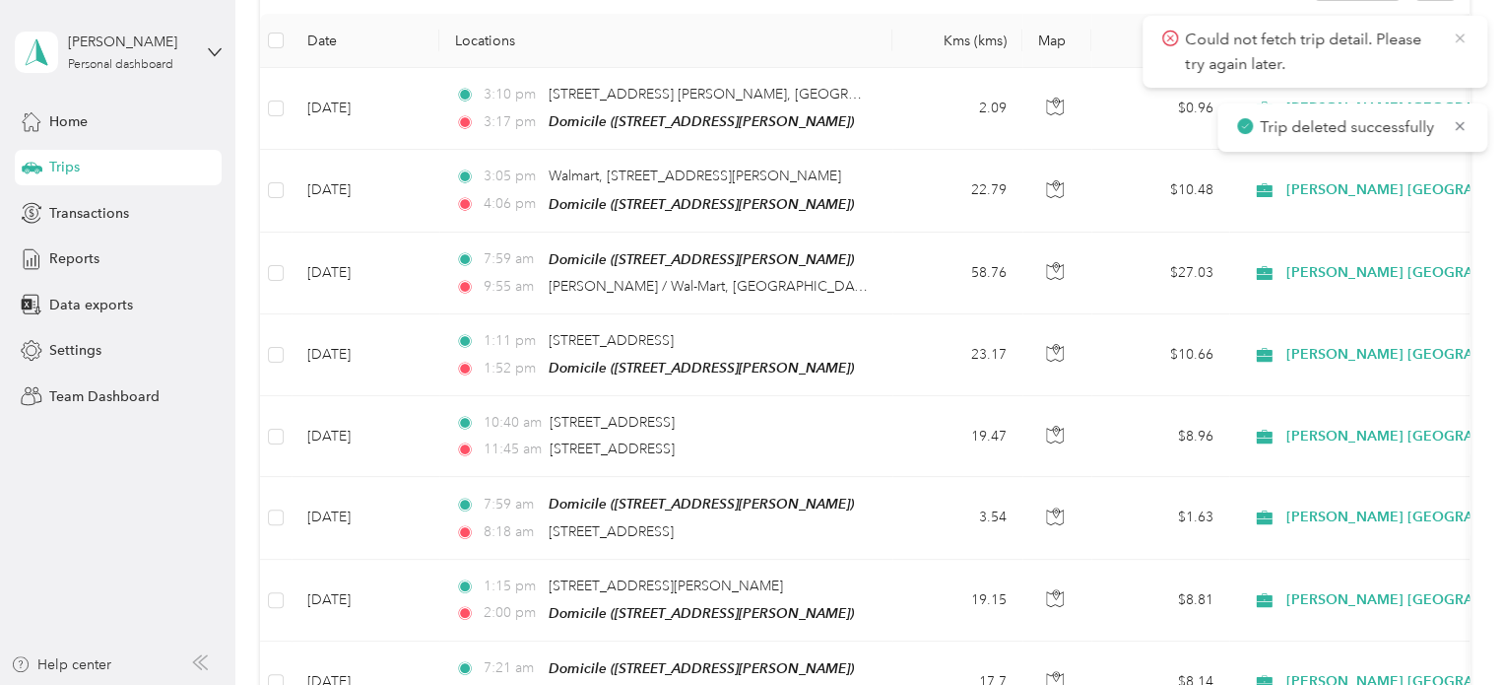
click at [1461, 33] on icon at bounding box center [1460, 39] width 16 height 18
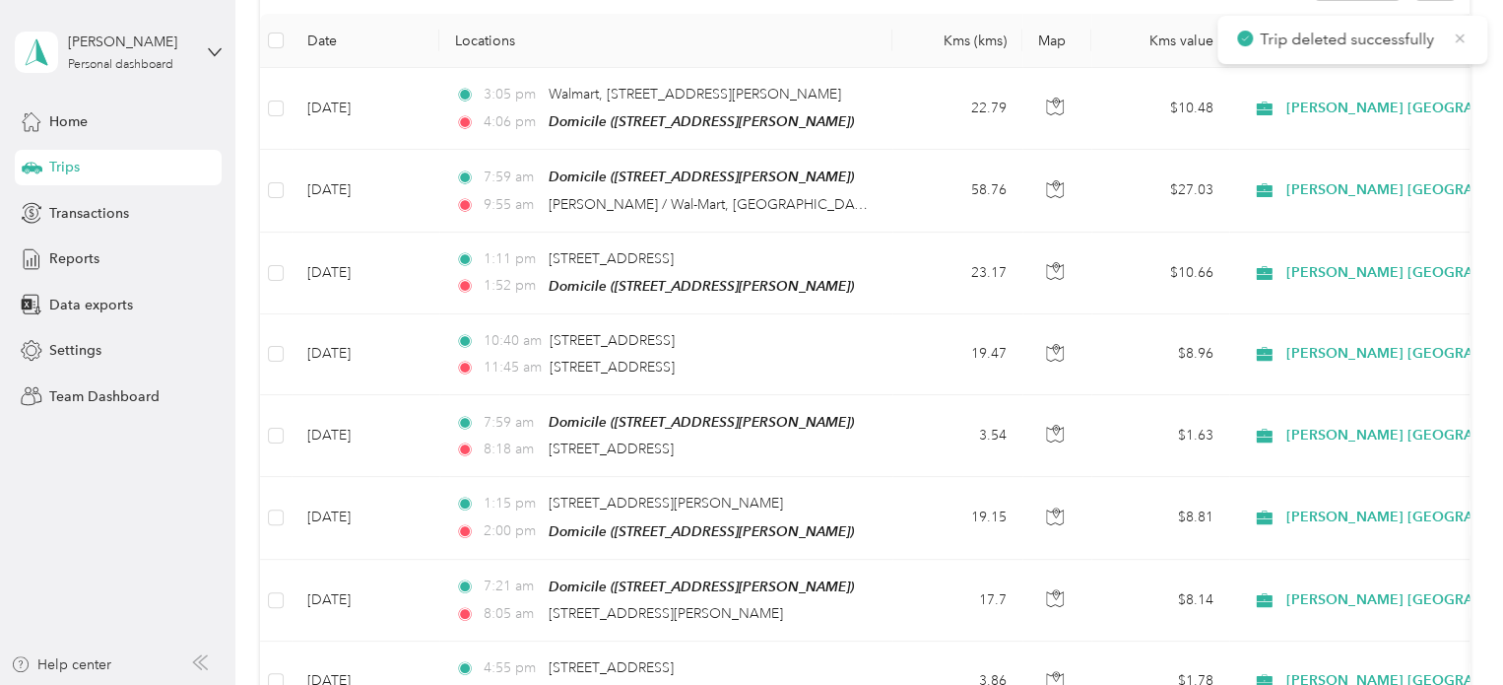
click at [1465, 37] on icon at bounding box center [1460, 39] width 16 height 18
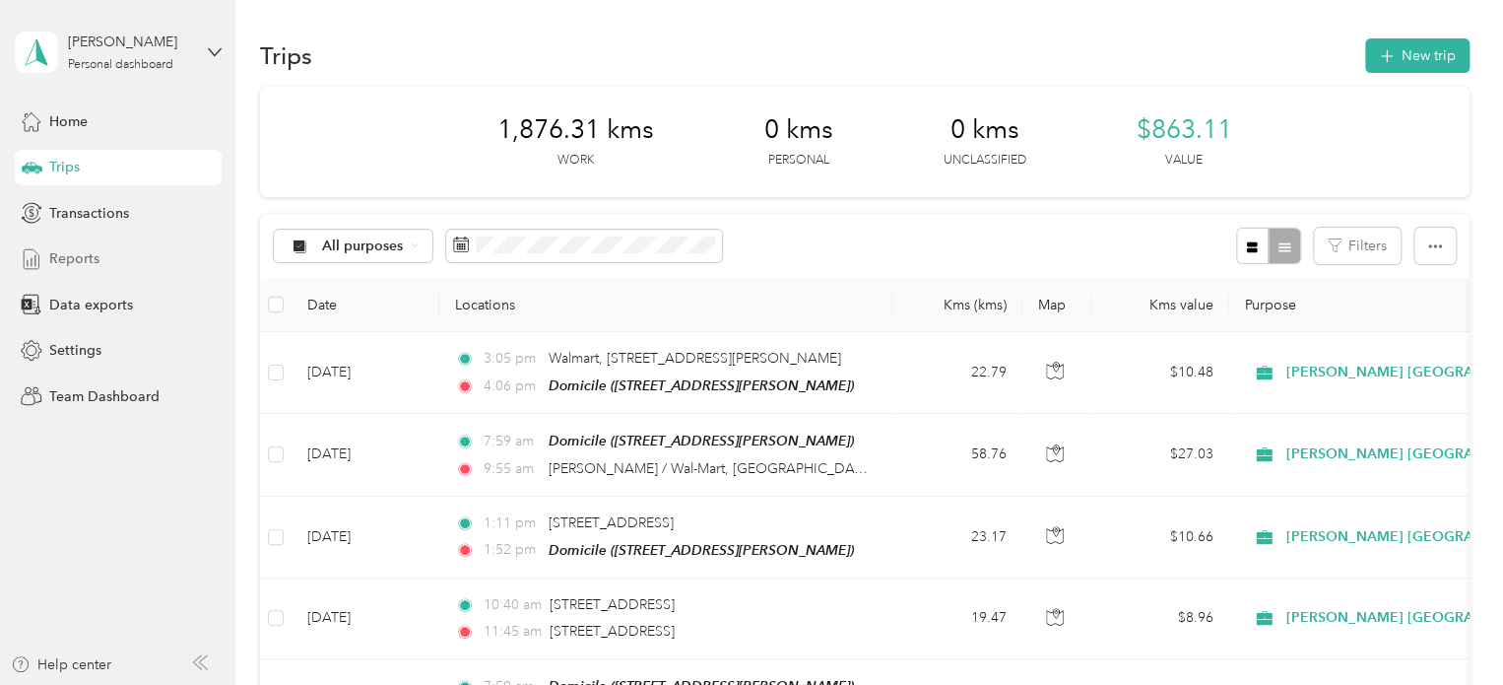
click at [75, 259] on span "Reports" at bounding box center [74, 258] width 50 height 21
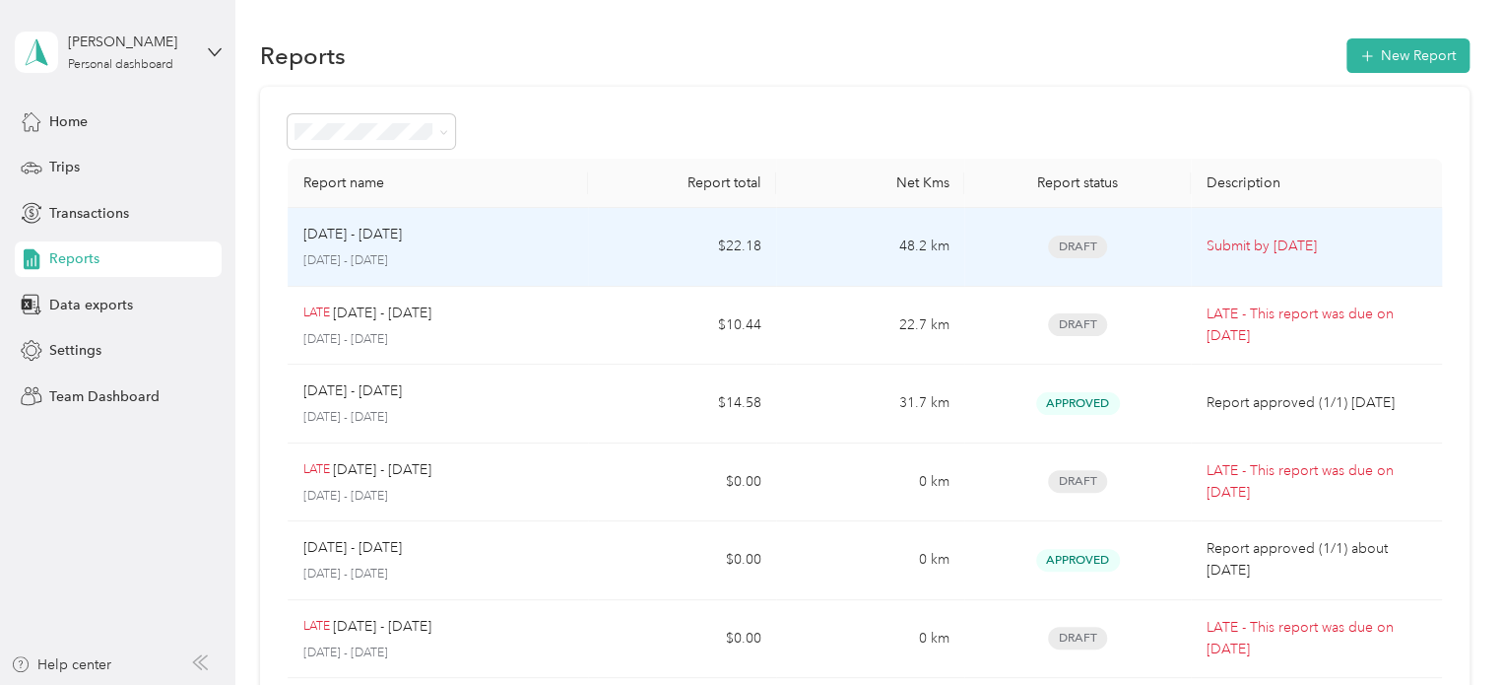
click at [381, 247] on div "[DATE] - [DATE] [DATE] - [DATE]" at bounding box center [438, 247] width 270 height 46
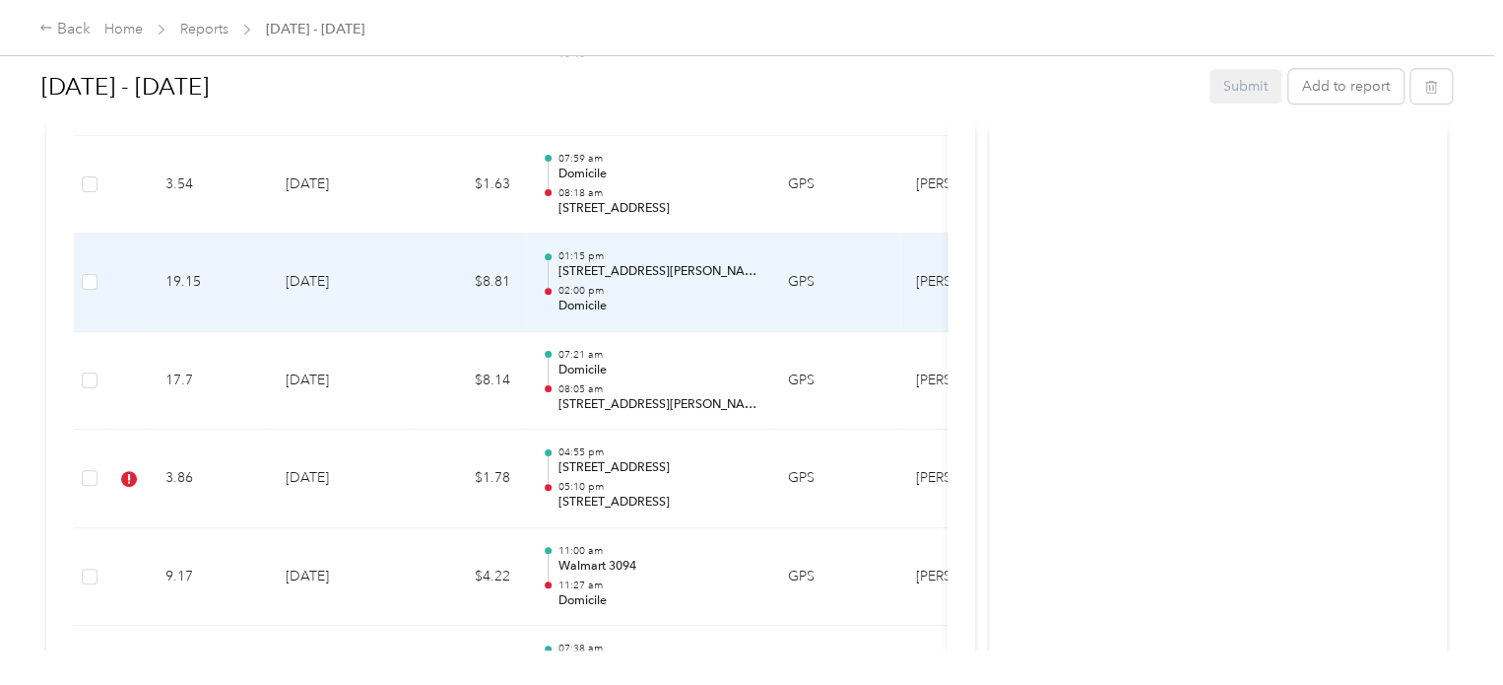
scroll to position [1083, 0]
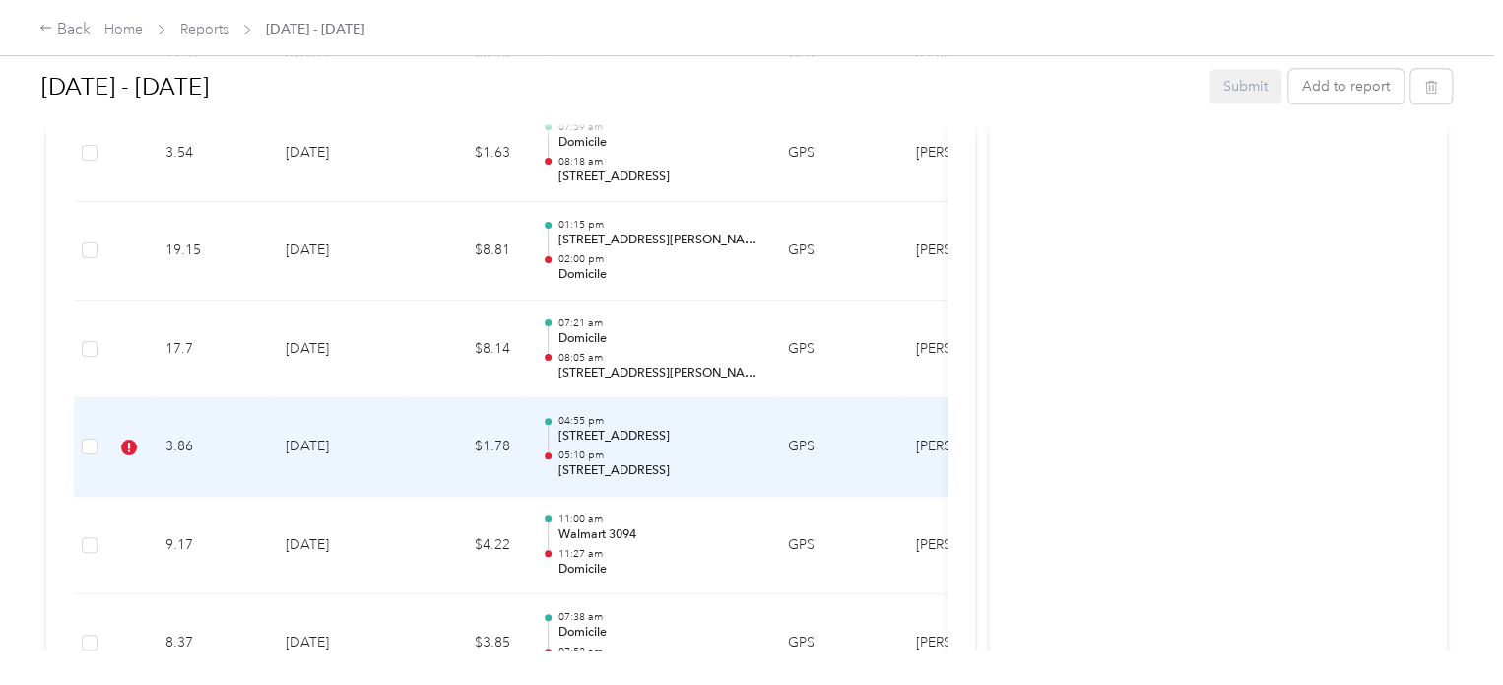
click at [173, 444] on td "3.86" at bounding box center [210, 447] width 120 height 98
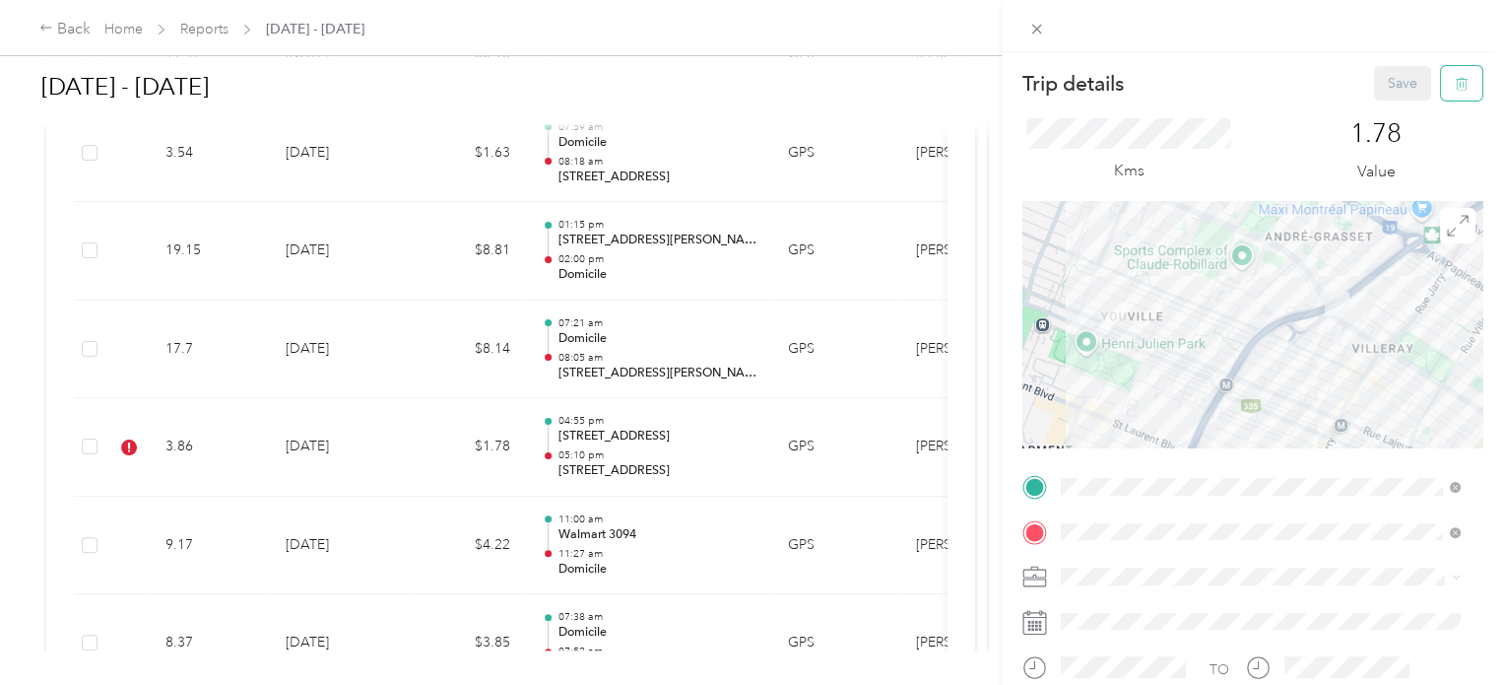
click at [1455, 85] on icon "button" at bounding box center [1462, 84] width 14 height 14
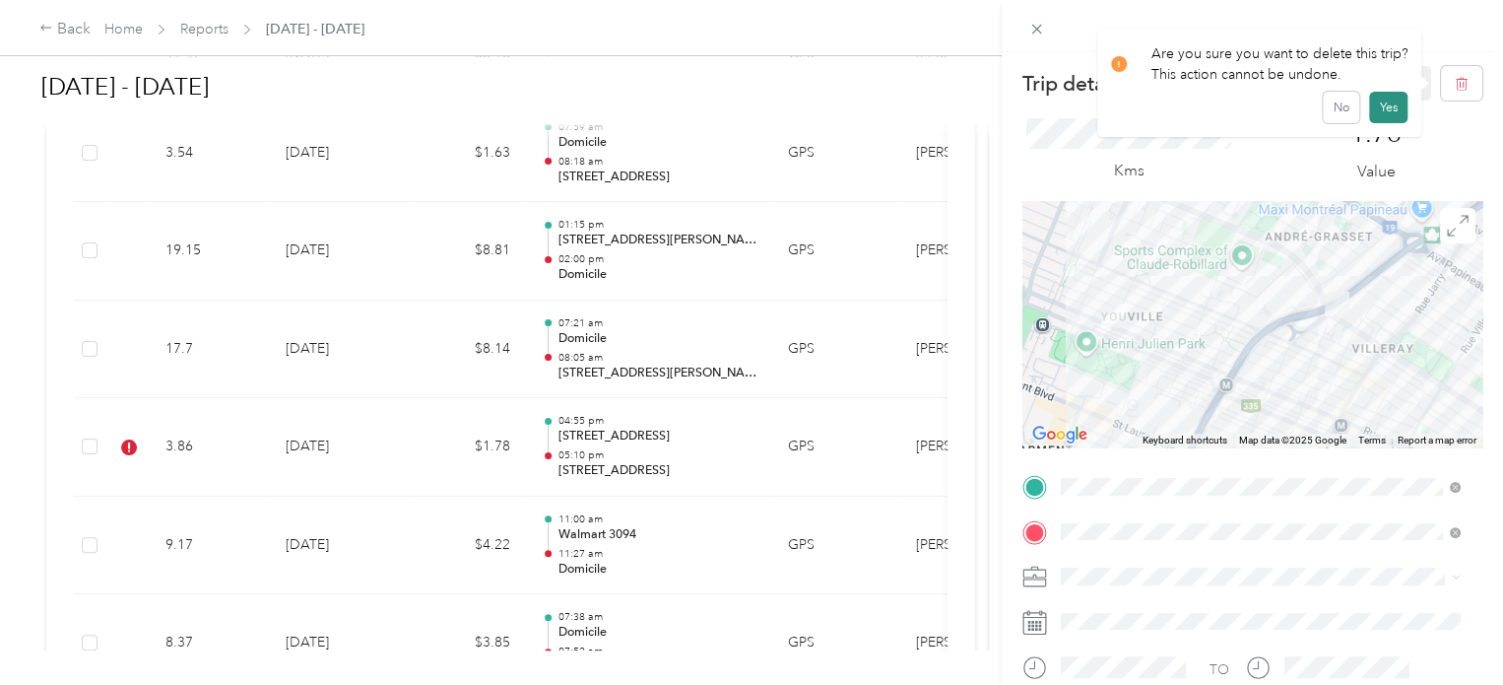
click at [1389, 102] on button "Yes" at bounding box center [1388, 108] width 38 height 32
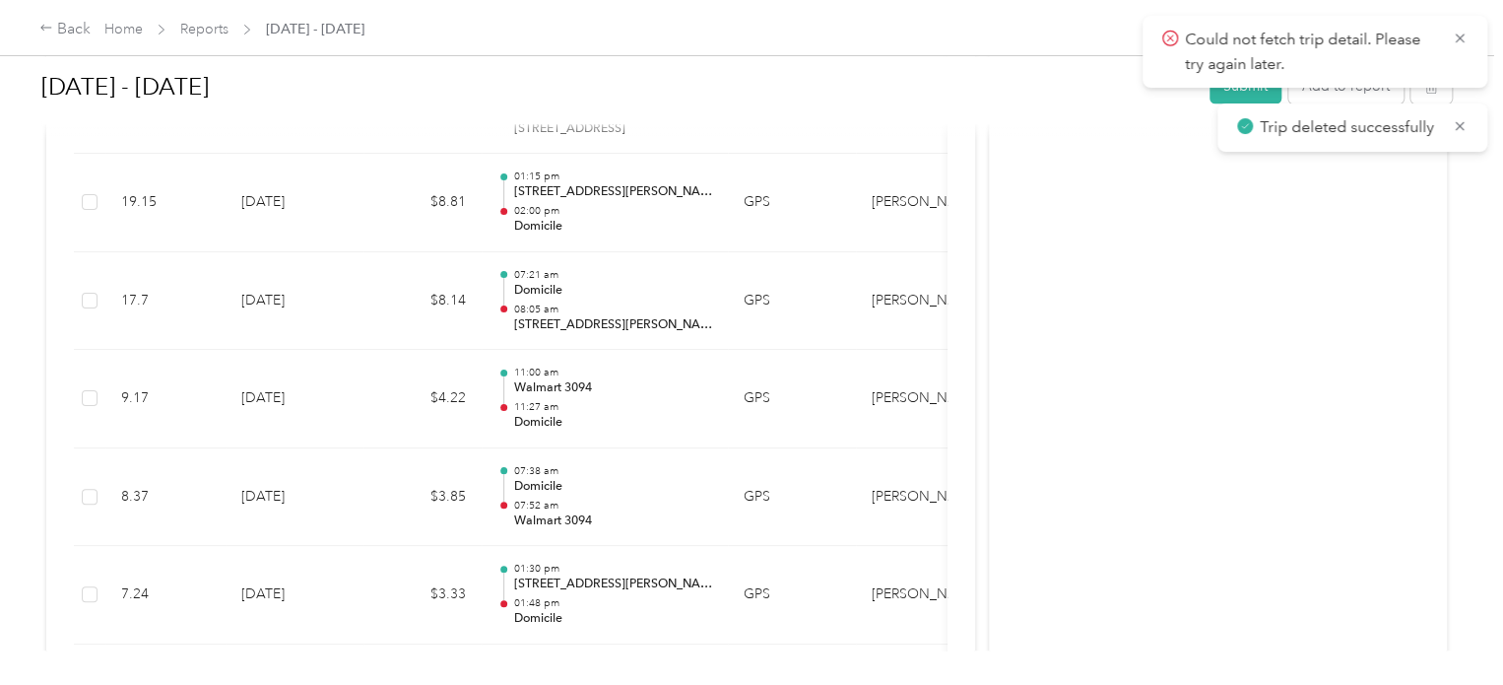
scroll to position [1035, 0]
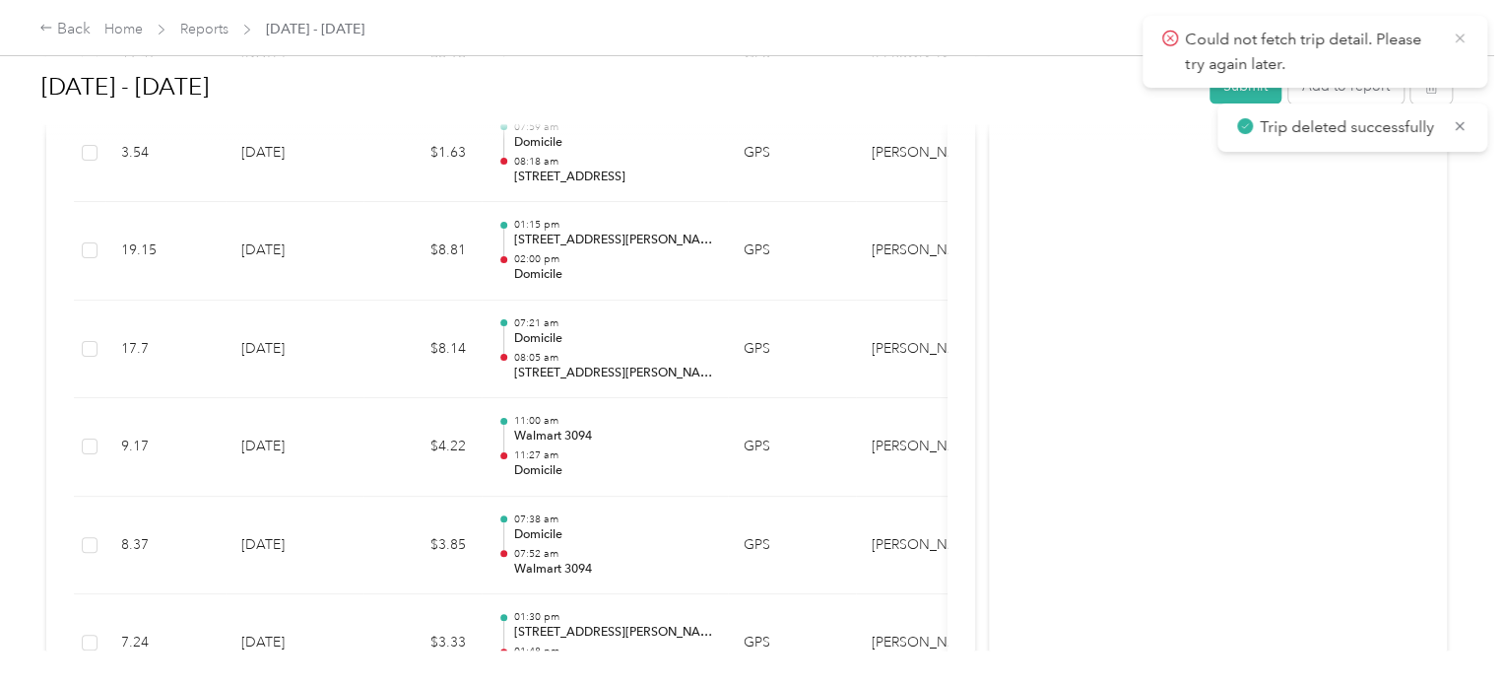
click at [1457, 40] on icon at bounding box center [1459, 37] width 9 height 9
click at [1457, 42] on icon at bounding box center [1460, 39] width 16 height 18
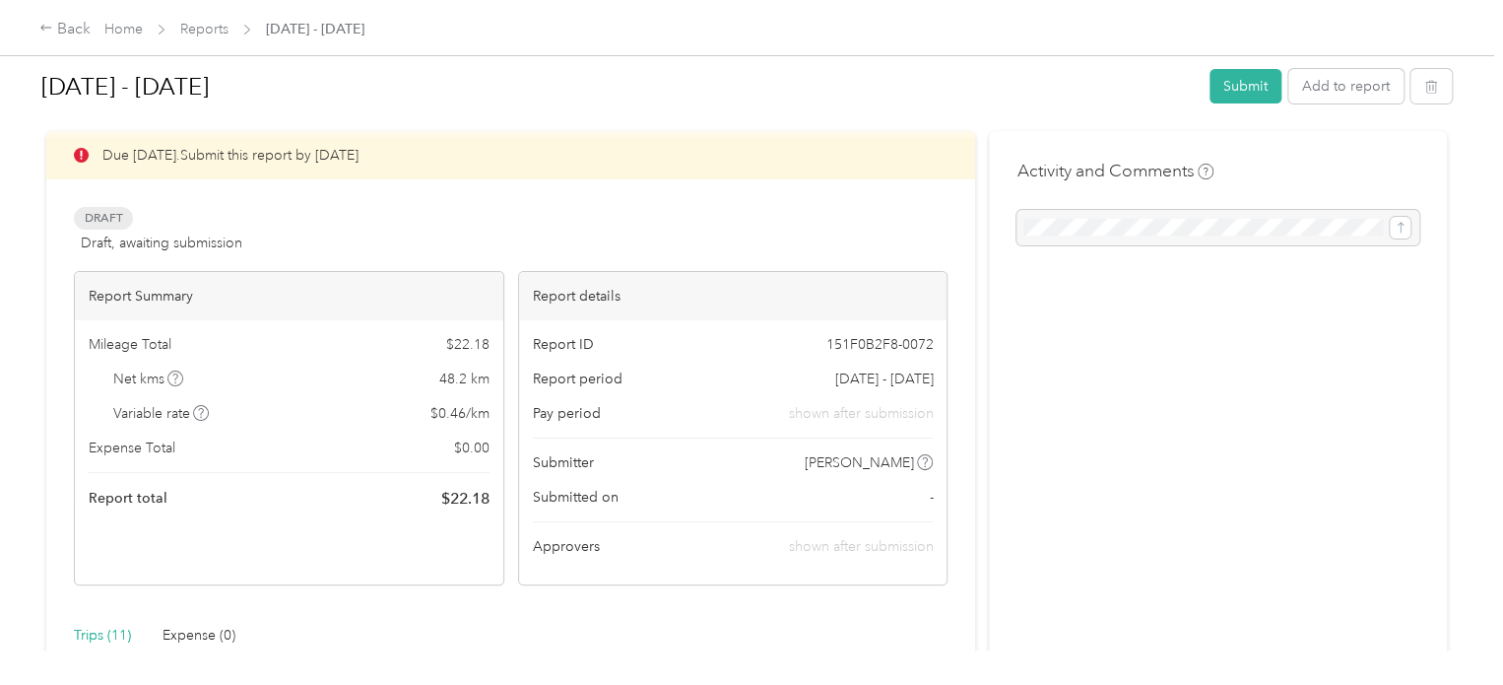
scroll to position [0, 0]
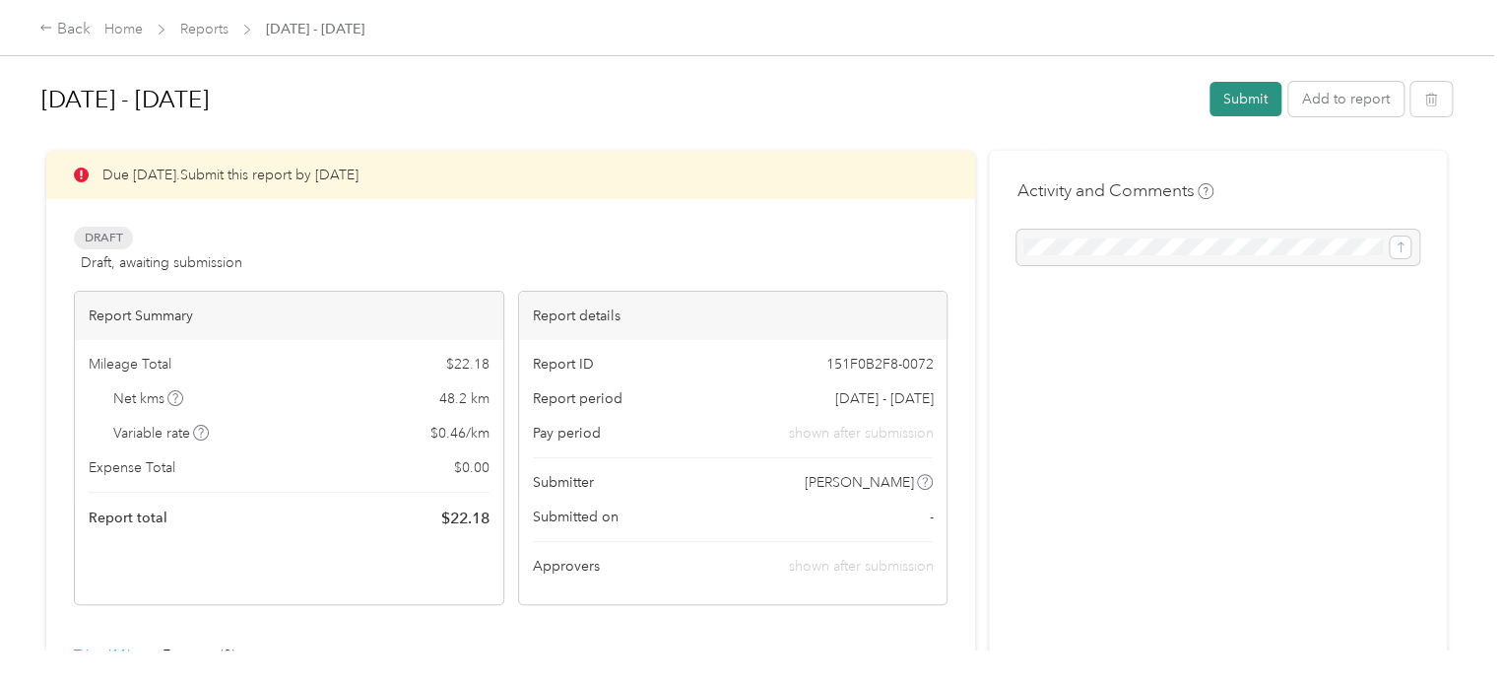
click at [1223, 98] on button "Submit" at bounding box center [1246, 99] width 72 height 34
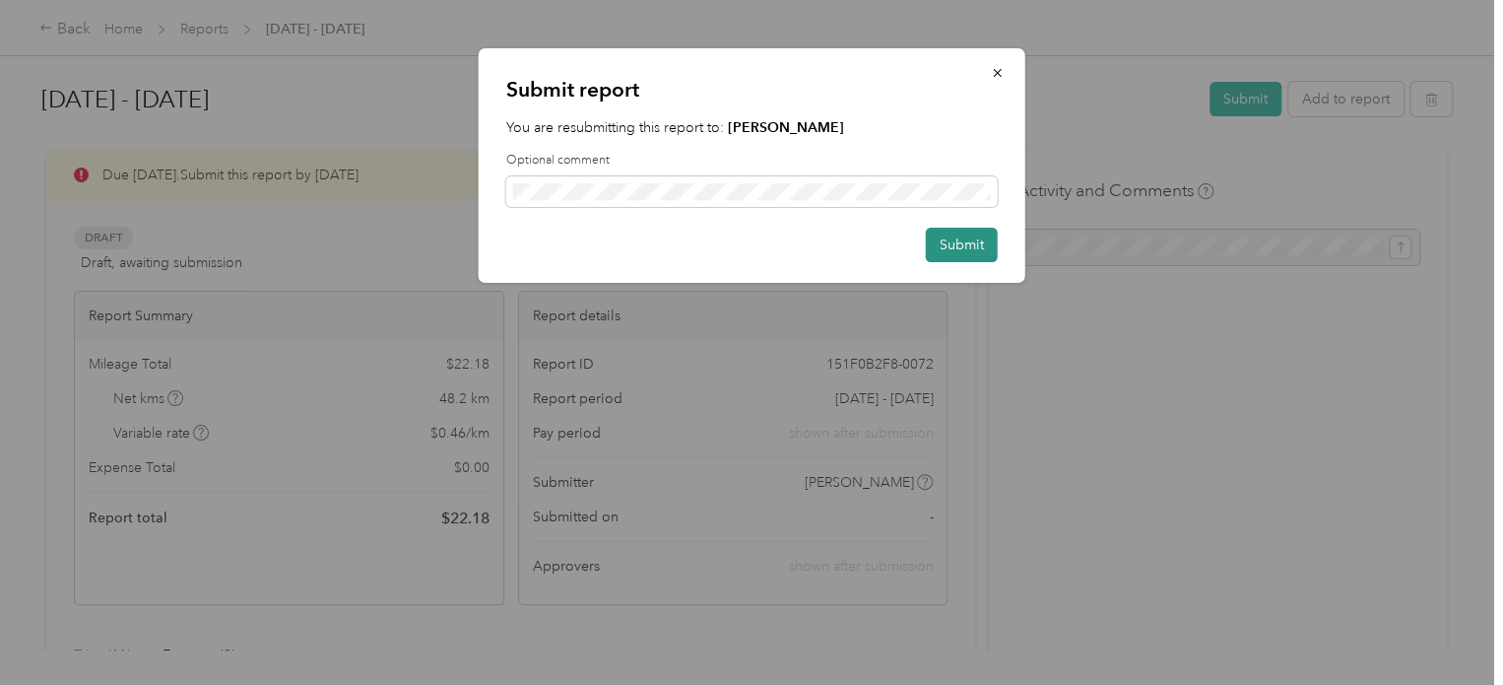
click at [942, 237] on button "Submit" at bounding box center [962, 245] width 72 height 34
